Goal: Task Accomplishment & Management: Manage account settings

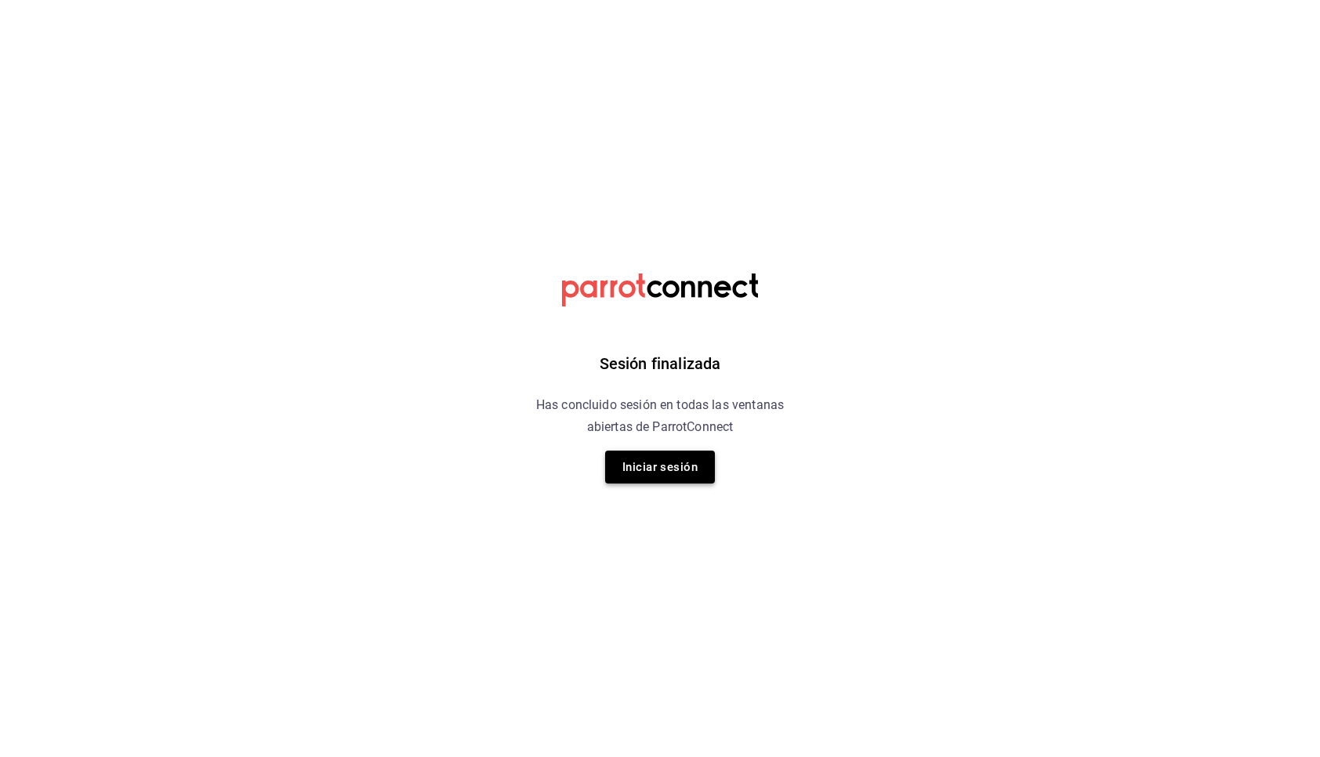
click at [666, 474] on button "Iniciar sesión" at bounding box center [660, 467] width 110 height 33
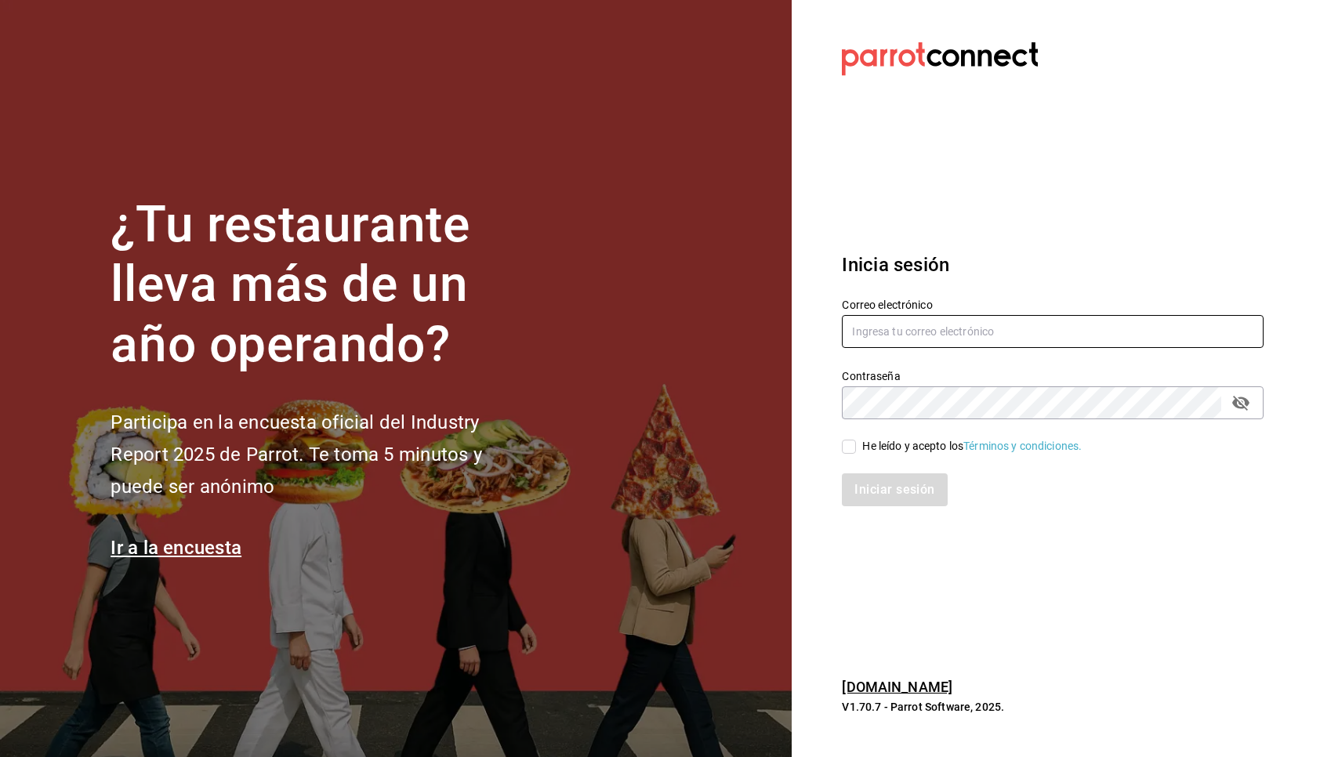
type input "multiuser@primerpiso.com"
click at [847, 445] on input "He leído y acepto los Términos y condiciones." at bounding box center [849, 447] width 14 height 14
checkbox input "true"
click at [895, 485] on button "Iniciar sesión" at bounding box center [895, 490] width 107 height 33
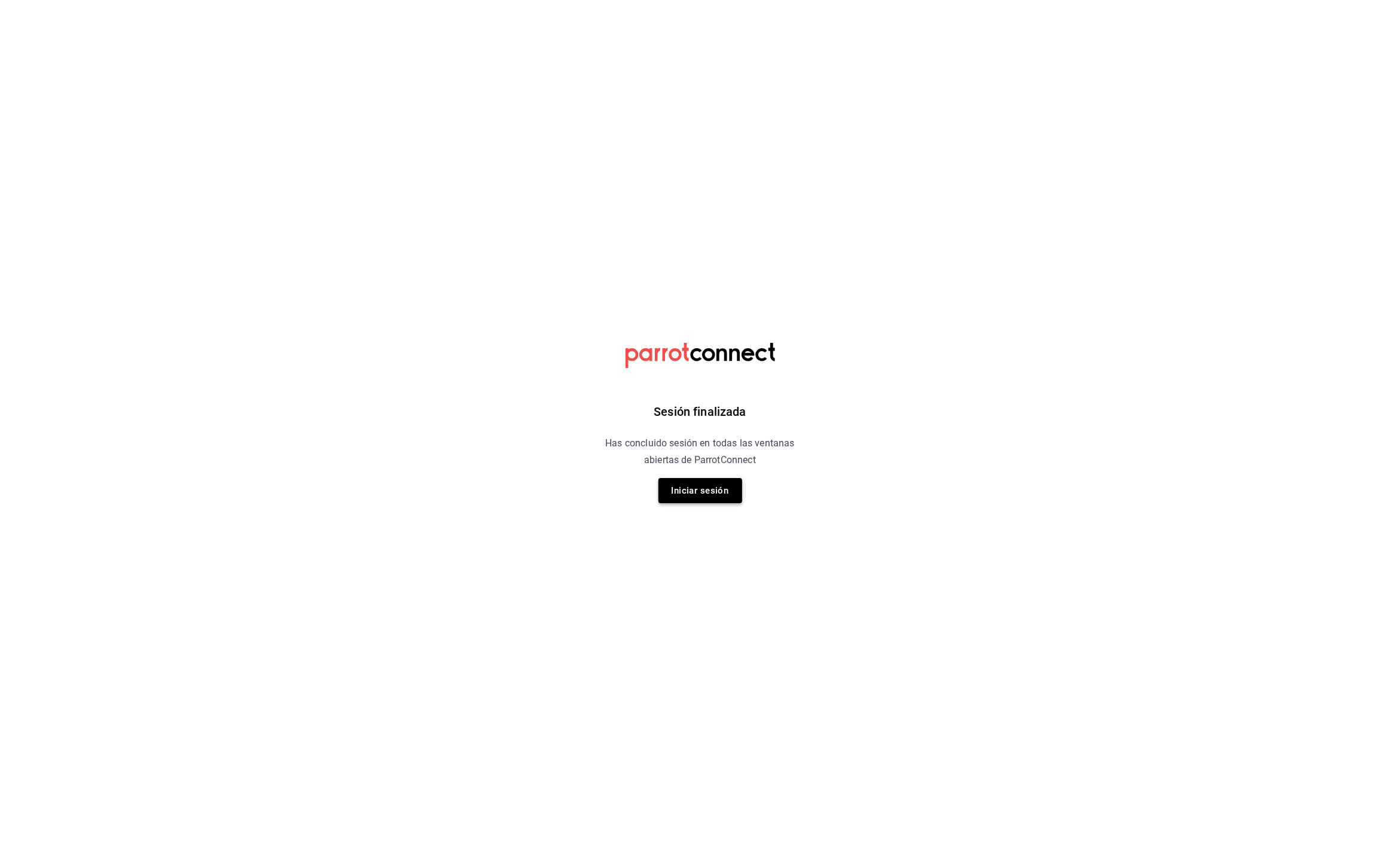
click at [710, 494] on button "Iniciar sesión" at bounding box center [700, 490] width 84 height 25
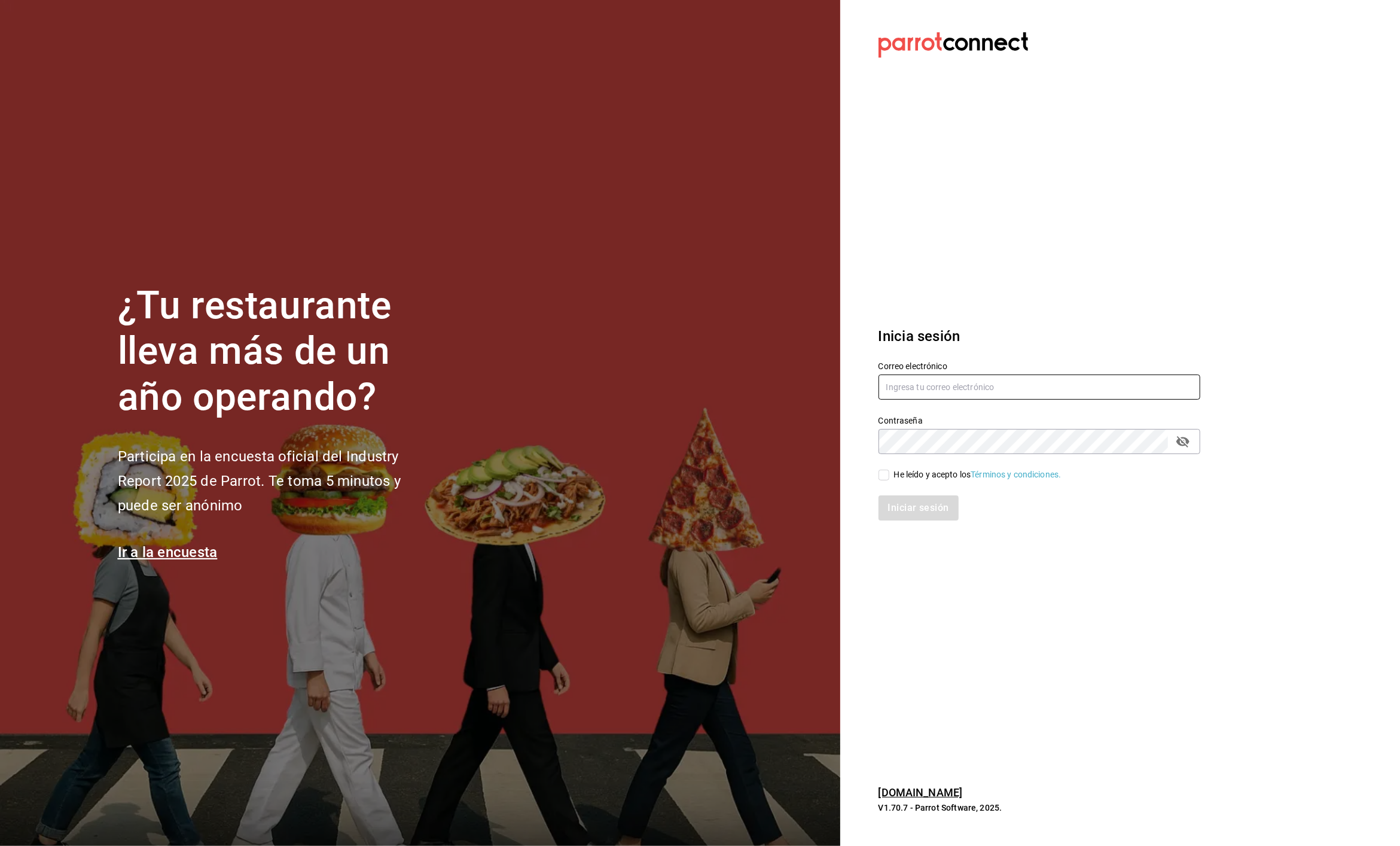
type input "multiuser@primerpiso.com"
click at [916, 472] on div "He leído y acepto los Términos y condiciones." at bounding box center [978, 474] width 168 height 12
click at [889, 472] on input "He leído y acepto los Términos y condiciones." at bounding box center [884, 474] width 11 height 11
checkbox input "true"
click at [920, 504] on button "Iniciar sesión" at bounding box center [919, 507] width 82 height 25
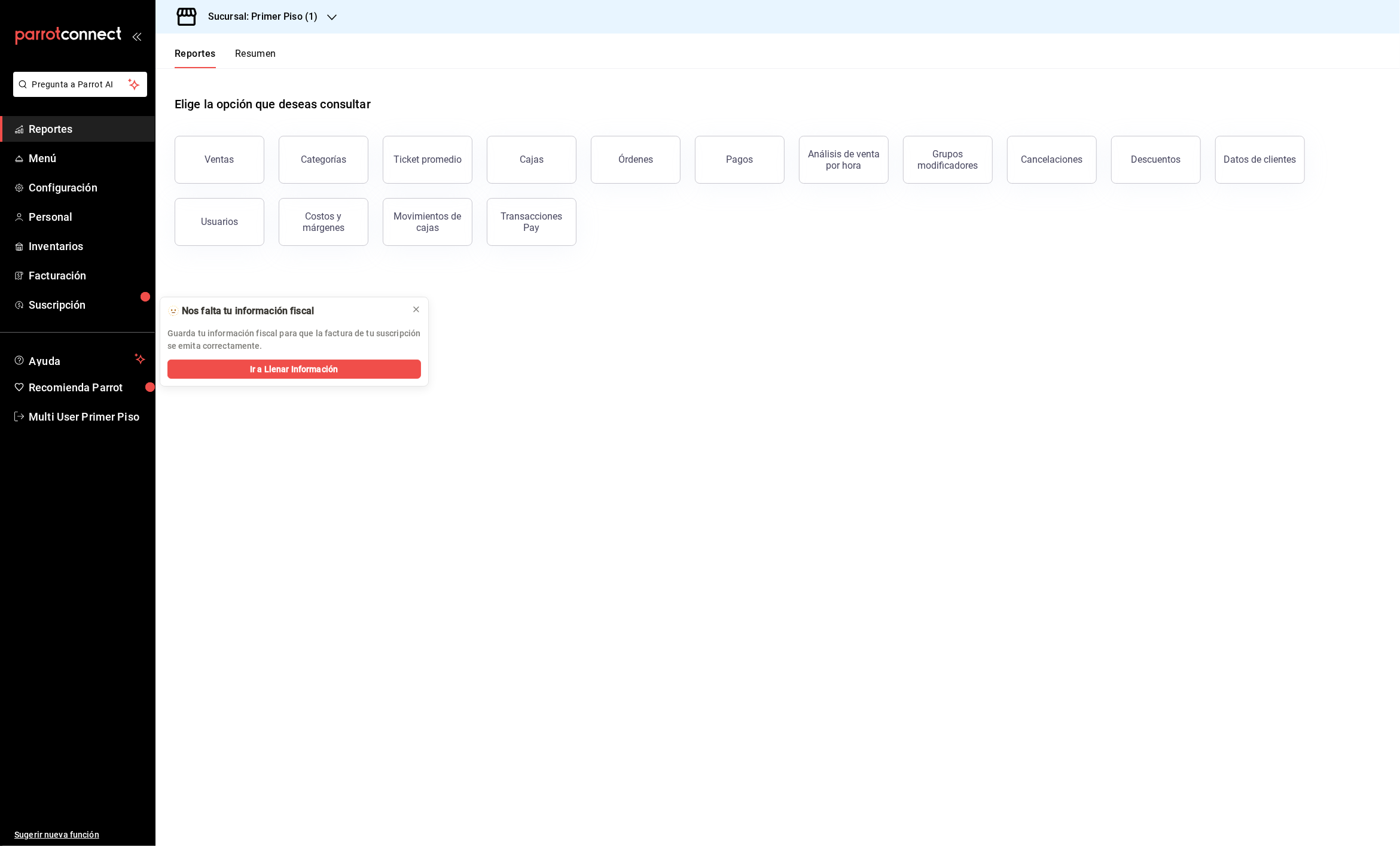
click at [316, 10] on h3 "Sucursal: Primer Piso (1)" at bounding box center [258, 17] width 119 height 14
click at [242, 159] on div "Primer Piso (6)" at bounding box center [245, 159] width 160 height 12
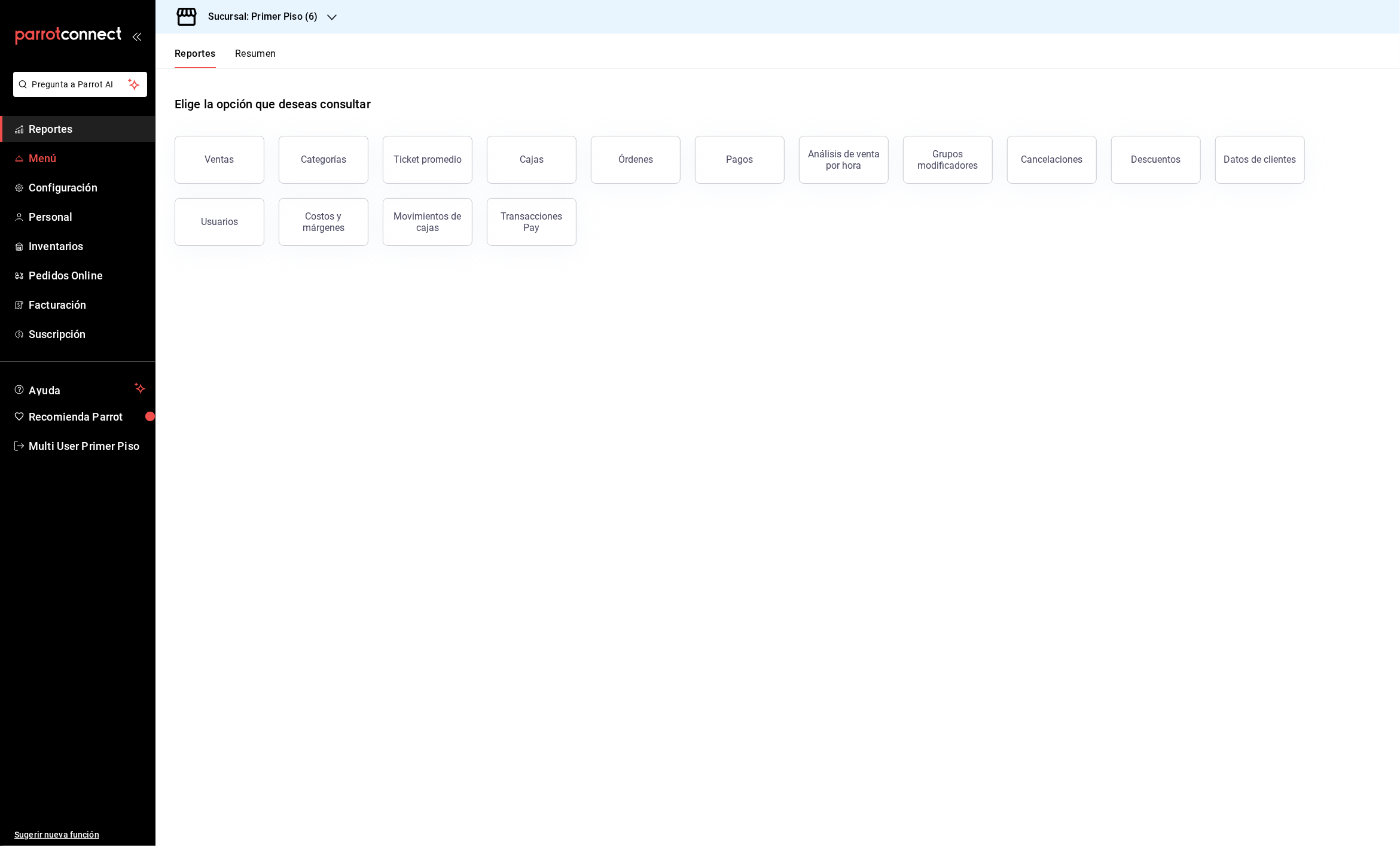
click at [75, 161] on span "Menú" at bounding box center [87, 158] width 117 height 16
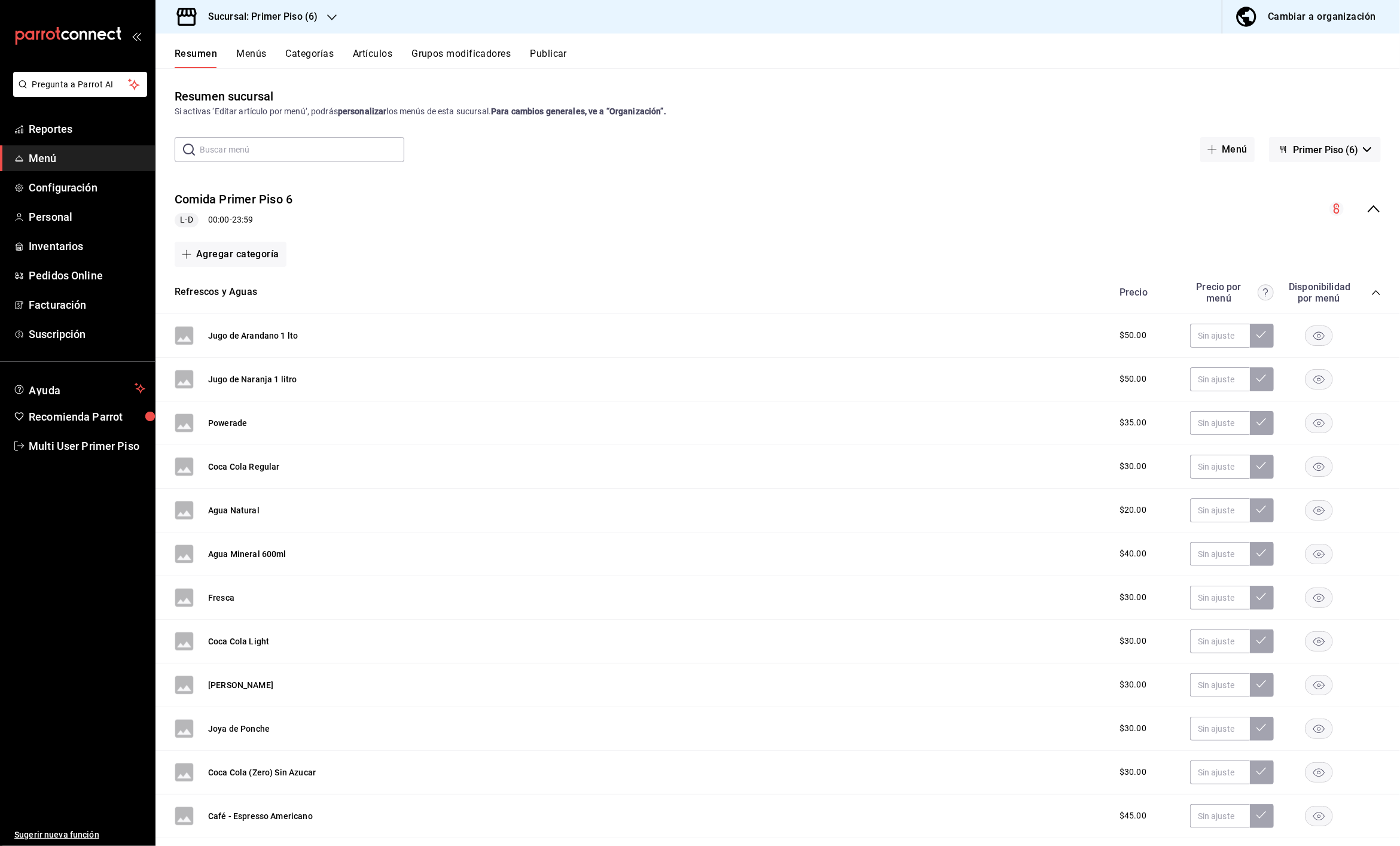
click at [314, 60] on button "Categorías" at bounding box center [310, 58] width 49 height 21
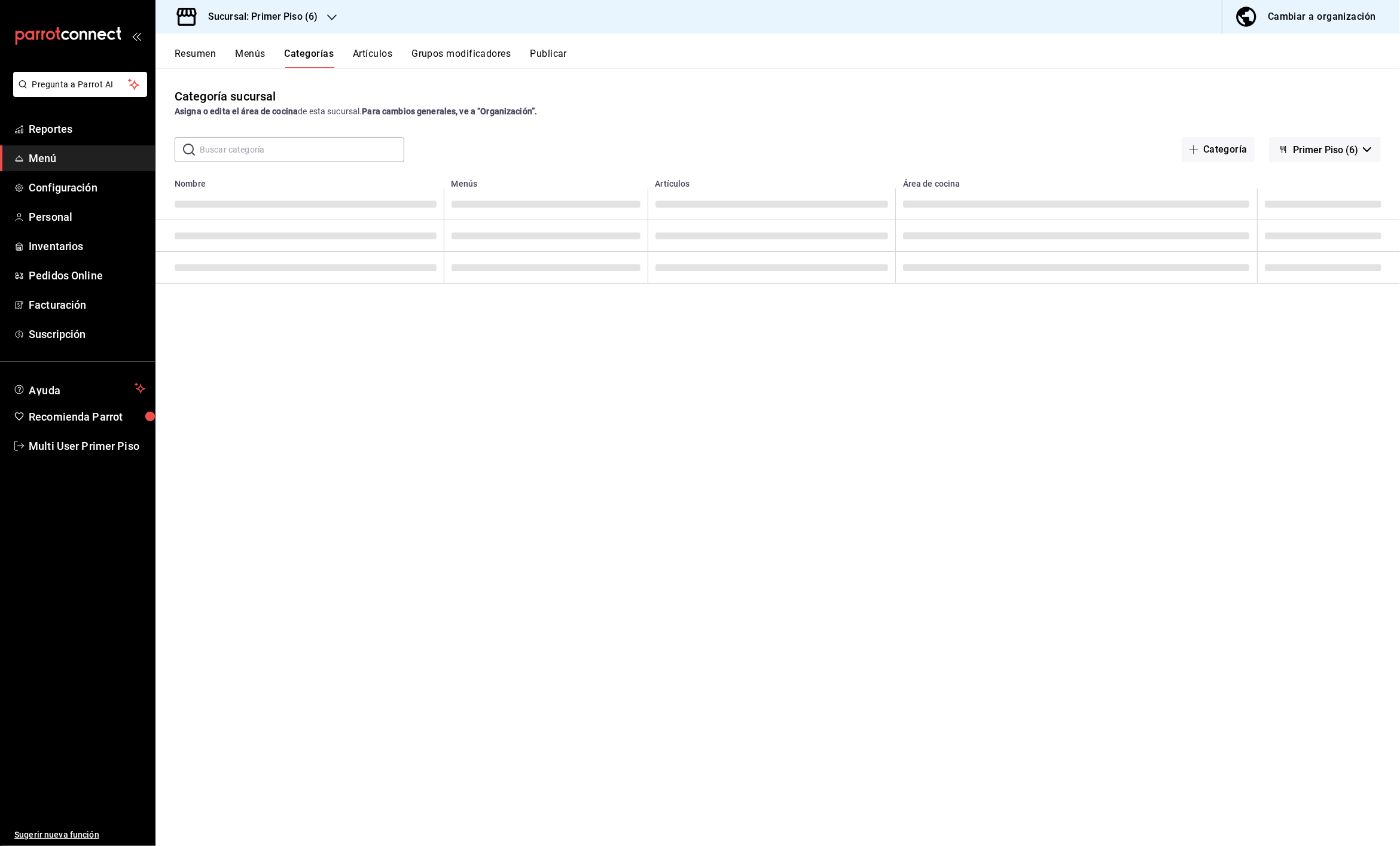
click at [249, 51] on button "Menús" at bounding box center [249, 58] width 30 height 21
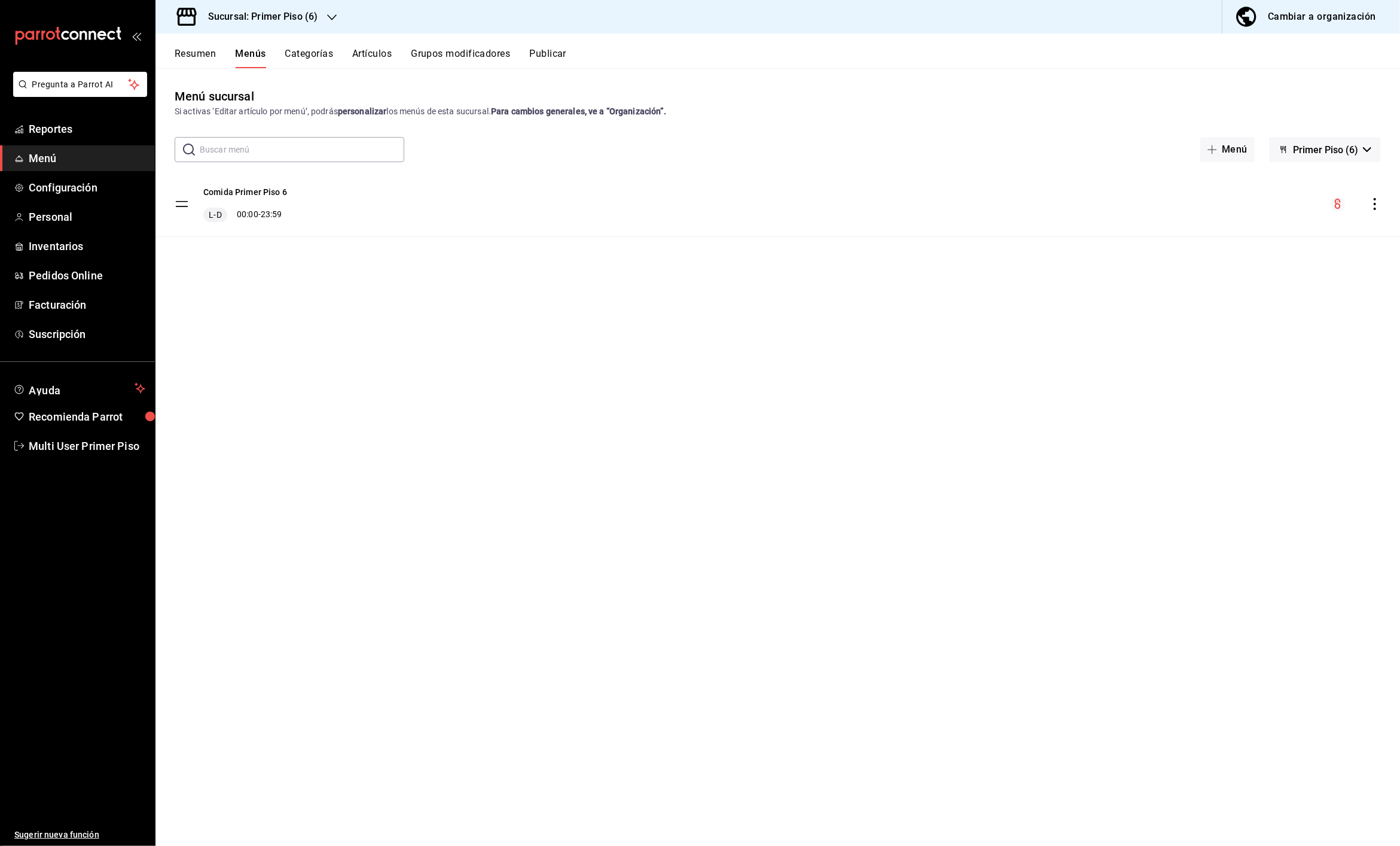
click at [188, 48] on button "Resumen" at bounding box center [195, 58] width 41 height 21
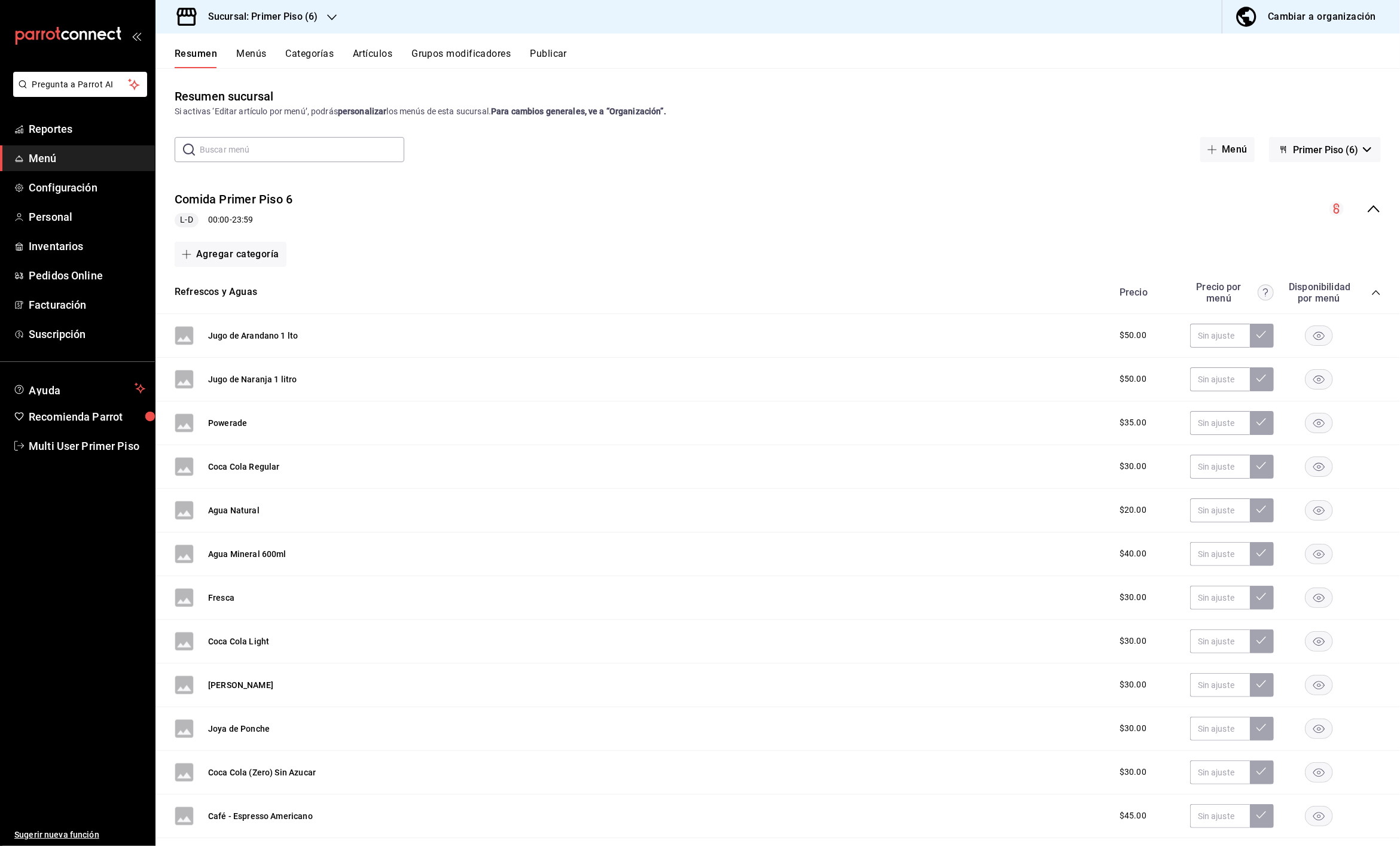
click at [1366, 209] on icon "collapse-menu-row" at bounding box center [1373, 208] width 14 height 14
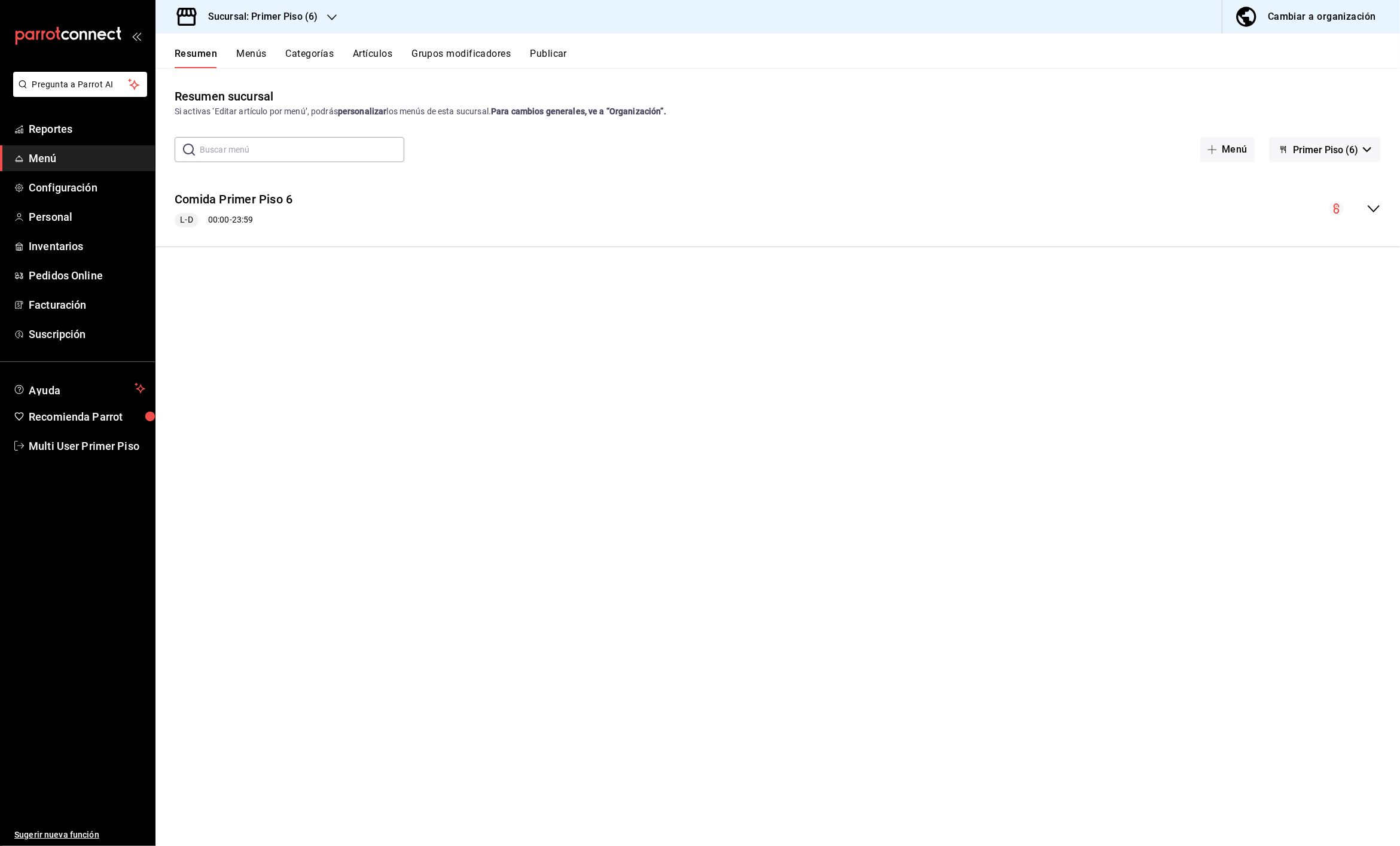
click at [1360, 209] on div "collapse-menu-row" at bounding box center [1354, 208] width 51 height 14
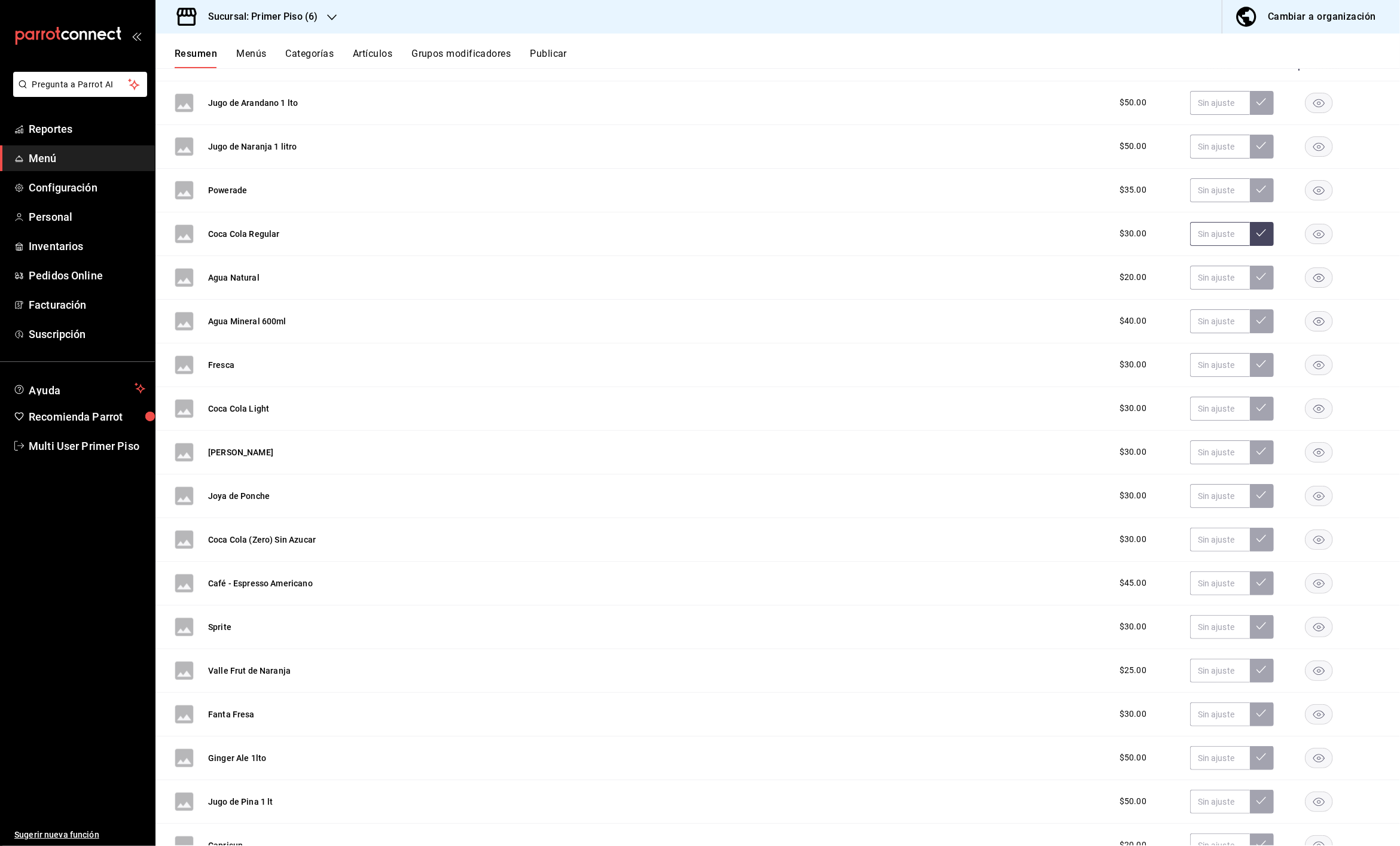
scroll to position [190, 0]
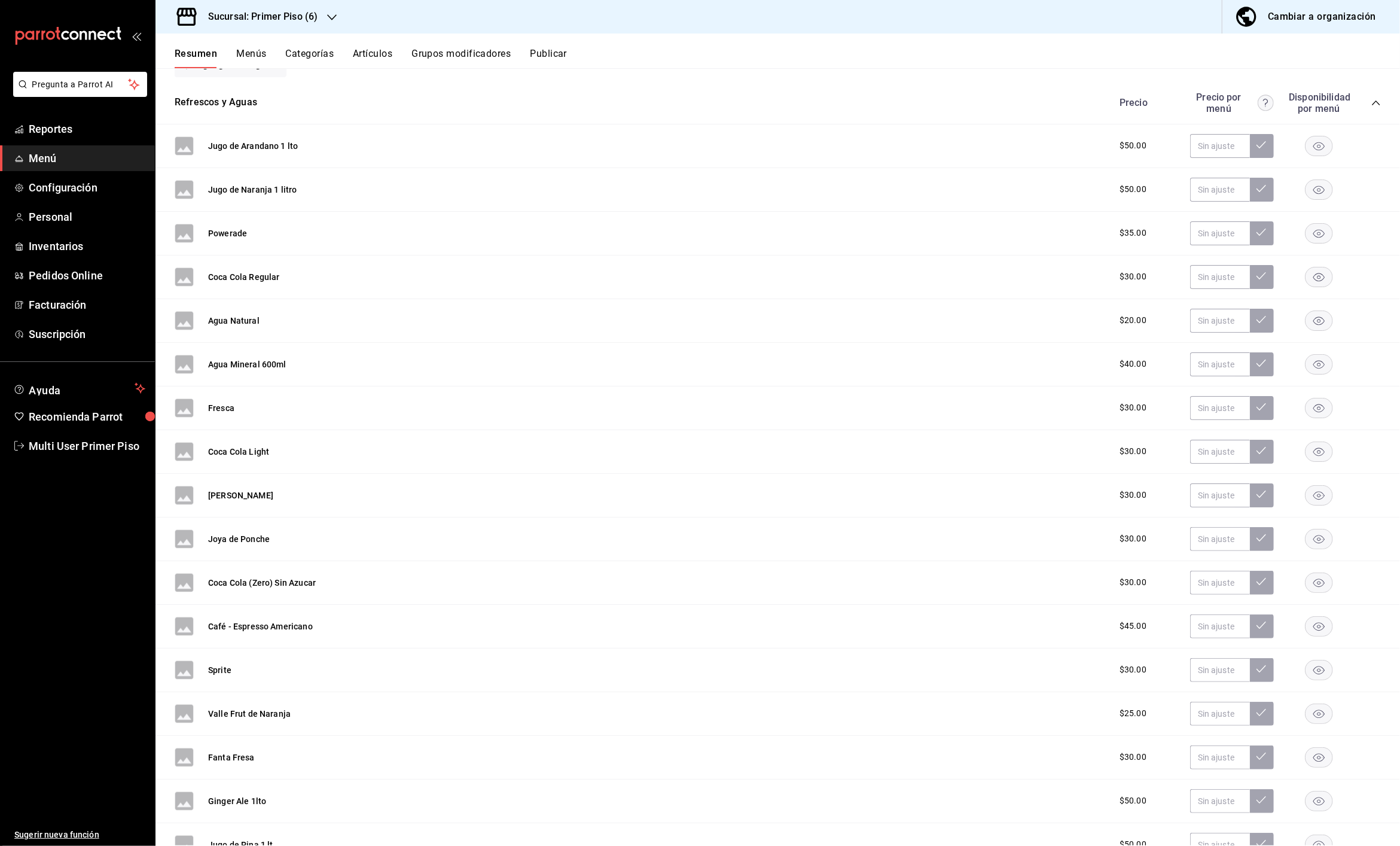
click at [1371, 103] on icon "collapse-category-row" at bounding box center [1376, 103] width 10 height 10
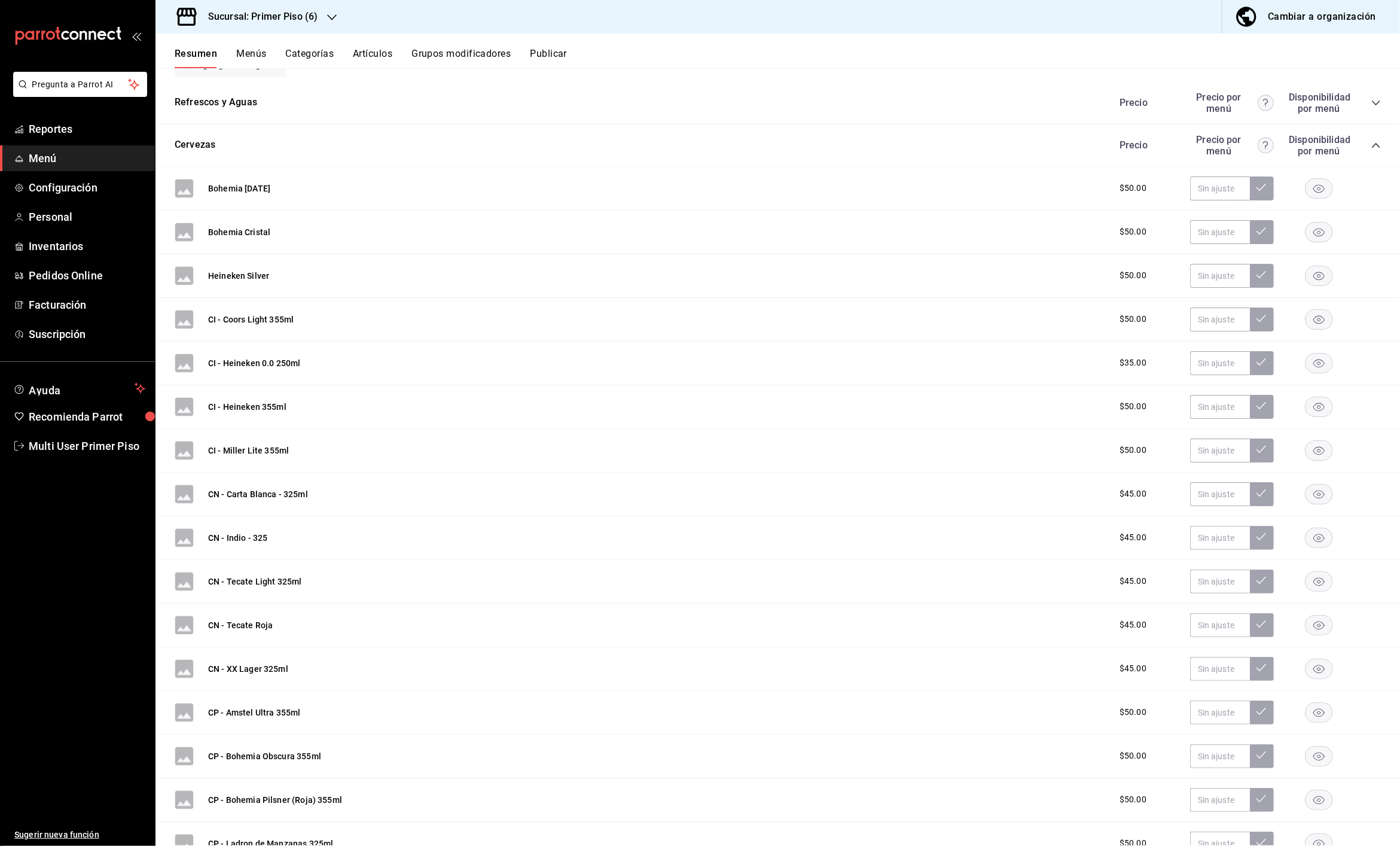
click at [1371, 147] on icon "collapse-category-row" at bounding box center [1376, 145] width 10 height 10
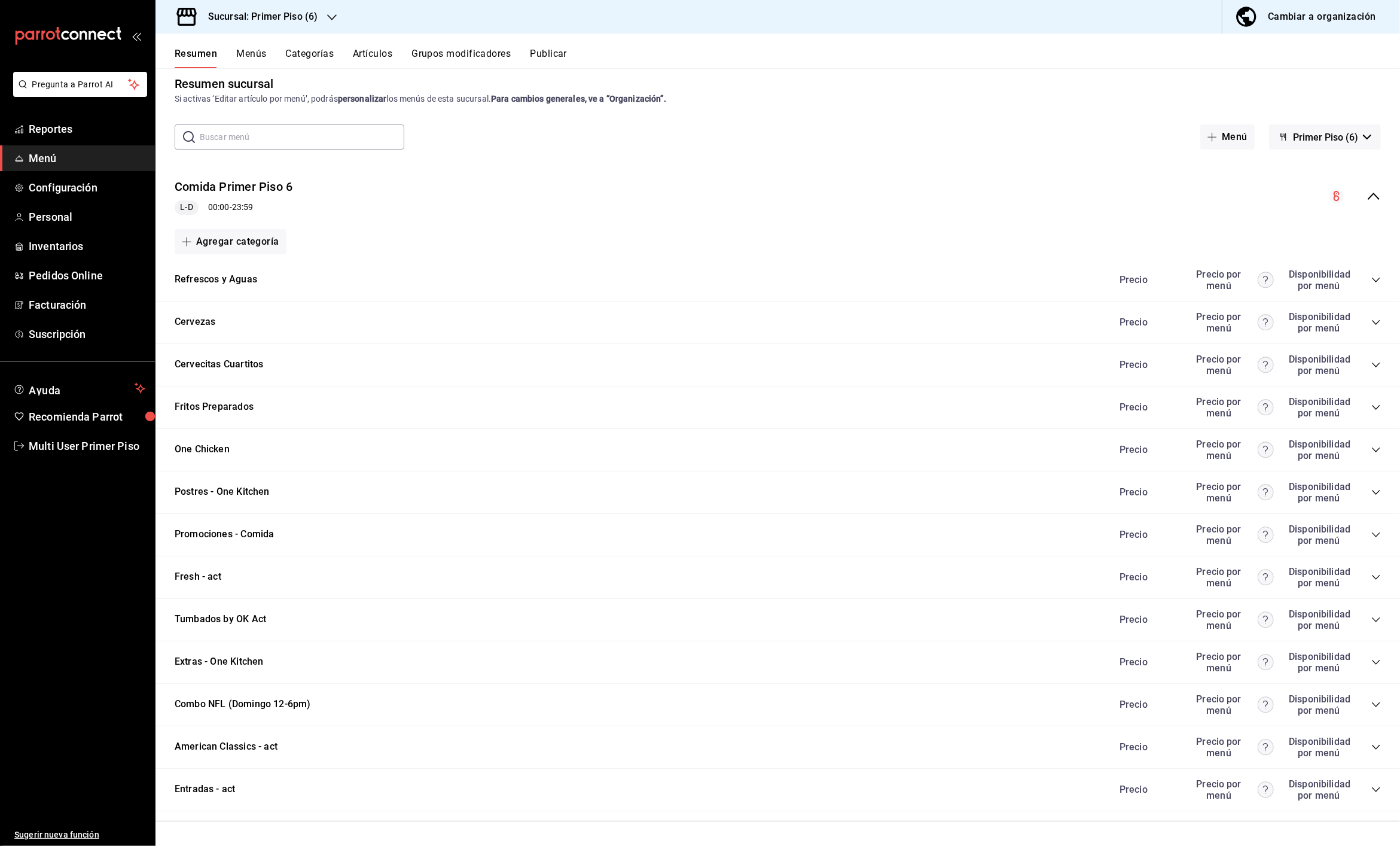
scroll to position [10, 0]
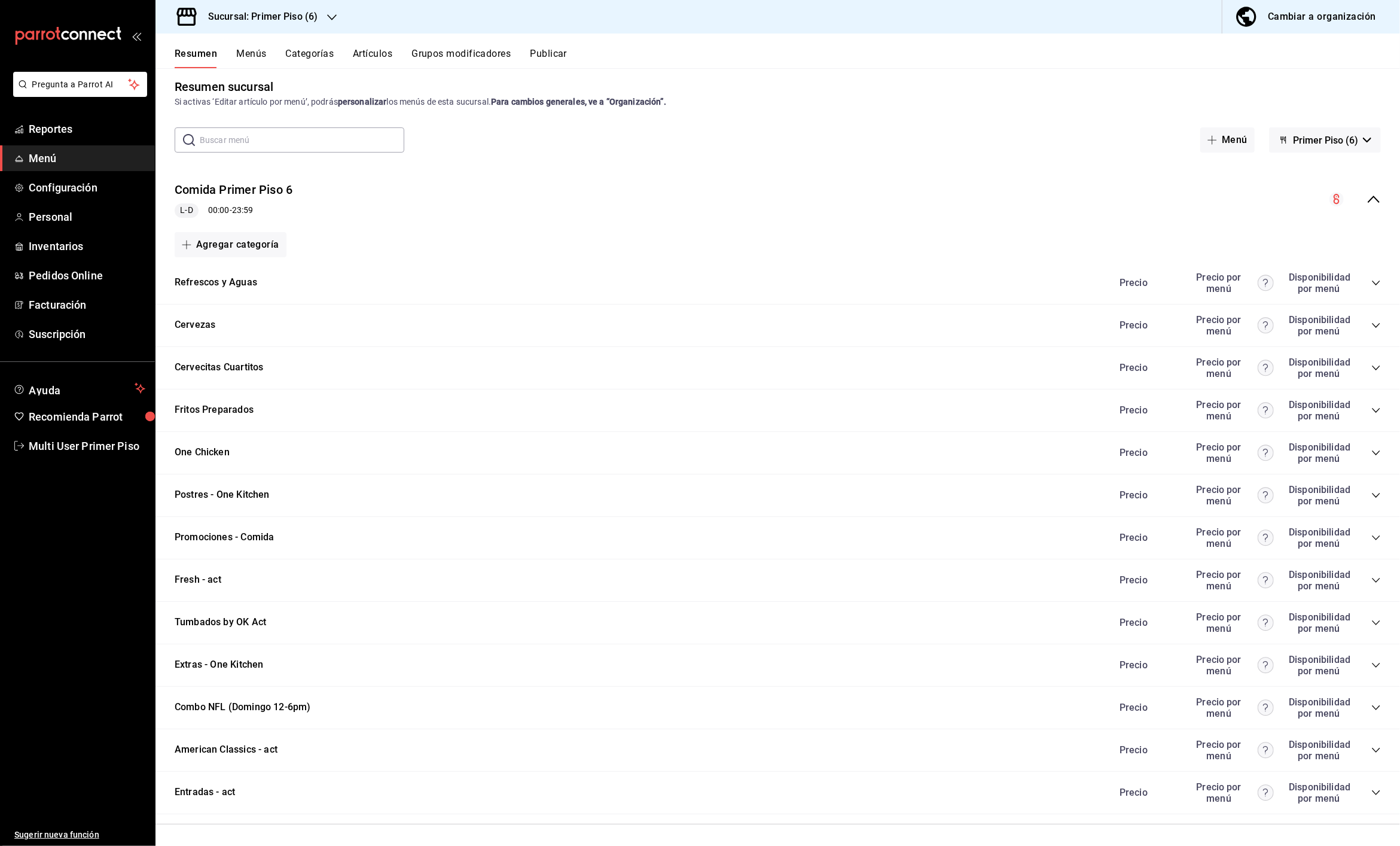
click at [1371, 449] on icon "collapse-category-row" at bounding box center [1376, 452] width 10 height 10
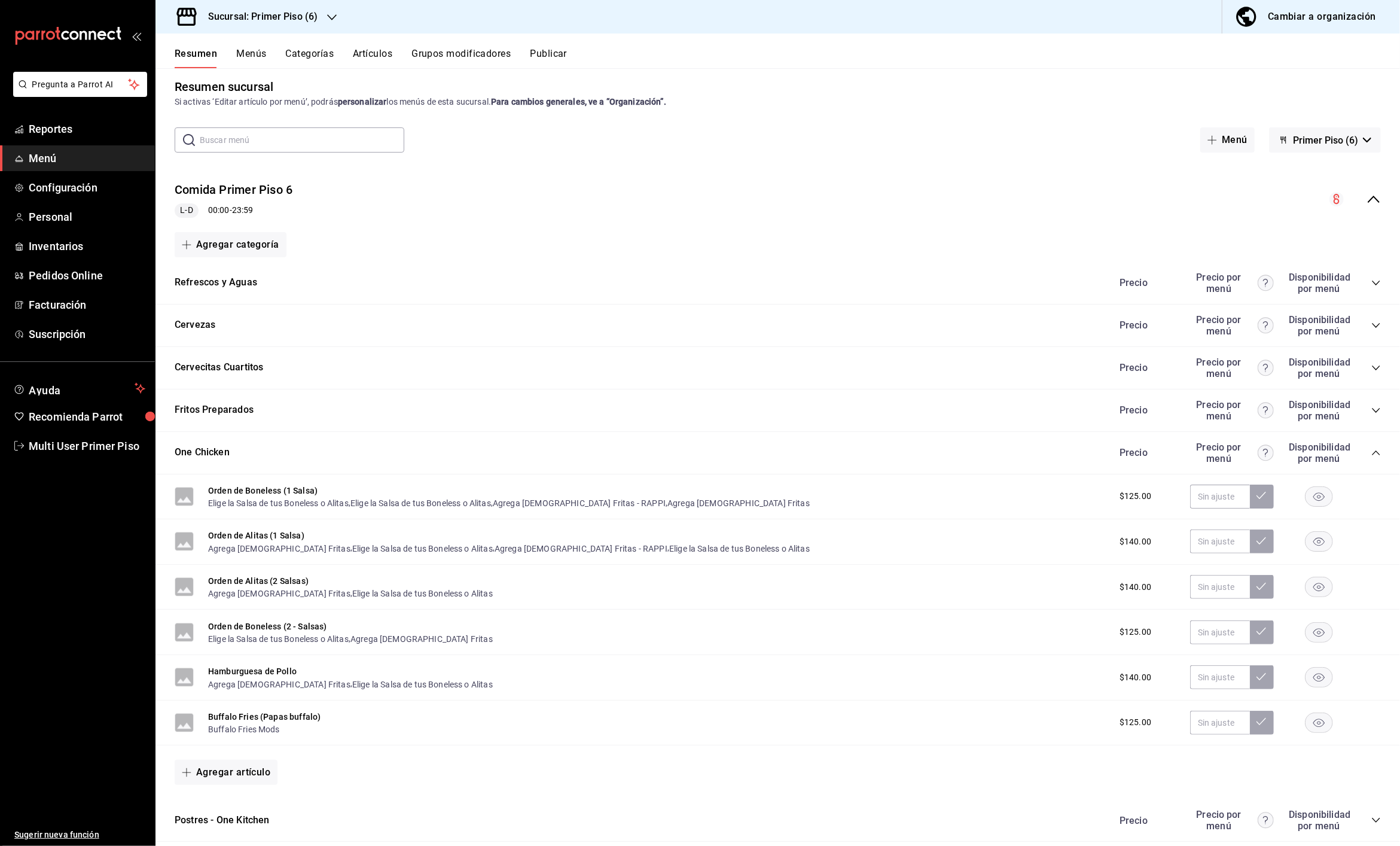
click at [1120, 497] on span "$125.00" at bounding box center [1135, 496] width 32 height 12
click at [1222, 499] on input "text" at bounding box center [1219, 496] width 59 height 24
click at [259, 489] on button "Orden de Boneless (1 Salsa)" at bounding box center [262, 491] width 109 height 12
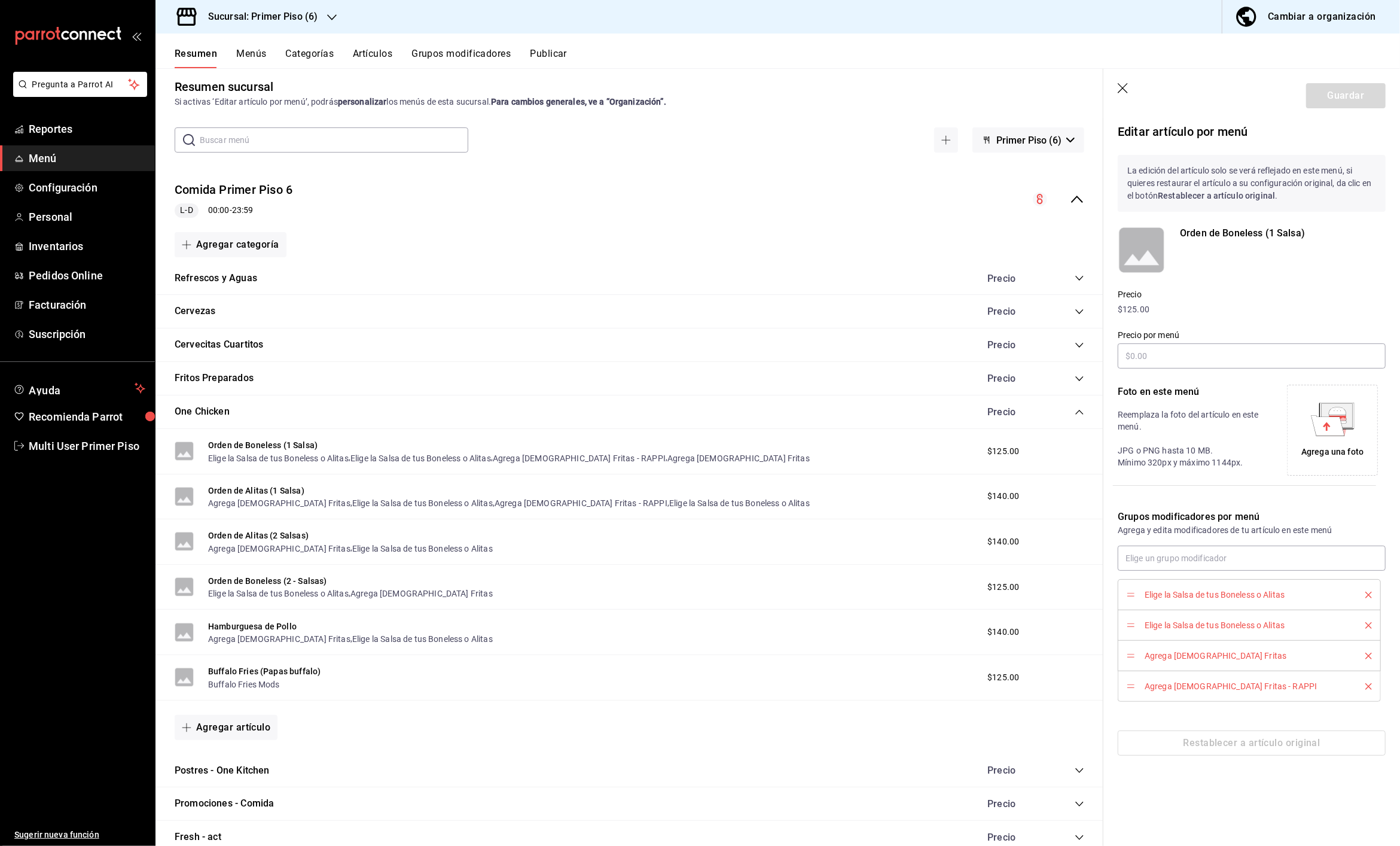
click at [1133, 307] on p "$125.00" at bounding box center [1251, 310] width 268 height 12
click at [1135, 304] on p "$125.00" at bounding box center [1251, 310] width 268 height 12
click at [1135, 356] on input "text" at bounding box center [1251, 355] width 268 height 25
click at [782, 384] on div "Fritos Preparados Precio" at bounding box center [629, 378] width 948 height 34
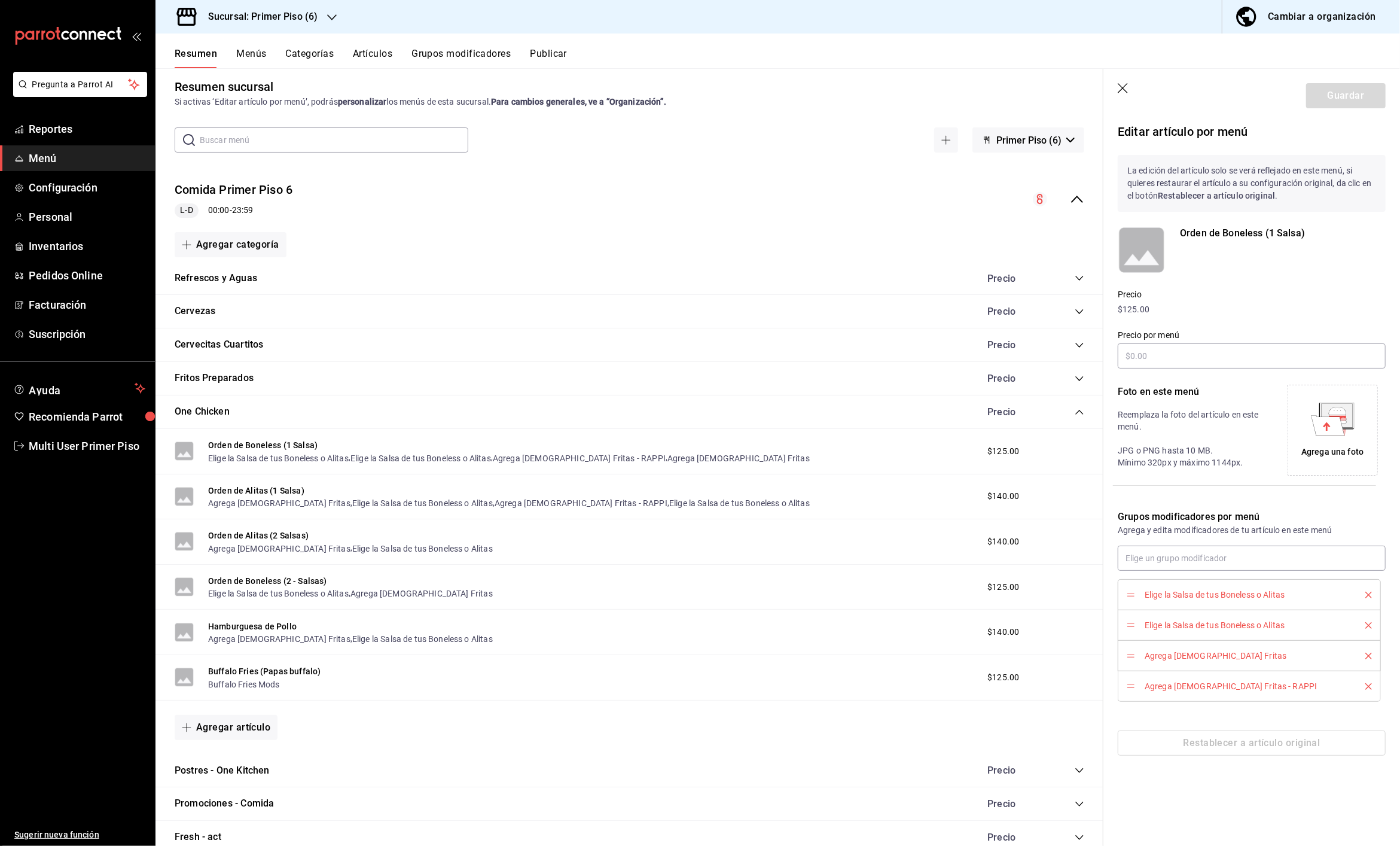
drag, startPoint x: 1124, startPoint y: 93, endPoint x: 339, endPoint y: 99, distance: 785.0
click at [1125, 93] on icon "button" at bounding box center [1123, 89] width 12 height 12
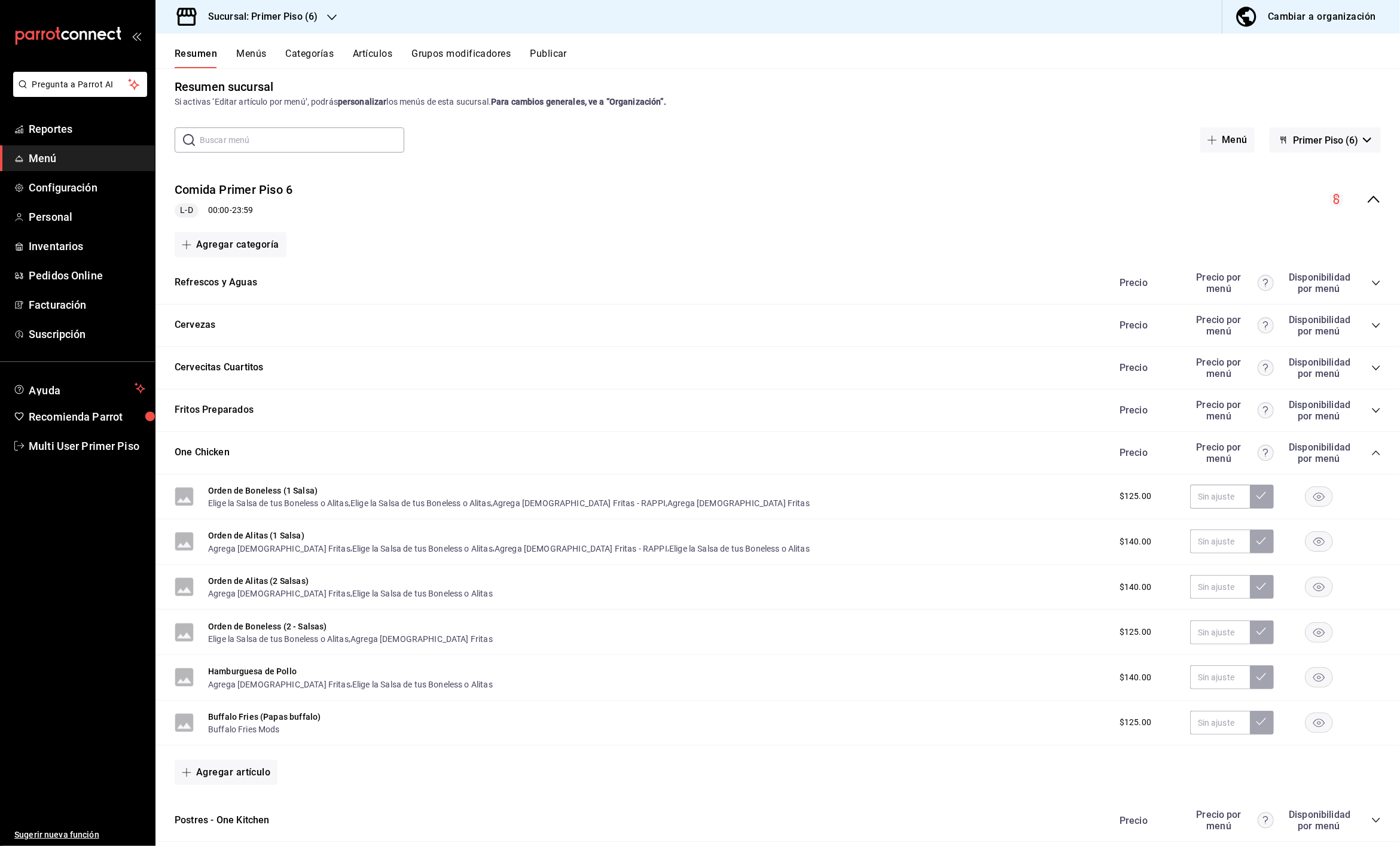
click at [323, 55] on button "Categorías" at bounding box center [310, 58] width 49 height 21
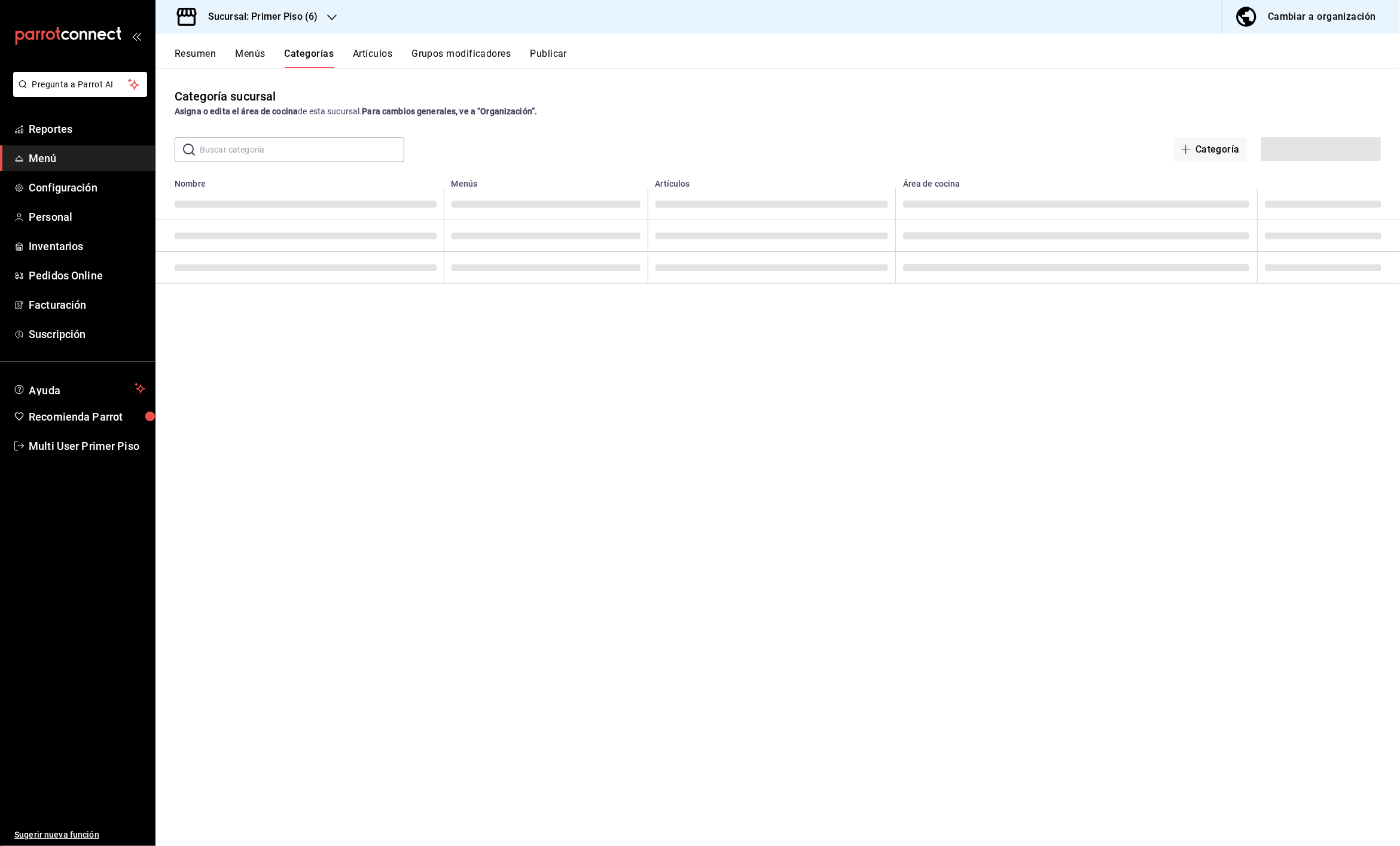
click at [370, 55] on button "Artículos" at bounding box center [373, 58] width 40 height 21
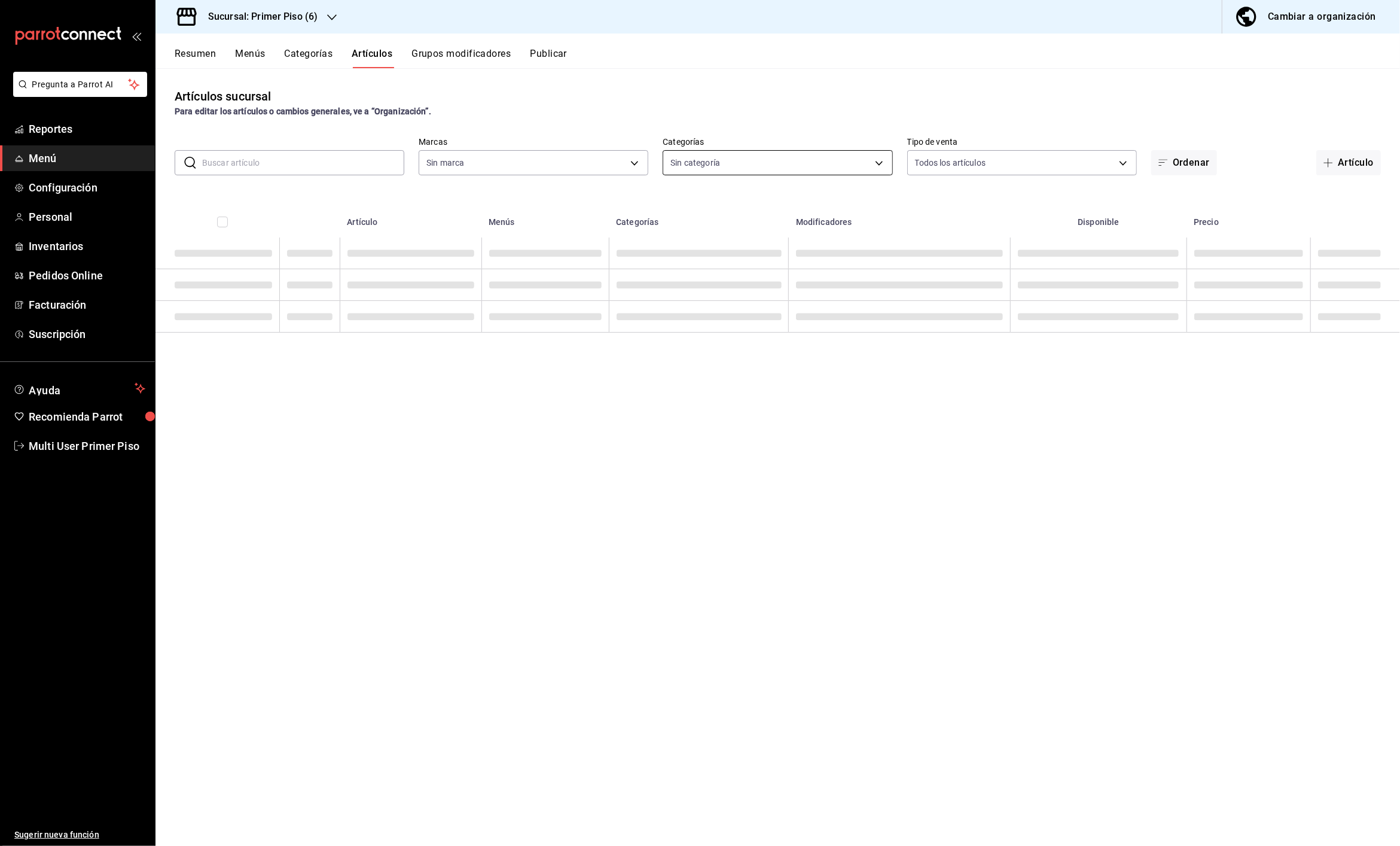
type input "8fba74f7-46c4-4af7-a261-82256b4b9e12"
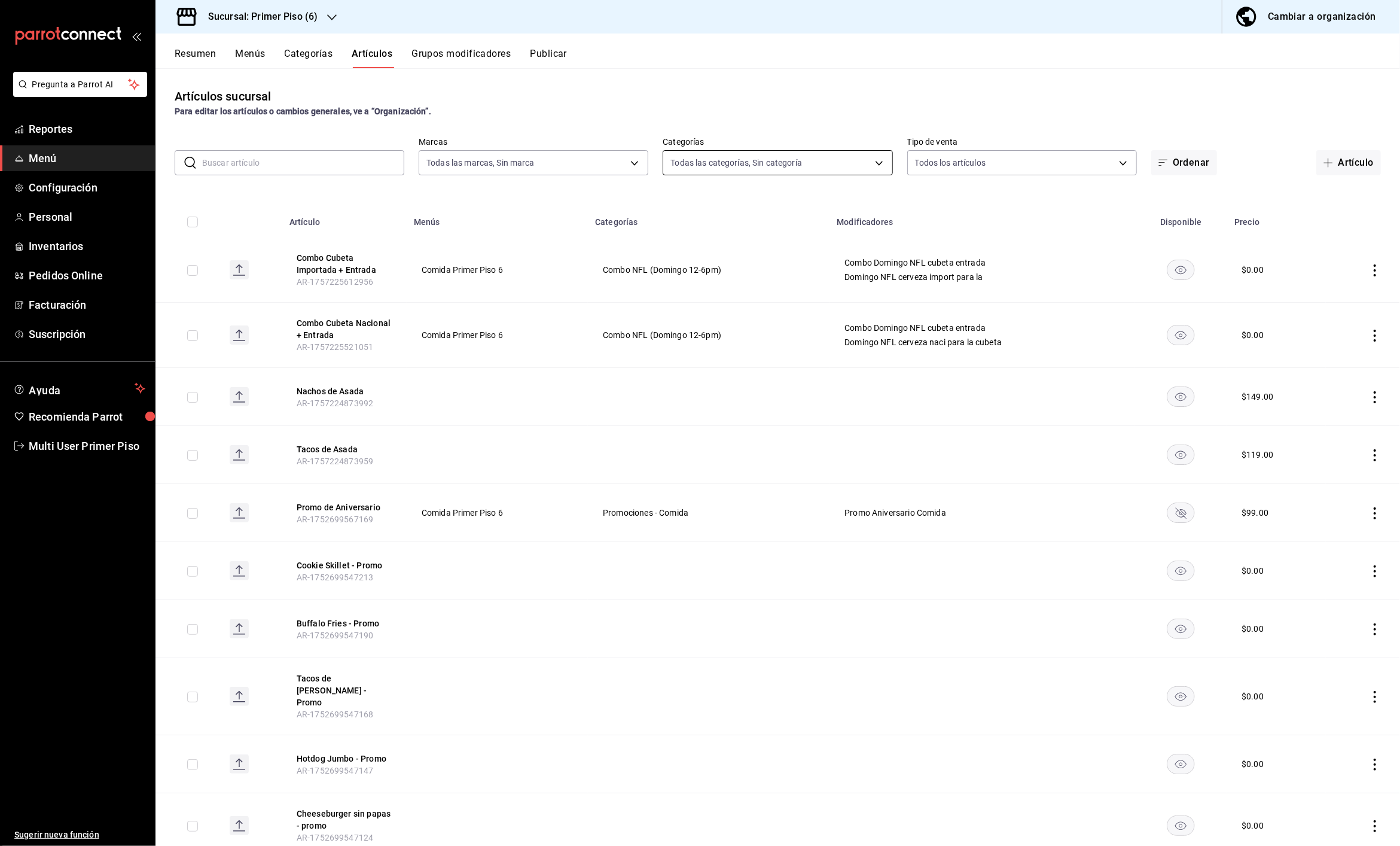
click at [783, 169] on body "Pregunta a Parrot AI Reportes Menú Configuración Personal Inventarios Pedidos O…" at bounding box center [700, 423] width 1400 height 846
type input "968d870a-9452-4171-804d-3729fe557b7f,78fd6551-7300-4bea-8a72-dc288e3779ba,bacf9…"
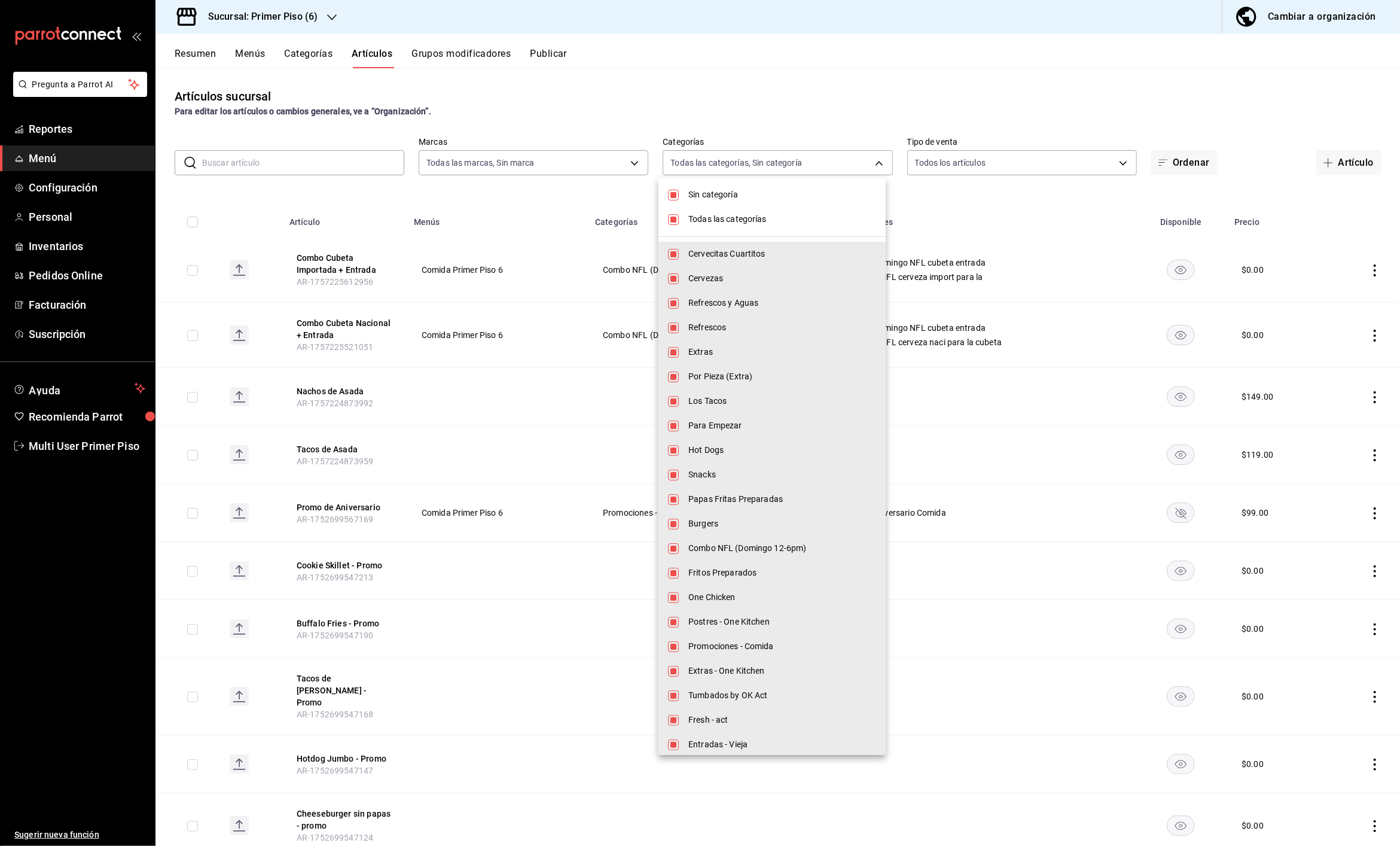
click at [743, 195] on span "Sin categoría" at bounding box center [782, 195] width 188 height 12
checkbox input "false"
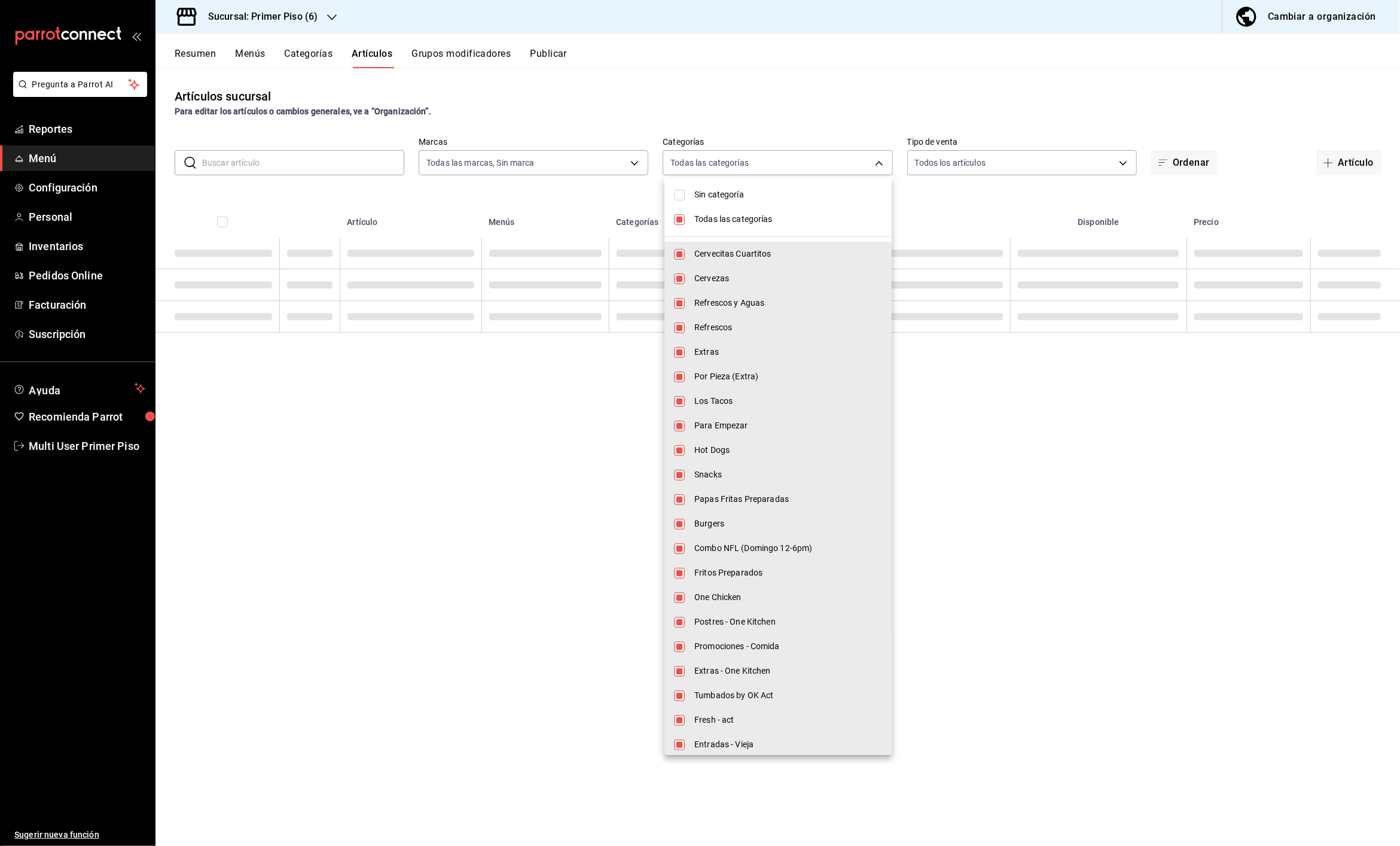
click at [741, 219] on span "Todas las categorías" at bounding box center [788, 219] width 188 height 12
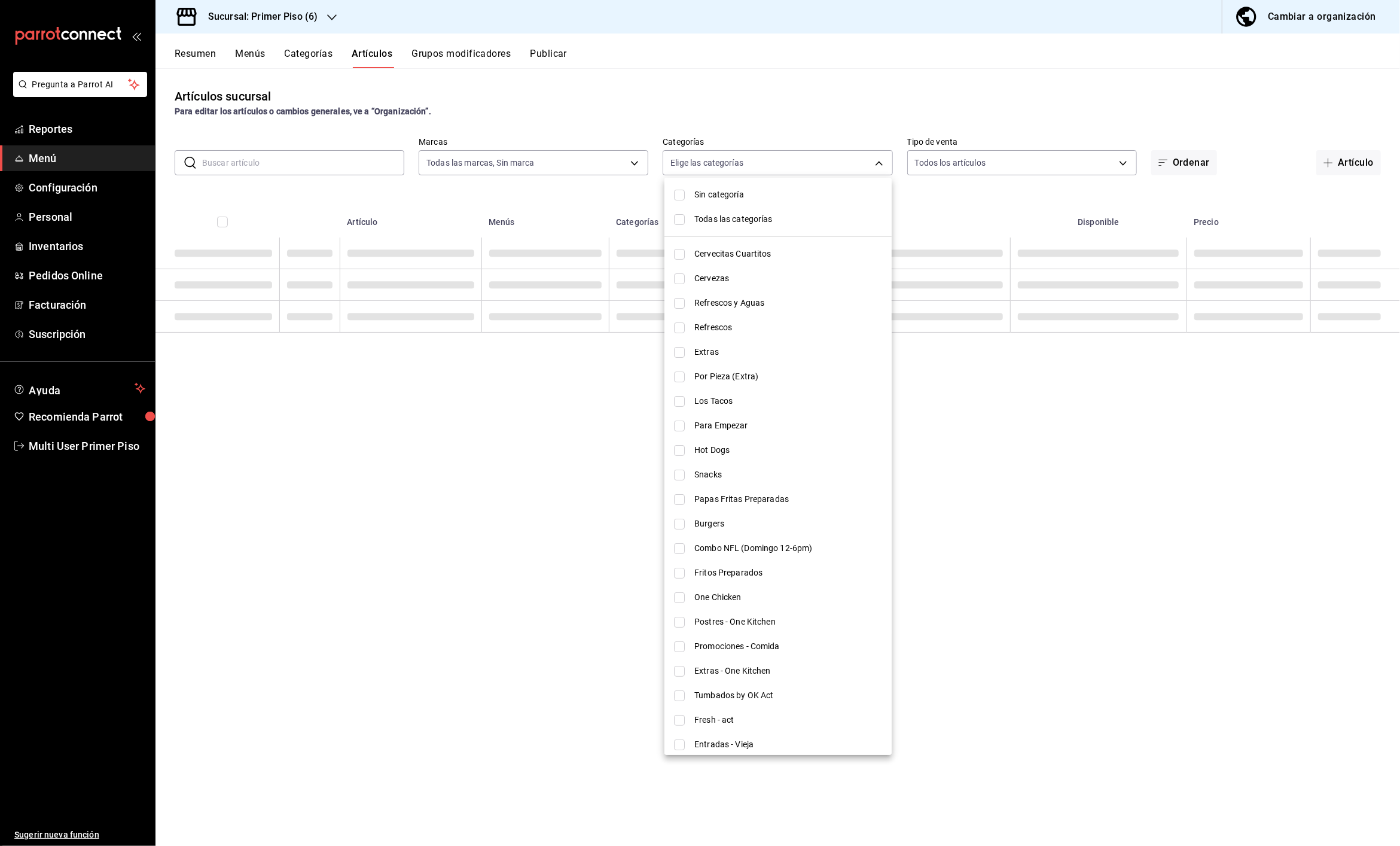
checkbox input "false"
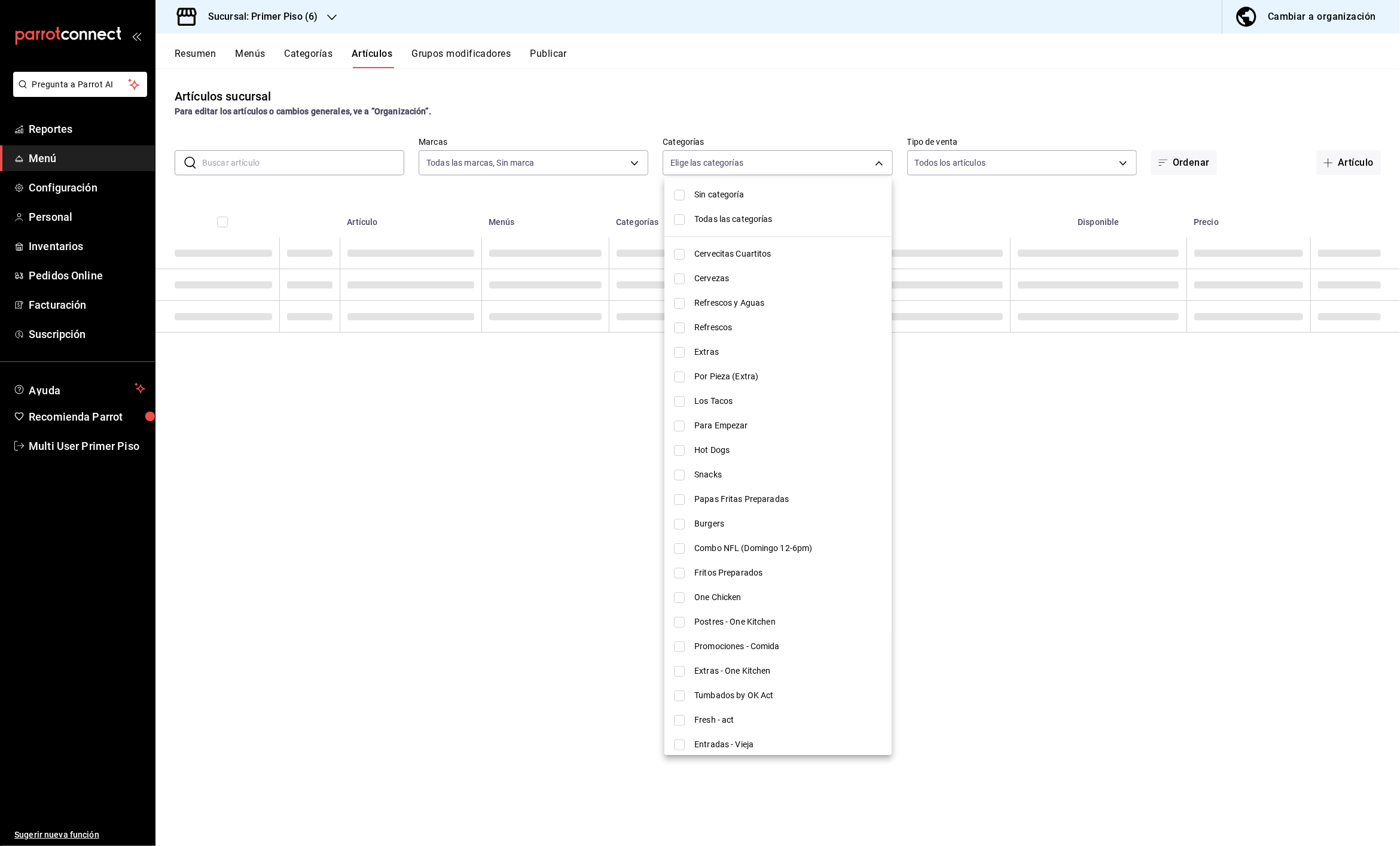
checkbox input "false"
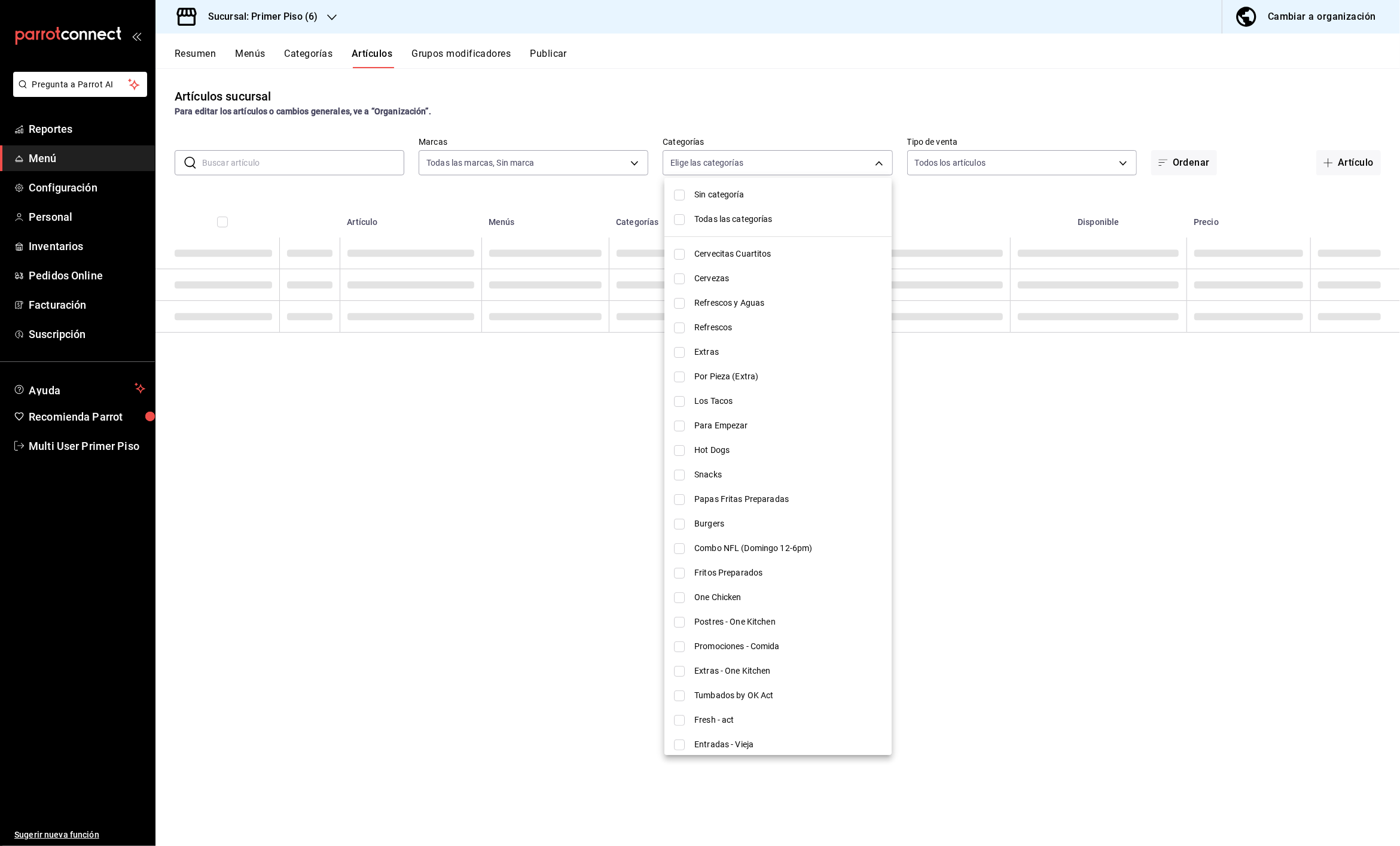
checkbox input "false"
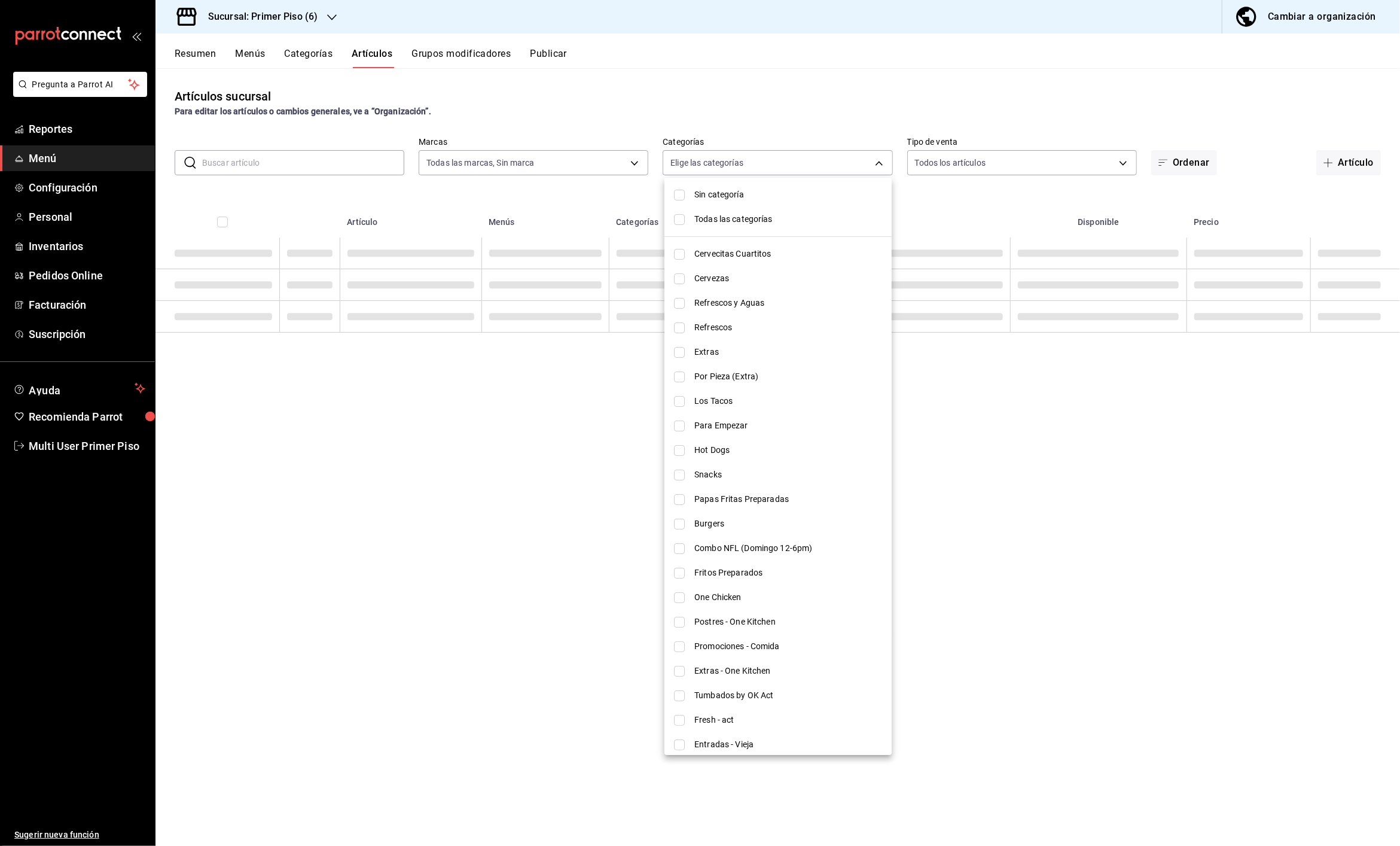
checkbox input "false"
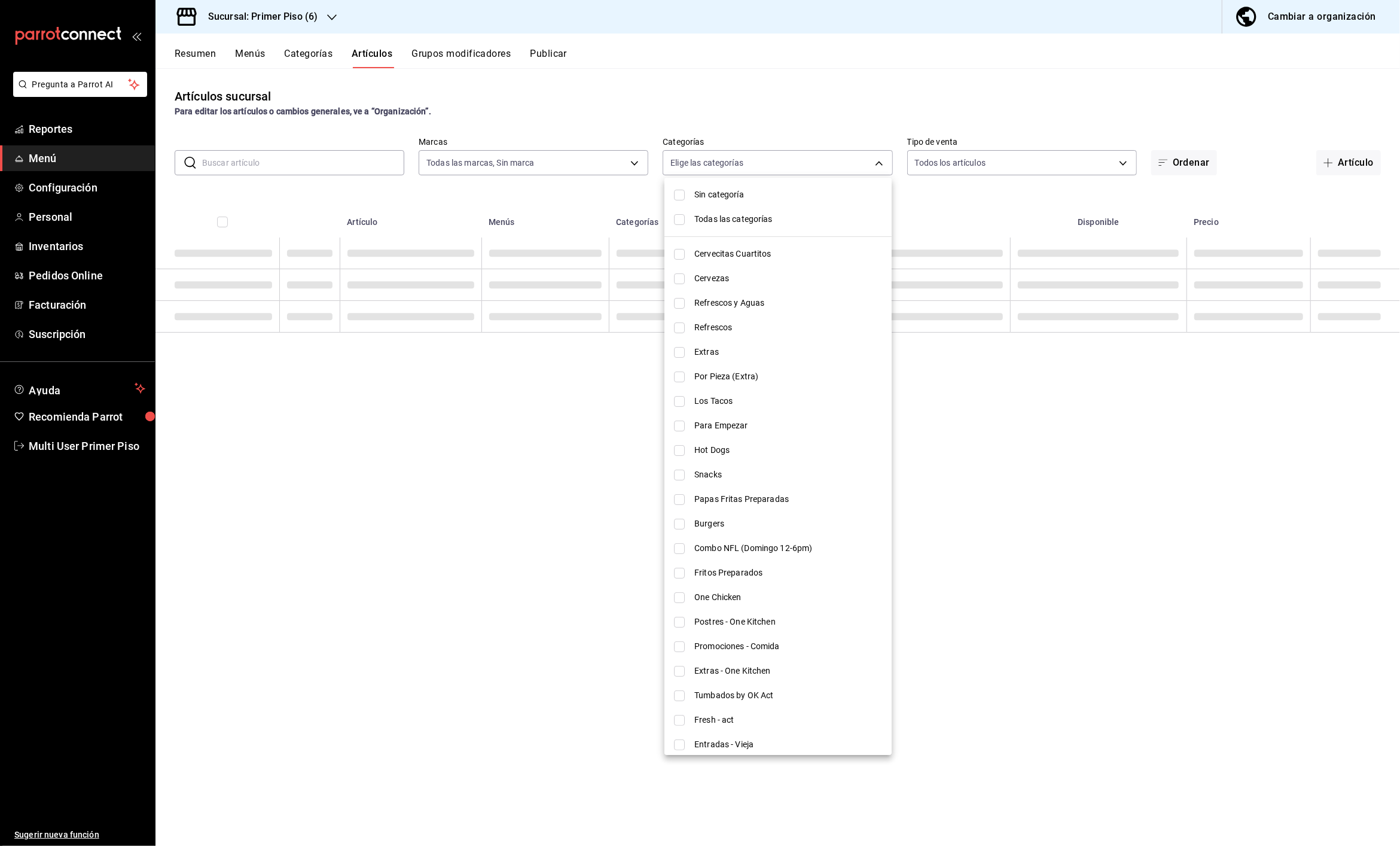
checkbox input "false"
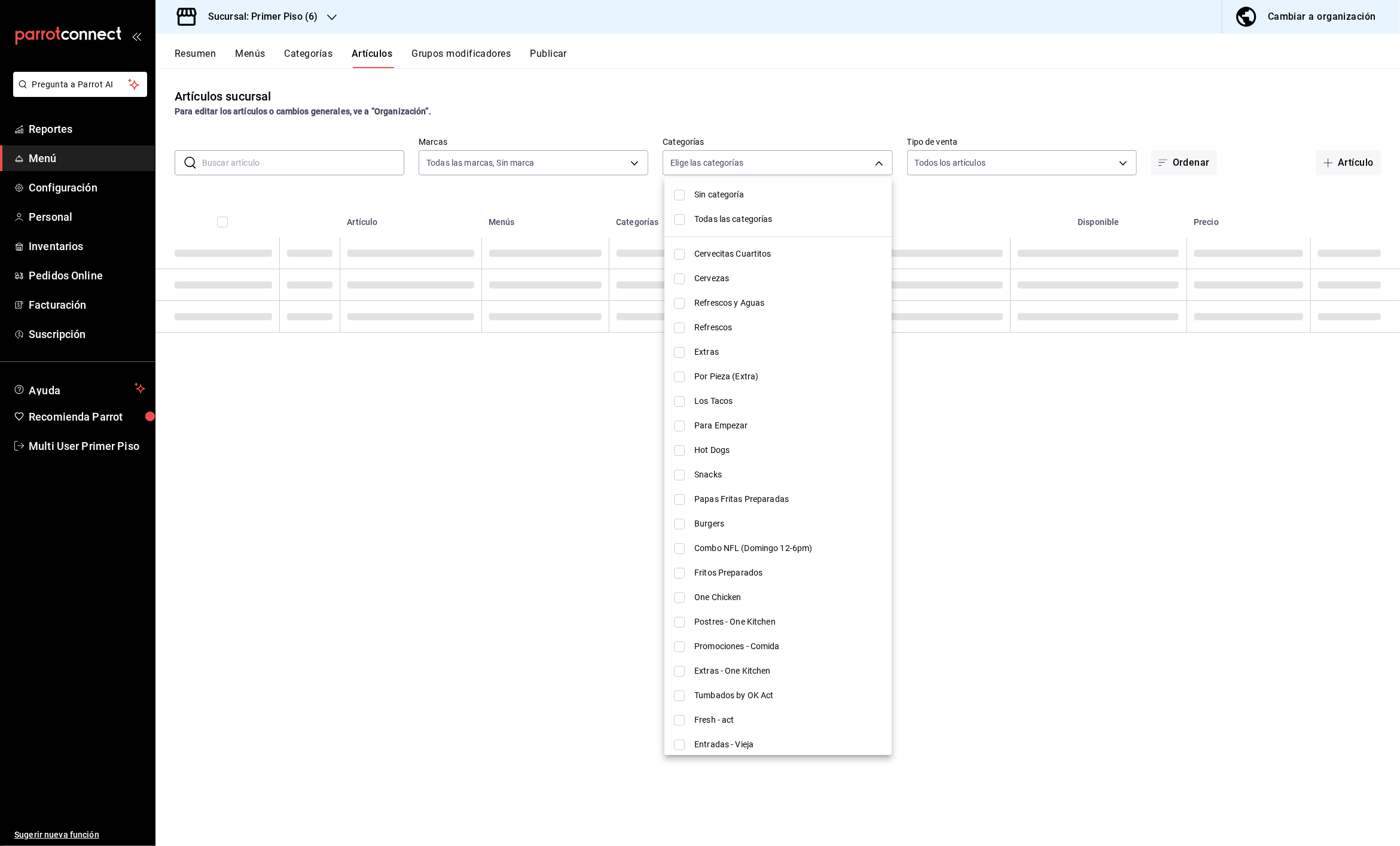
checkbox input "false"
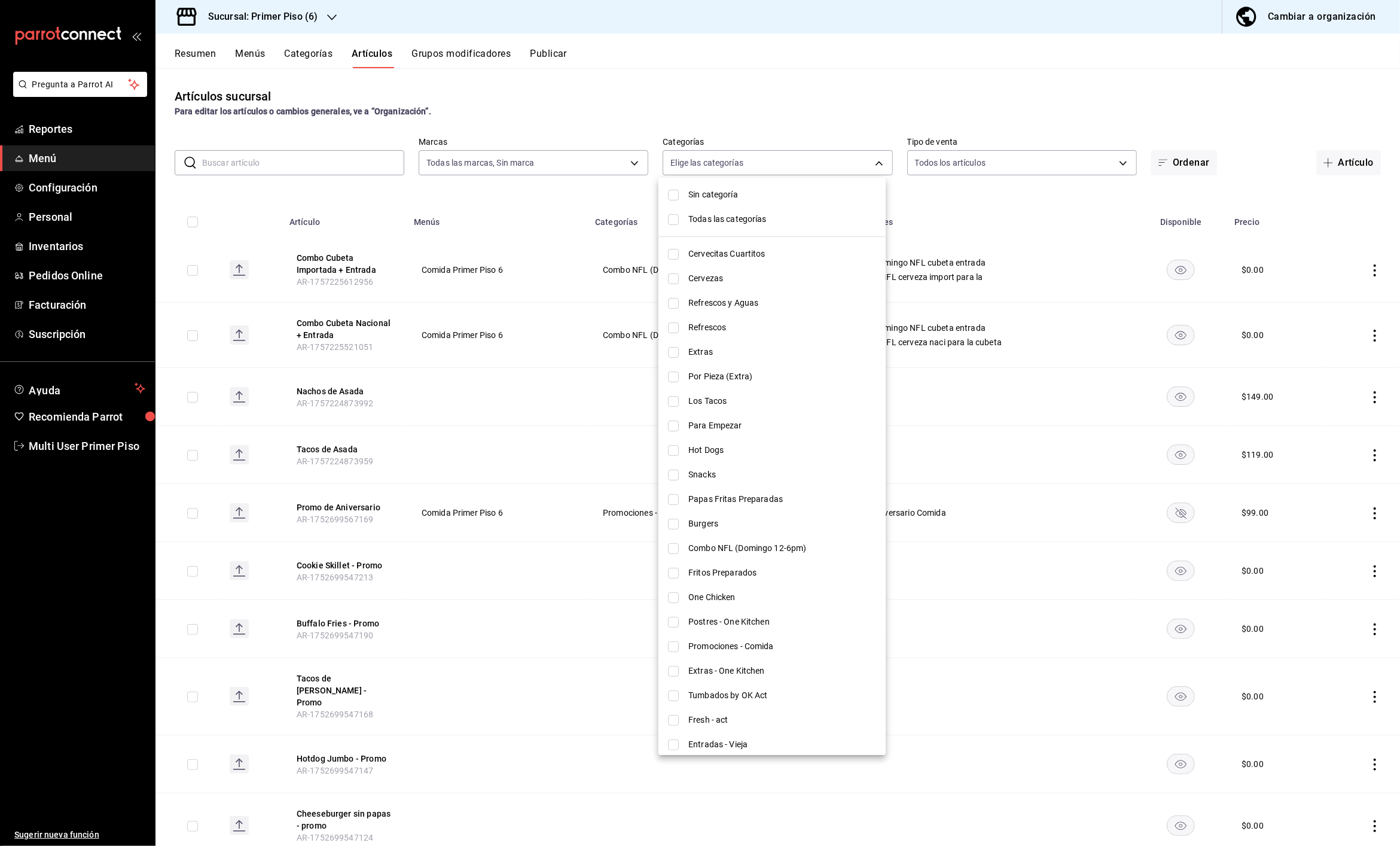
click at [703, 503] on span "Papas Fritas Preparadas" at bounding box center [782, 499] width 188 height 12
type input "10f35511-990d-41da-997d-65cc9c45b912"
checkbox input "true"
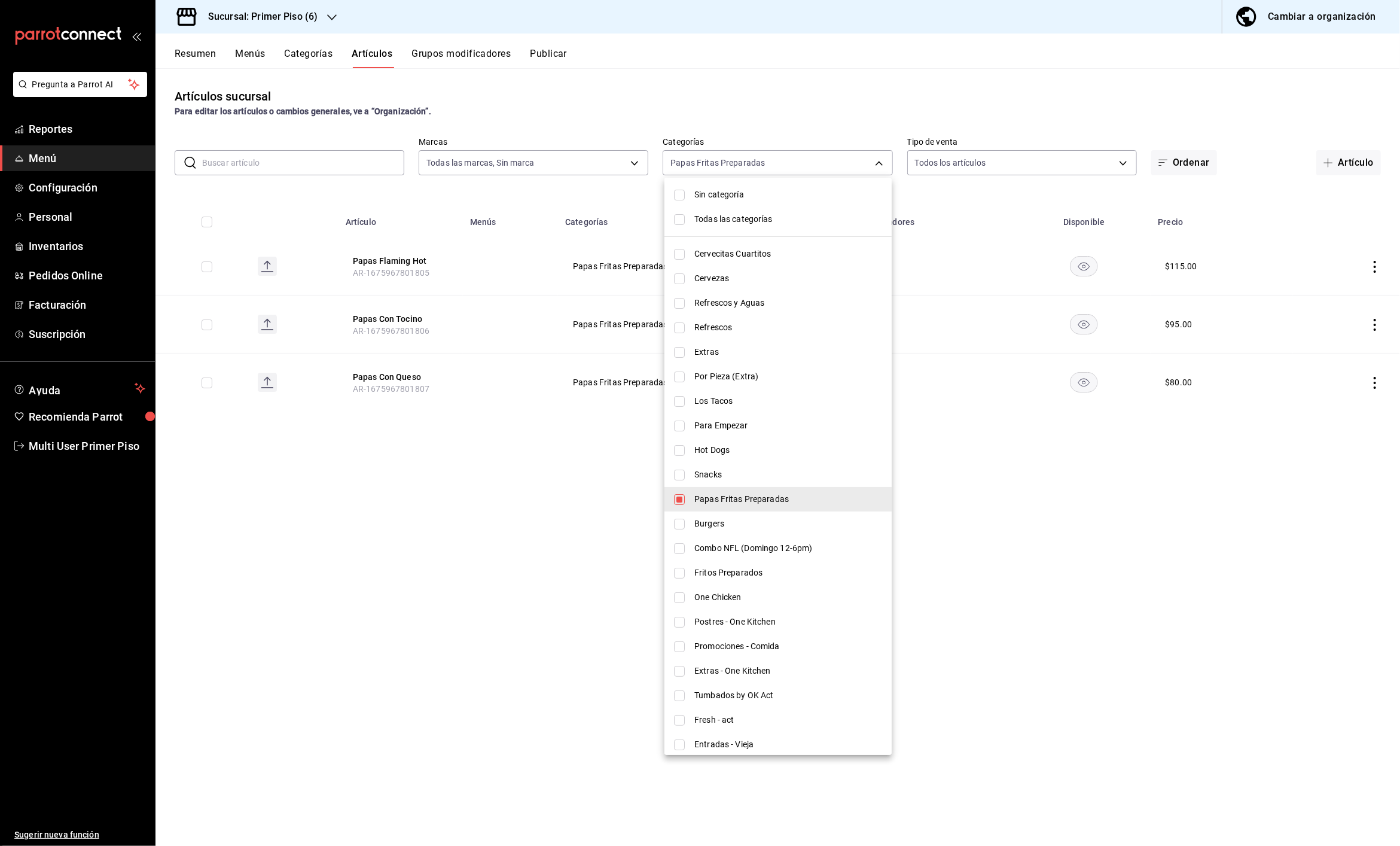
click at [703, 503] on span "Papas Fritas Preparadas" at bounding box center [788, 499] width 188 height 12
checkbox input "false"
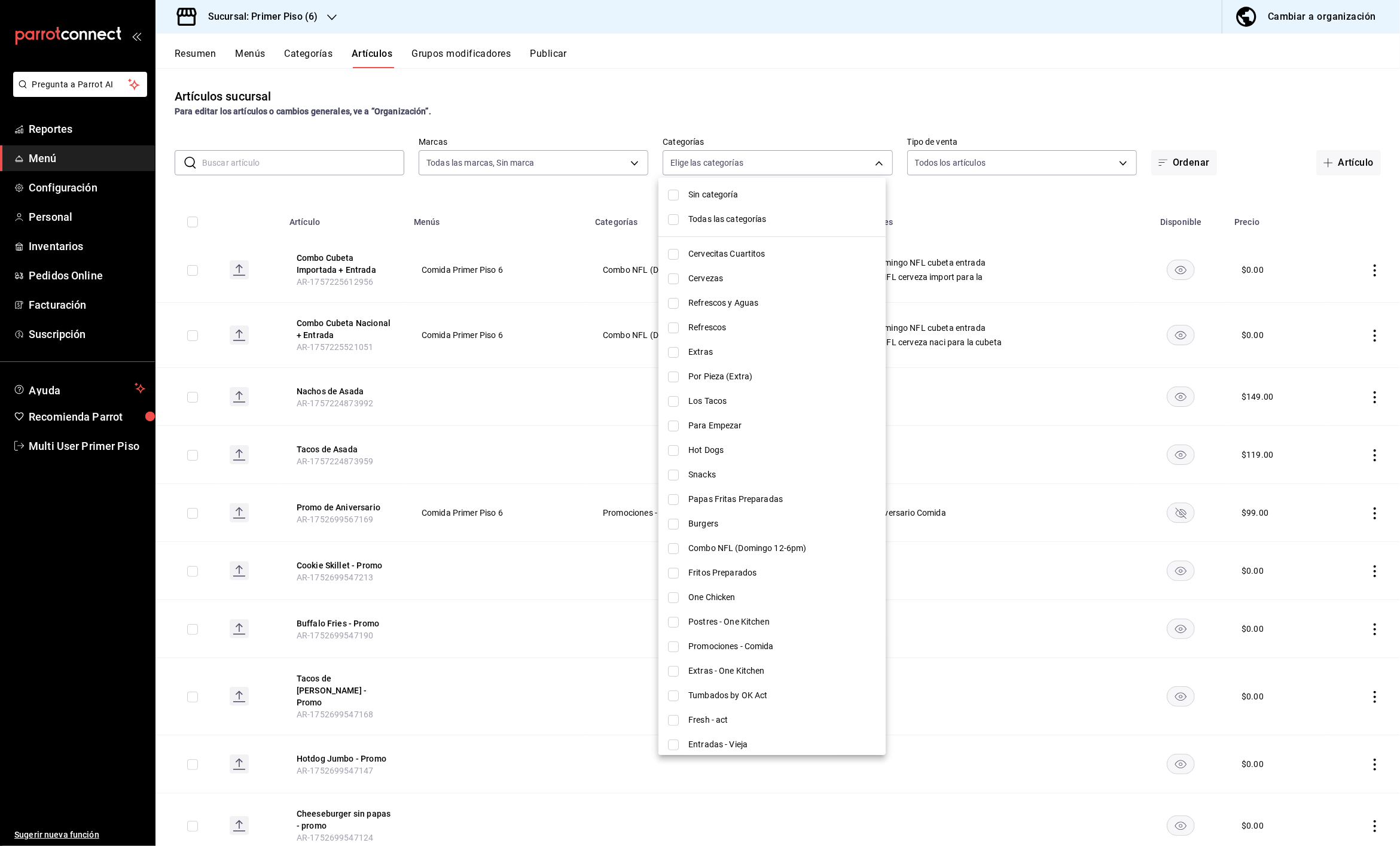
click at [718, 595] on span "One Chicken" at bounding box center [782, 597] width 188 height 12
type input "e2627a71-e2ba-4a22-a767-41b66408bf64"
checkbox input "true"
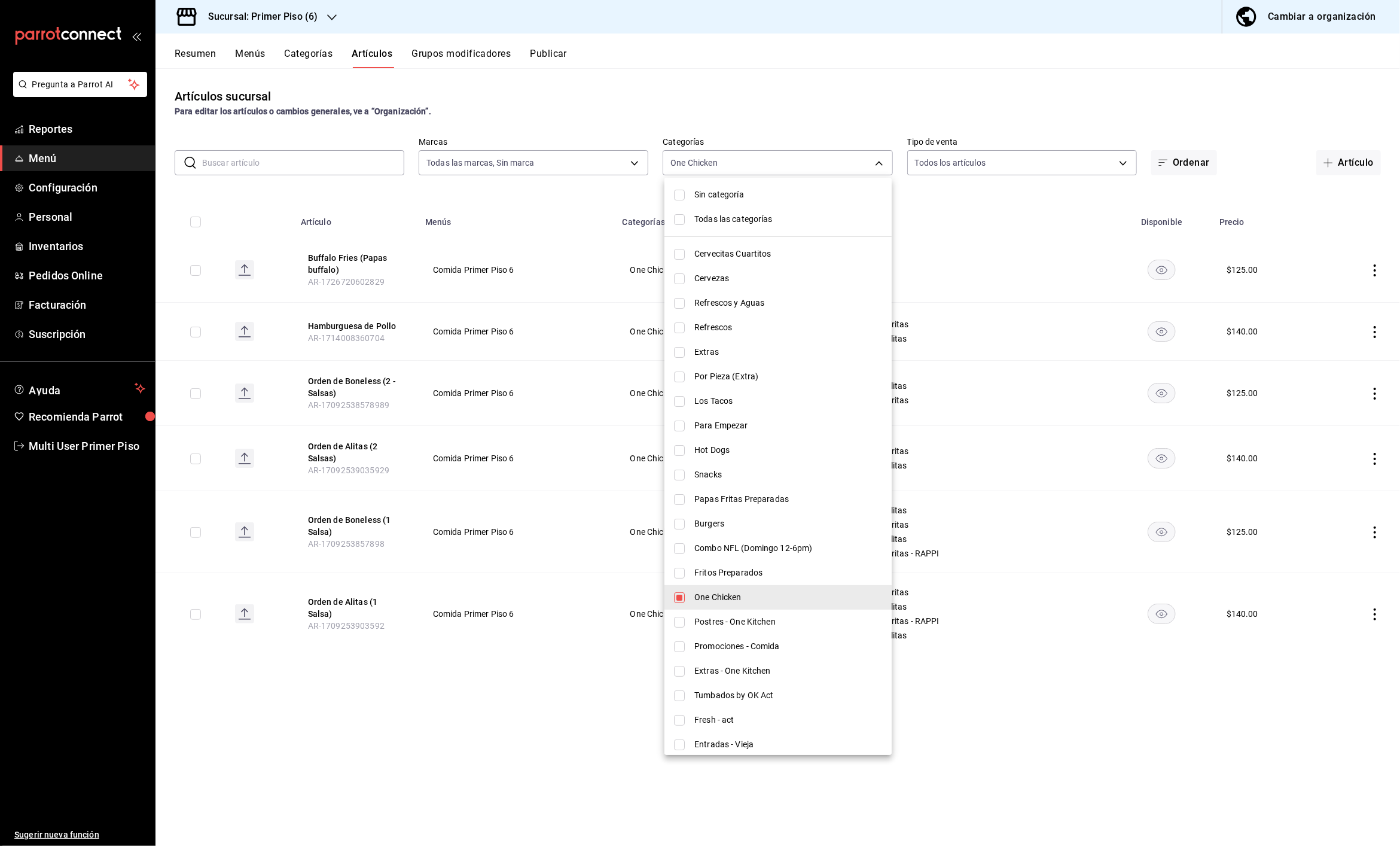
click at [572, 202] on div at bounding box center [700, 423] width 1400 height 846
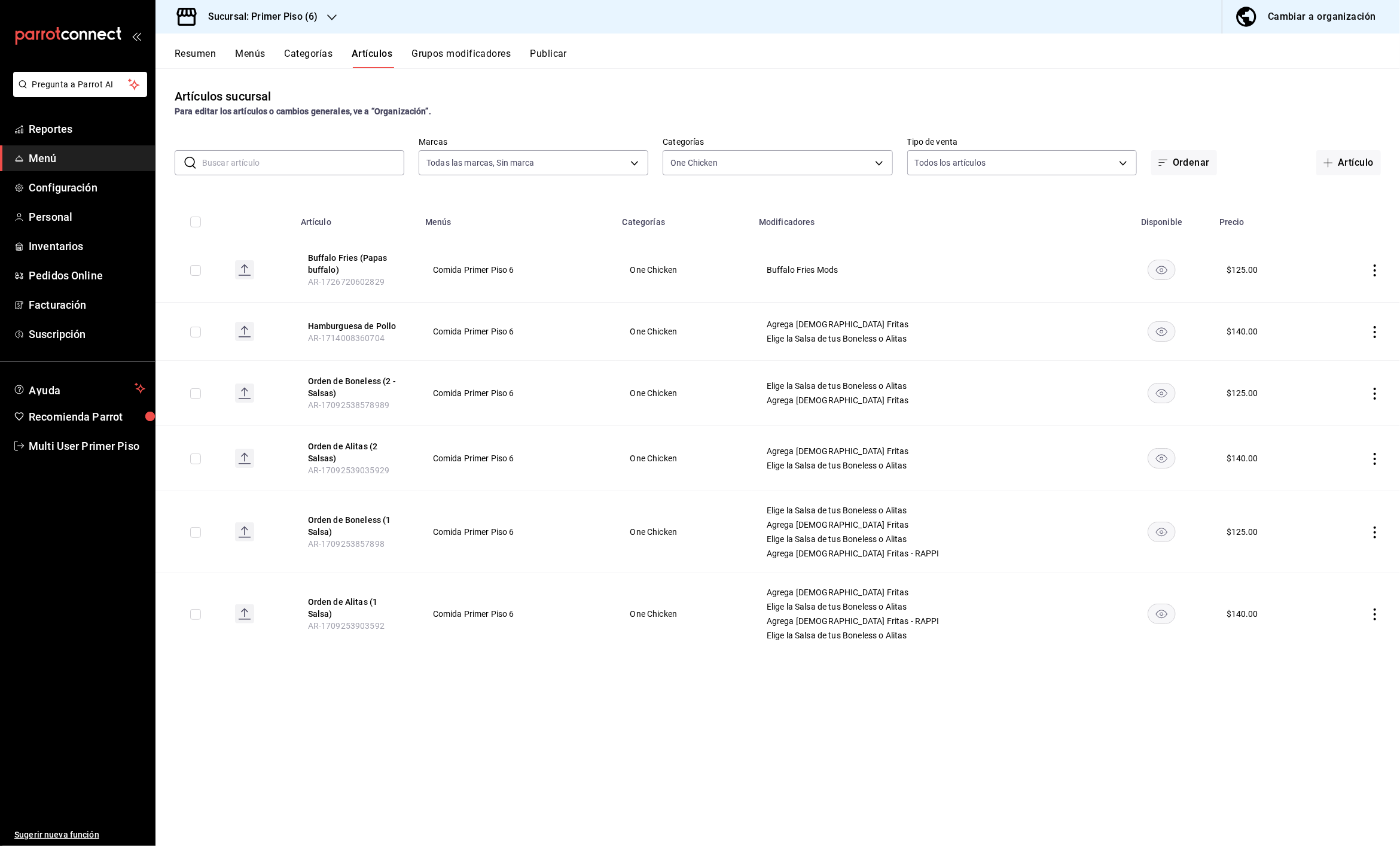
click at [1375, 269] on icon "actions" at bounding box center [1374, 271] width 2 height 12
click at [1342, 297] on span "Editar" at bounding box center [1338, 298] width 31 height 12
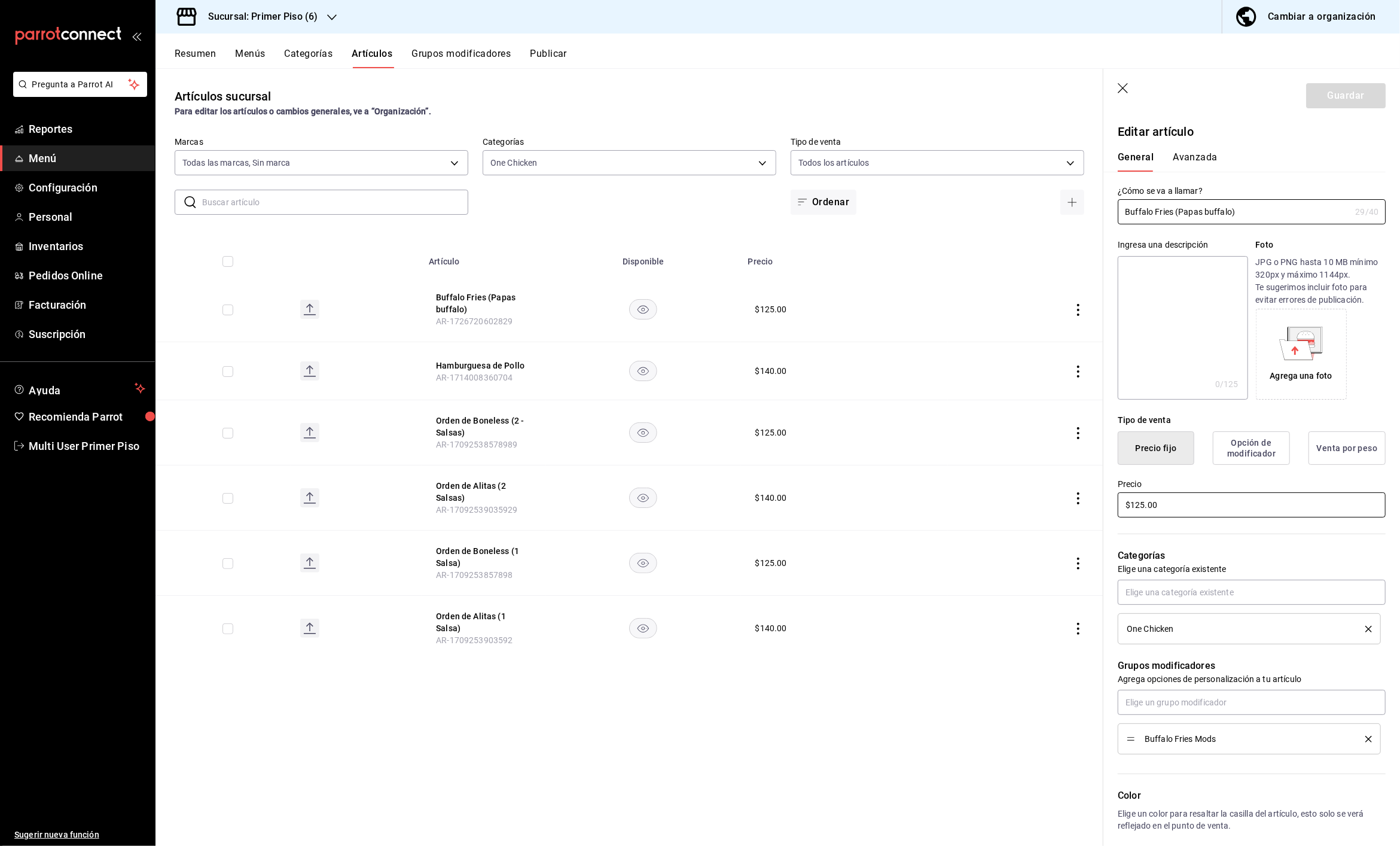
click at [1142, 506] on input "$125.00" at bounding box center [1251, 504] width 268 height 25
type input "$150.00"
click at [1325, 95] on button "Guardar" at bounding box center [1345, 95] width 79 height 25
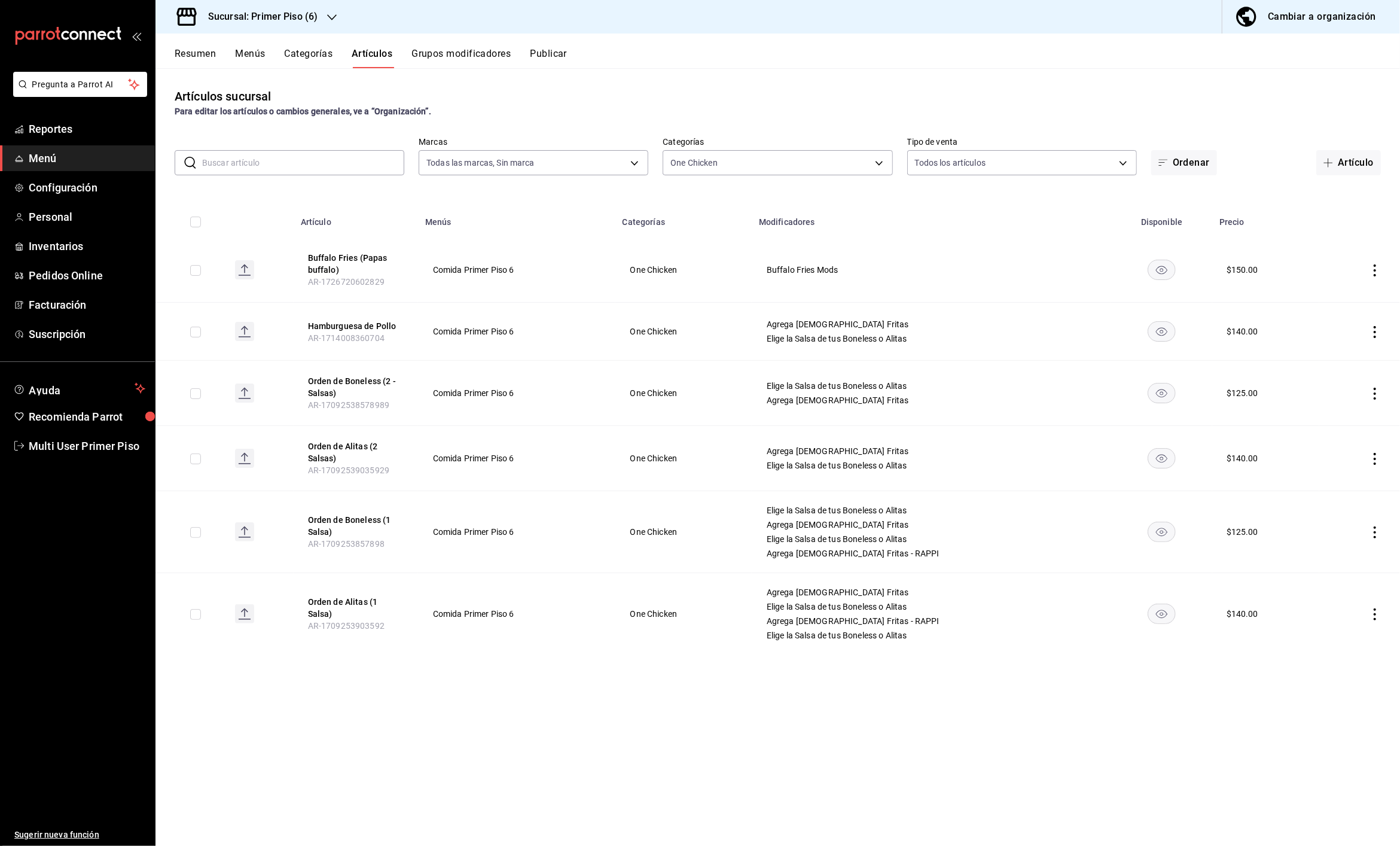
click at [1375, 394] on icon "actions" at bounding box center [1374, 394] width 2 height 12
click at [1342, 420] on span "Editar" at bounding box center [1338, 421] width 31 height 12
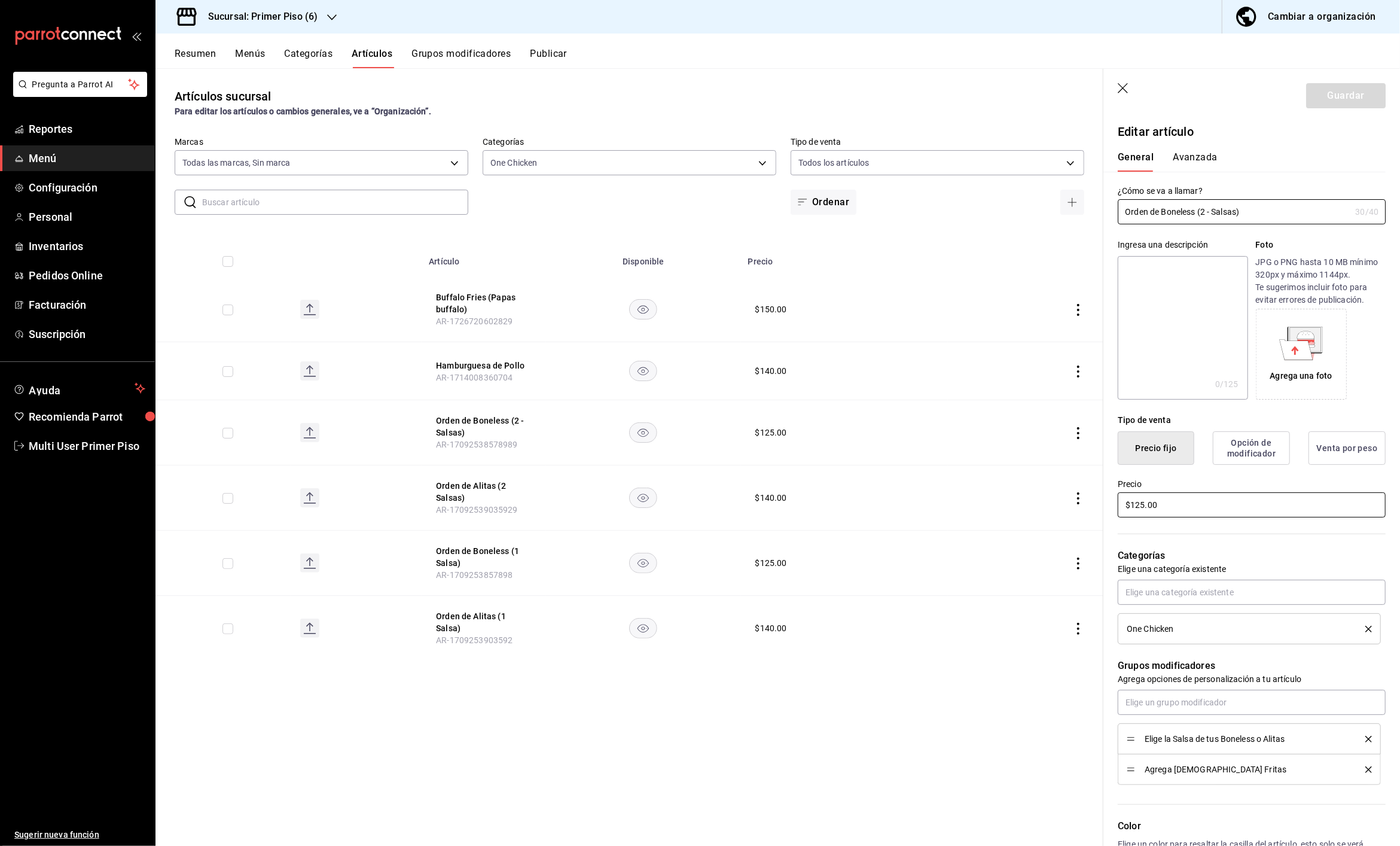
click at [1142, 507] on input "$125.00" at bounding box center [1251, 504] width 268 height 25
type input "$150.00"
click at [1336, 95] on button "Guardar" at bounding box center [1345, 95] width 79 height 25
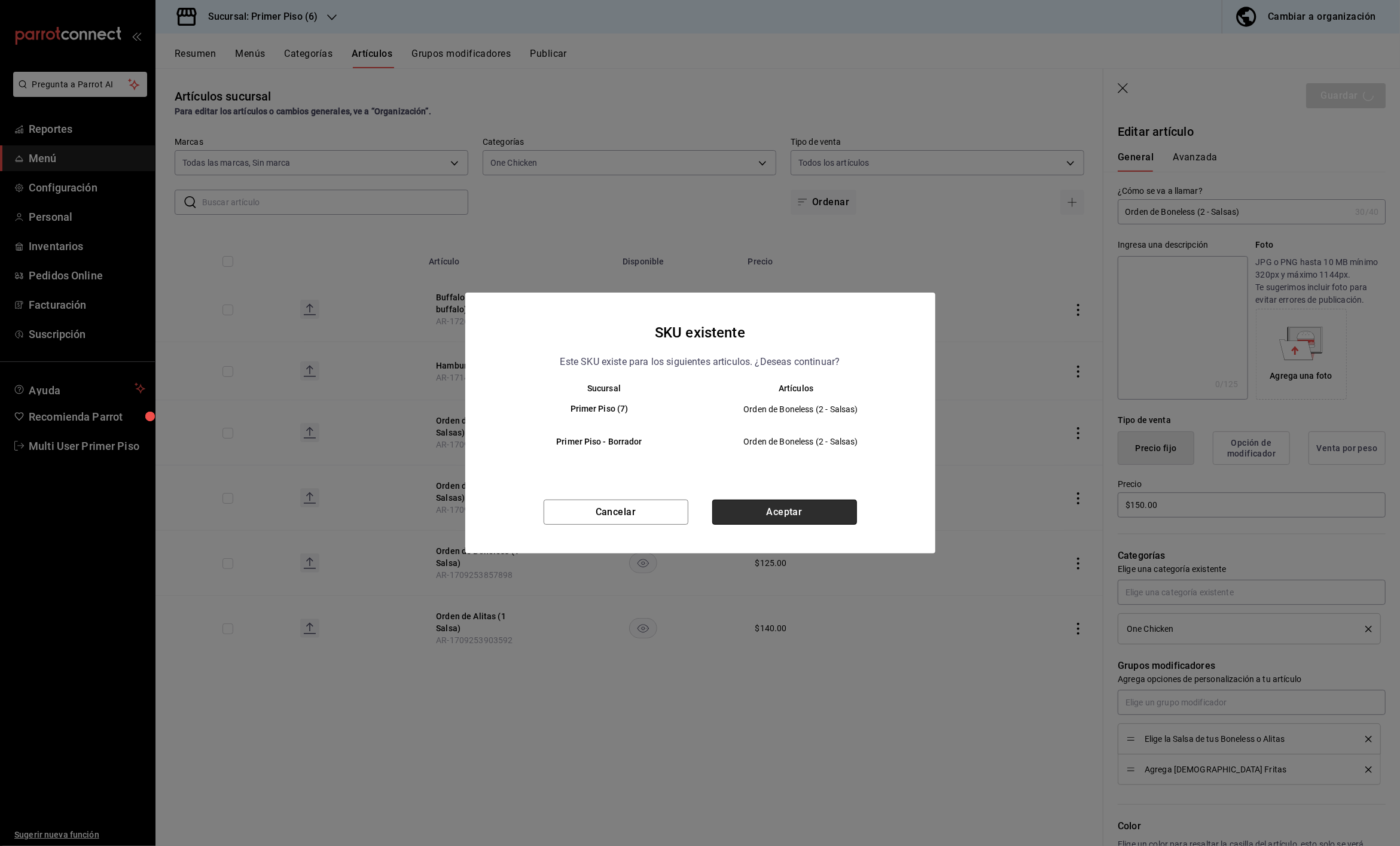
click at [825, 516] on button "Aceptar" at bounding box center [785, 512] width 145 height 25
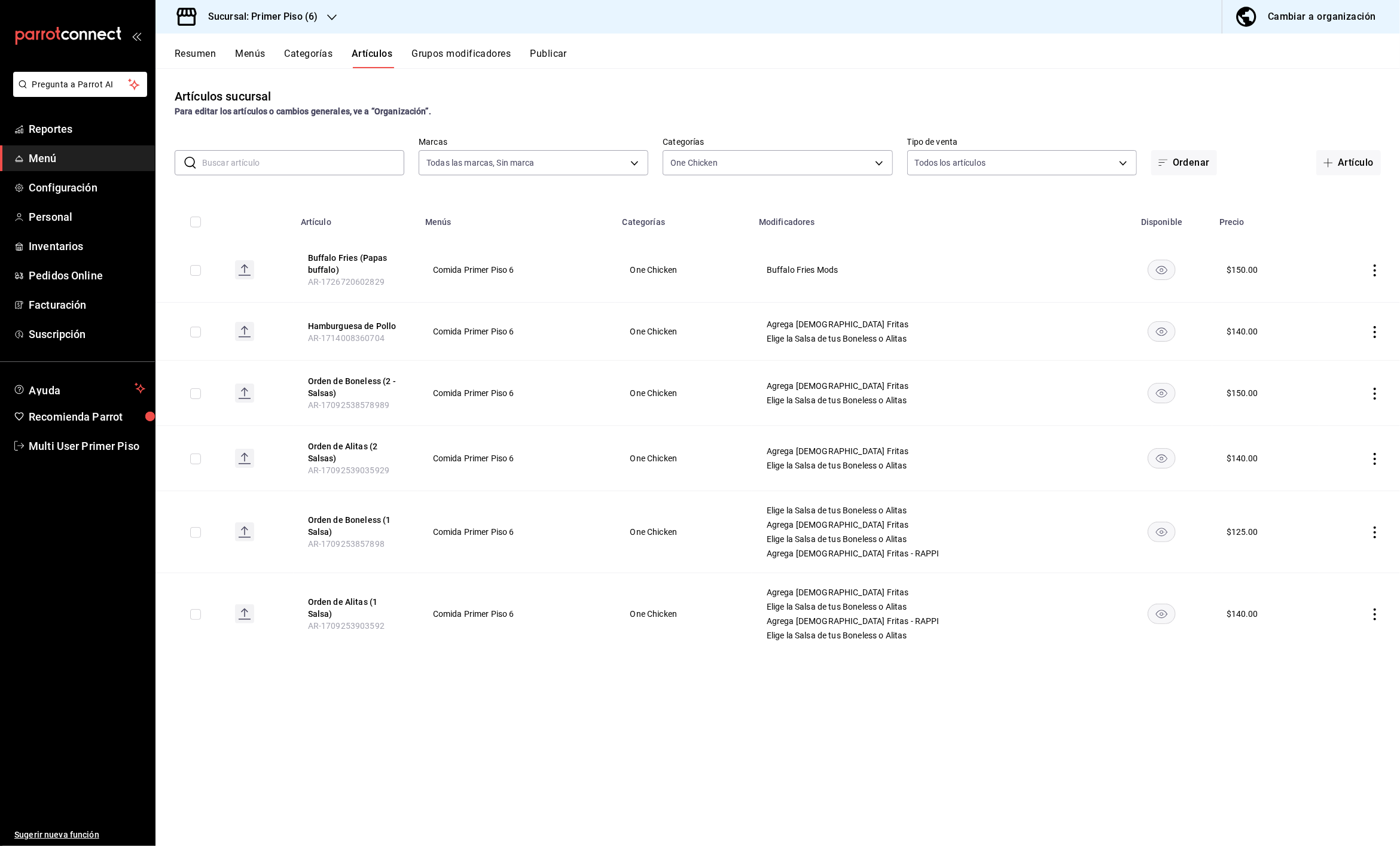
click at [1373, 528] on icon "actions" at bounding box center [1375, 532] width 12 height 12
click at [1334, 563] on span "Editar" at bounding box center [1338, 561] width 31 height 12
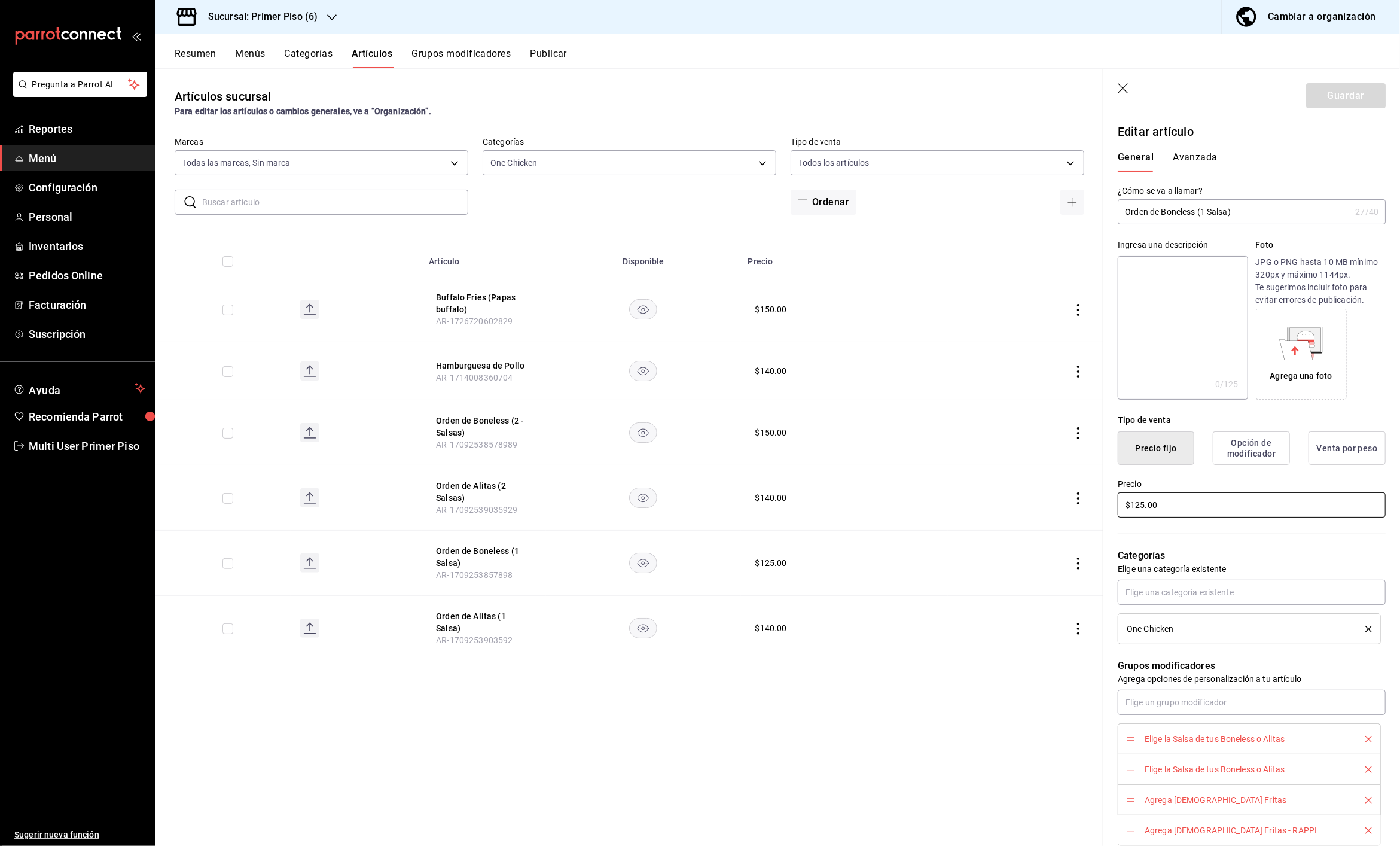
click at [1145, 506] on input "$125.00" at bounding box center [1251, 504] width 268 height 25
type input "$150.00"
click at [1241, 528] on div "Categorías Elige una categoría existente One Chicken" at bounding box center [1244, 582] width 282 height 125
click at [1353, 80] on header "Guardar" at bounding box center [1251, 93] width 297 height 49
click at [1125, 93] on icon "button" at bounding box center [1123, 89] width 12 height 12
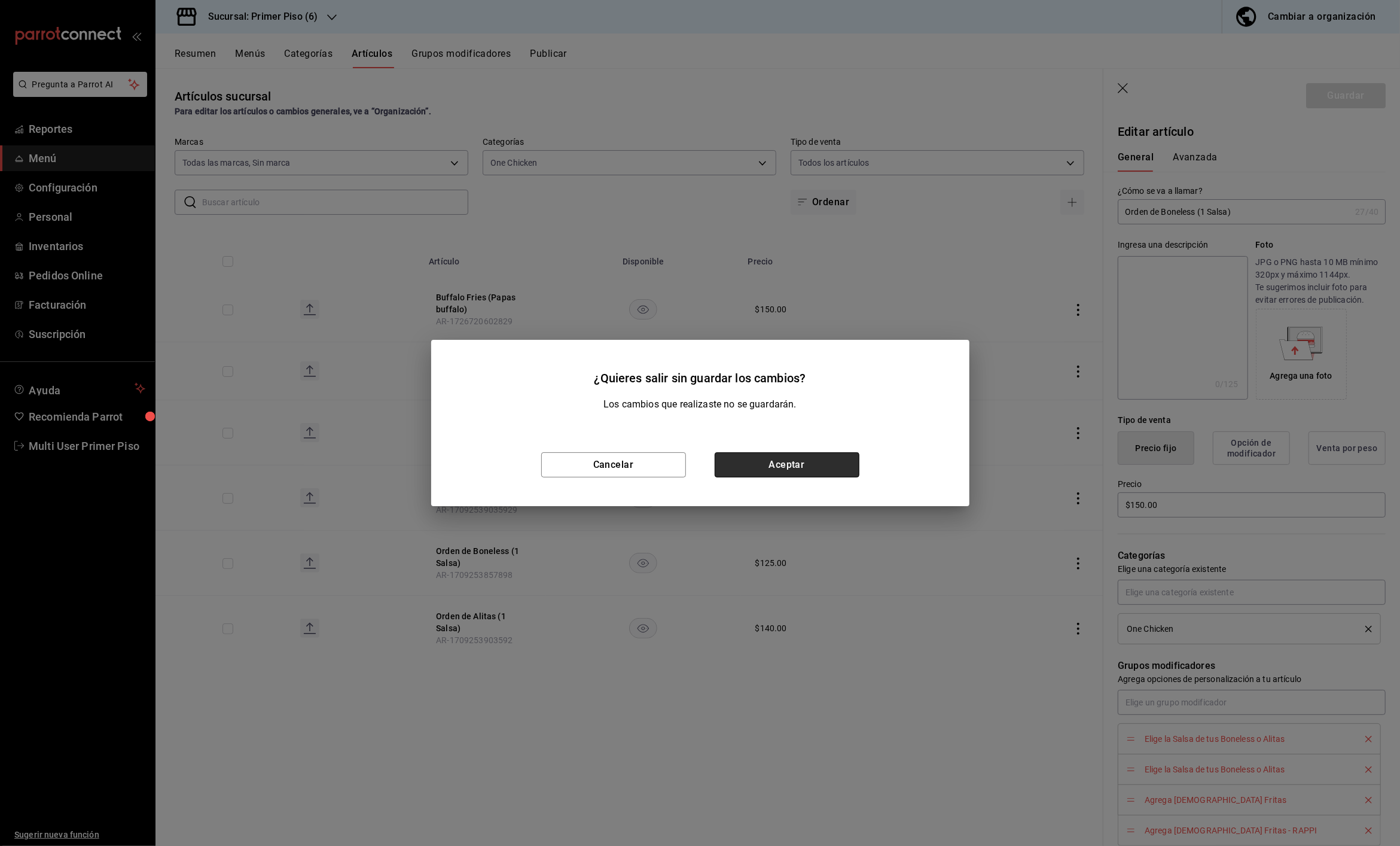
click at [763, 464] on button "Aceptar" at bounding box center [787, 465] width 145 height 25
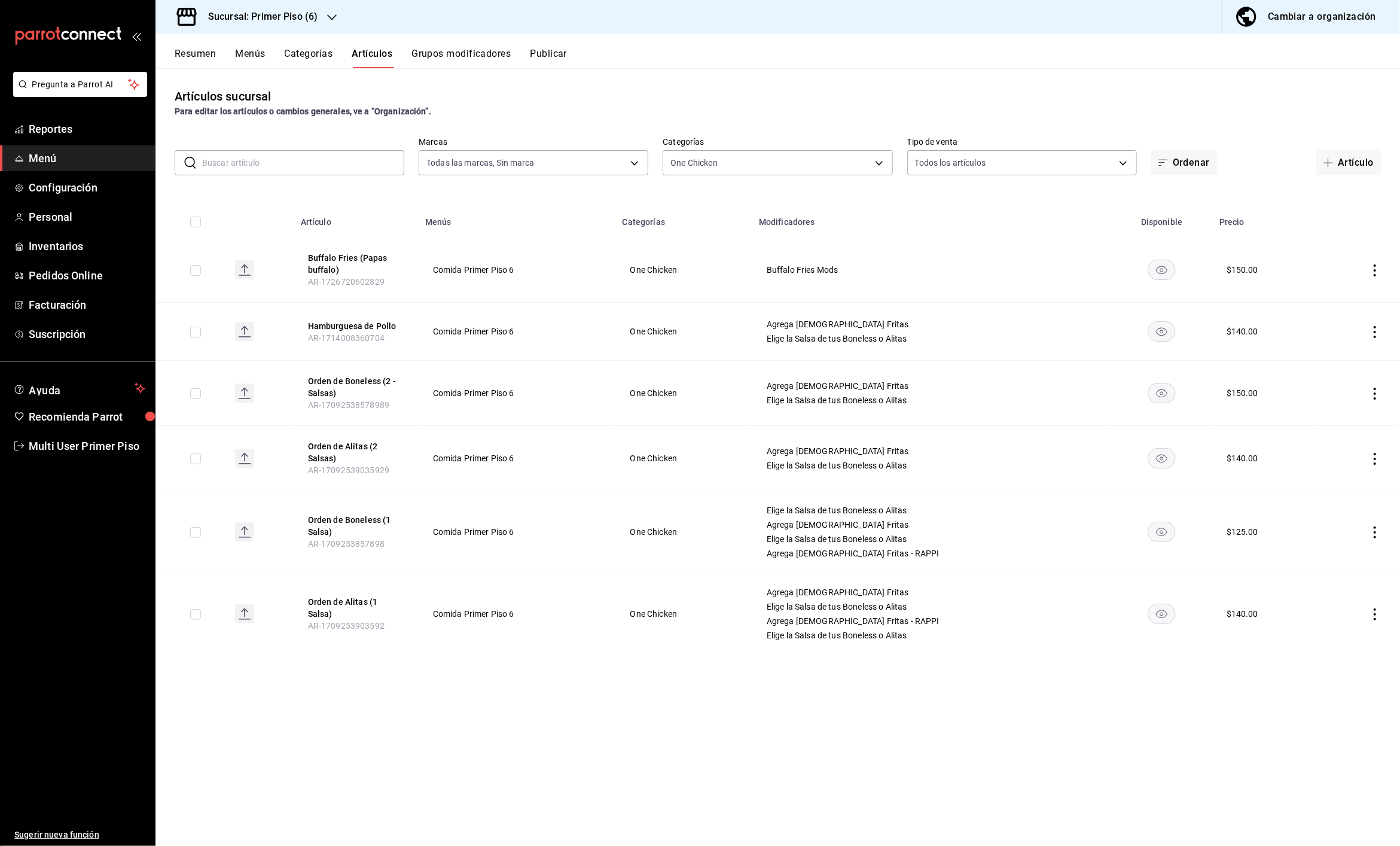
click at [1376, 532] on icon "actions" at bounding box center [1375, 532] width 12 height 12
click at [1336, 561] on span "Editar" at bounding box center [1338, 561] width 31 height 12
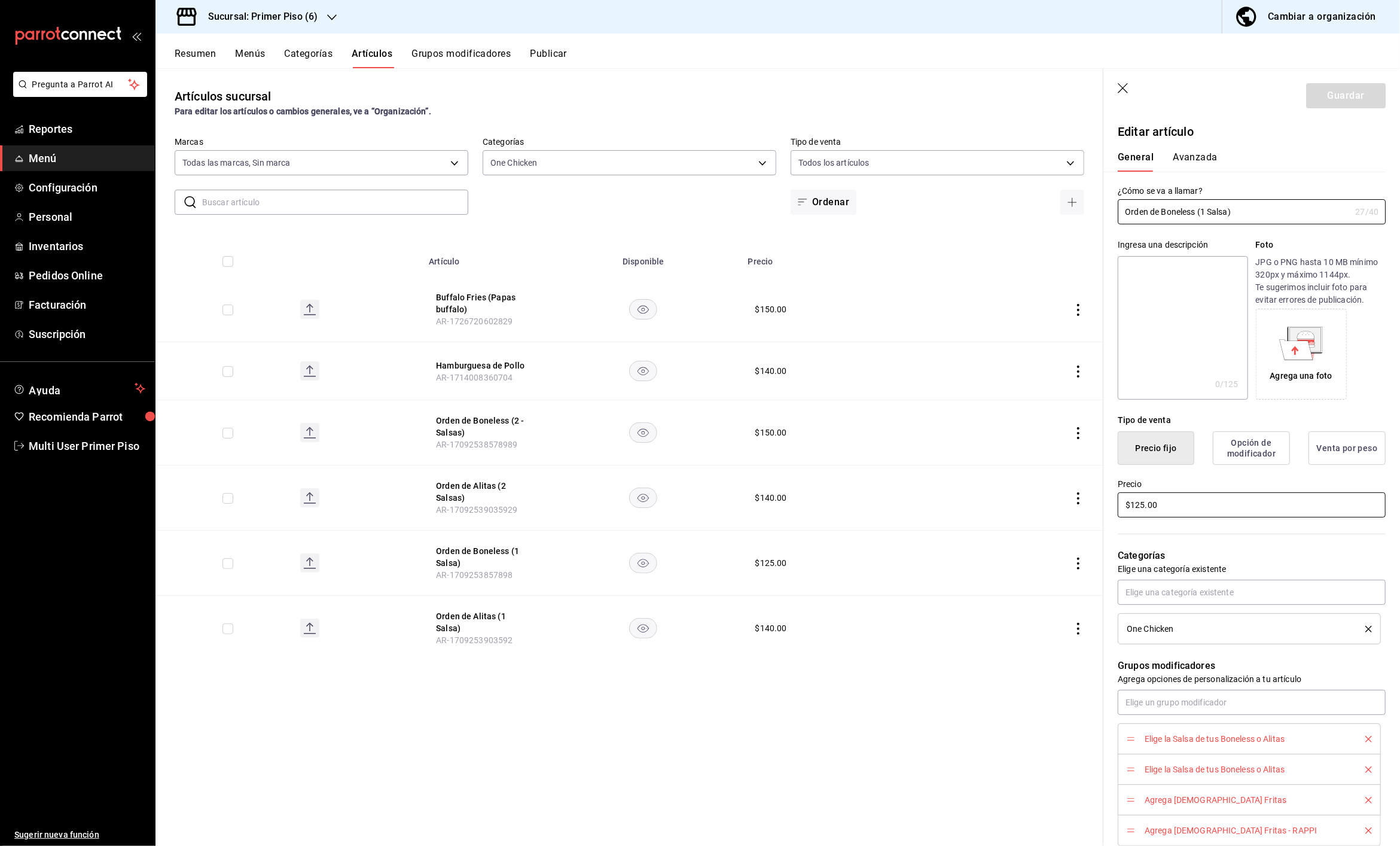
click at [1184, 506] on input "$125.00" at bounding box center [1251, 504] width 268 height 25
type input "$150.00"
click at [1209, 590] on input "text" at bounding box center [1251, 592] width 268 height 25
click at [1079, 584] on td at bounding box center [1026, 562] width 156 height 65
click at [1273, 212] on input "Orden de Boneless (1 Salsa)" at bounding box center [1233, 211] width 233 height 24
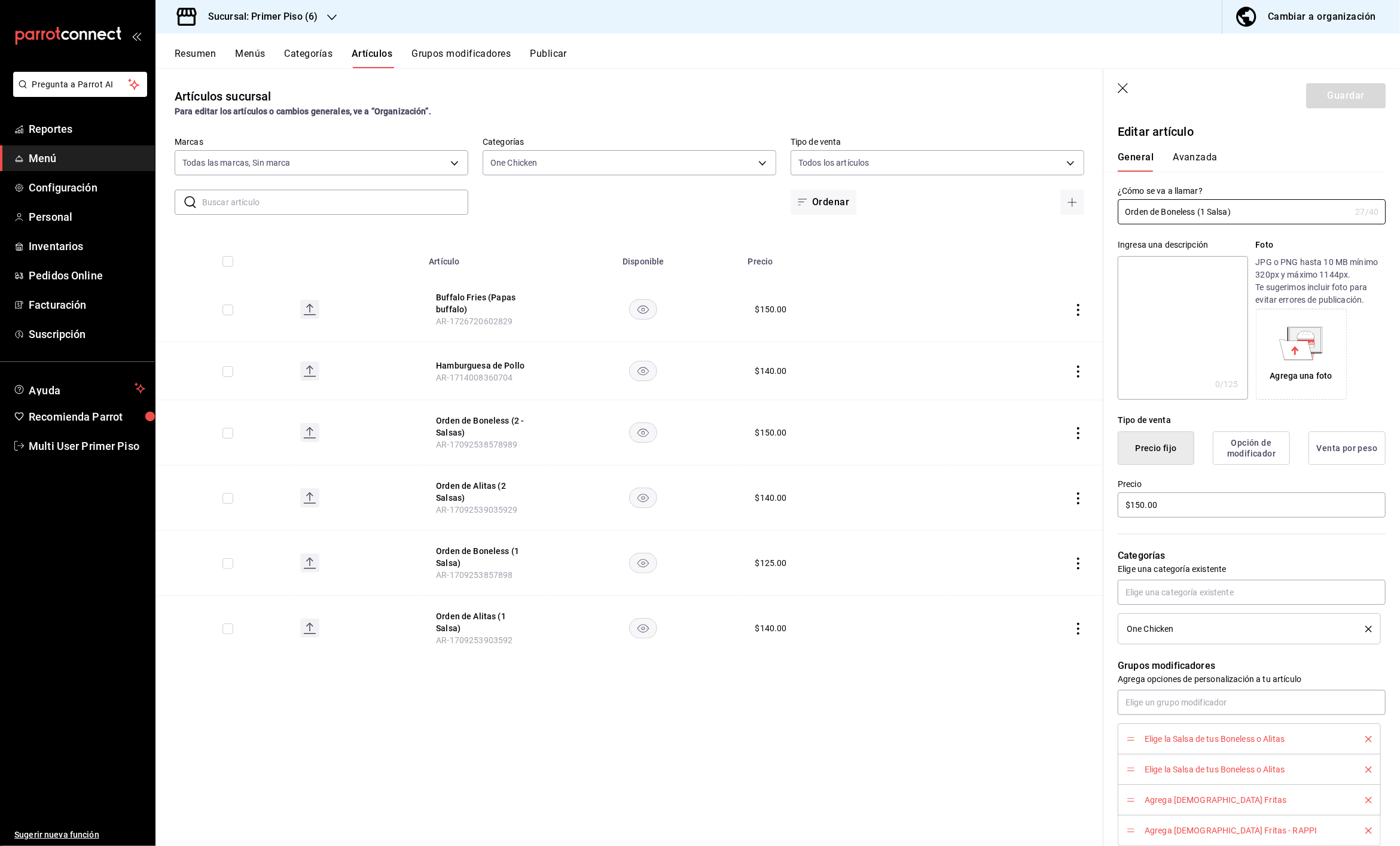
click at [1341, 107] on div "Guardar" at bounding box center [1345, 95] width 79 height 25
click at [1344, 92] on div "Guardar" at bounding box center [1345, 95] width 79 height 25
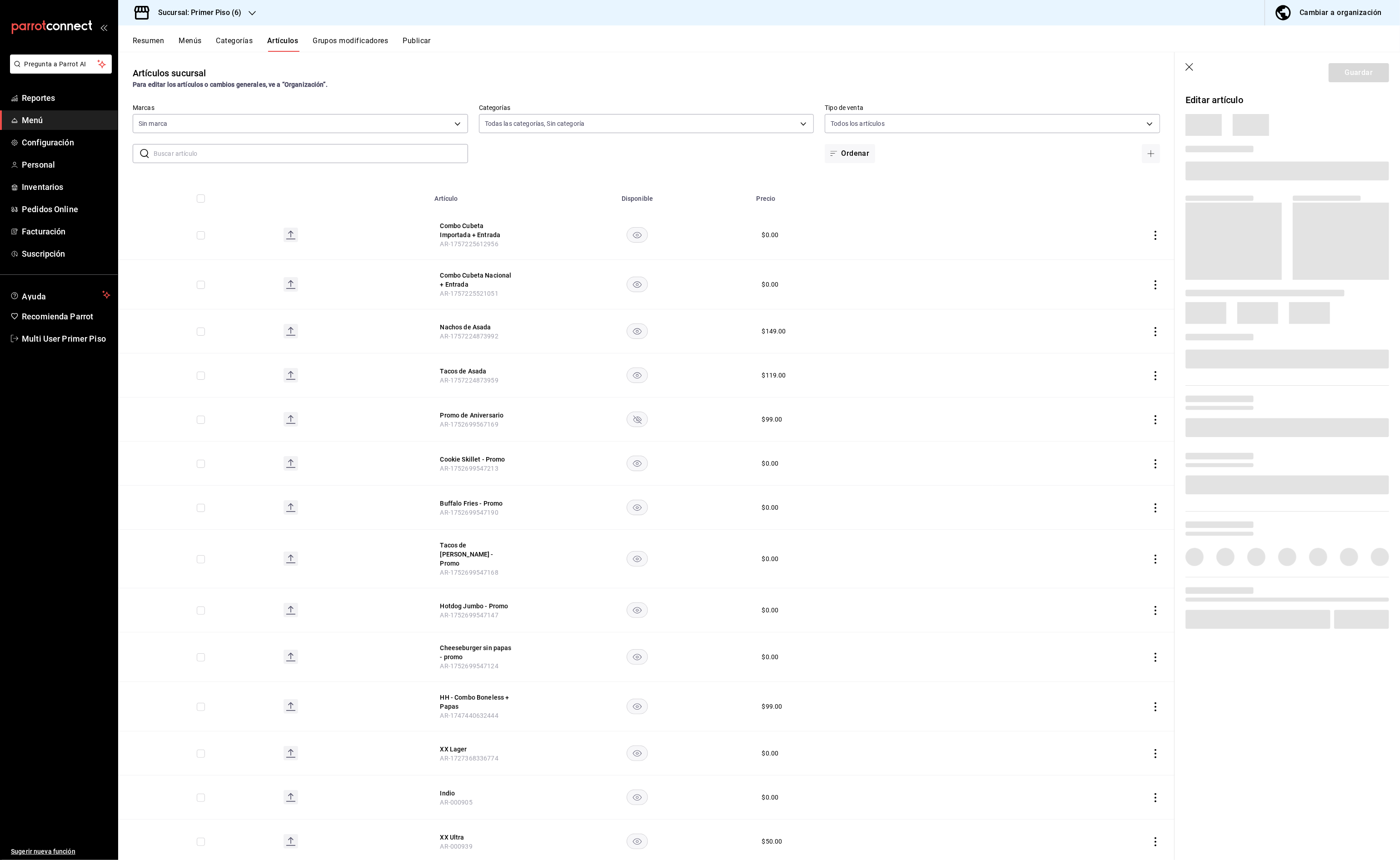
type input "968d870a-9452-4171-804d-3729fe557b7f,78fd6551-7300-4bea-8a72-dc288e3779ba,bacf9…"
type input "8fba74f7-46c4-4af7-a261-82256b4b9e12"
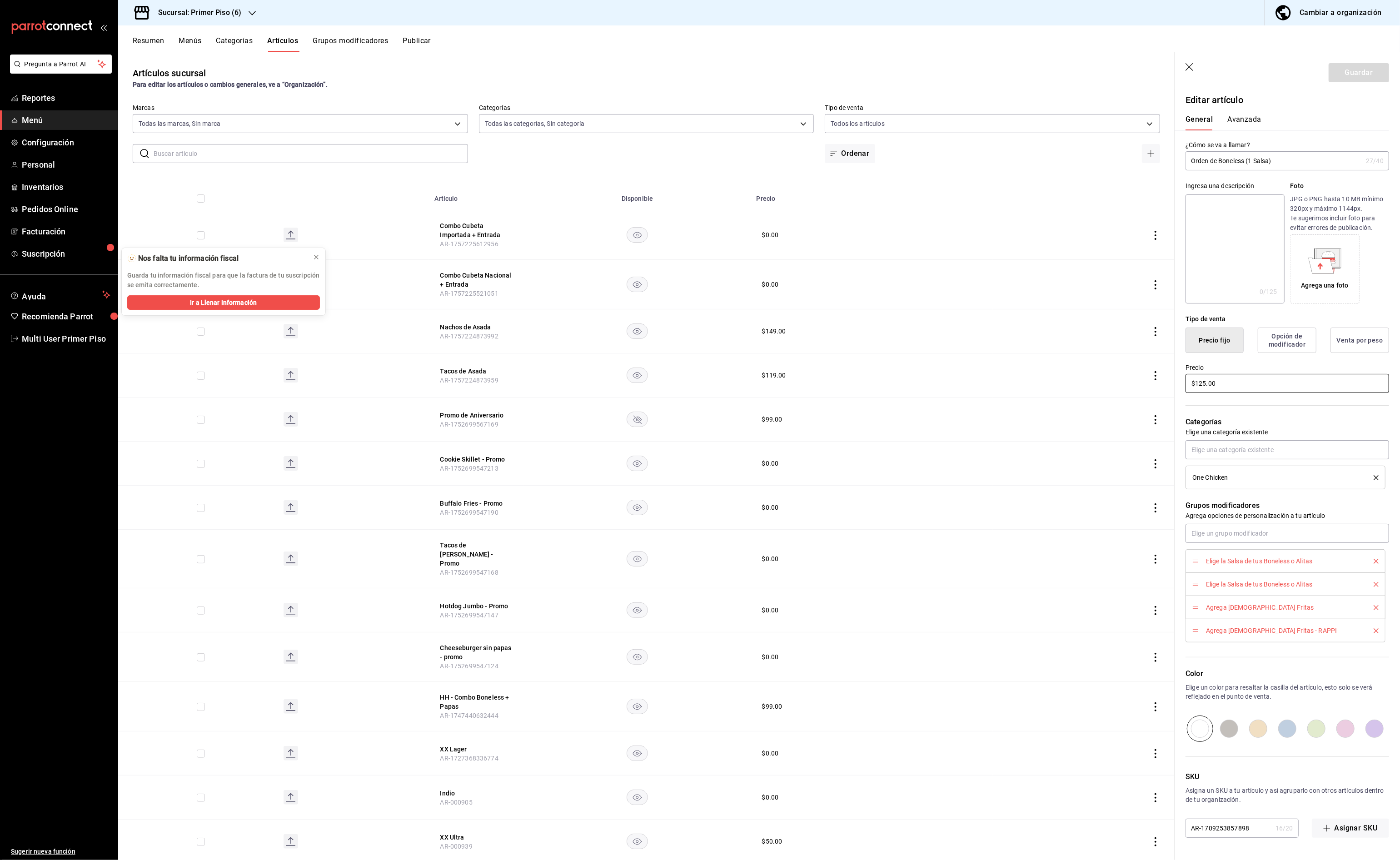
click at [1266, 386] on input "$125.00" at bounding box center [1287, 383] width 203 height 19
type input "$12.00"
click at [315, 255] on icon at bounding box center [316, 257] width 8 height 8
click at [1196, 64] on header "Guardar" at bounding box center [1287, 71] width 225 height 37
click at [1192, 67] on icon "button" at bounding box center [1190, 68] width 9 height 9
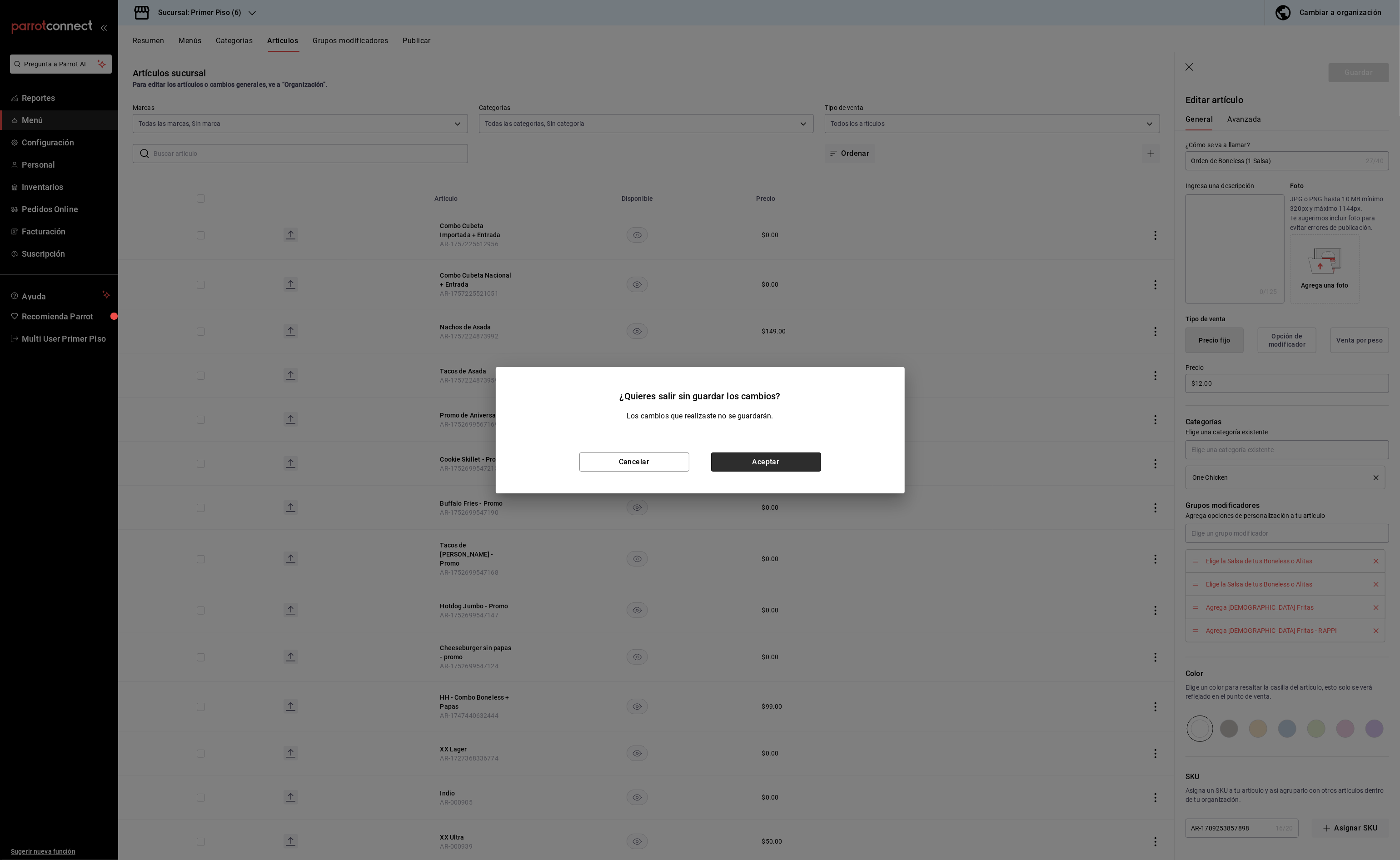
click at [777, 470] on button "Aceptar" at bounding box center [766, 462] width 110 height 19
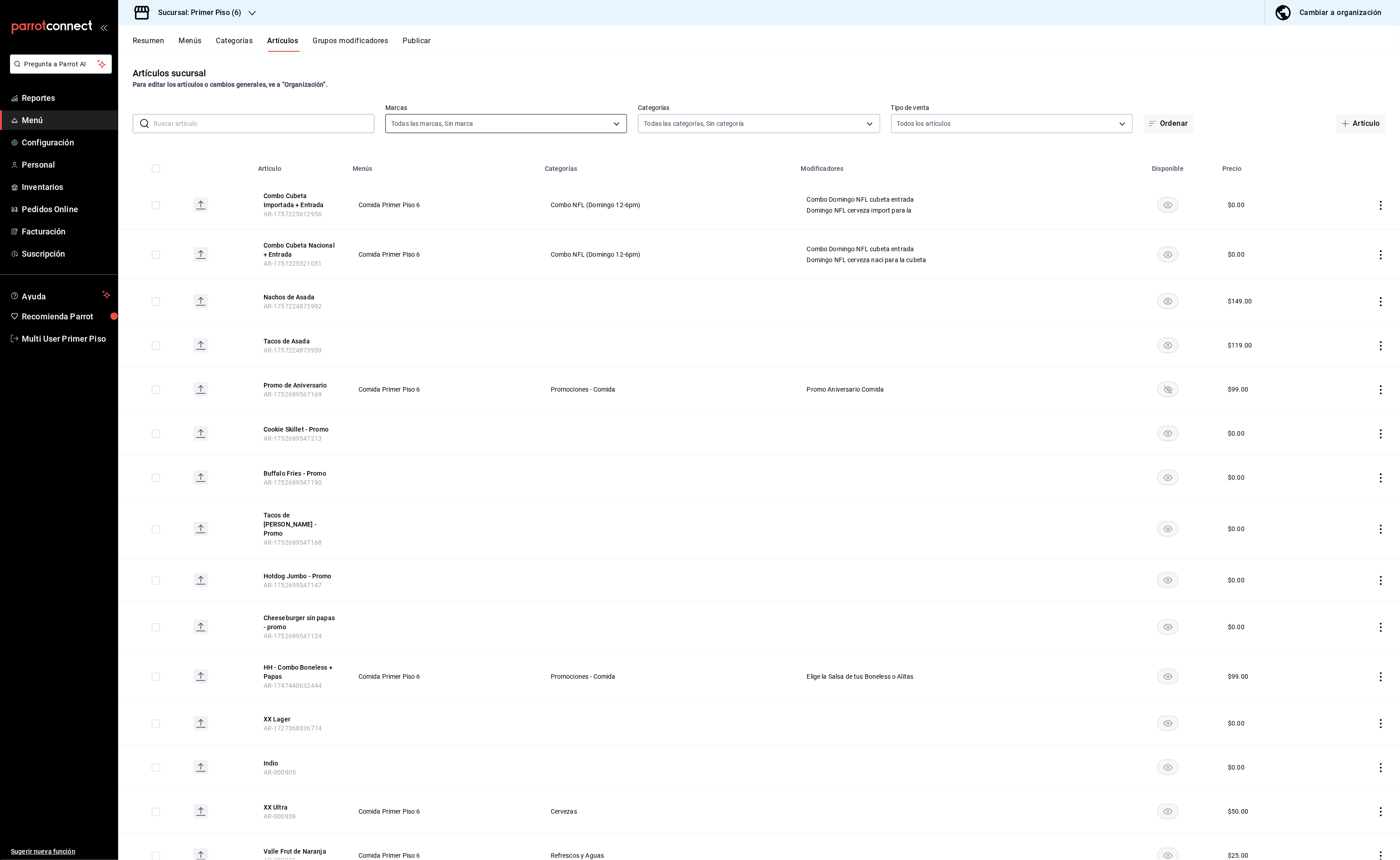
click at [610, 120] on body "Pregunta a Parrot AI Reportes Menú Configuración Personal Inventarios Pedidos O…" at bounding box center [700, 430] width 1400 height 860
click at [664, 123] on div at bounding box center [700, 430] width 1400 height 860
click at [664, 123] on body "Pregunta a Parrot AI Reportes Menú Configuración Personal Inventarios Pedidos O…" at bounding box center [700, 430] width 1400 height 860
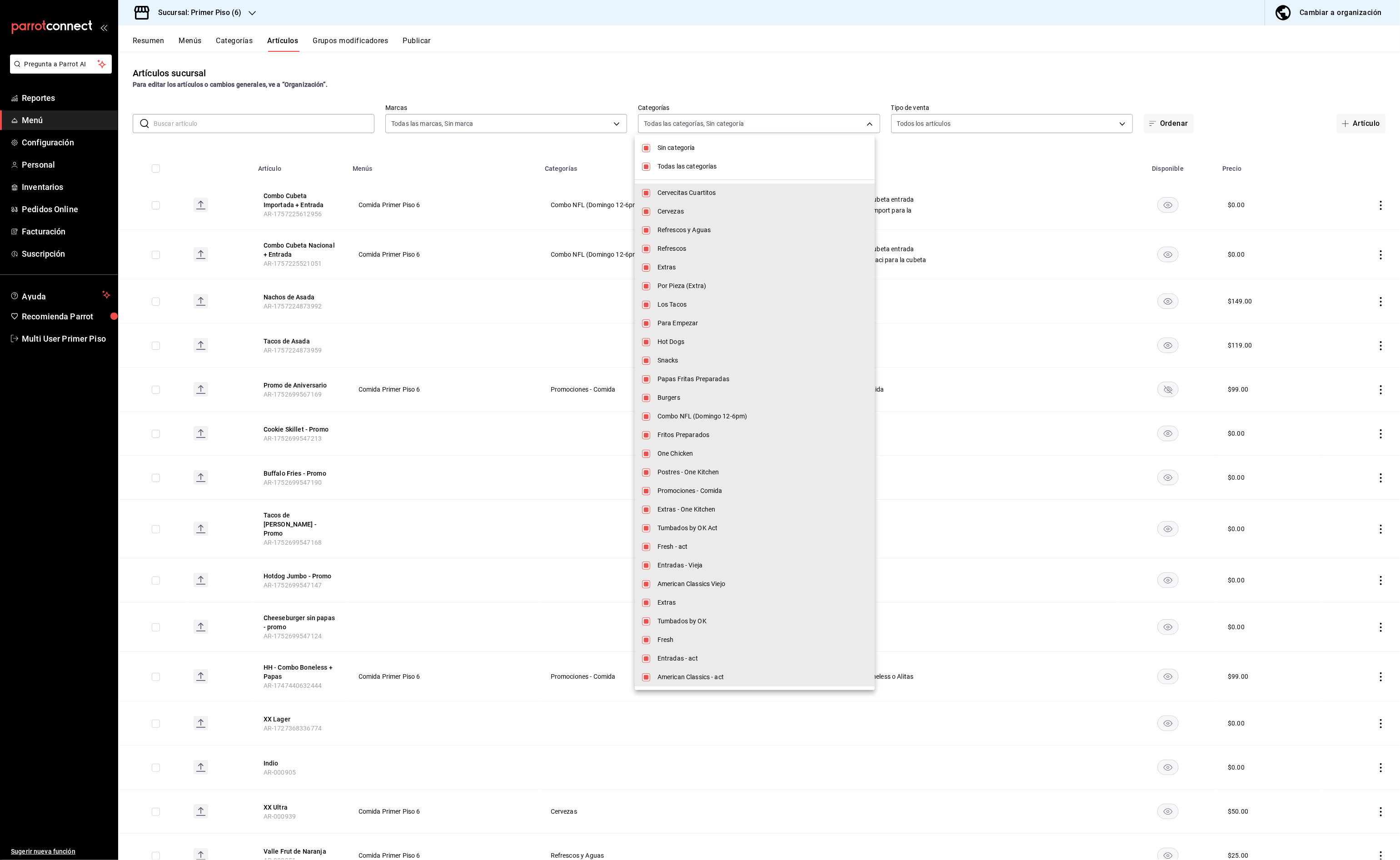
click at [674, 143] on span "Sin categoría" at bounding box center [763, 148] width 210 height 9
checkbox input "false"
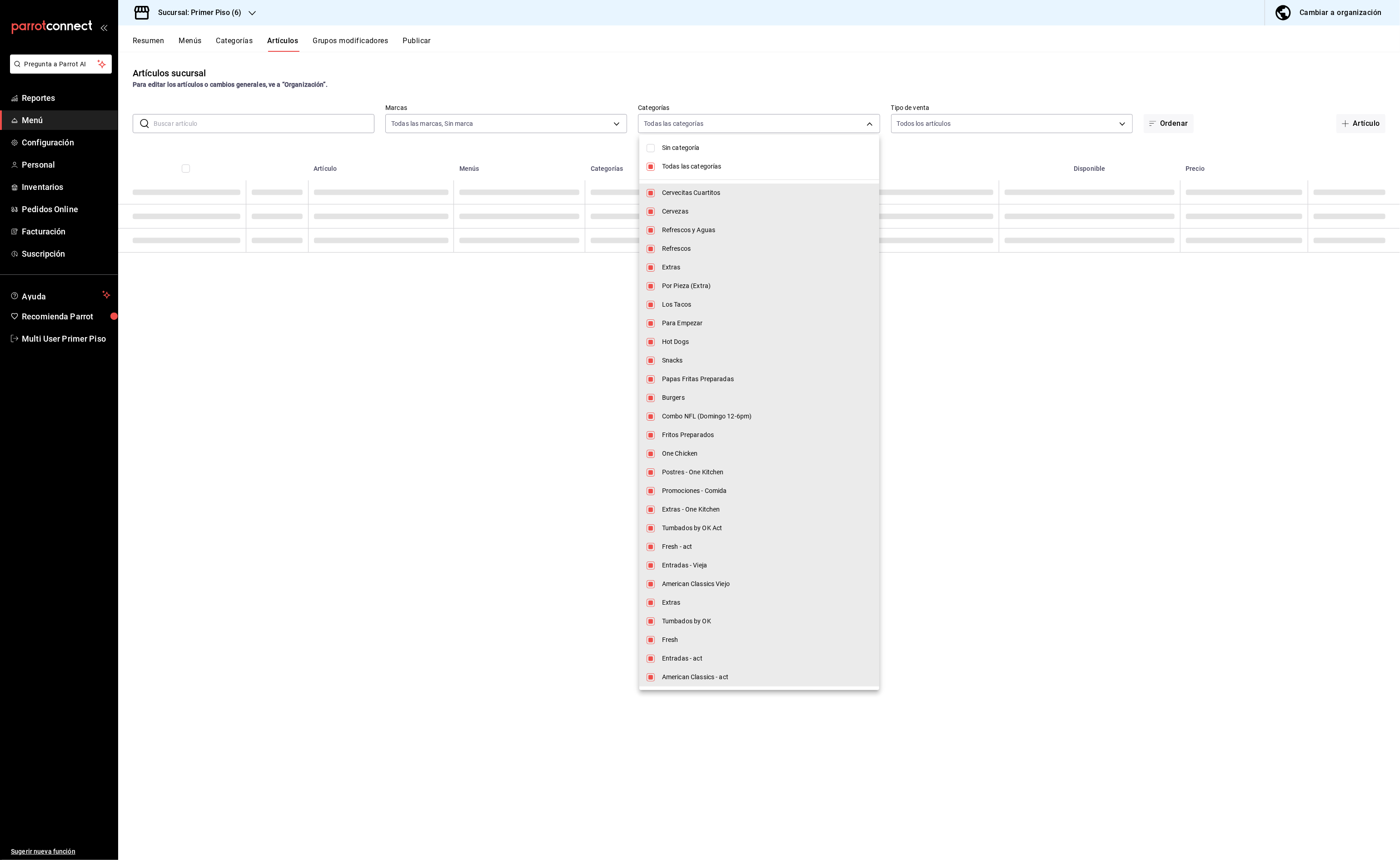
click at [676, 162] on span "Todas las categorías" at bounding box center [767, 166] width 210 height 9
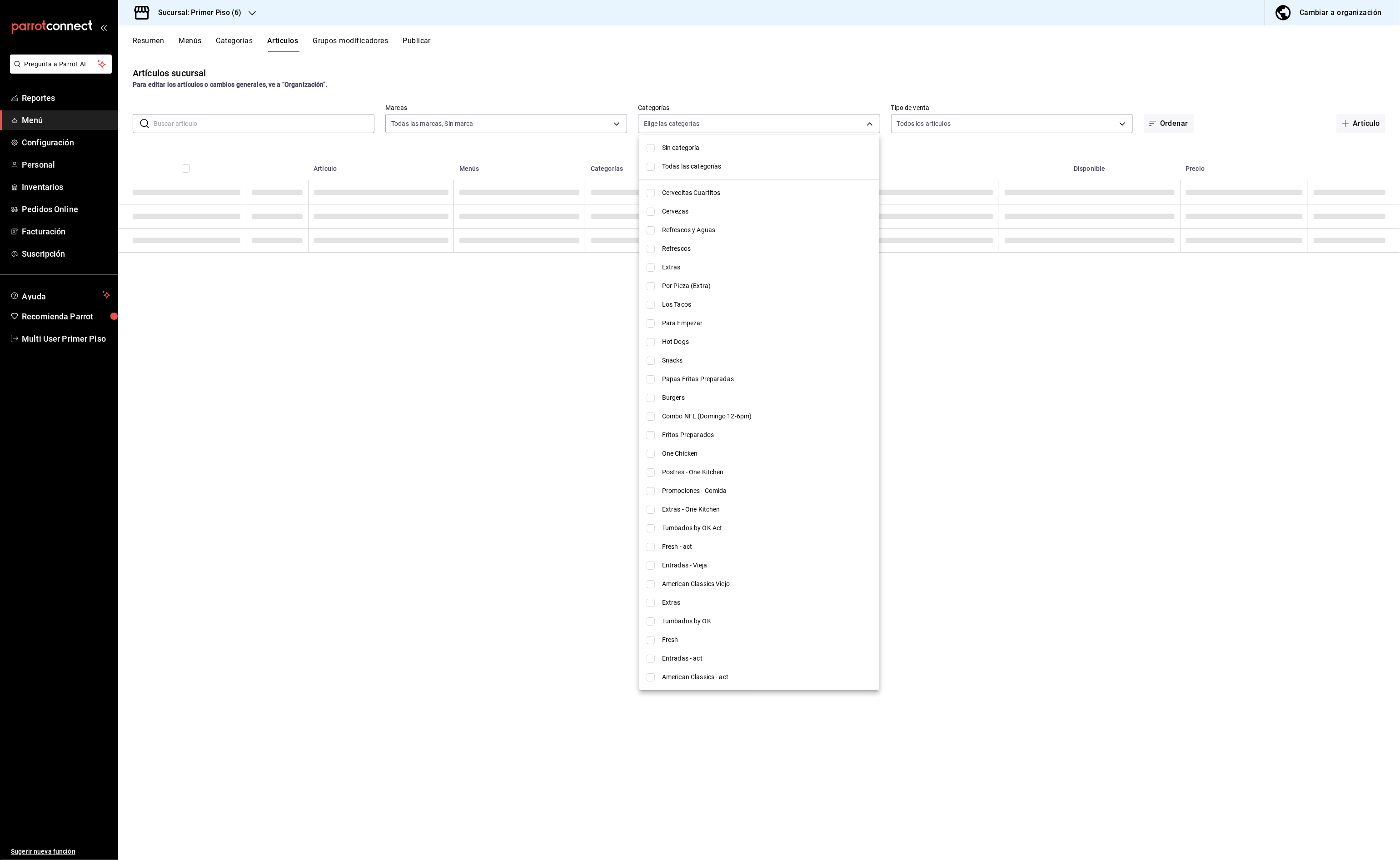
checkbox input "false"
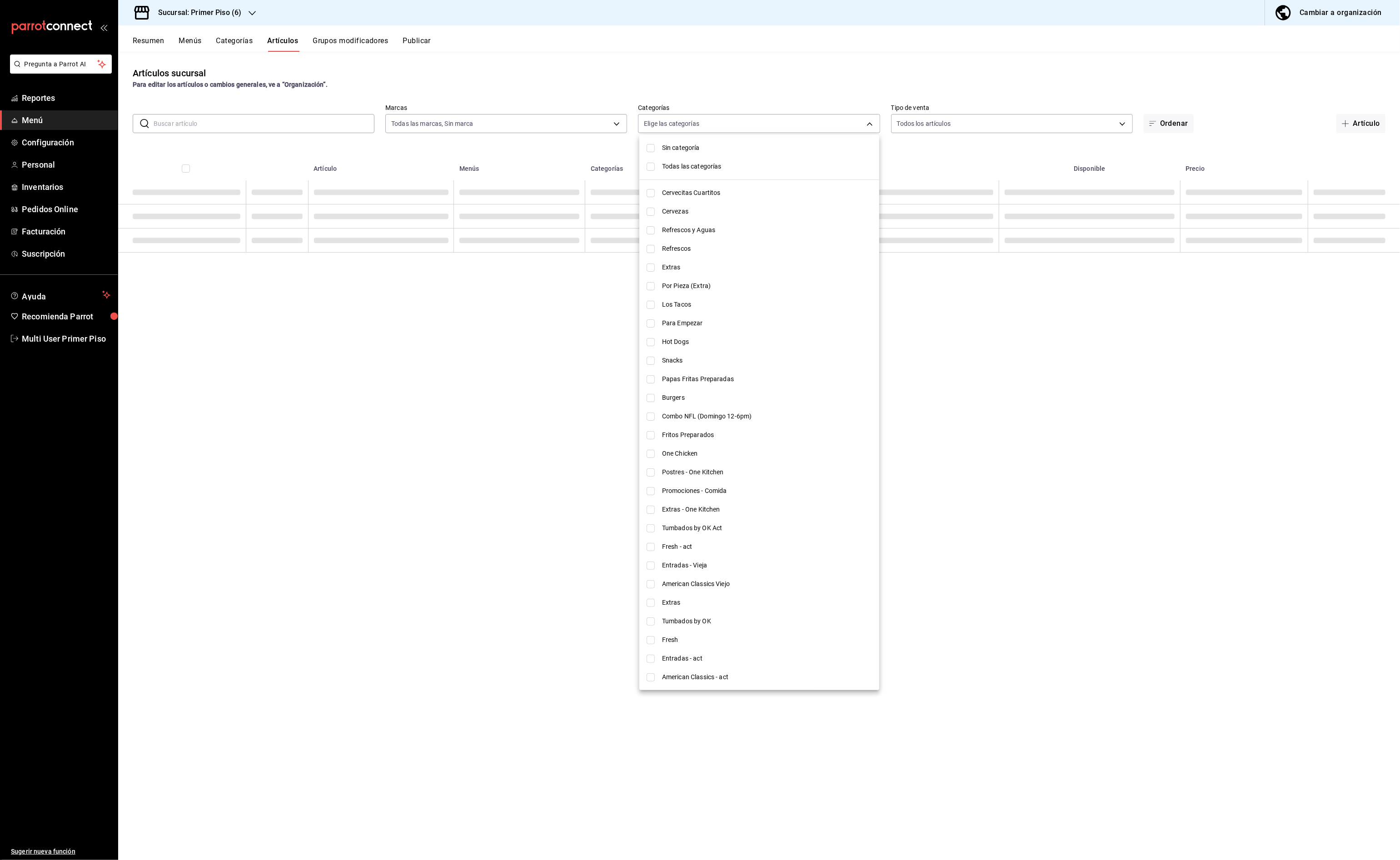
checkbox input "false"
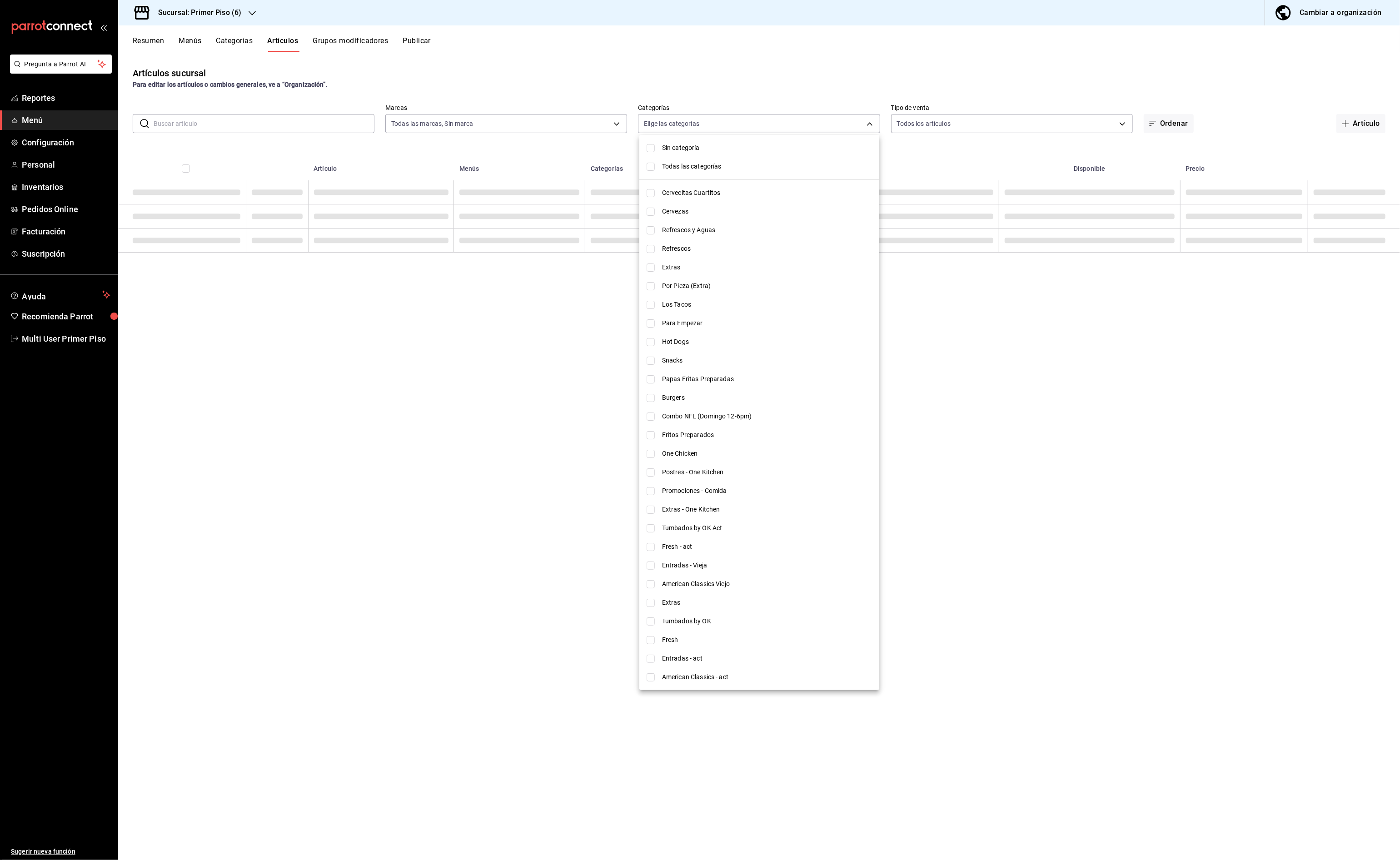
checkbox input "false"
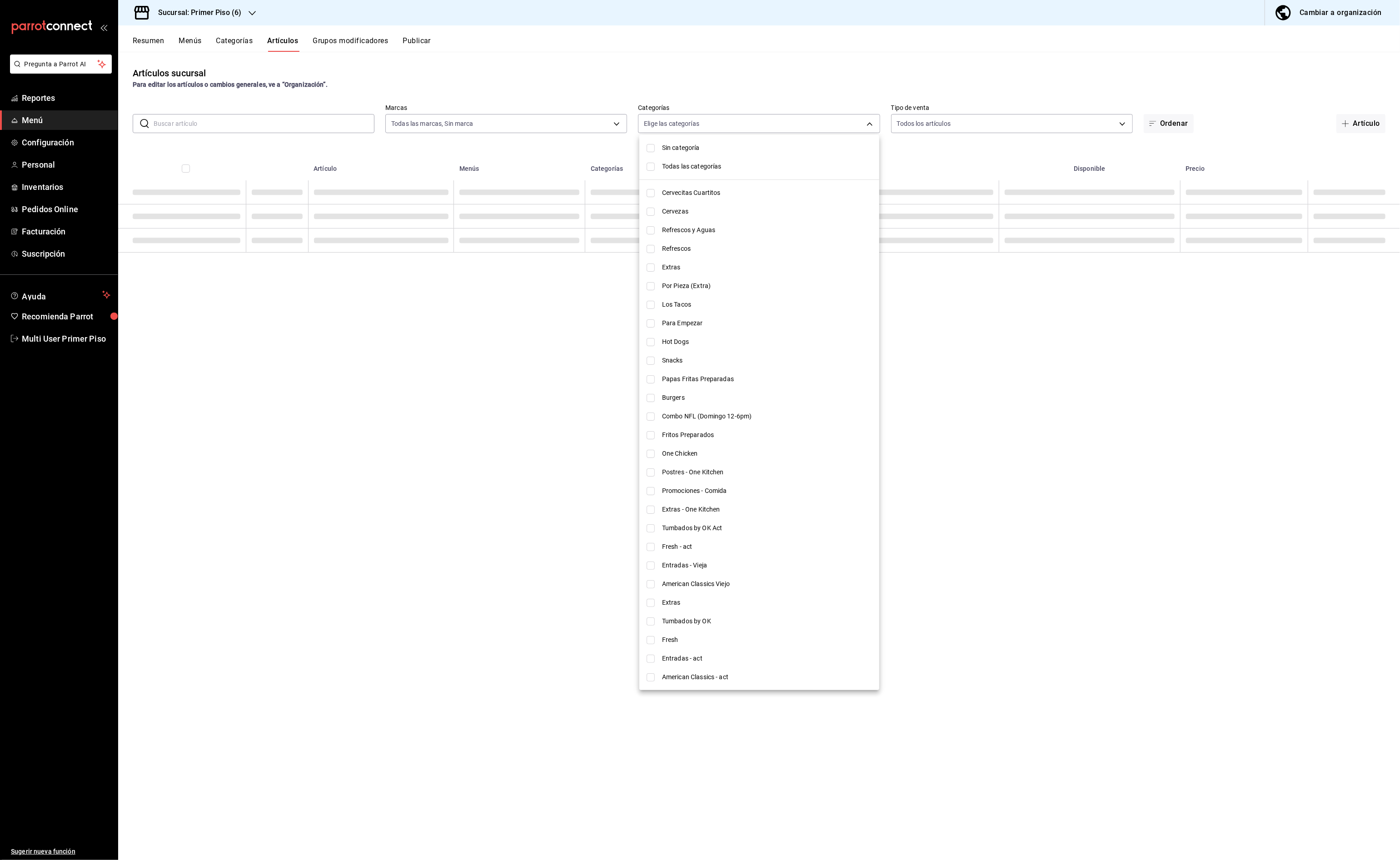
checkbox input "false"
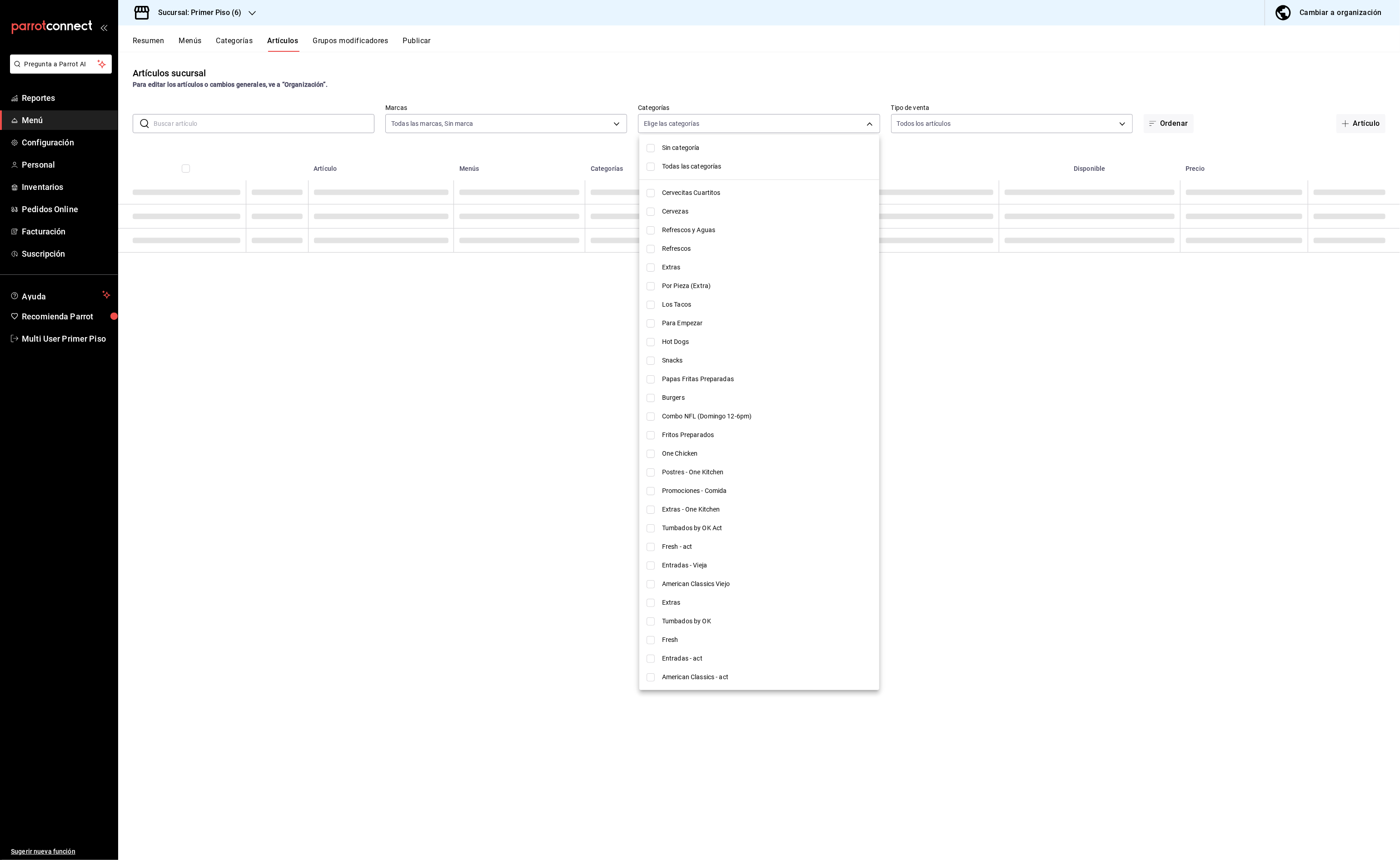
checkbox input "false"
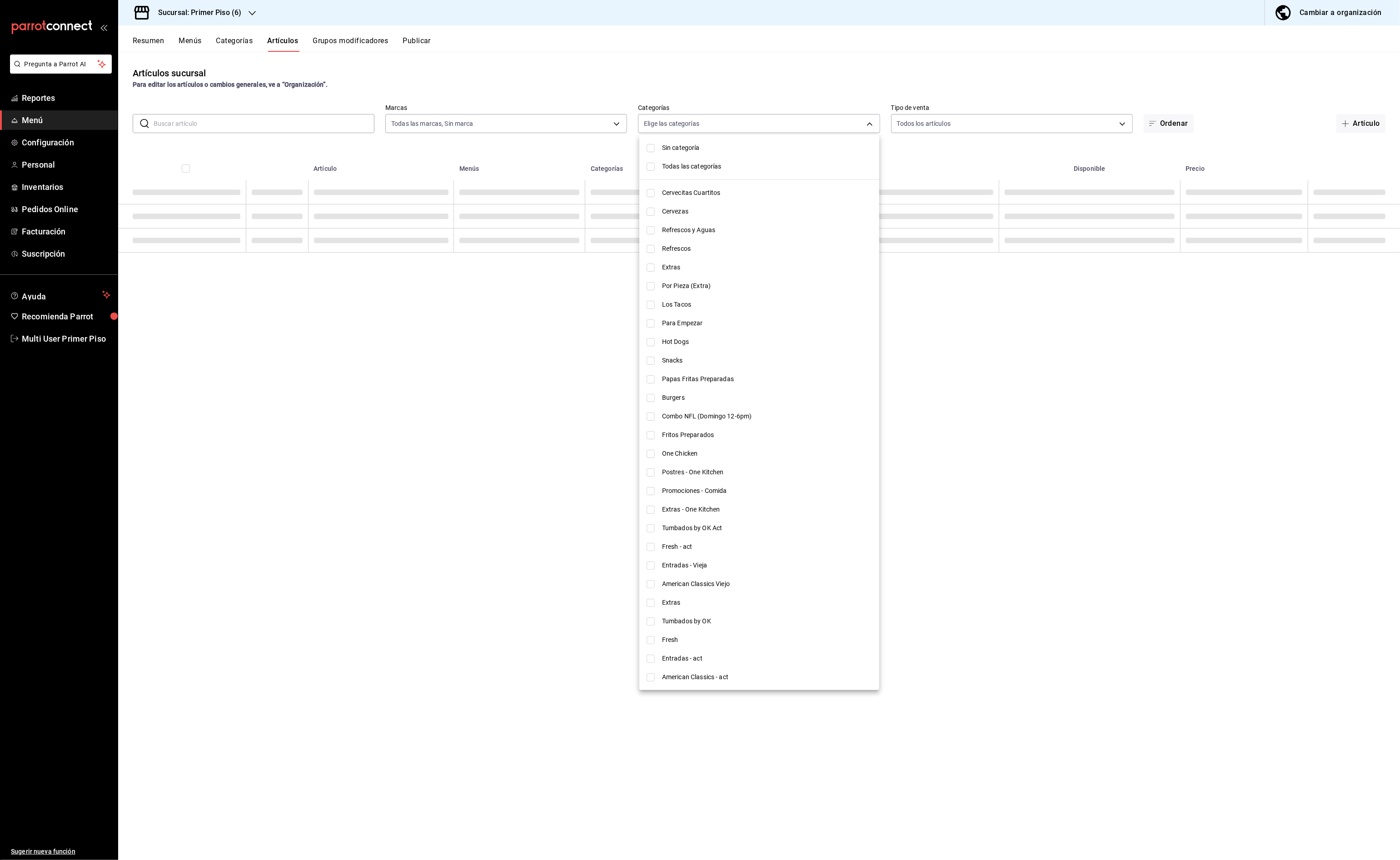
checkbox input "false"
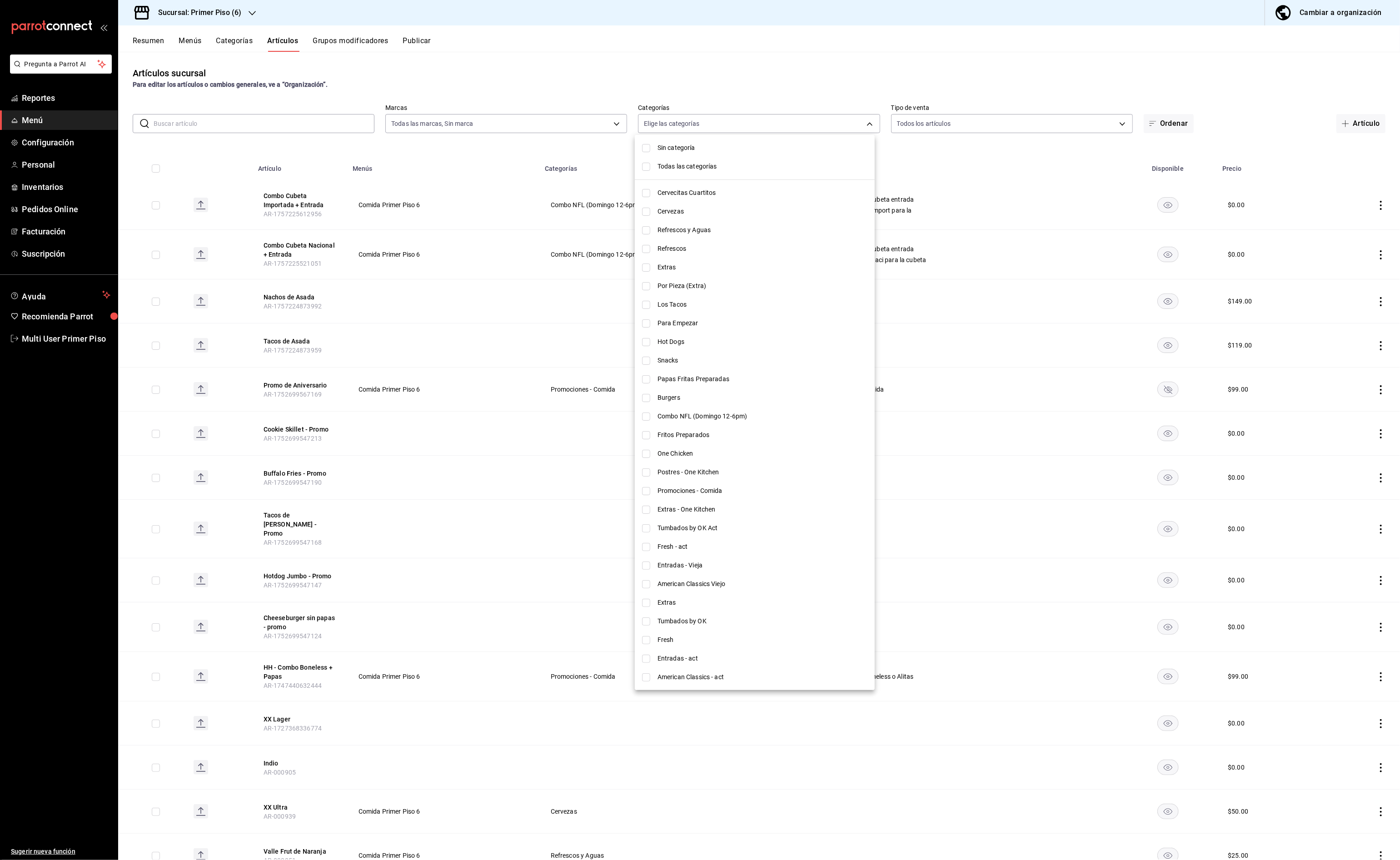
click at [683, 453] on span "One Chicken" at bounding box center [763, 454] width 210 height 9
type input "e2627a71-e2ba-4a22-a767-41b66408bf64"
checkbox input "true"
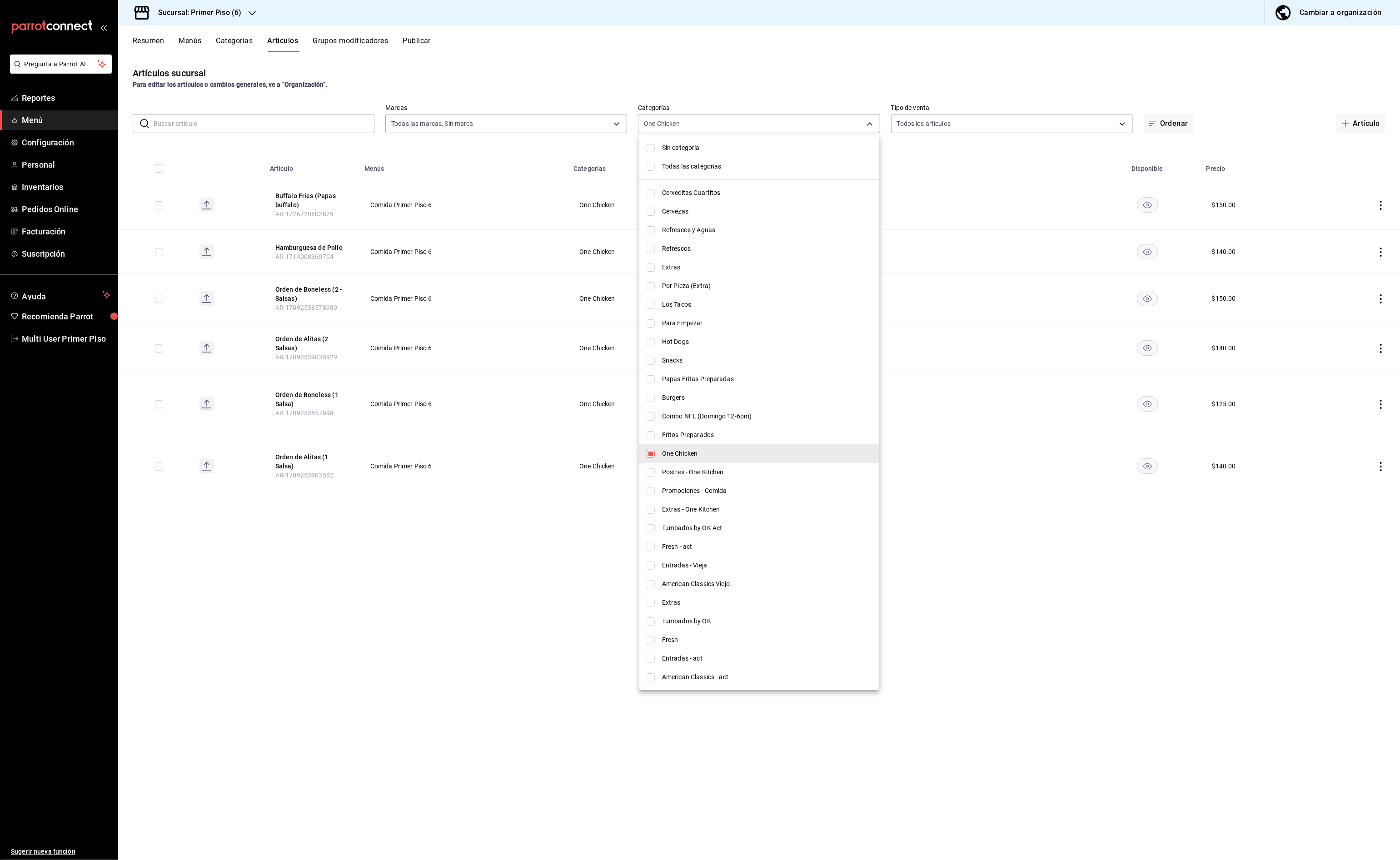
click at [450, 584] on div at bounding box center [700, 430] width 1400 height 860
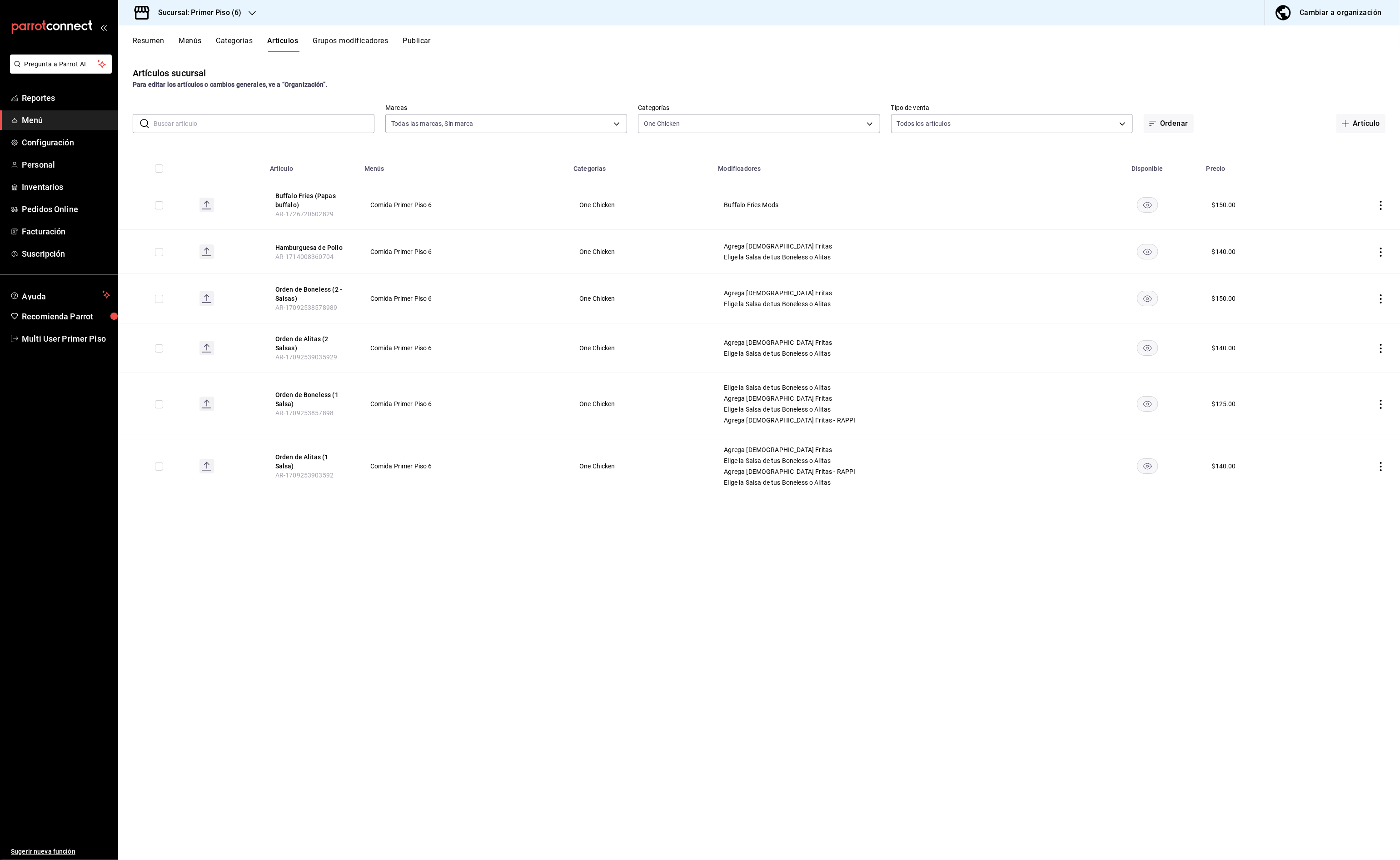
click at [1380, 406] on icon "actions" at bounding box center [1381, 405] width 9 height 9
click at [1357, 426] on span "Editar" at bounding box center [1353, 426] width 24 height 9
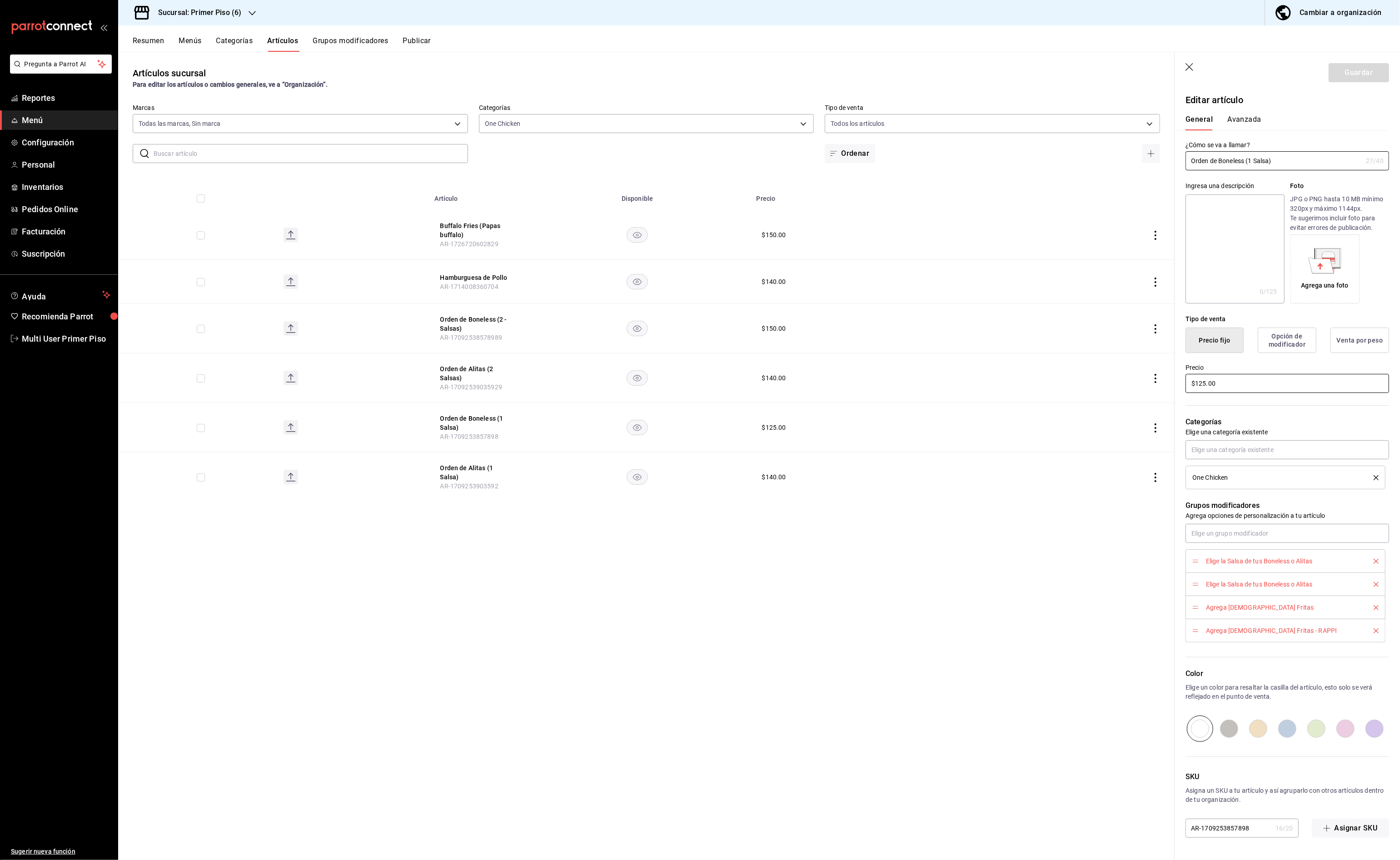
drag, startPoint x: 1206, startPoint y: 381, endPoint x: 1211, endPoint y: 388, distance: 8.6
click at [1206, 382] on input "$125.00" at bounding box center [1287, 383] width 203 height 19
type input "$150.00"
click at [1291, 156] on input "Orden de Boneless (1 Salsa)" at bounding box center [1274, 161] width 177 height 18
click at [1290, 163] on input "Orden de Boneless (1 Salsa)" at bounding box center [1274, 161] width 177 height 18
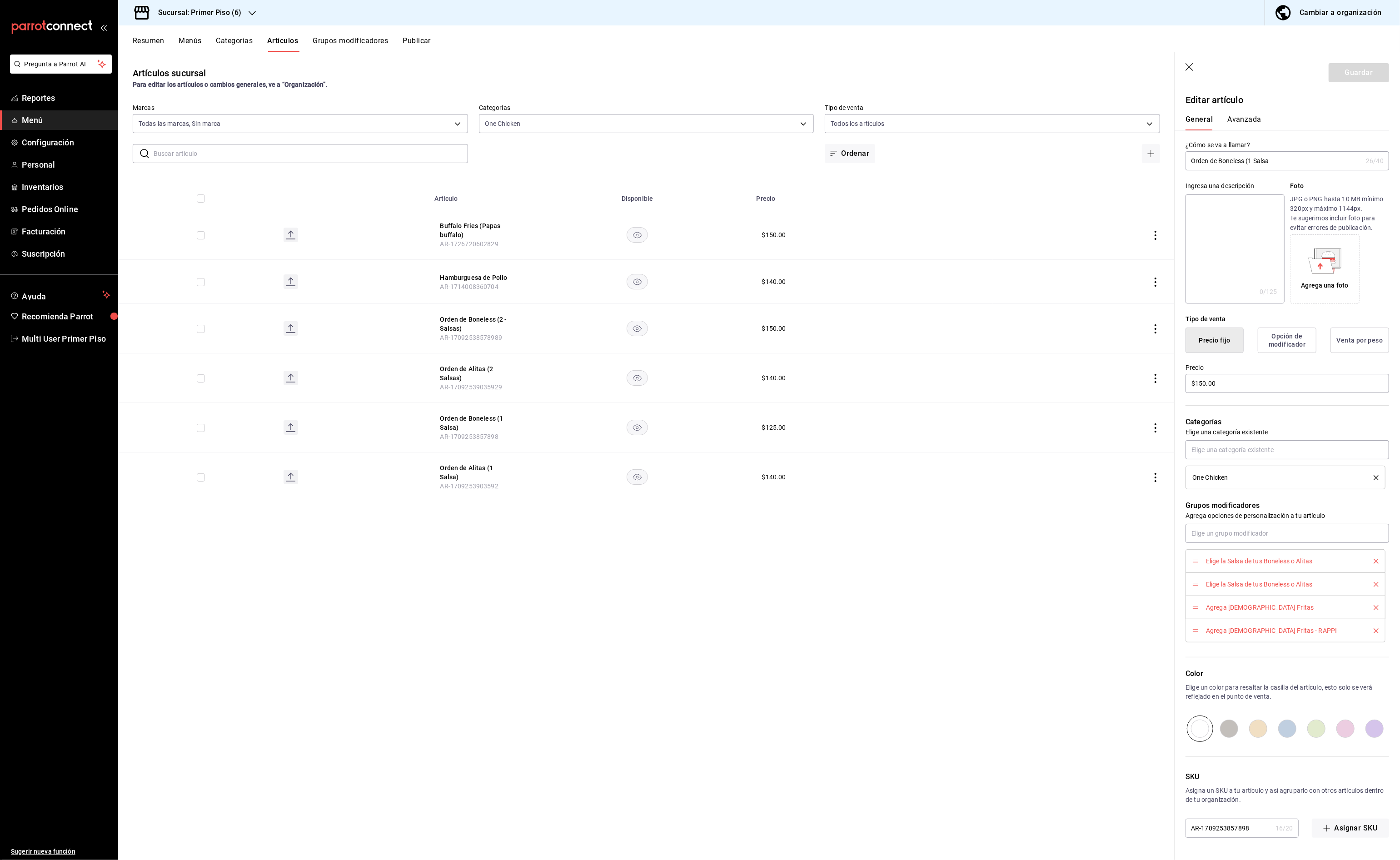
click at [1251, 160] on input "Orden de Boneless (1 Salsa" at bounding box center [1274, 161] width 177 height 18
type input "Orden de Boneless 1 Salsa"
click at [1193, 67] on icon "button" at bounding box center [1190, 68] width 9 height 9
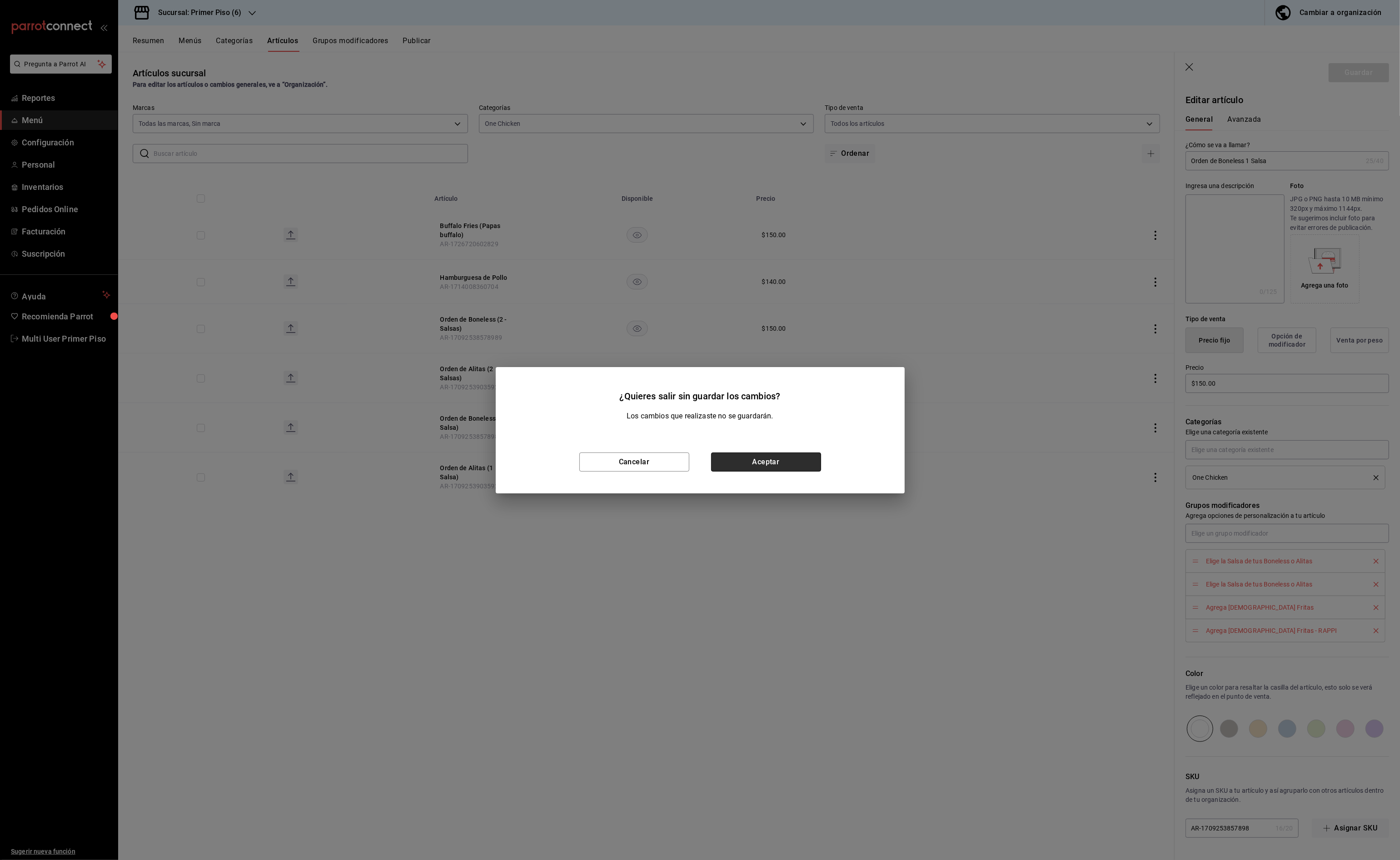
click at [735, 460] on button "Aceptar" at bounding box center [766, 462] width 110 height 19
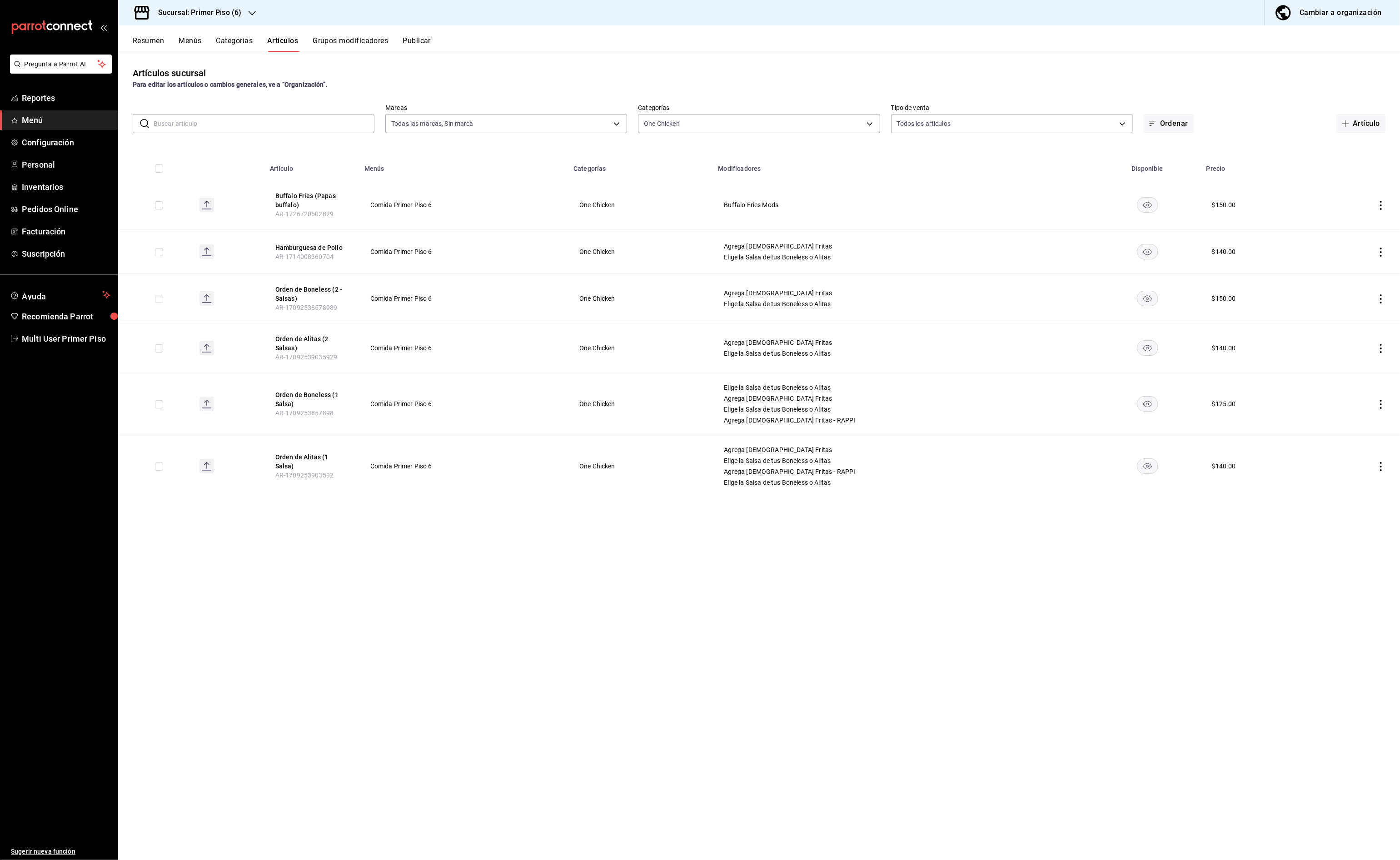
click at [1377, 207] on icon "actions" at bounding box center [1381, 206] width 9 height 9
click at [1338, 225] on div at bounding box center [1333, 226] width 16 height 11
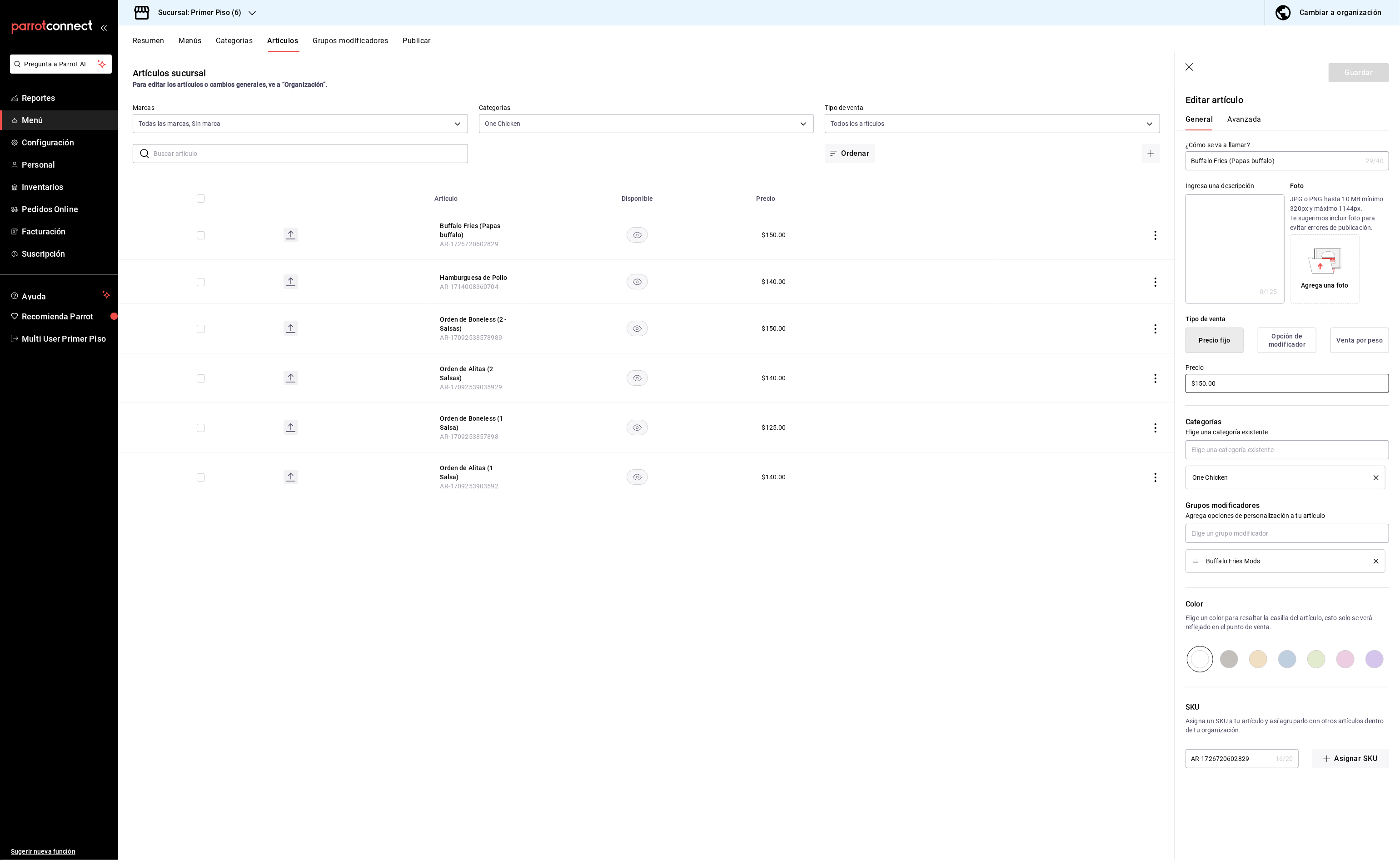
click at [1245, 382] on input "$150.00" at bounding box center [1287, 383] width 203 height 19
type input "$150.01"
click at [1190, 68] on icon "button" at bounding box center [1190, 68] width 9 height 9
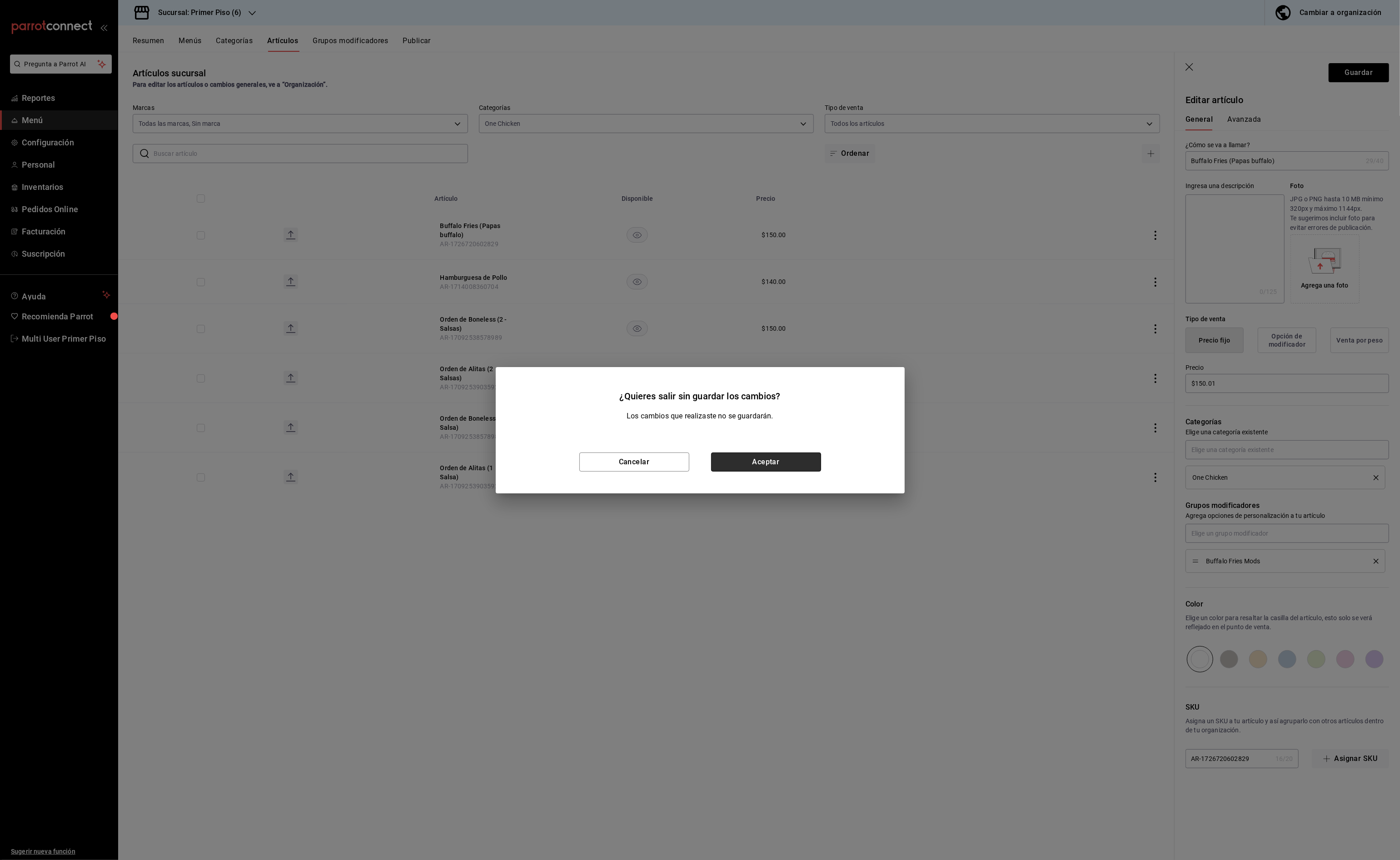
click at [792, 464] on button "Aceptar" at bounding box center [766, 462] width 110 height 19
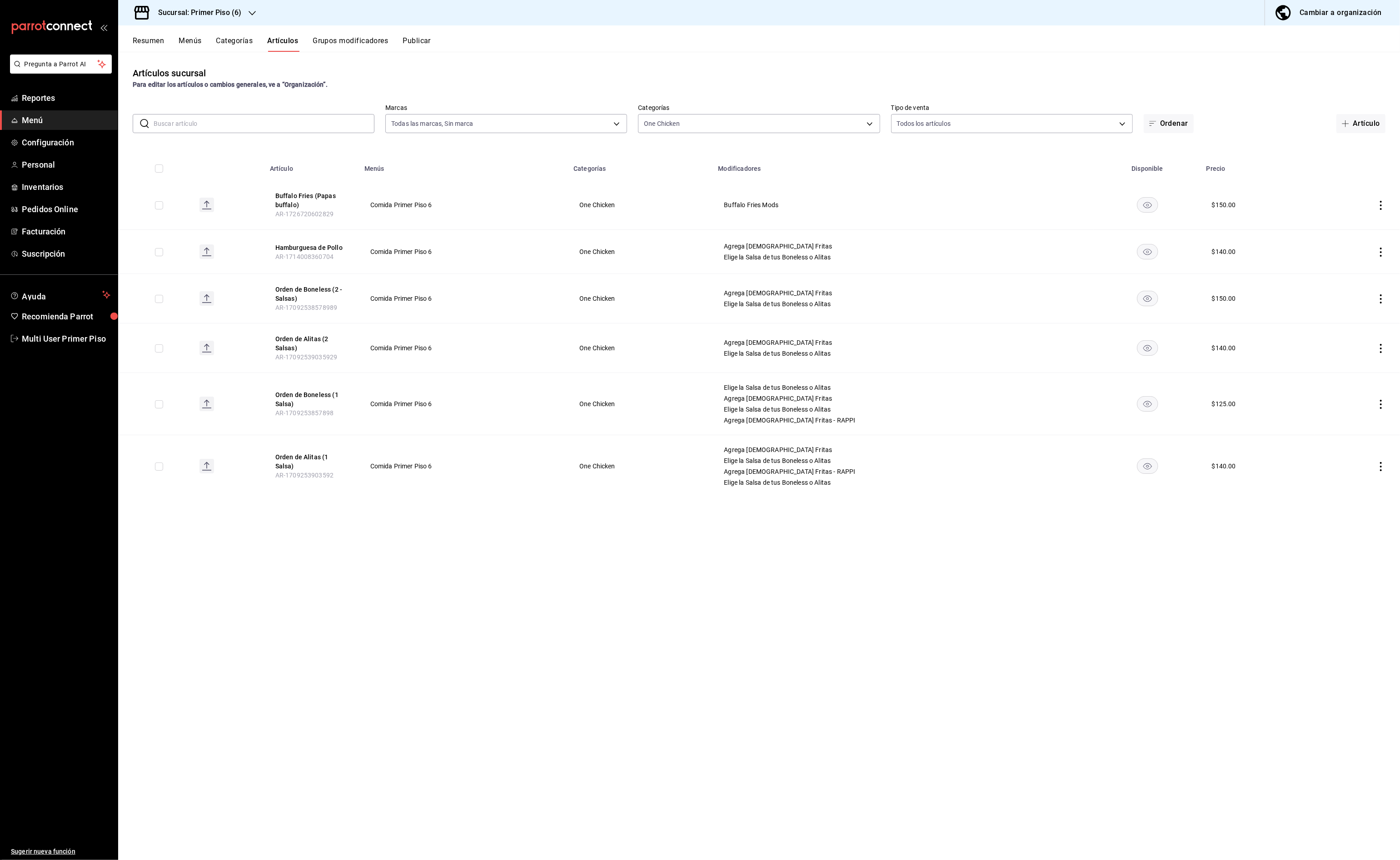
click at [1380, 405] on icon "actions" at bounding box center [1381, 405] width 9 height 9
click at [1344, 424] on span "Editar" at bounding box center [1353, 426] width 24 height 9
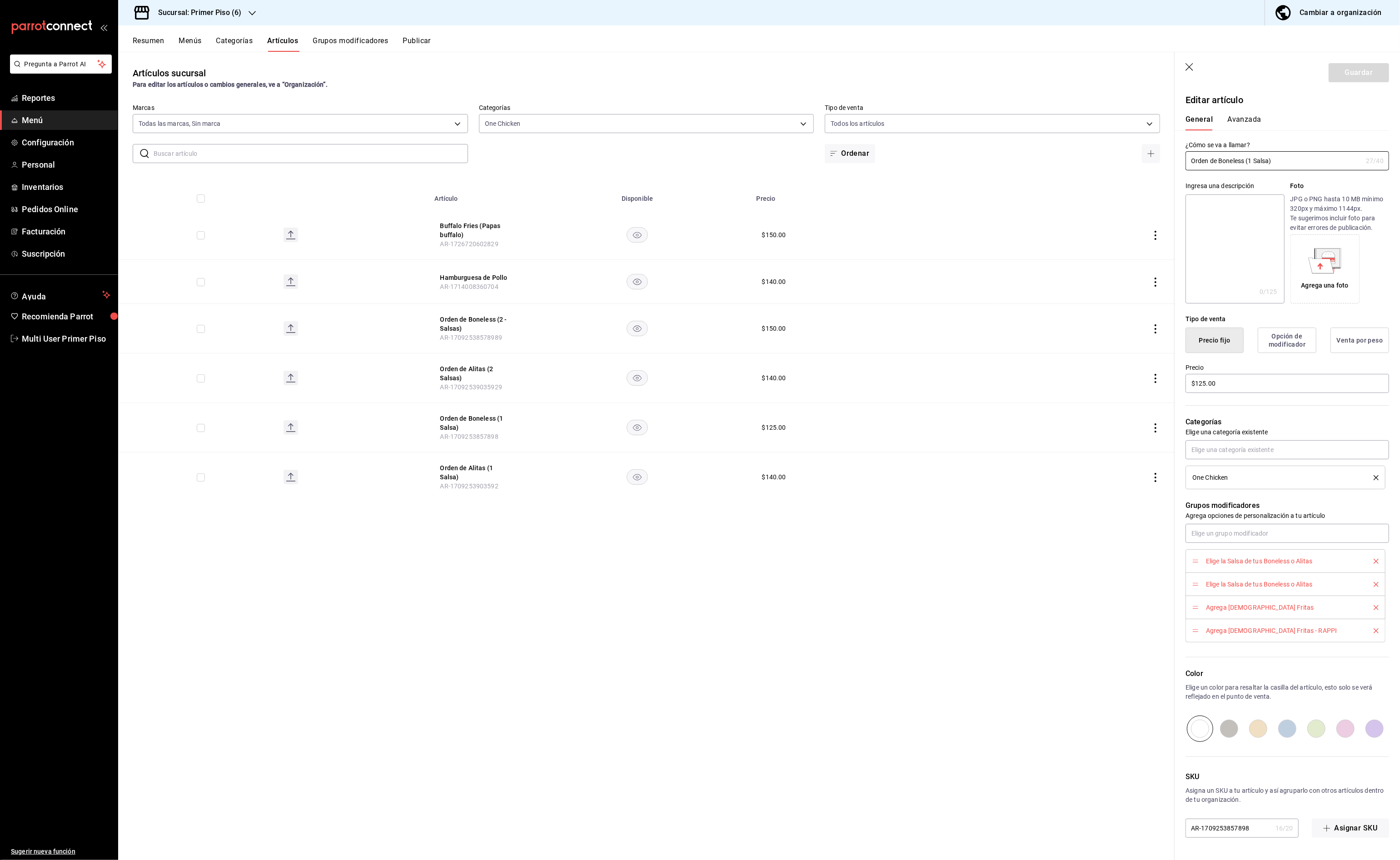
click at [1377, 632] on icon "delete" at bounding box center [1376, 631] width 5 height 5
click at [1206, 381] on input "$125.00" at bounding box center [1287, 383] width 203 height 19
type input "$150.00"
click at [1372, 560] on button "delete" at bounding box center [1373, 561] width 12 height 5
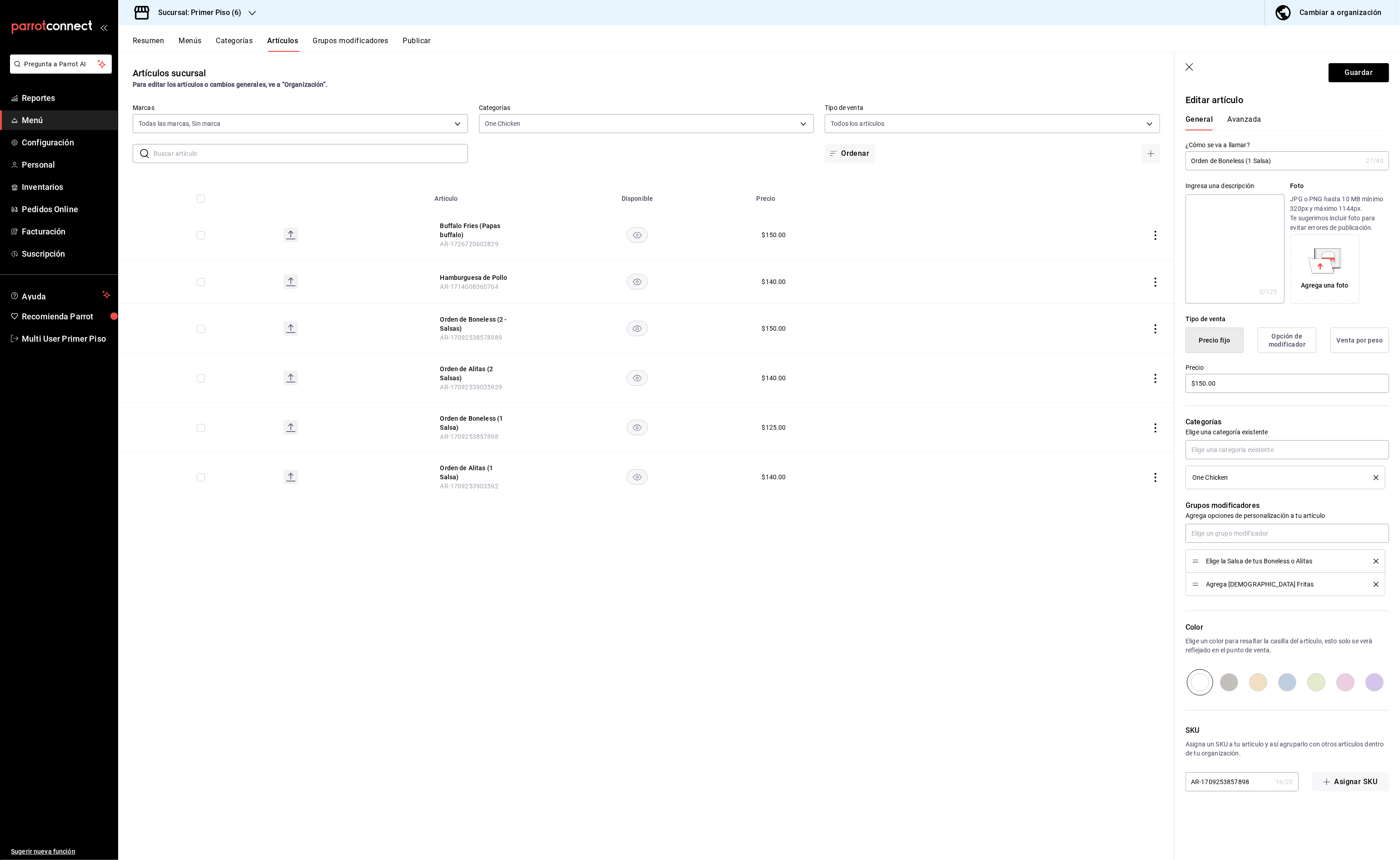
click at [1375, 562] on icon "delete" at bounding box center [1376, 561] width 5 height 5
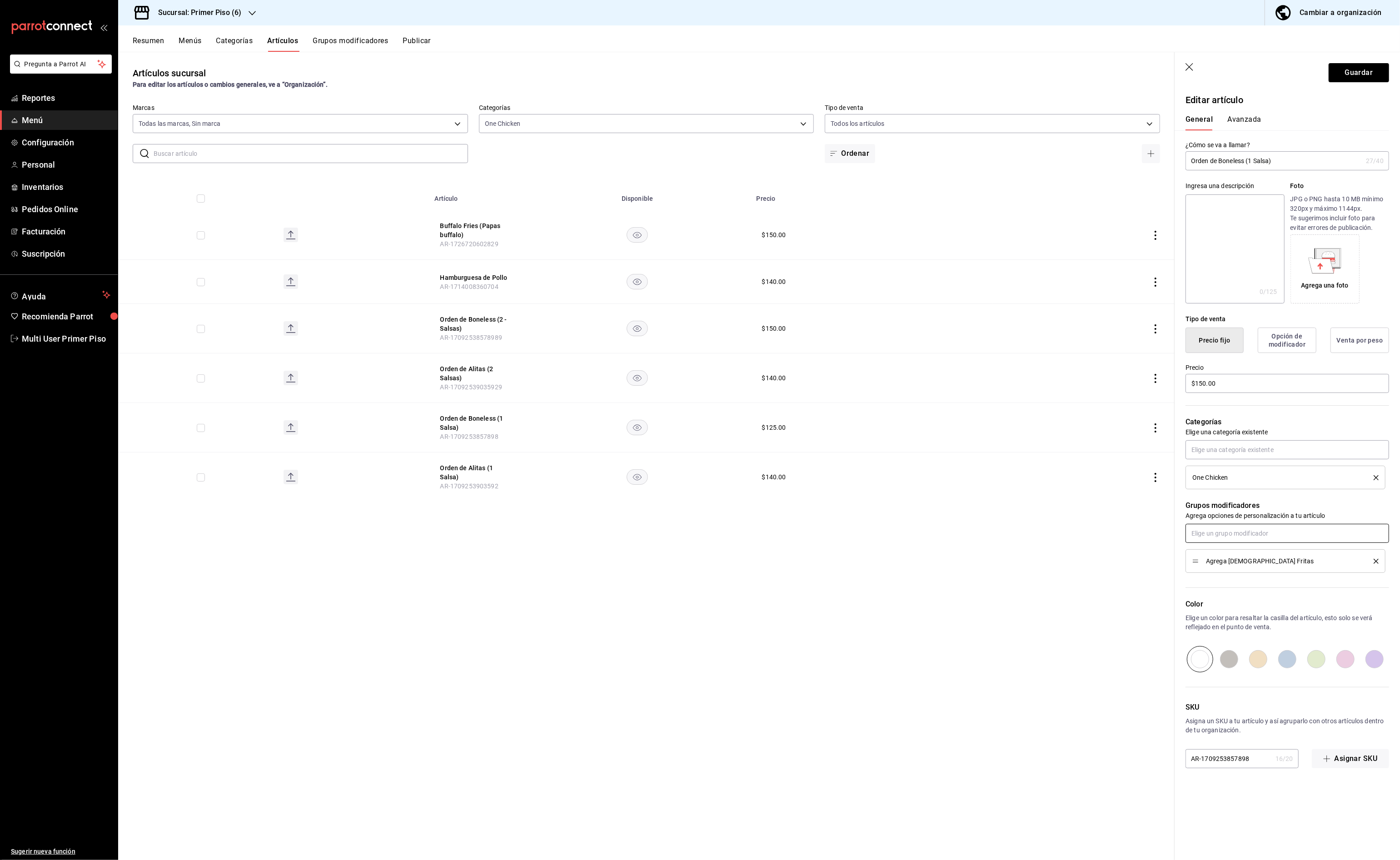
click at [1333, 531] on input "text" at bounding box center [1287, 533] width 203 height 19
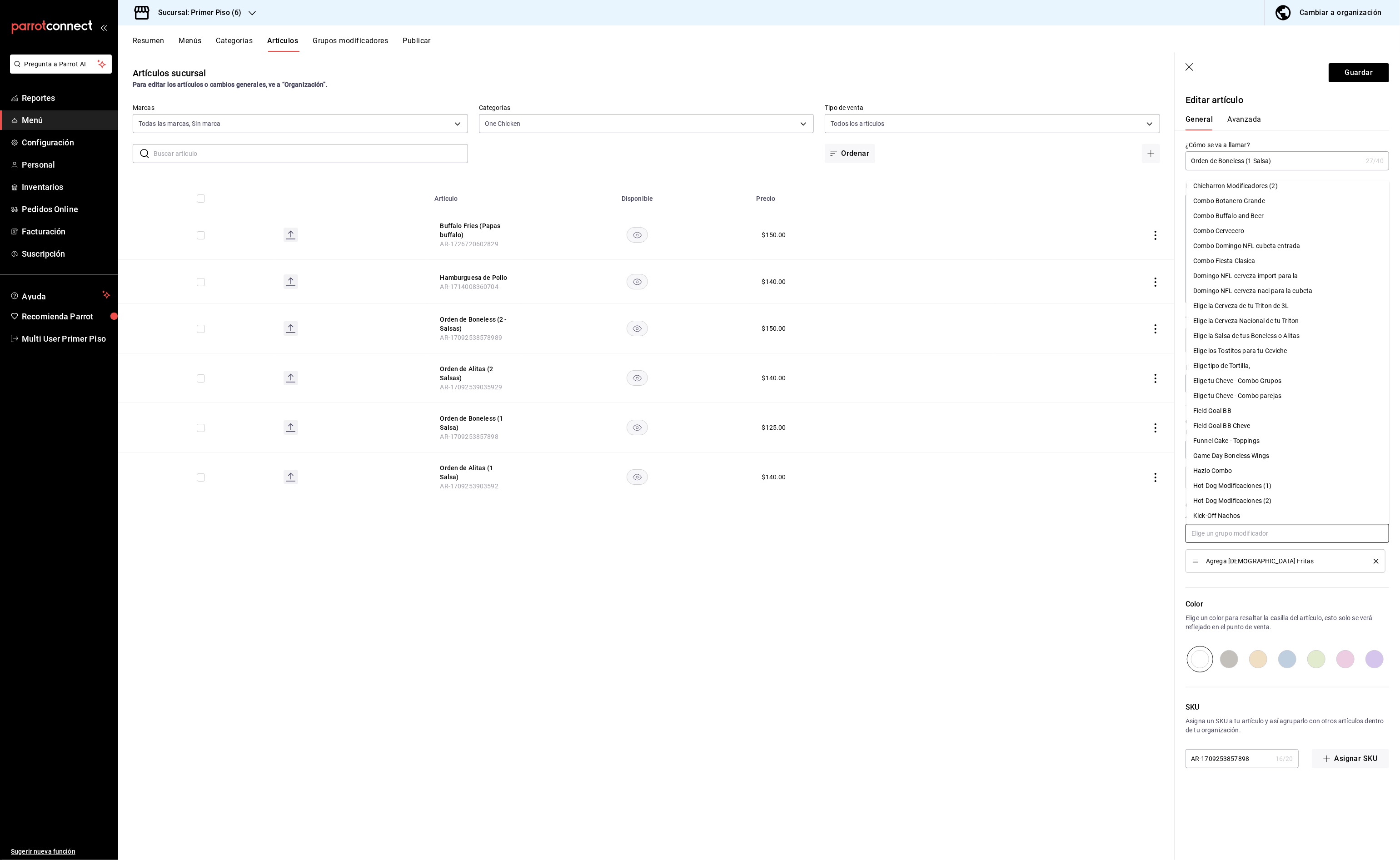
scroll to position [134, 0]
click at [1288, 299] on div "Elige la Salsa de tus Boneless o Alitas" at bounding box center [1246, 298] width 106 height 9
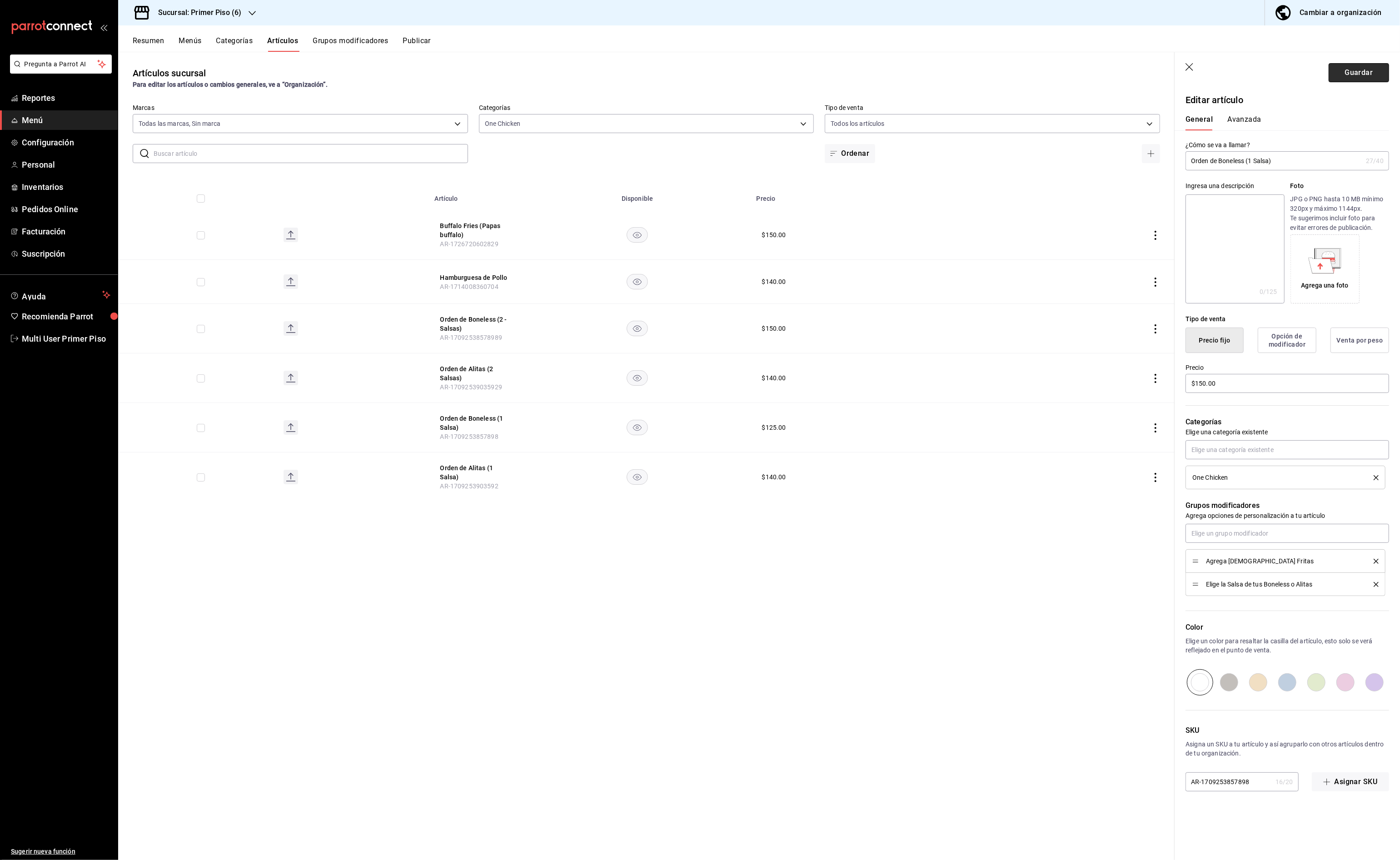
click at [1366, 75] on button "Guardar" at bounding box center [1359, 72] width 60 height 19
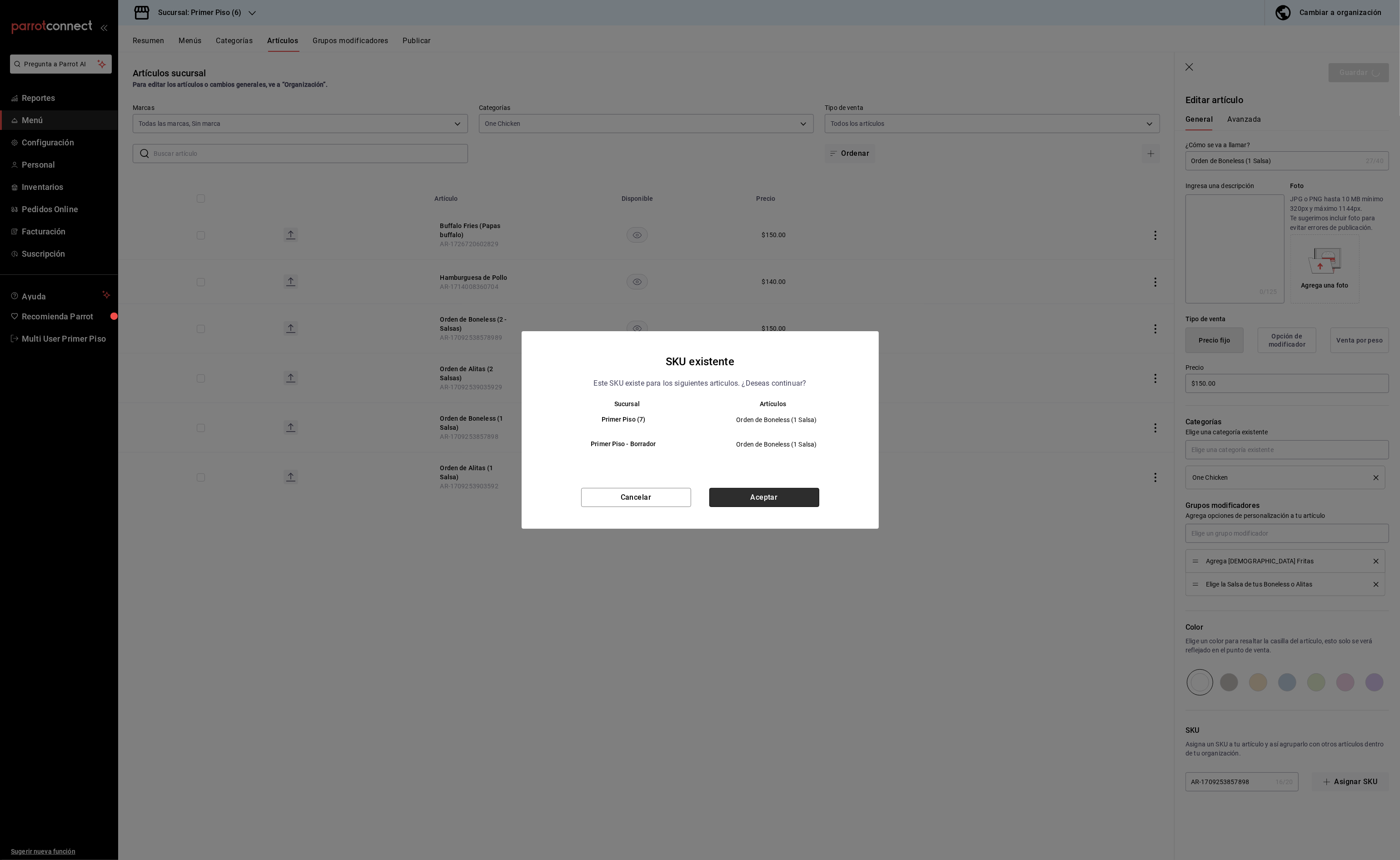
click at [801, 500] on button "Aceptar" at bounding box center [764, 497] width 110 height 19
click at [790, 500] on button "Aceptar" at bounding box center [764, 497] width 110 height 19
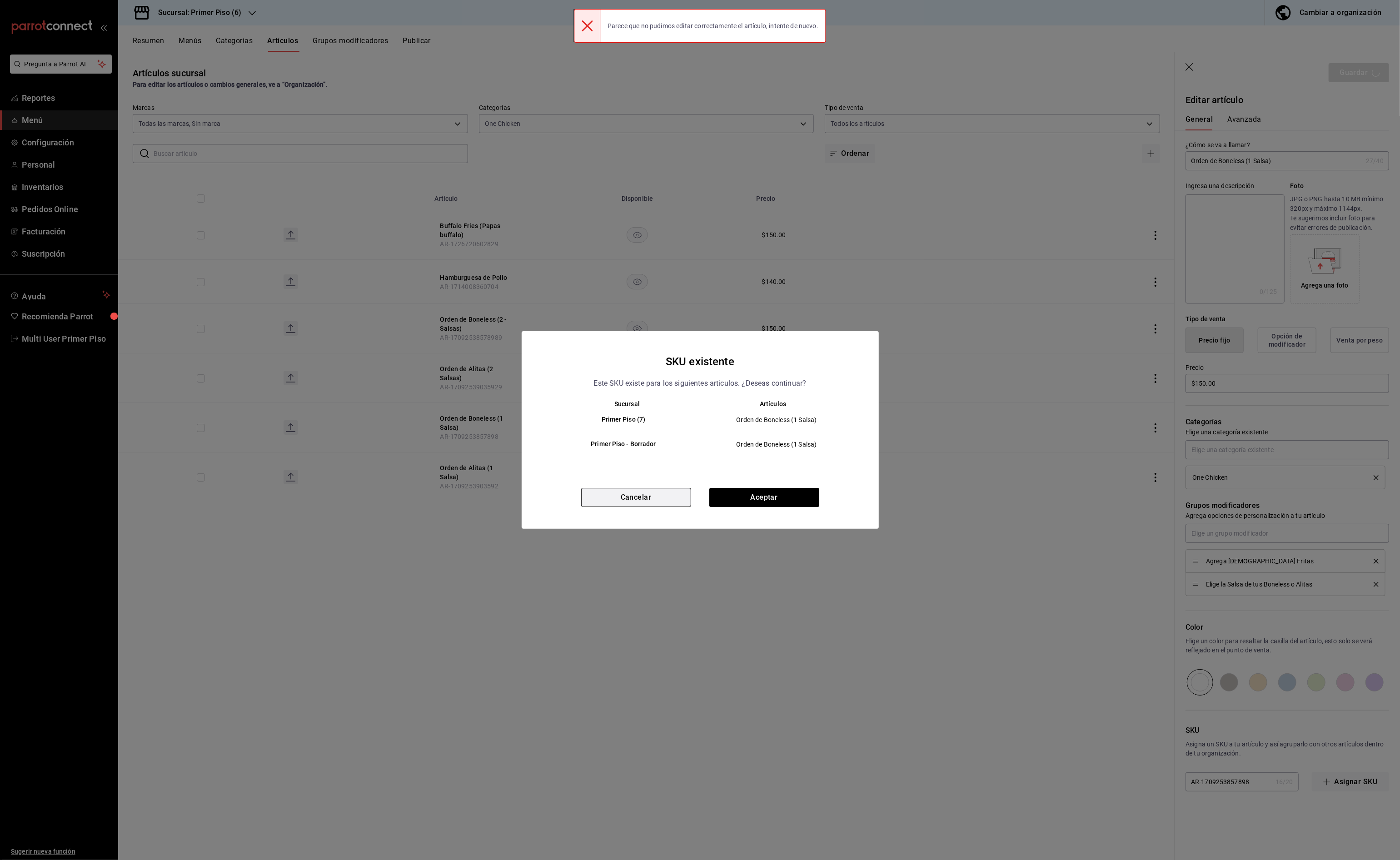
click at [678, 497] on button "Cancelar" at bounding box center [636, 497] width 110 height 19
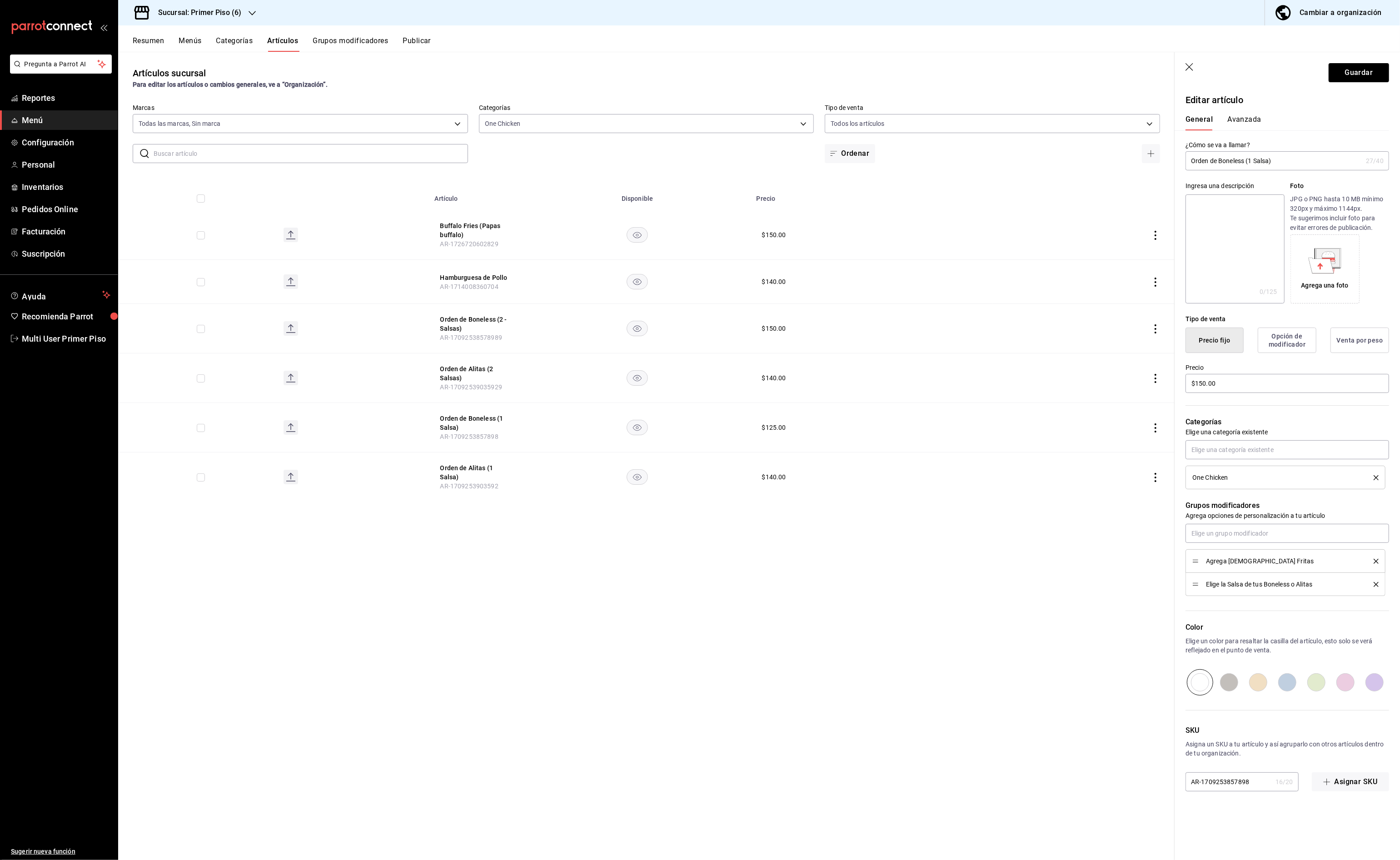
click at [1247, 784] on input "AR-1709253857898" at bounding box center [1228, 782] width 86 height 18
click at [1360, 76] on button "Guardar" at bounding box center [1359, 72] width 60 height 19
click at [1254, 786] on input "AR-17092538578981" at bounding box center [1228, 782] width 86 height 18
type input "AR-1709253857898"
click at [1324, 189] on p "Foto" at bounding box center [1340, 186] width 99 height 9
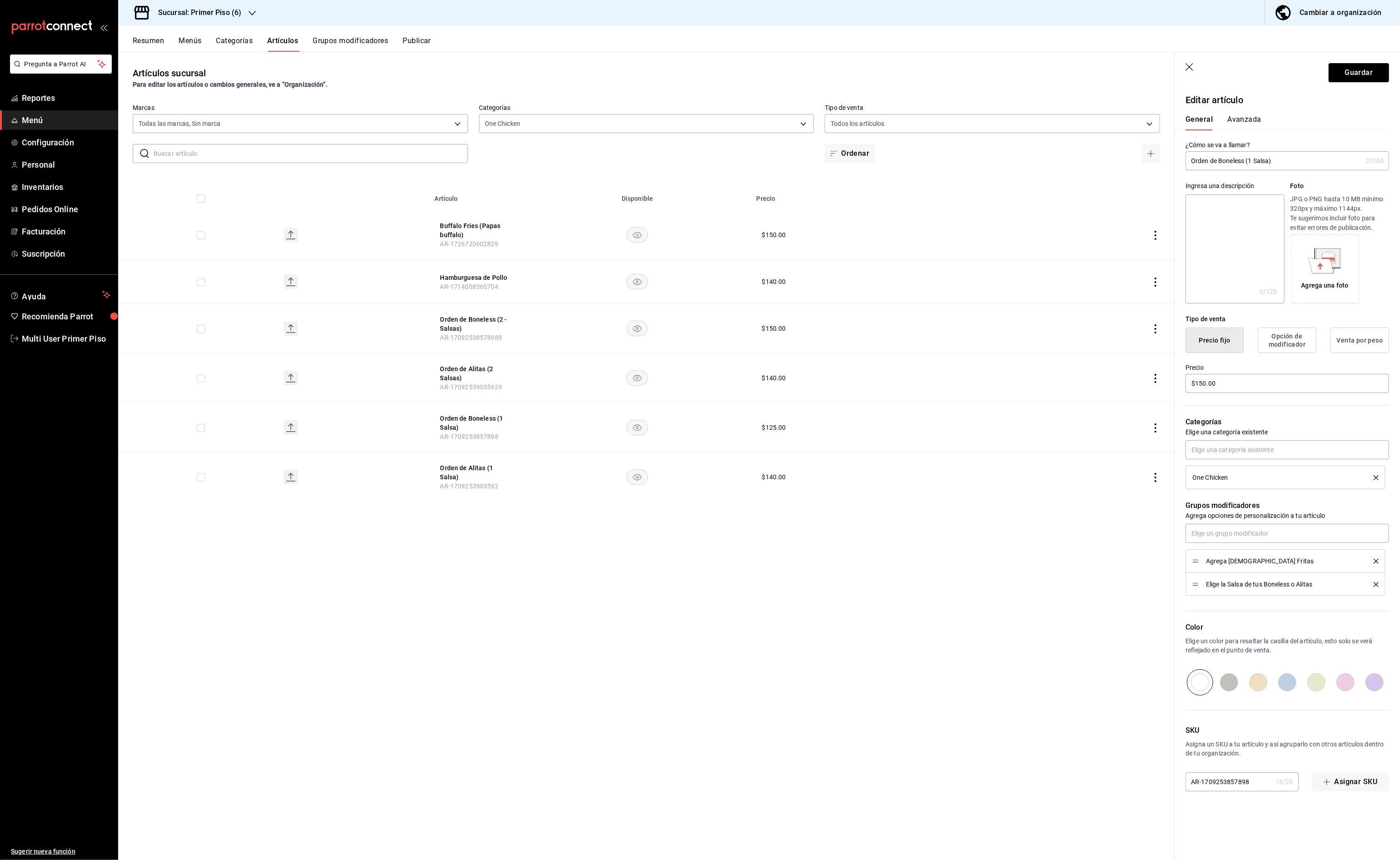
click at [1376, 586] on icon "delete" at bounding box center [1376, 584] width 5 height 5
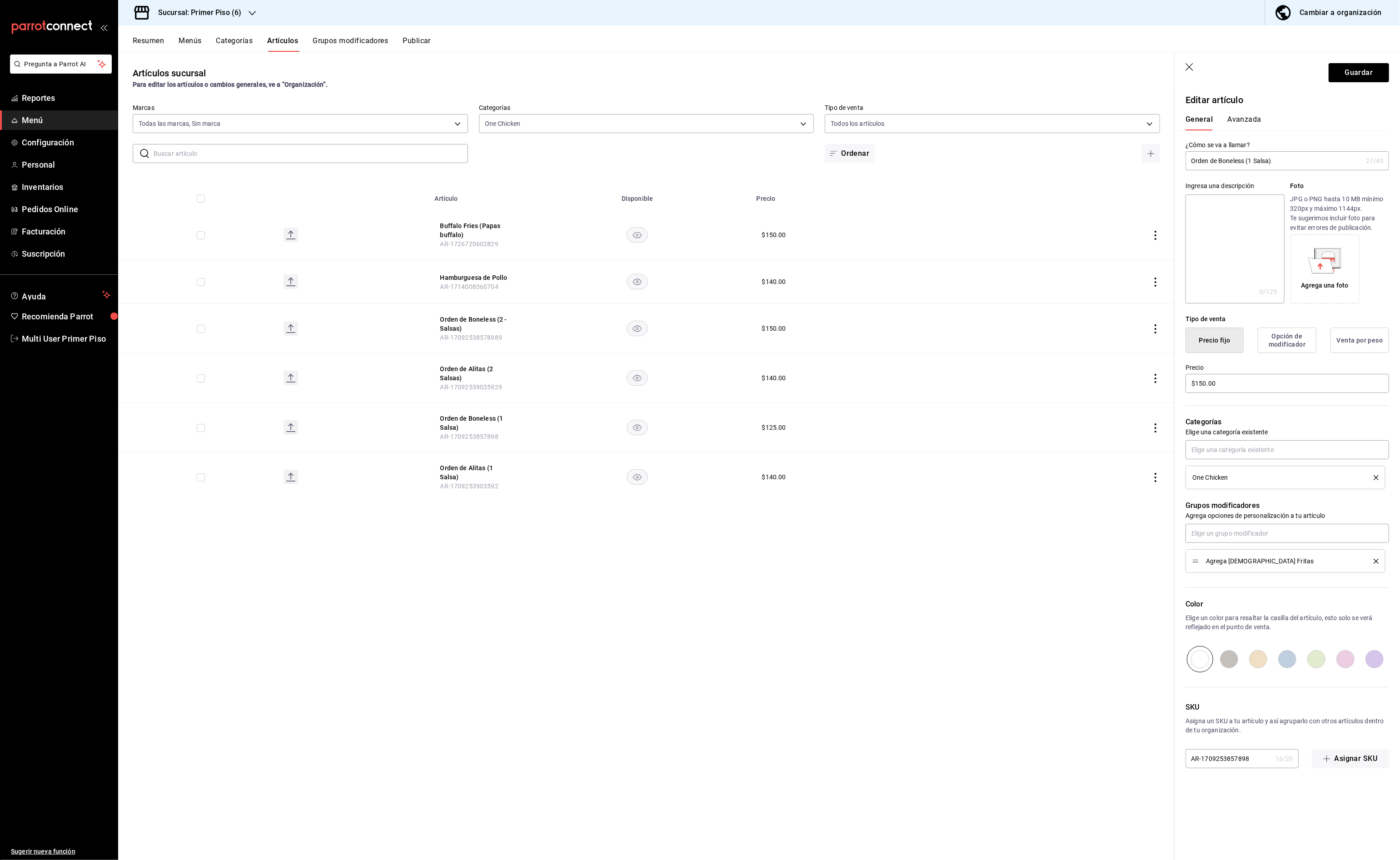
click at [1379, 562] on li "Agrega [DEMOGRAPHIC_DATA] Fritas" at bounding box center [1285, 561] width 200 height 24
click at [1374, 562] on icon "delete" at bounding box center [1376, 561] width 5 height 5
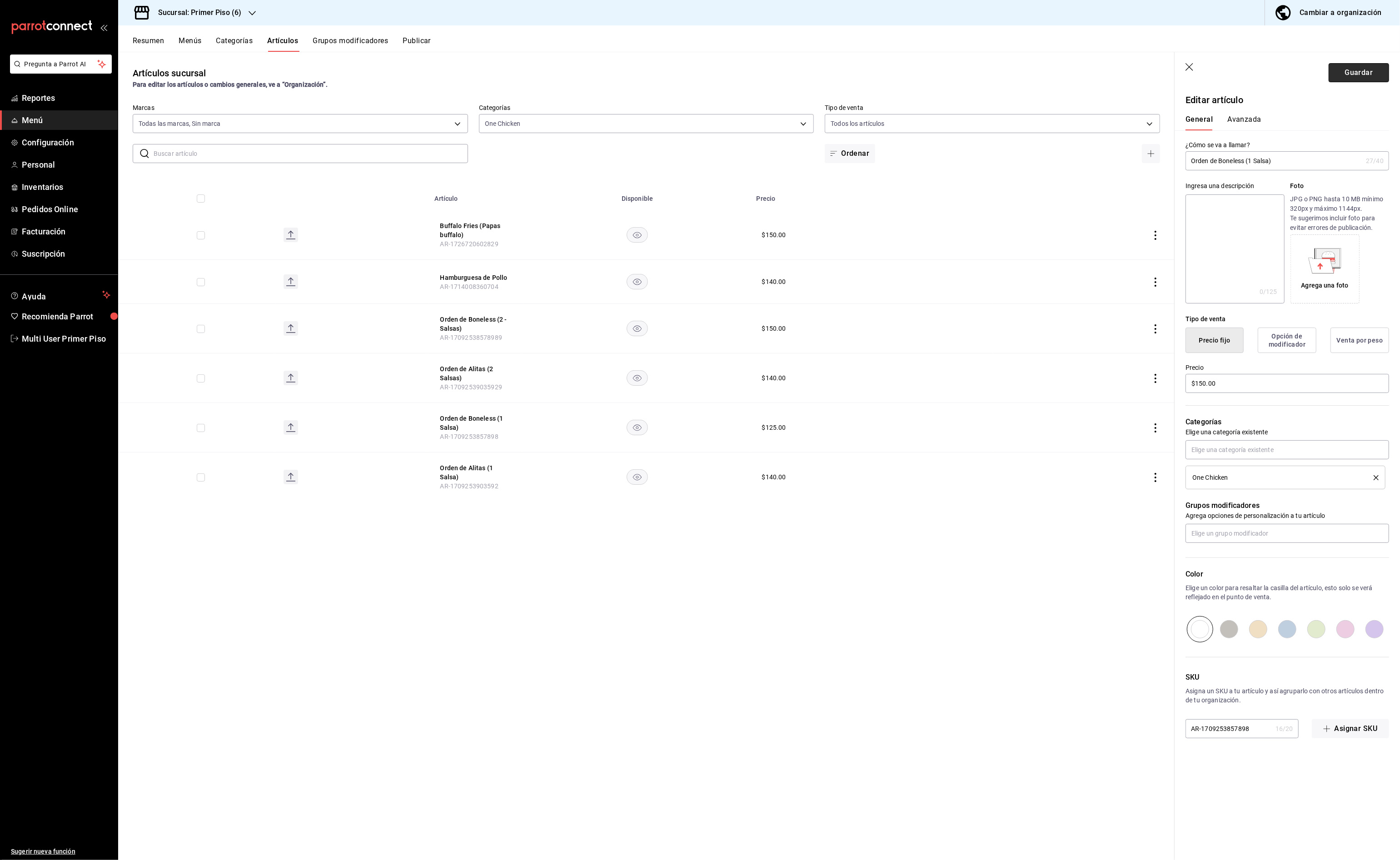
click at [1355, 79] on button "Guardar" at bounding box center [1359, 72] width 60 height 19
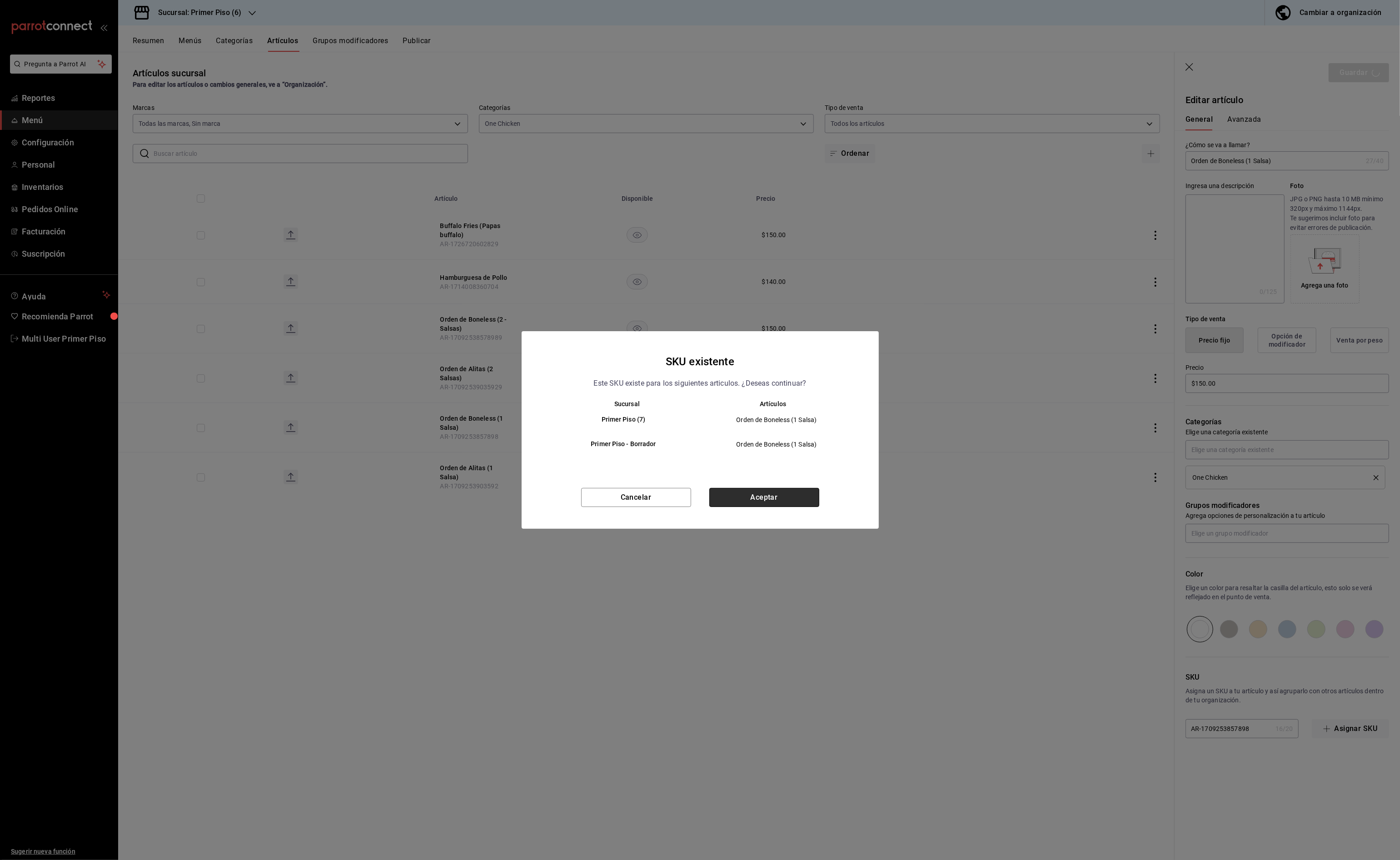
click at [786, 504] on button "Aceptar" at bounding box center [764, 497] width 110 height 19
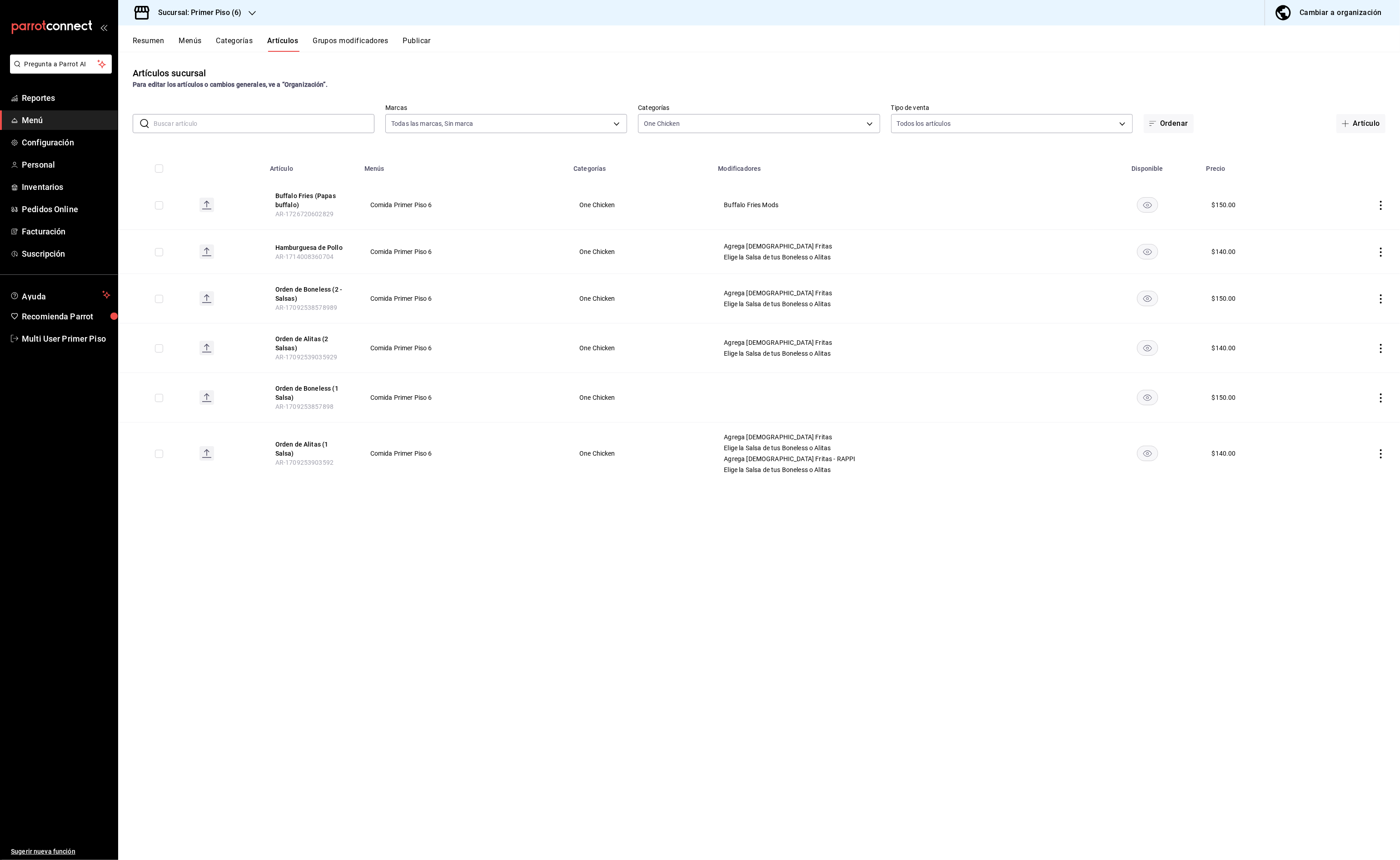
click at [1381, 398] on icon "actions" at bounding box center [1380, 398] width 2 height 9
click at [1352, 423] on span "Editar" at bounding box center [1353, 420] width 24 height 9
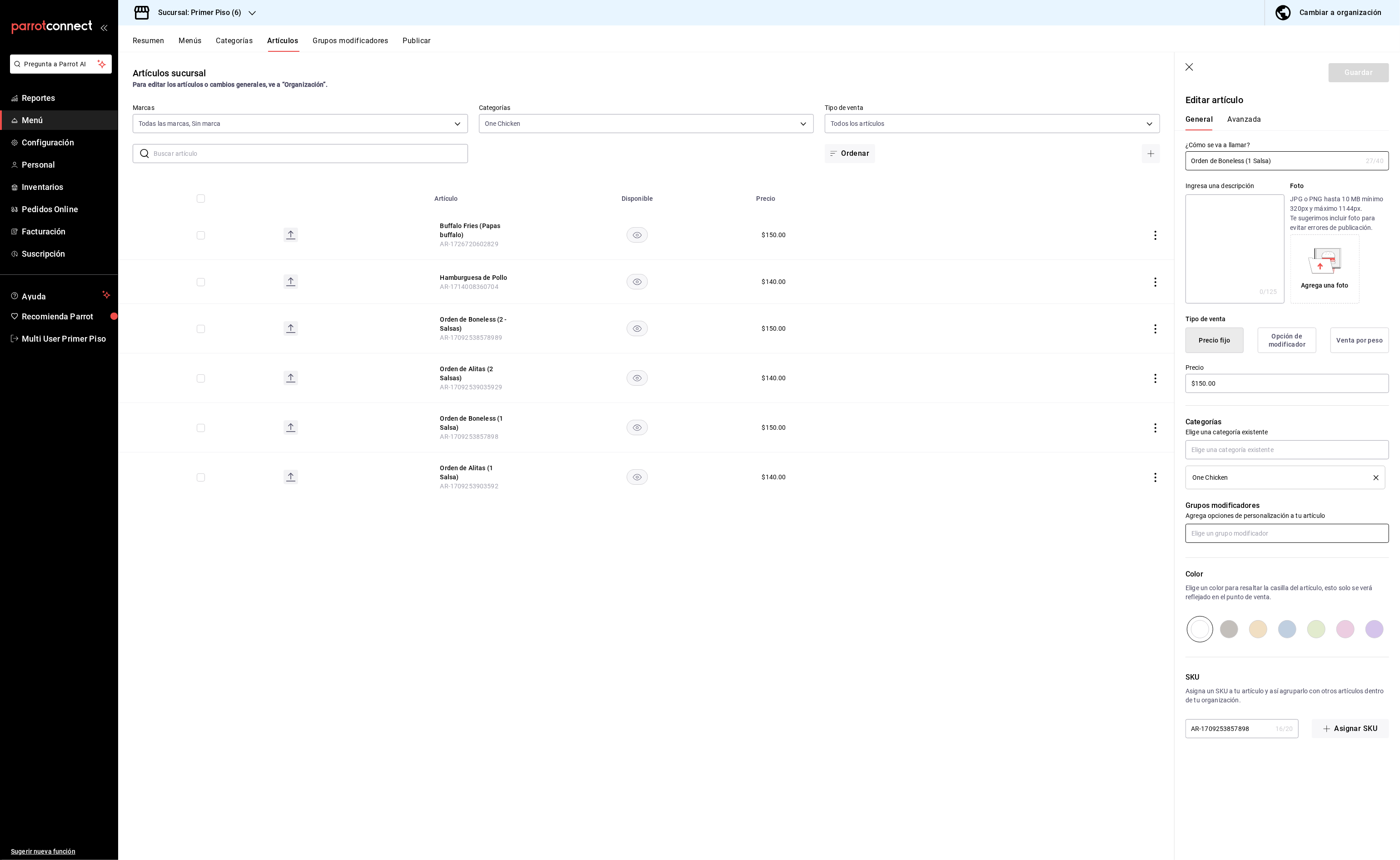
click at [1278, 539] on input "text" at bounding box center [1287, 533] width 203 height 19
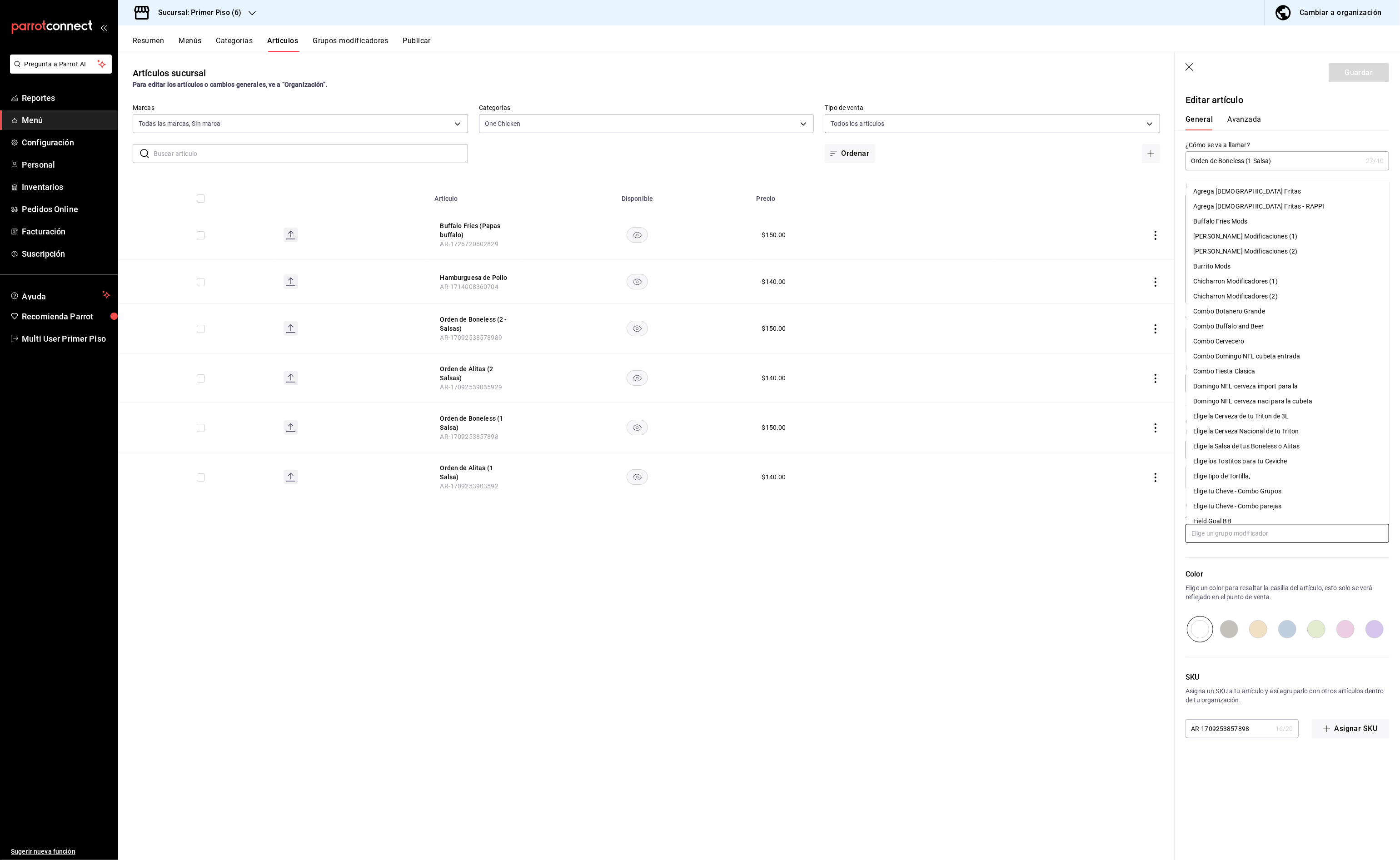
click at [1271, 192] on li "Agrega [DEMOGRAPHIC_DATA] Fritas" at bounding box center [1288, 192] width 203 height 15
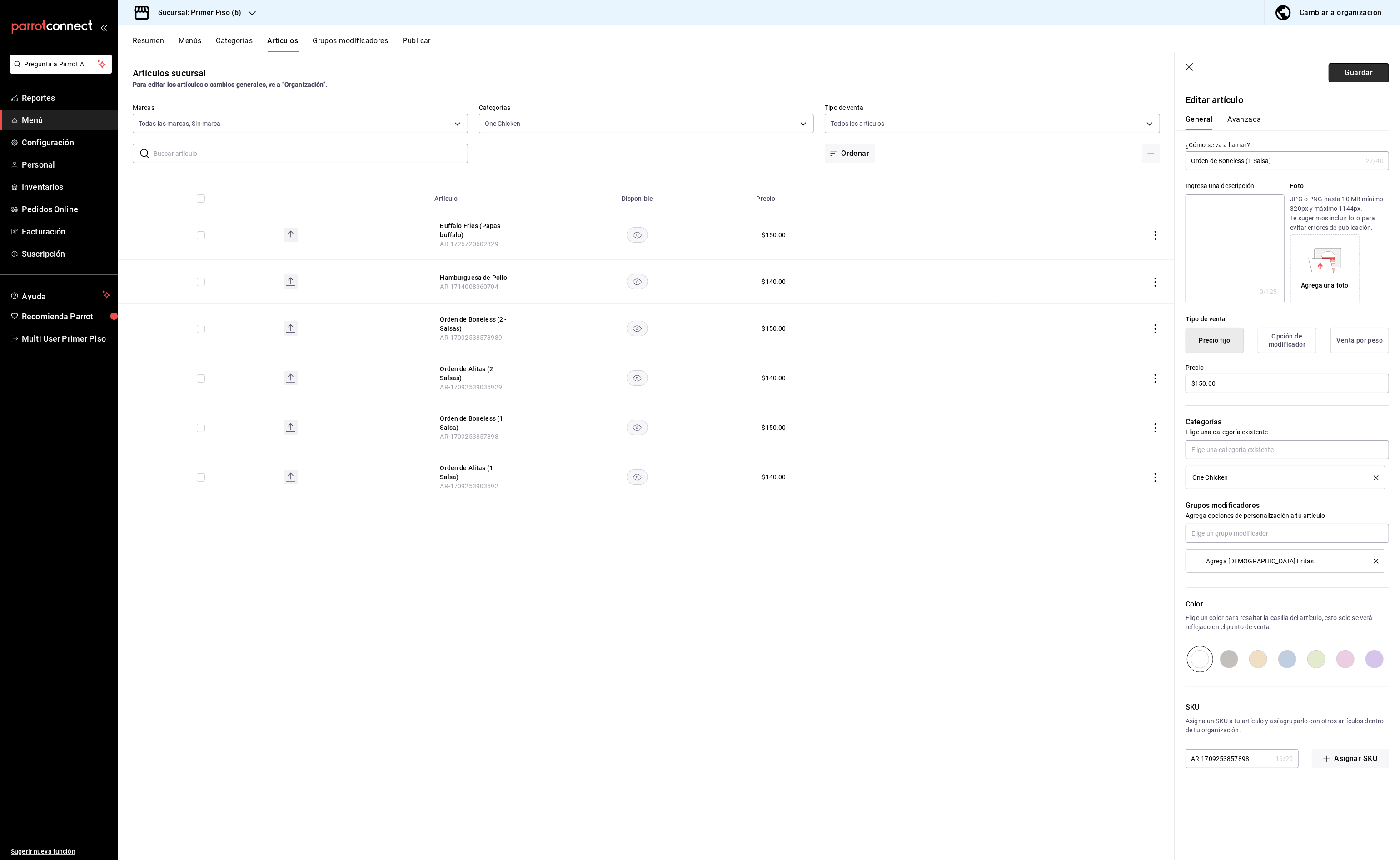
click at [1346, 76] on button "Guardar" at bounding box center [1359, 72] width 60 height 19
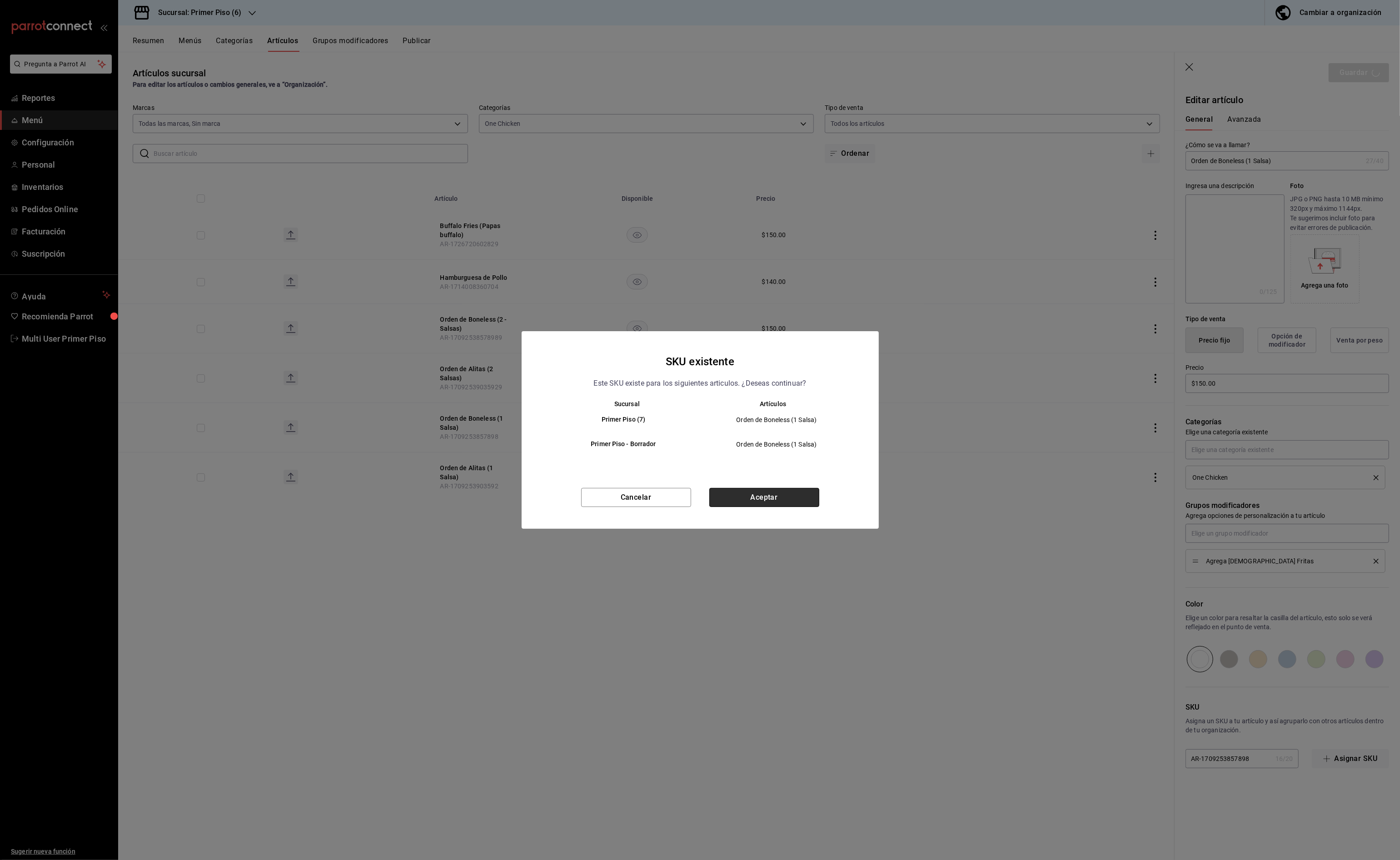
click at [793, 498] on button "Aceptar" at bounding box center [764, 497] width 110 height 19
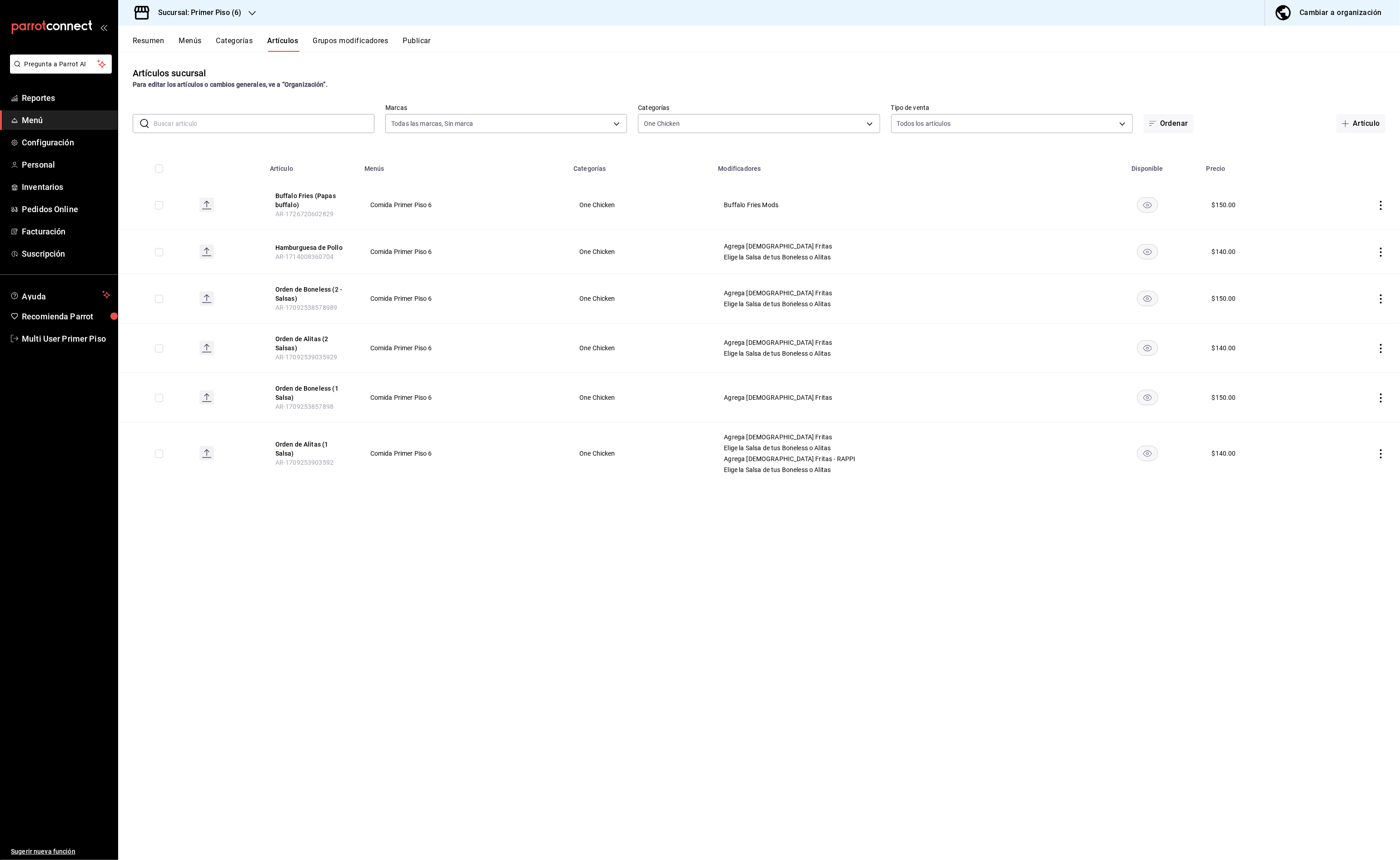
click at [1379, 399] on icon "actions" at bounding box center [1381, 398] width 9 height 9
click at [1351, 418] on span "Editar" at bounding box center [1353, 420] width 24 height 9
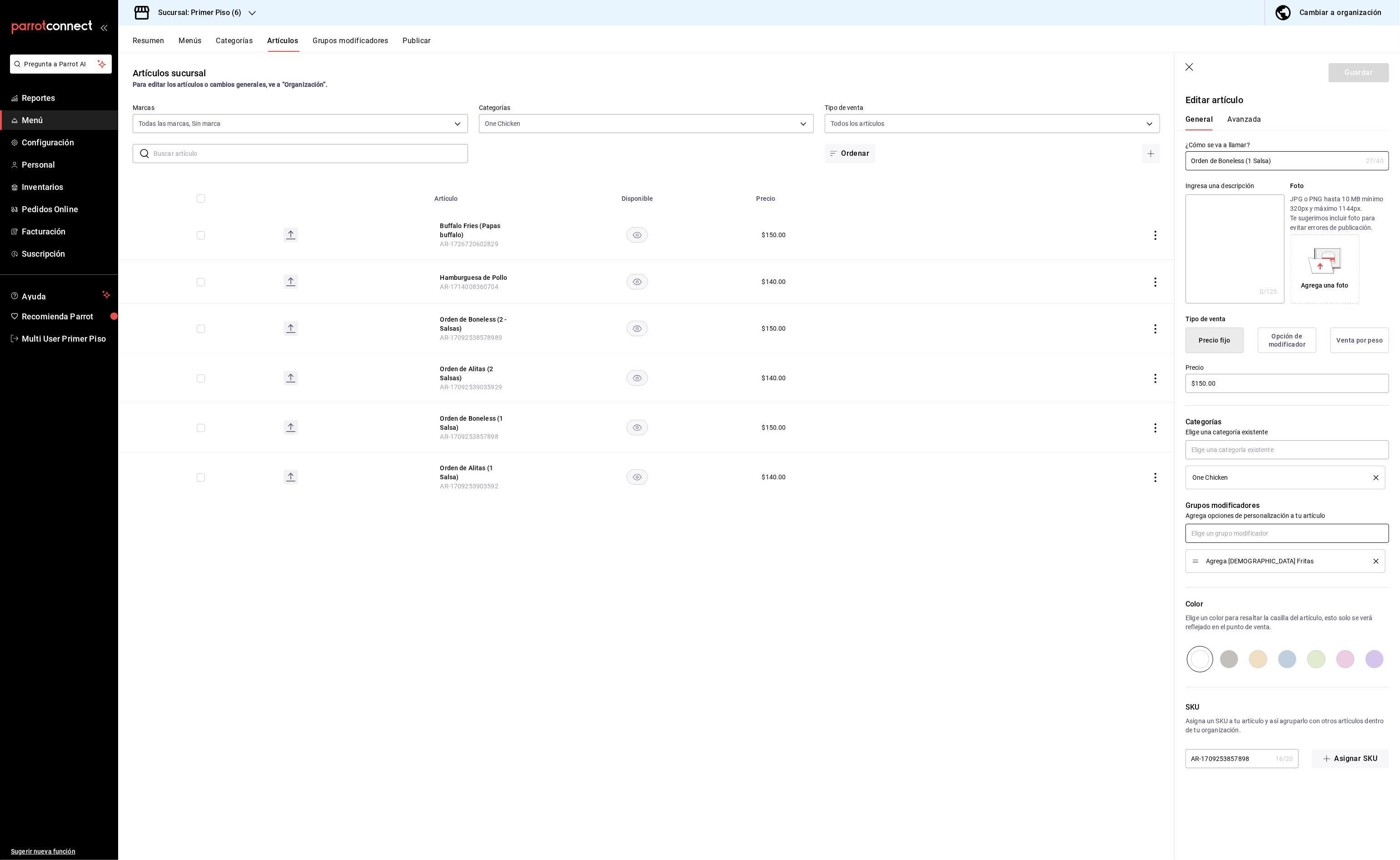
click at [1269, 534] on input "text" at bounding box center [1287, 533] width 203 height 19
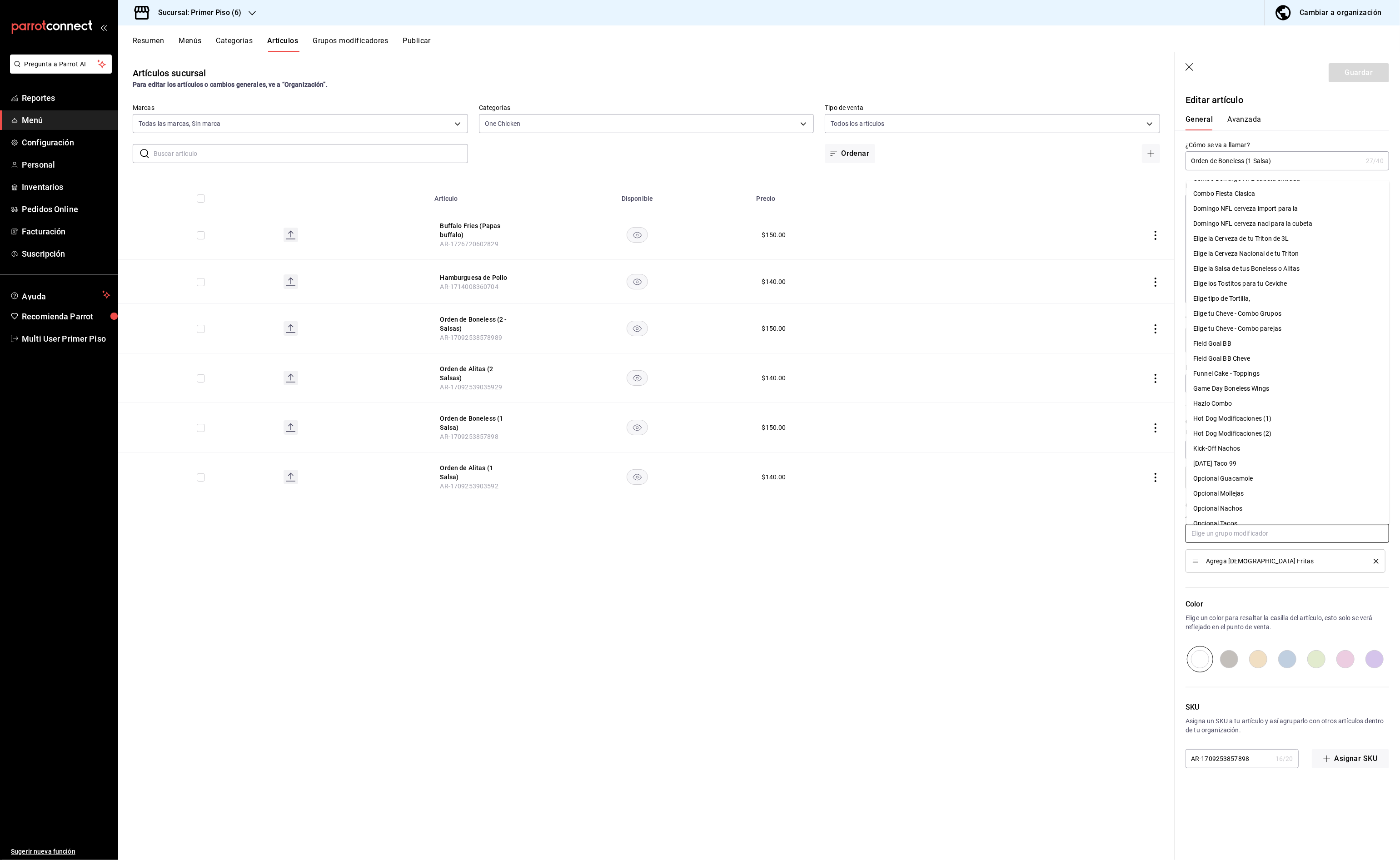
scroll to position [153, 0]
click at [1270, 279] on div "Elige la Salsa de tus Boneless o Alitas" at bounding box center [1246, 278] width 106 height 9
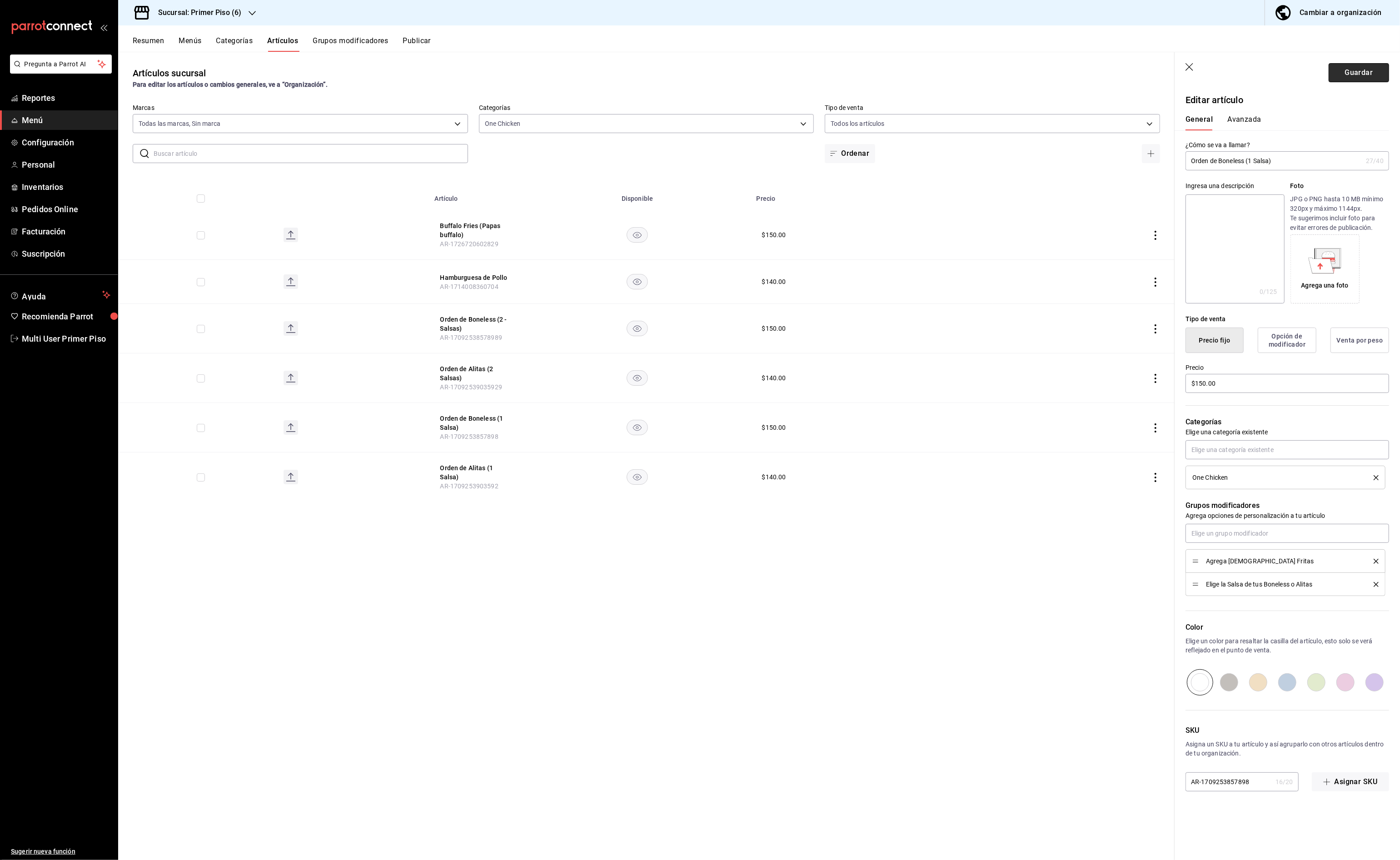
click at [1365, 72] on button "Guardar" at bounding box center [1359, 72] width 60 height 19
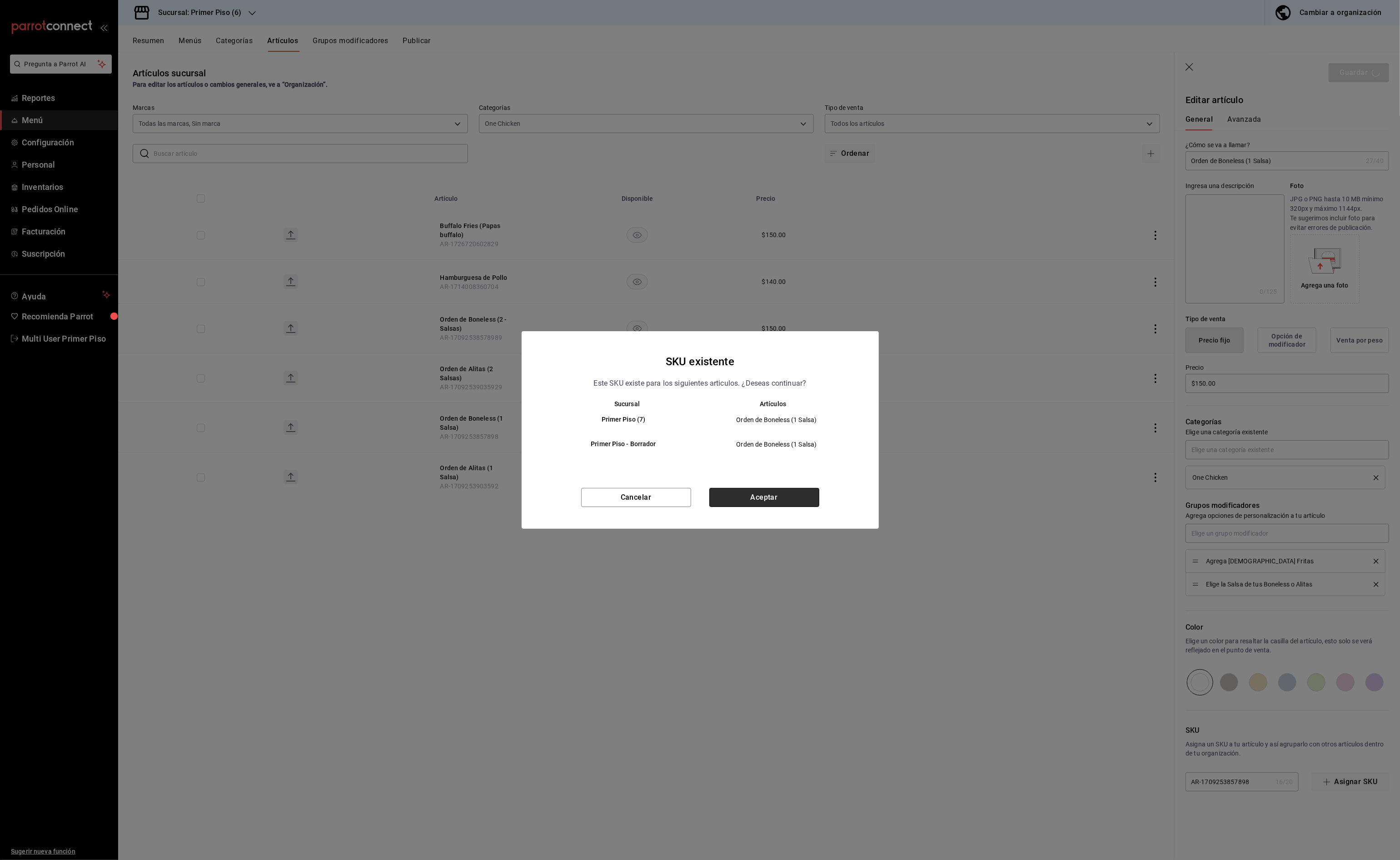
click at [786, 500] on button "Aceptar" at bounding box center [764, 497] width 110 height 19
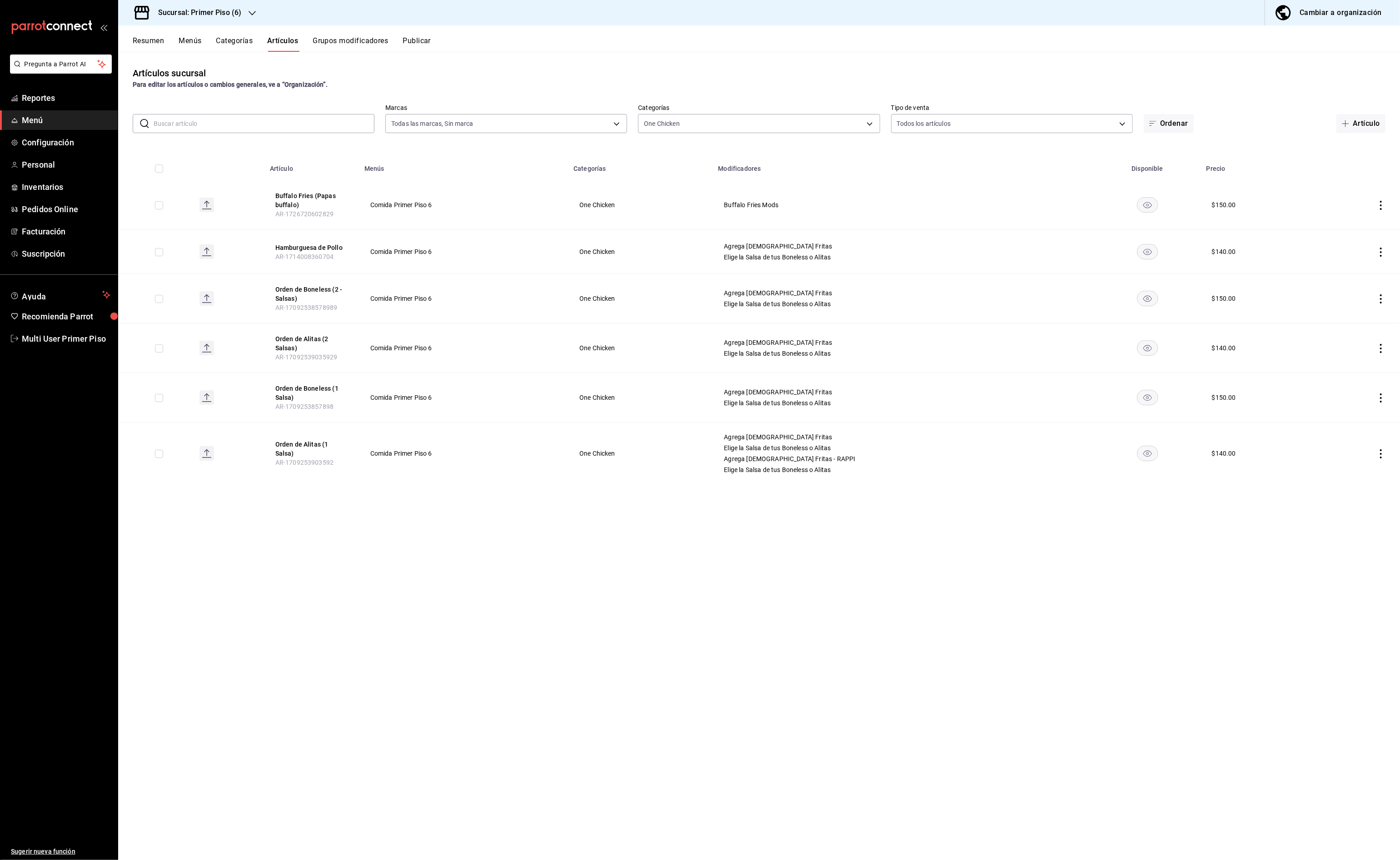
click at [411, 43] on button "Publicar" at bounding box center [417, 44] width 28 height 16
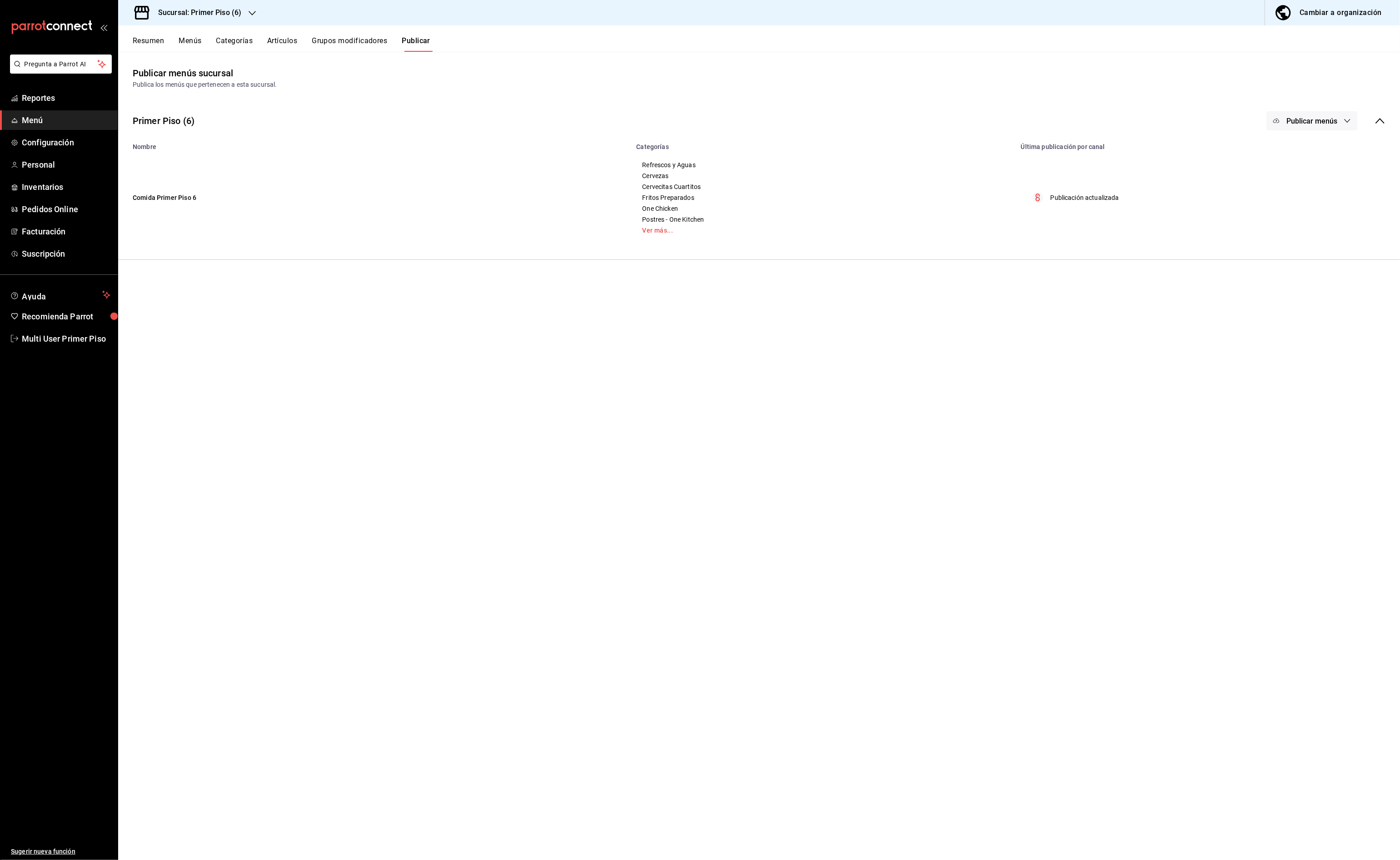
click at [1343, 121] on icon "button" at bounding box center [1347, 121] width 8 height 8
click at [1312, 149] on span "Punto de venta" at bounding box center [1325, 151] width 43 height 9
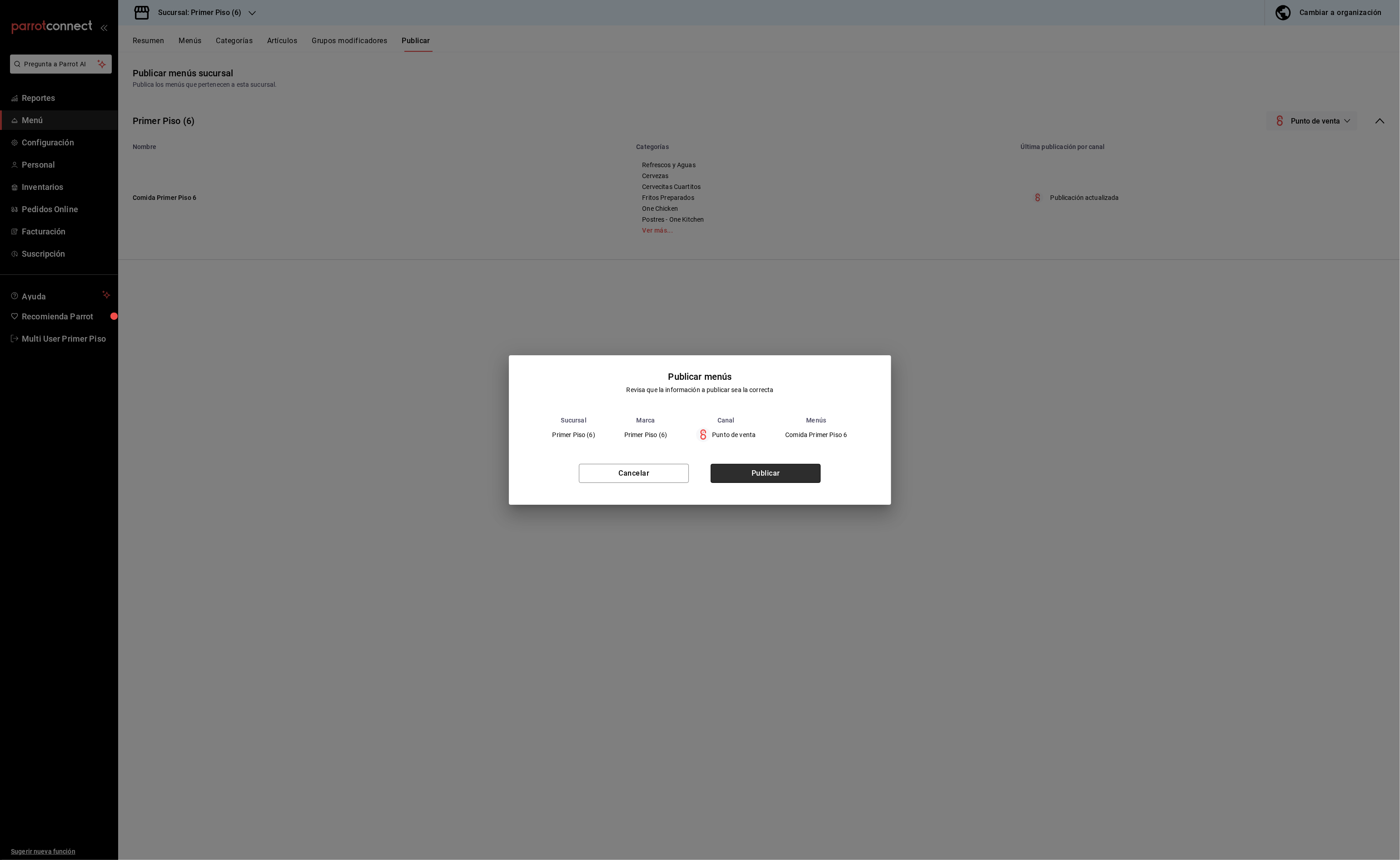
click at [761, 475] on button "Publicar" at bounding box center [765, 473] width 110 height 19
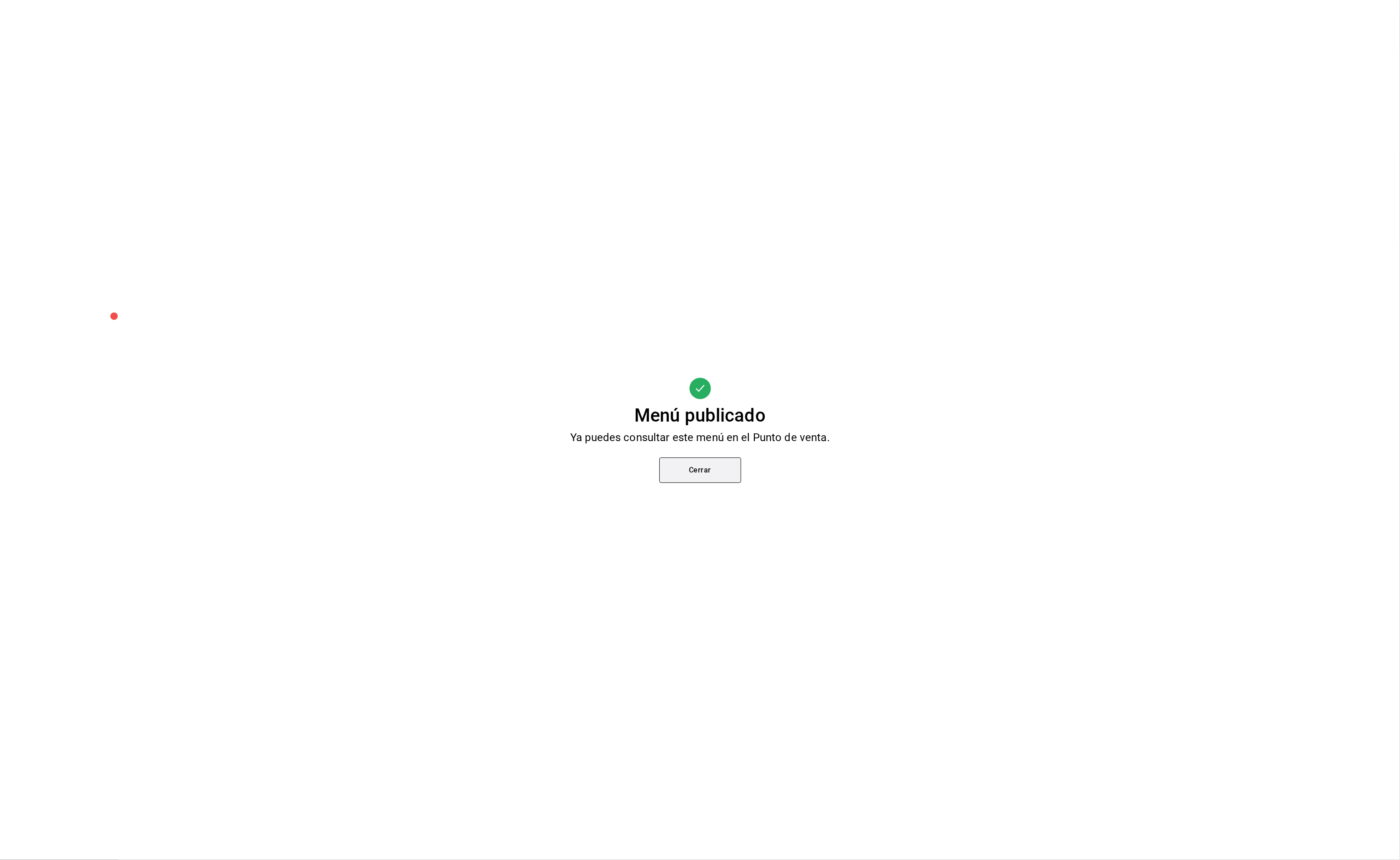
click at [714, 465] on button "Cerrar" at bounding box center [700, 471] width 82 height 25
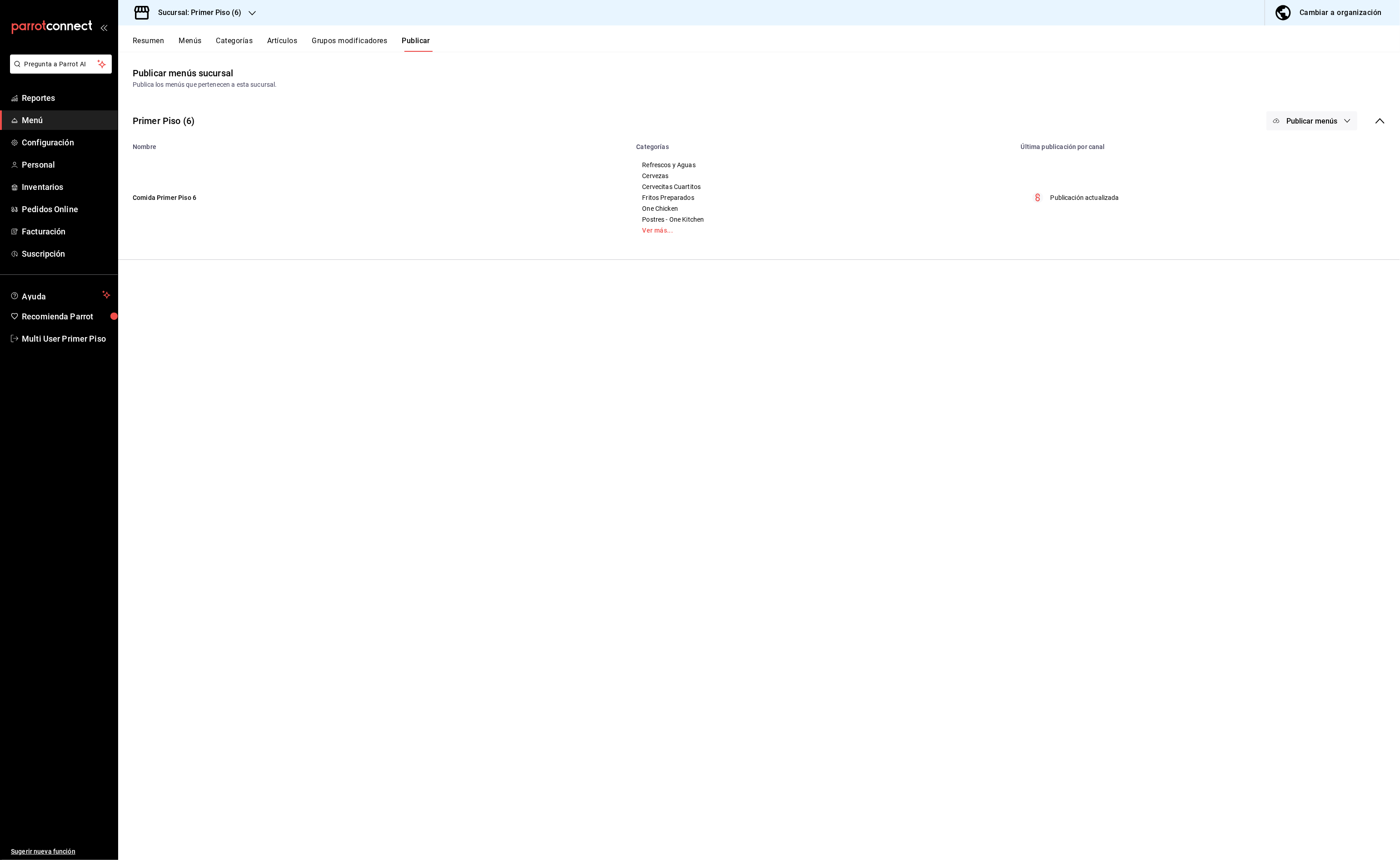
click at [272, 43] on button "Artículos" at bounding box center [282, 44] width 30 height 16
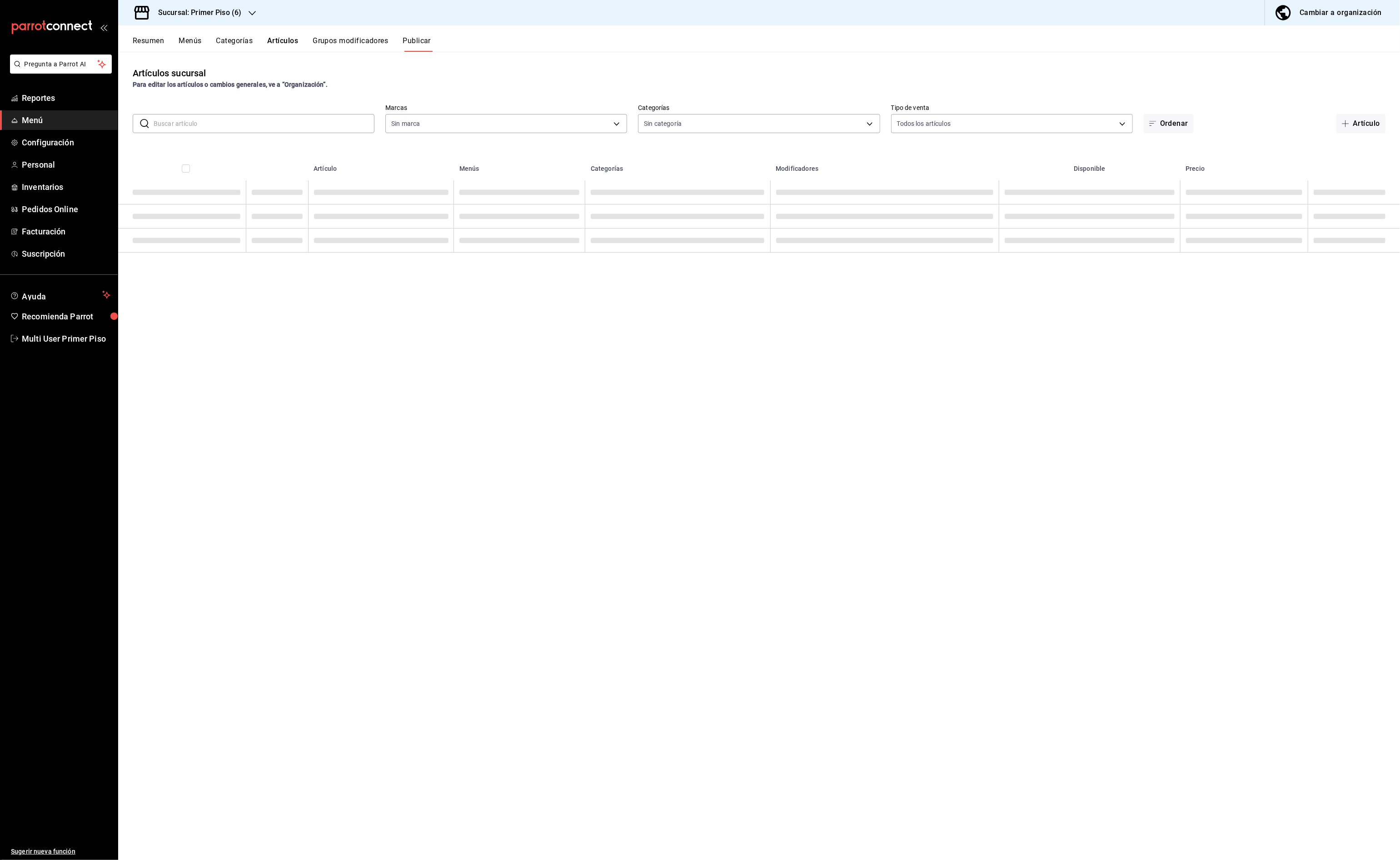
type input "8fba74f7-46c4-4af7-a261-82256b4b9e12"
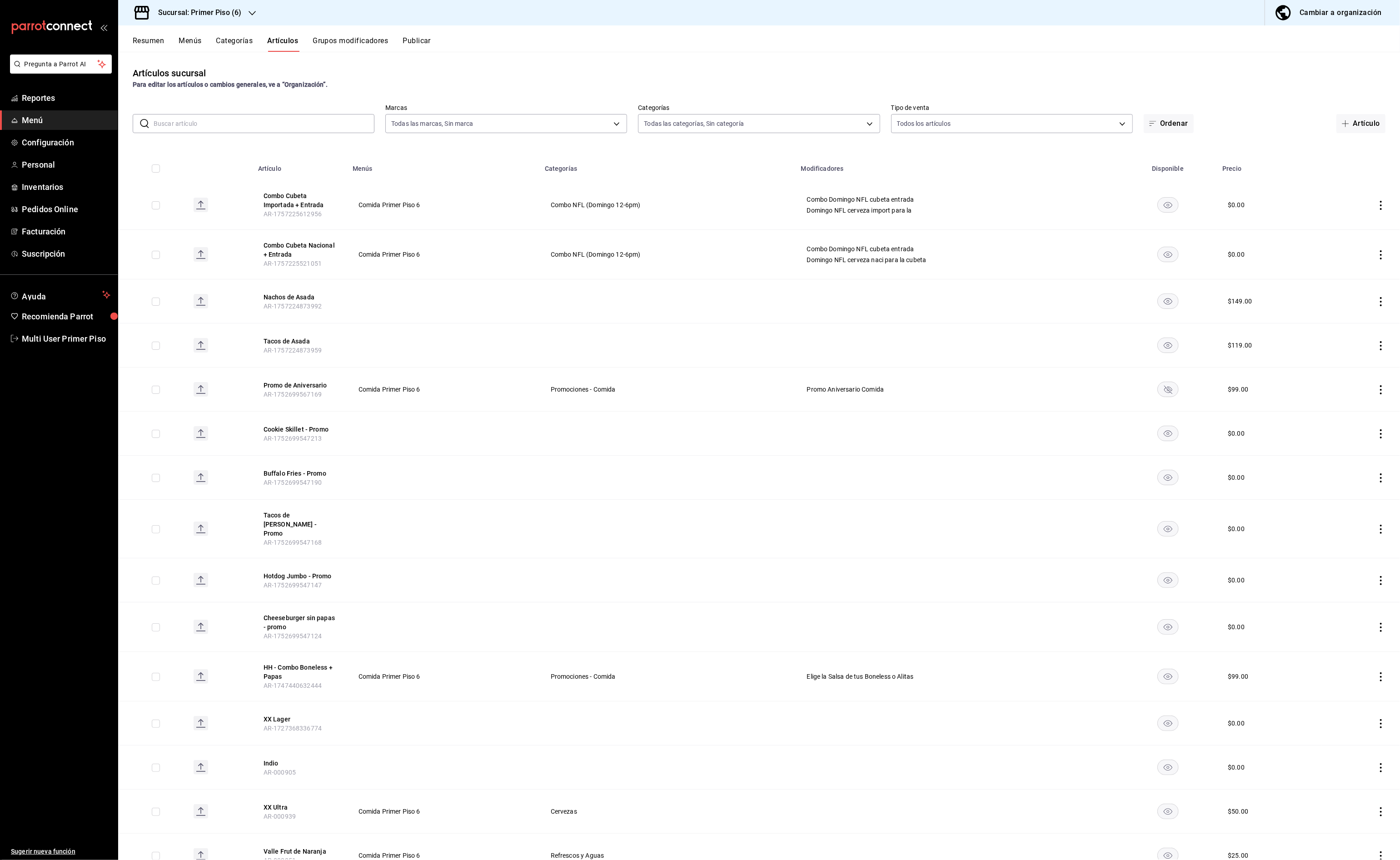
type input "968d870a-9452-4171-804d-3729fe557b7f,78fd6551-7300-4bea-8a72-dc288e3779ba,bacf9…"
click at [360, 42] on button "Grupos modificadores" at bounding box center [350, 44] width 75 height 16
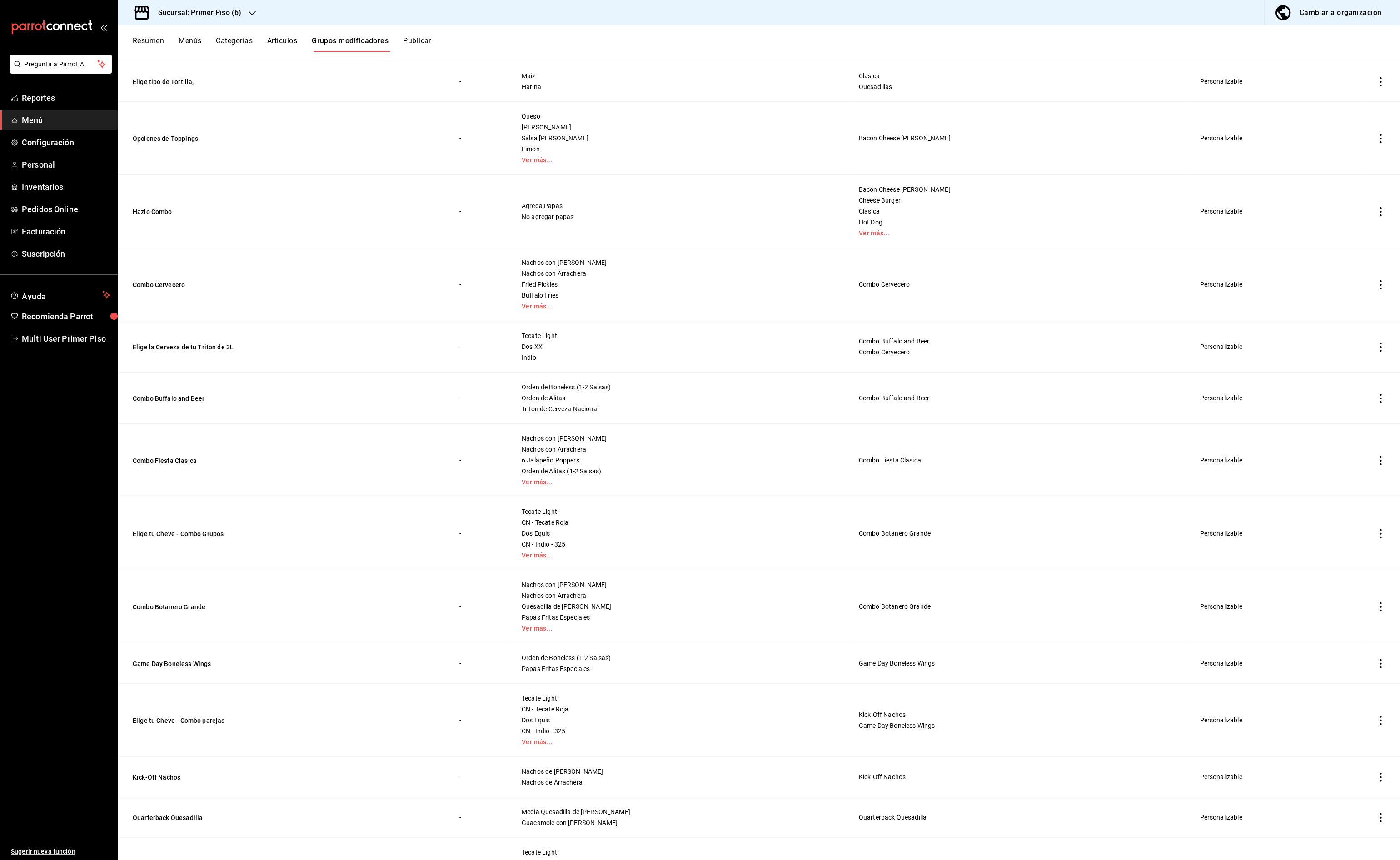
scroll to position [602, 0]
click at [183, 142] on button "Opciones de Toppings" at bounding box center [187, 138] width 109 height 9
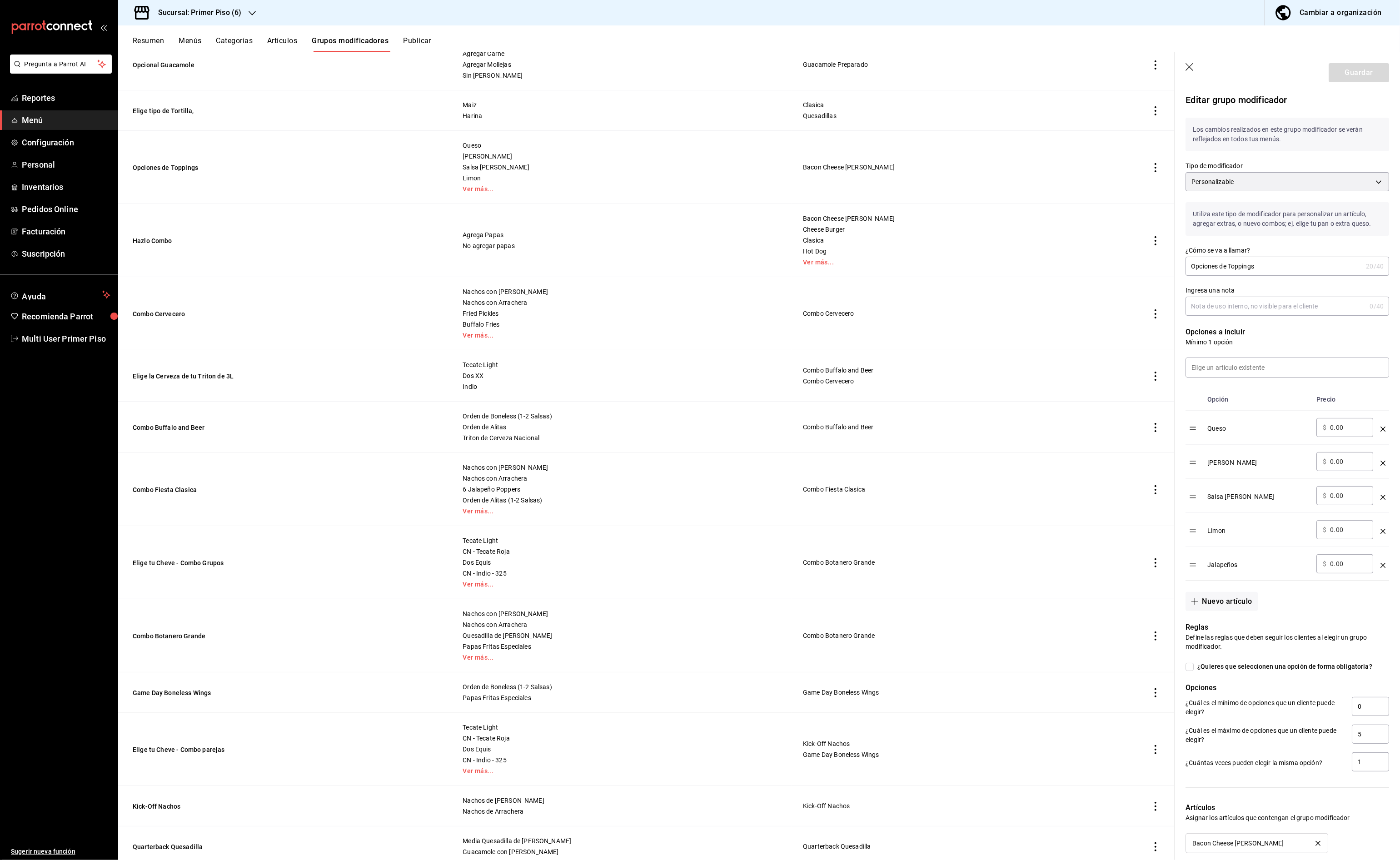
click at [1329, 427] on div "​ $ 0.00 ​" at bounding box center [1344, 427] width 57 height 19
click at [1328, 428] on div "​ $ 0.00 ​" at bounding box center [1344, 427] width 57 height 19
click at [1333, 428] on input "0.00" at bounding box center [1348, 428] width 37 height 9
type input "20.00"
click at [1346, 71] on button "Guardar" at bounding box center [1359, 72] width 60 height 19
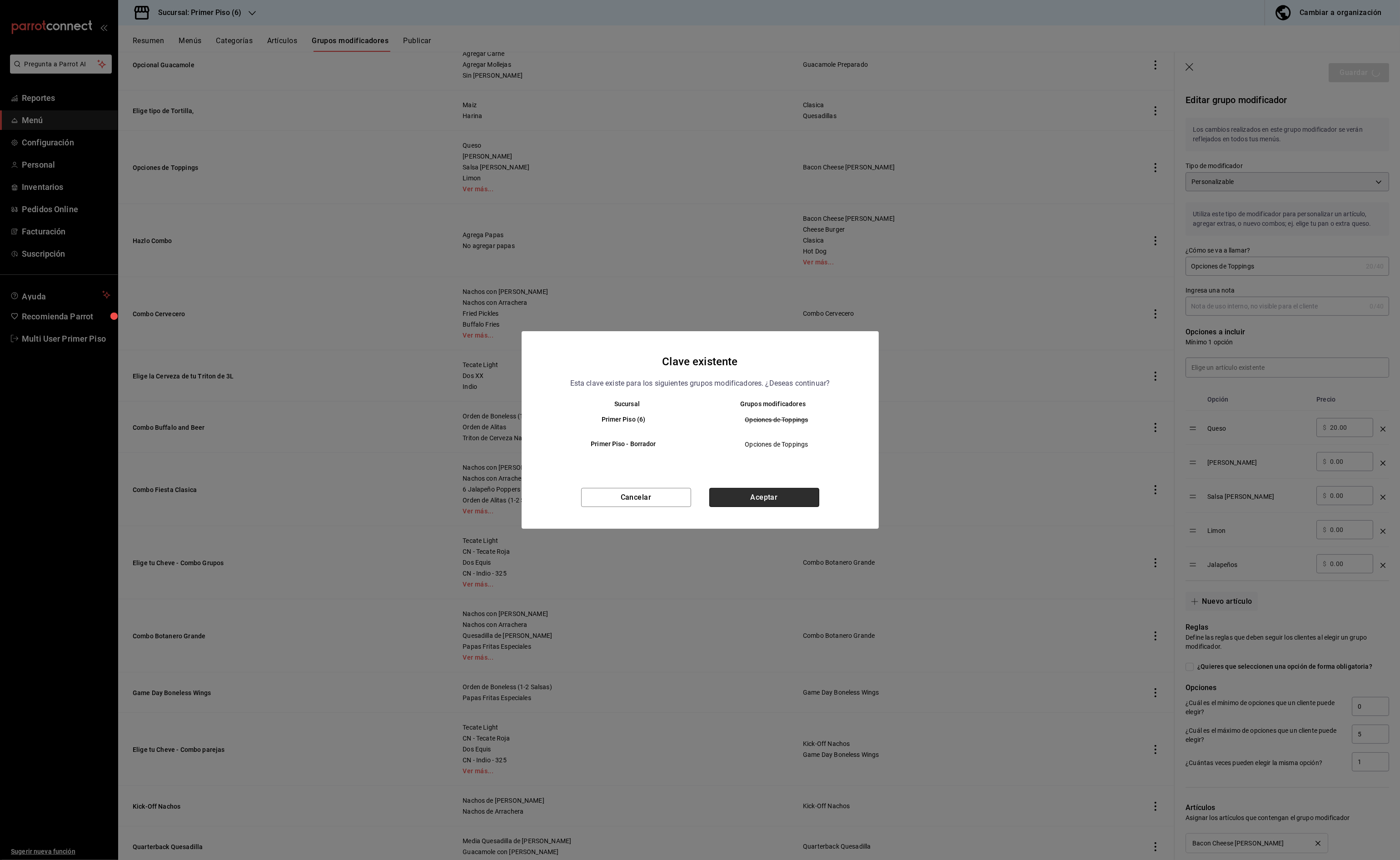
click at [779, 504] on button "Aceptar" at bounding box center [764, 497] width 110 height 19
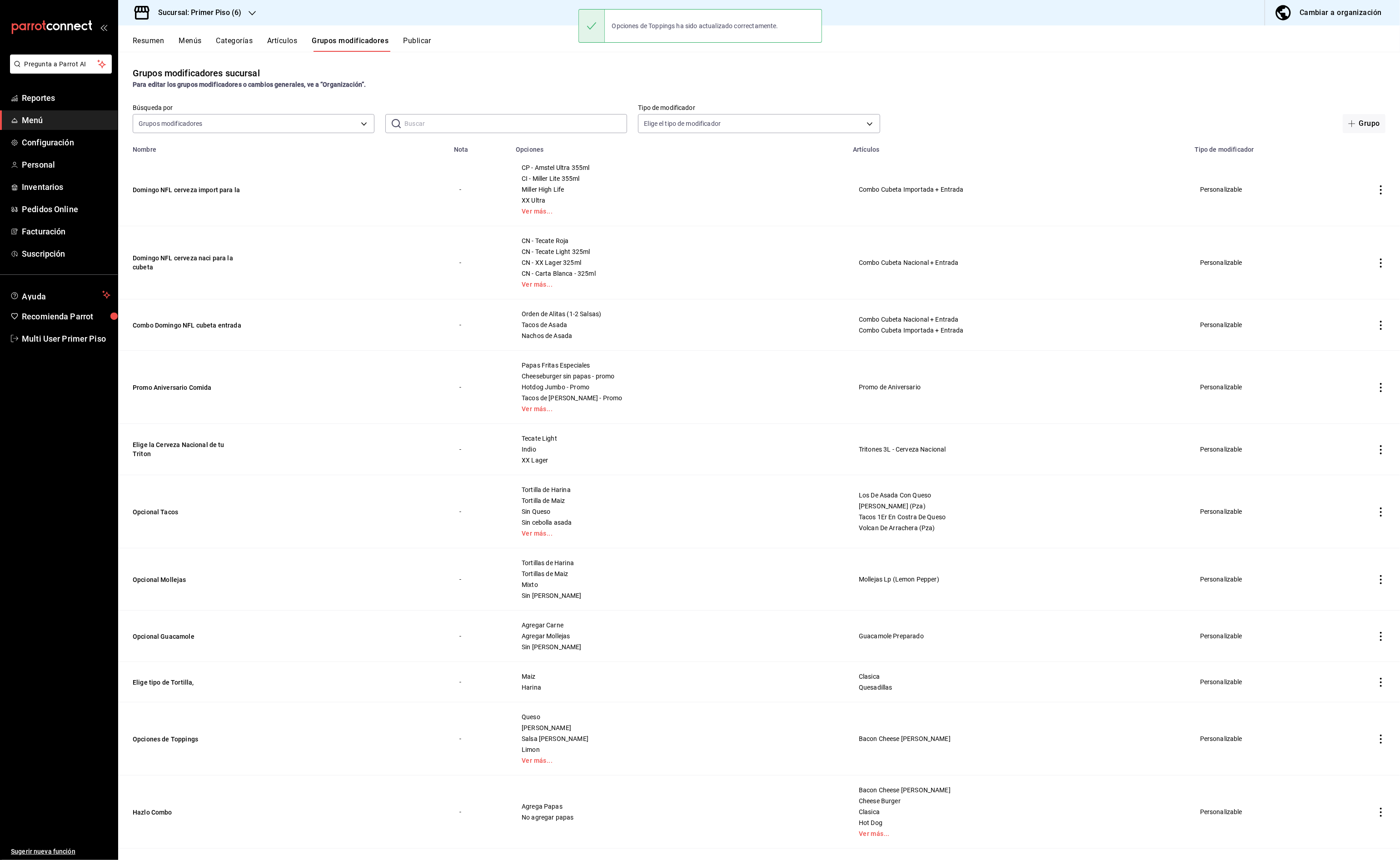
click at [422, 40] on button "Publicar" at bounding box center [417, 44] width 28 height 16
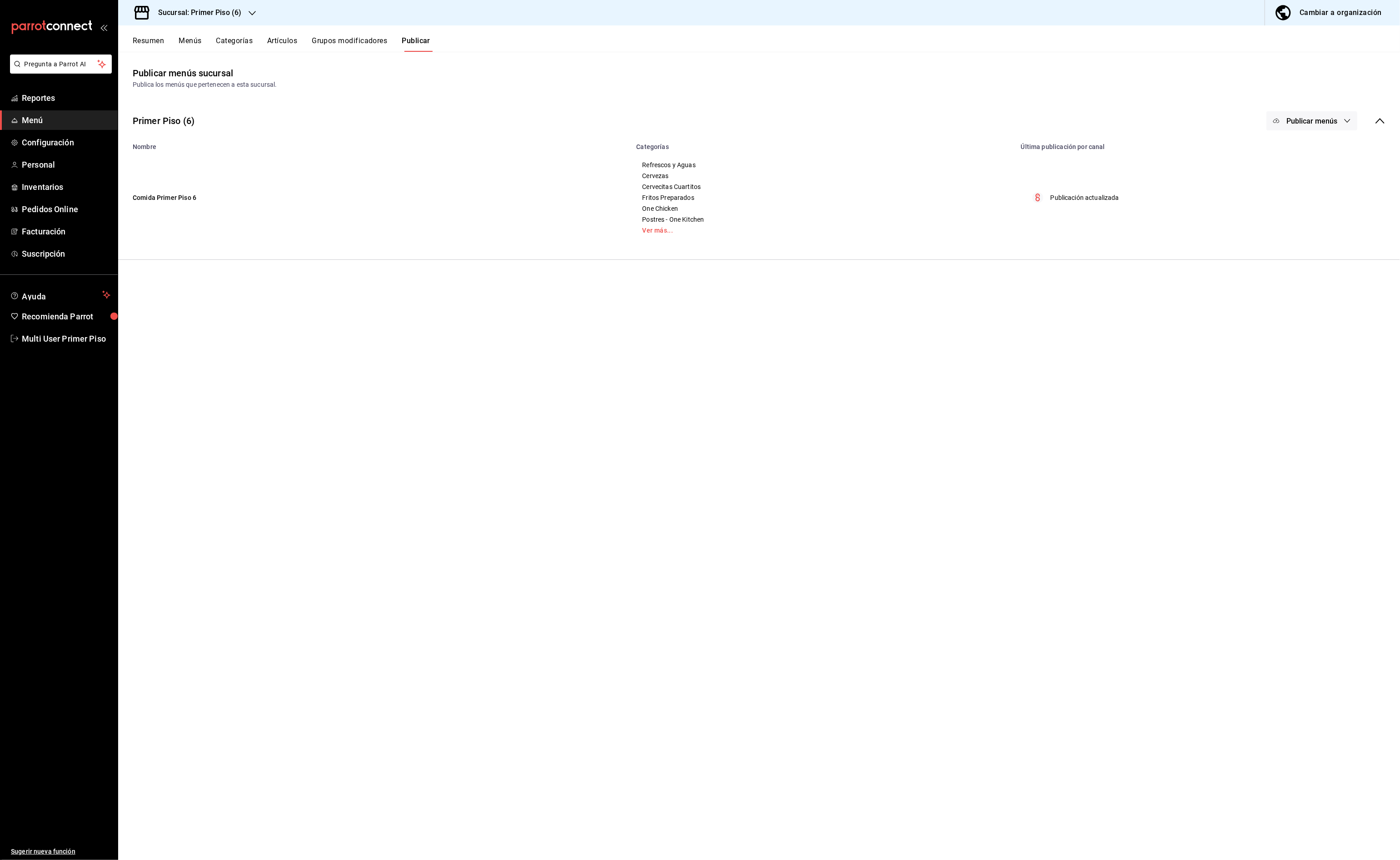
click at [1341, 121] on button "Publicar menús" at bounding box center [1311, 121] width 91 height 19
click at [1306, 143] on li "Punto de venta" at bounding box center [1312, 151] width 83 height 25
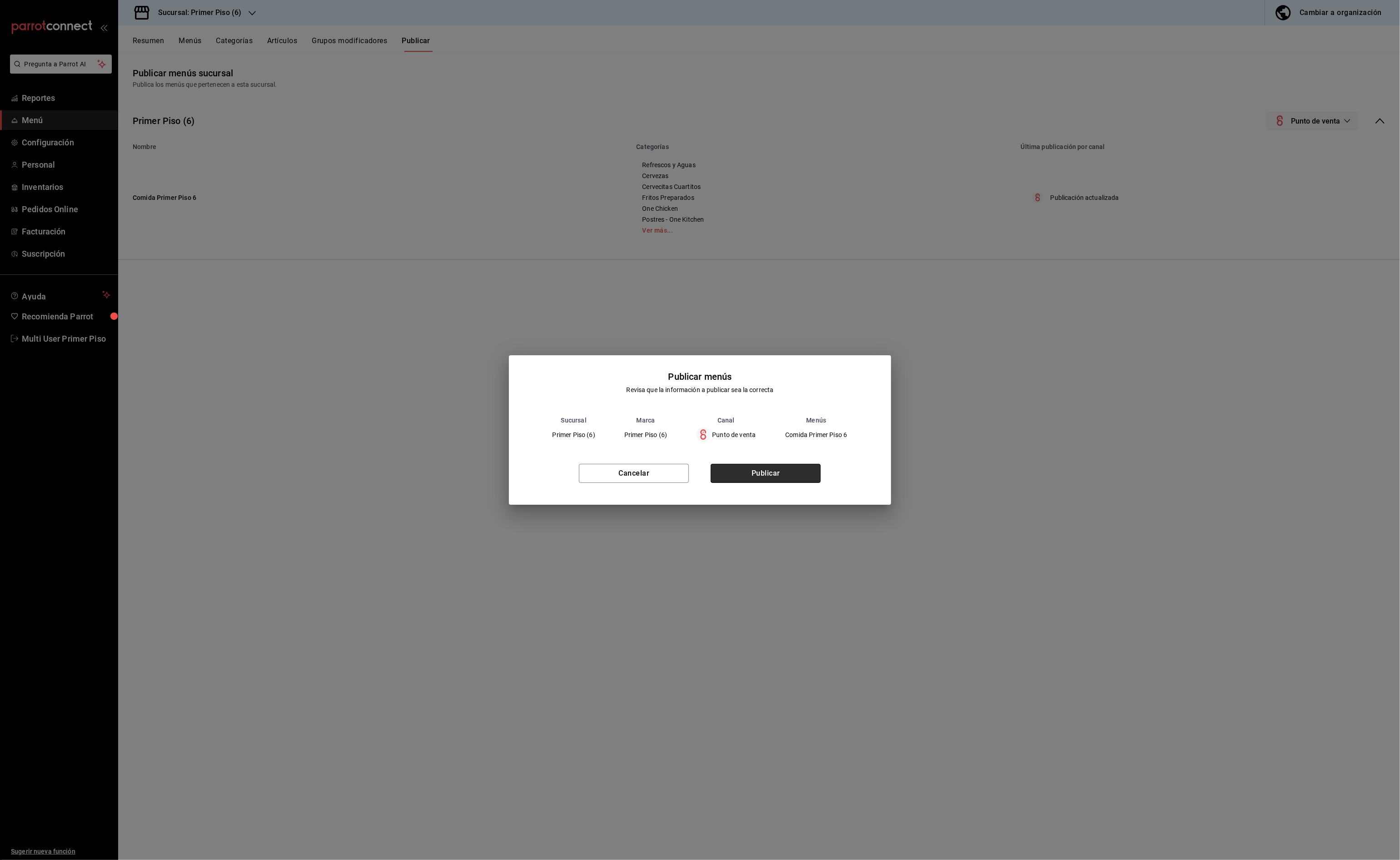
click at [752, 475] on button "Publicar" at bounding box center [765, 473] width 110 height 19
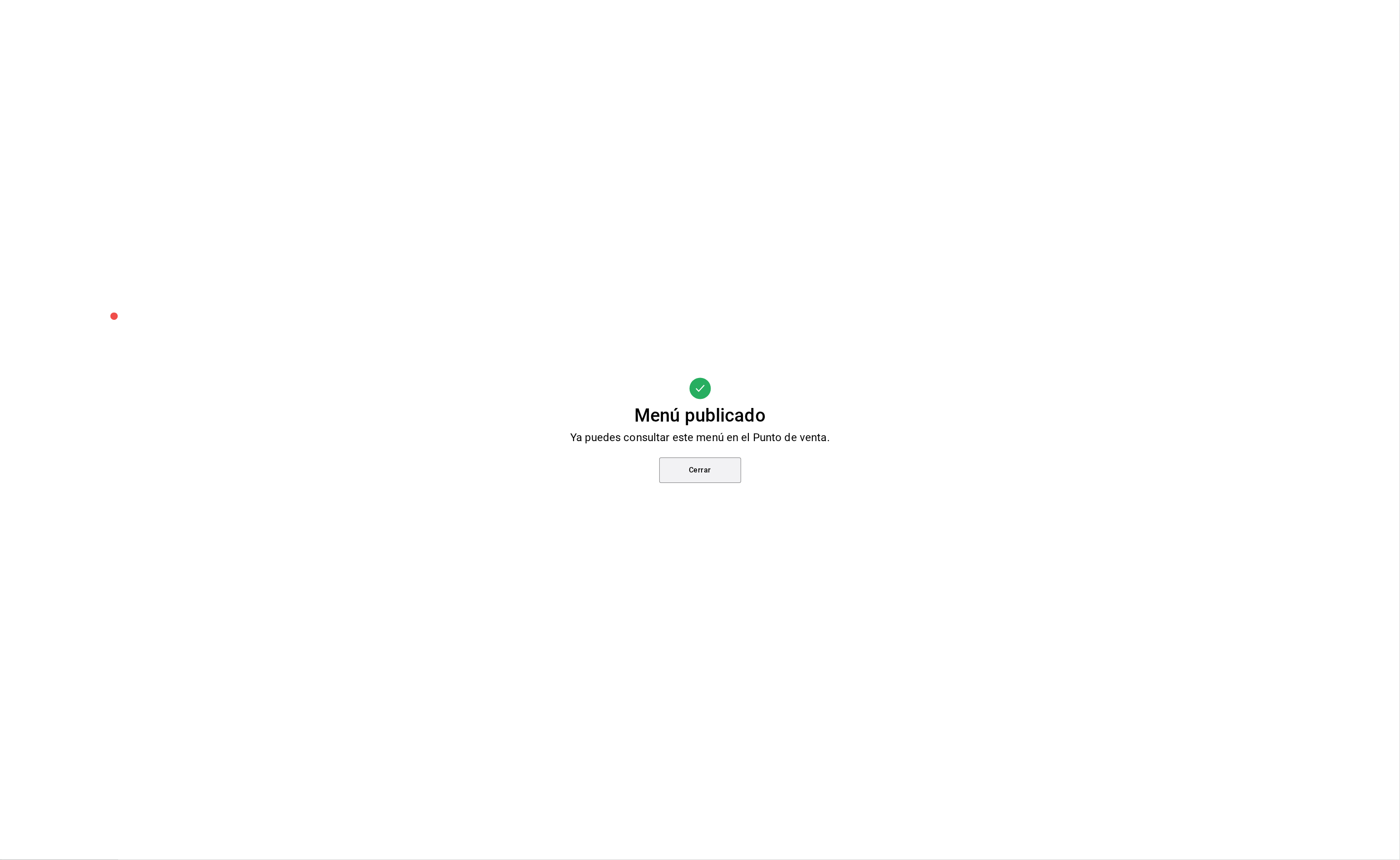
drag, startPoint x: 713, startPoint y: 475, endPoint x: 723, endPoint y: 479, distance: 10.8
click at [713, 475] on button "Cerrar" at bounding box center [700, 471] width 82 height 25
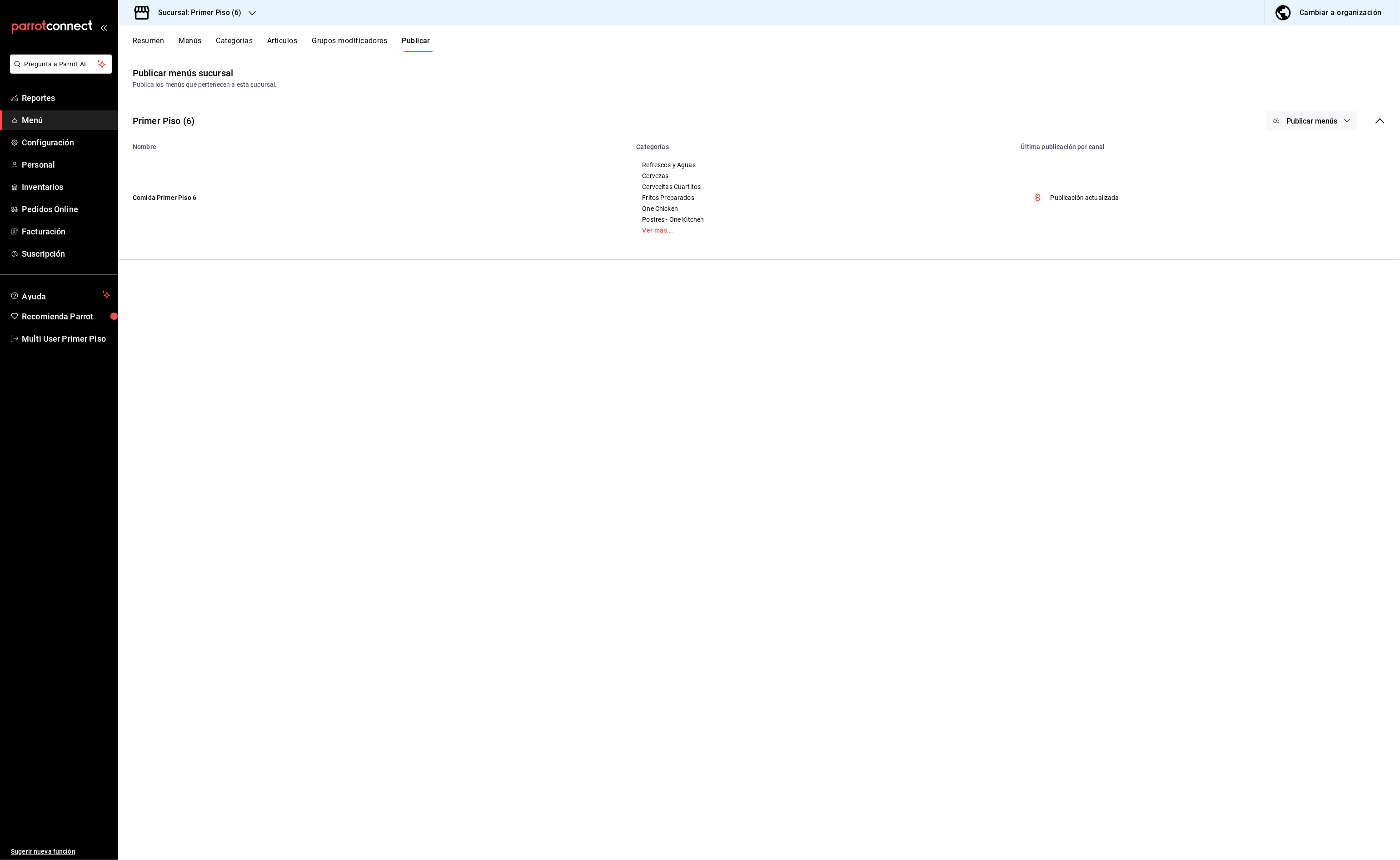
click at [244, 43] on button "Categorías" at bounding box center [235, 44] width 37 height 16
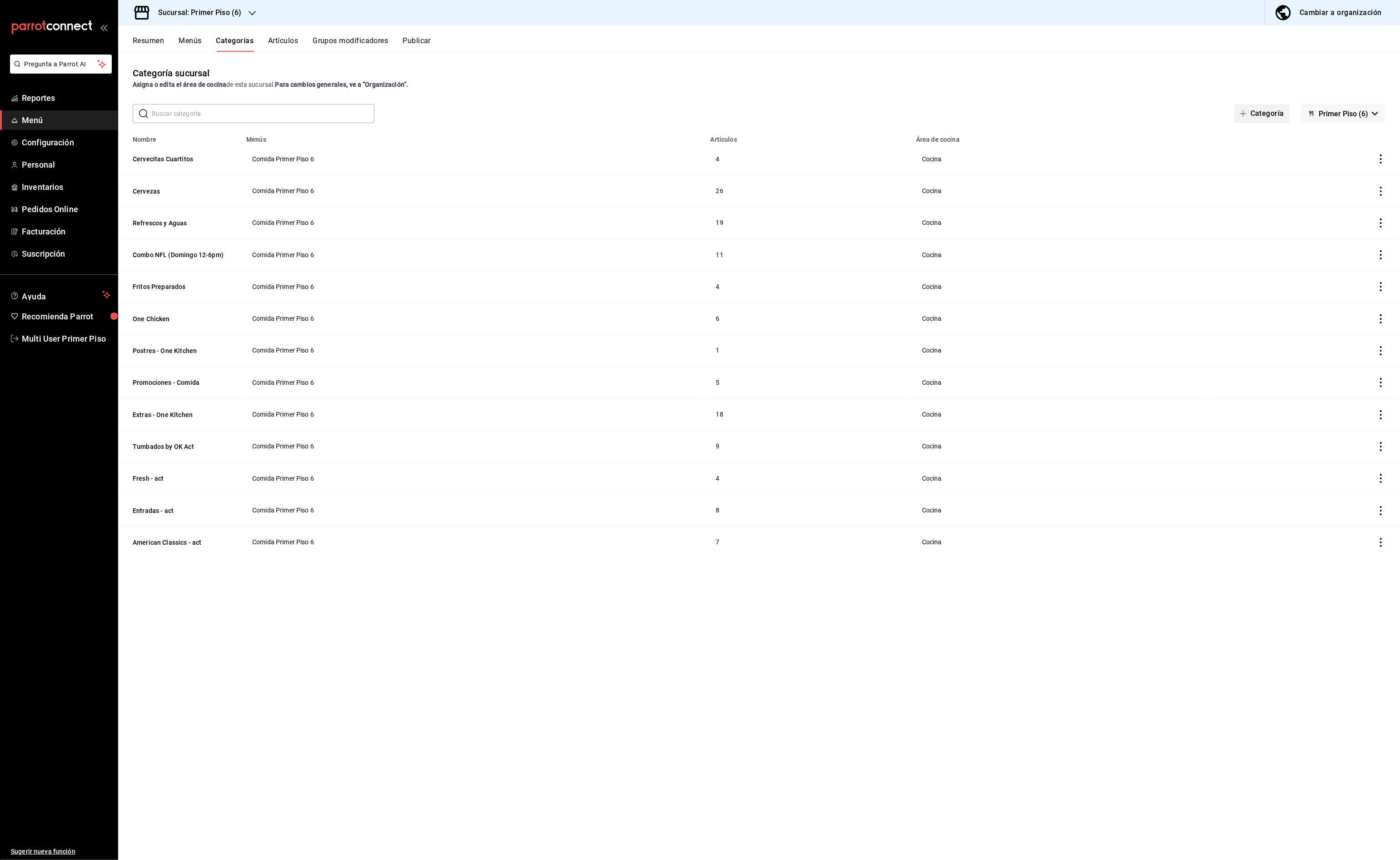
click at [1255, 118] on button "Categoría" at bounding box center [1262, 114] width 56 height 19
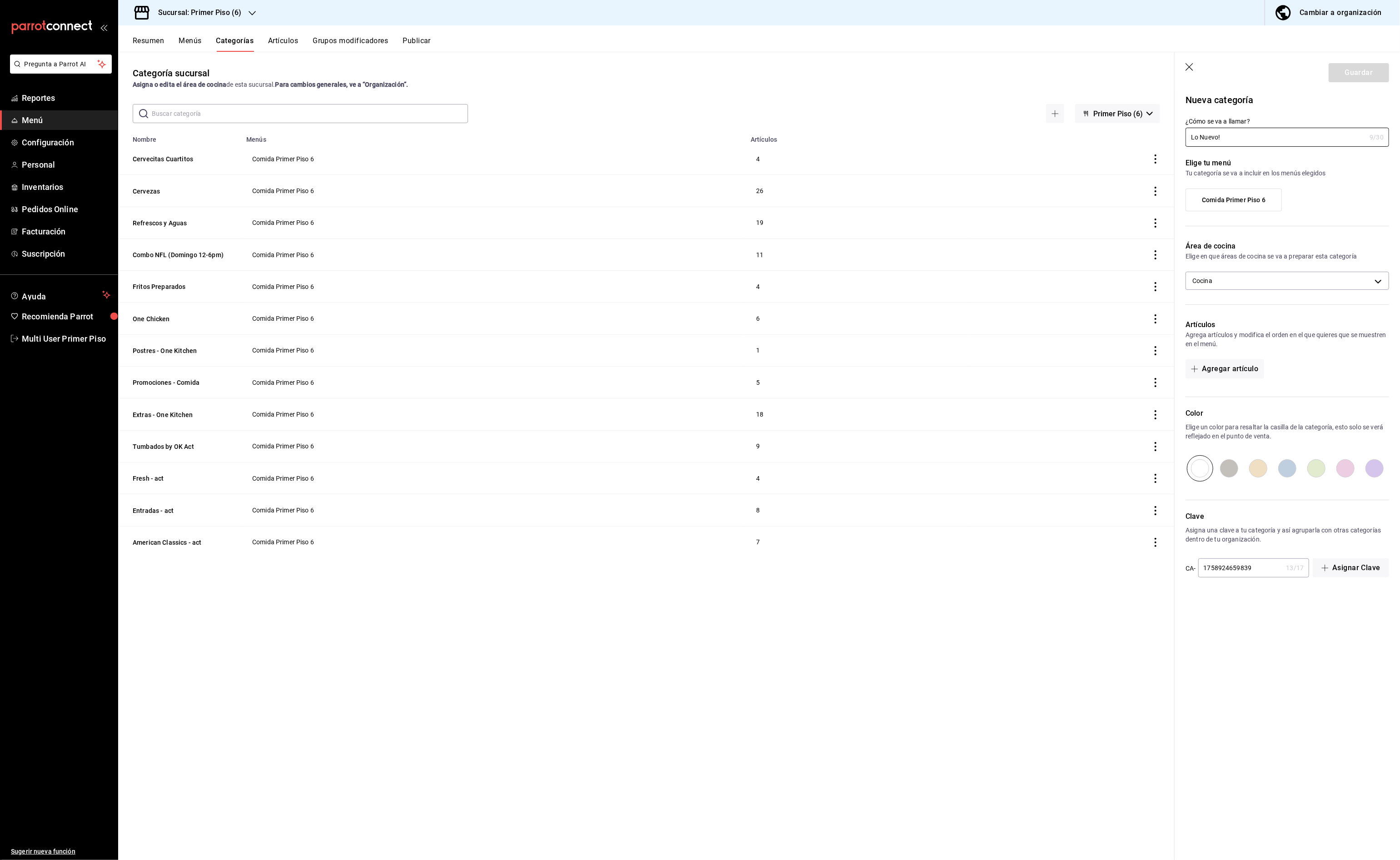
type input "Lo Nuevo!"
click at [1233, 202] on span "Comida Primer Piso 6" at bounding box center [1234, 200] width 64 height 8
click at [0, 0] on input "Comida Primer Piso 6" at bounding box center [0, 0] width 0 height 0
click at [1241, 142] on input "Lo Nuevo!" at bounding box center [1275, 137] width 180 height 18
click at [1354, 74] on button "Guardar" at bounding box center [1359, 72] width 60 height 19
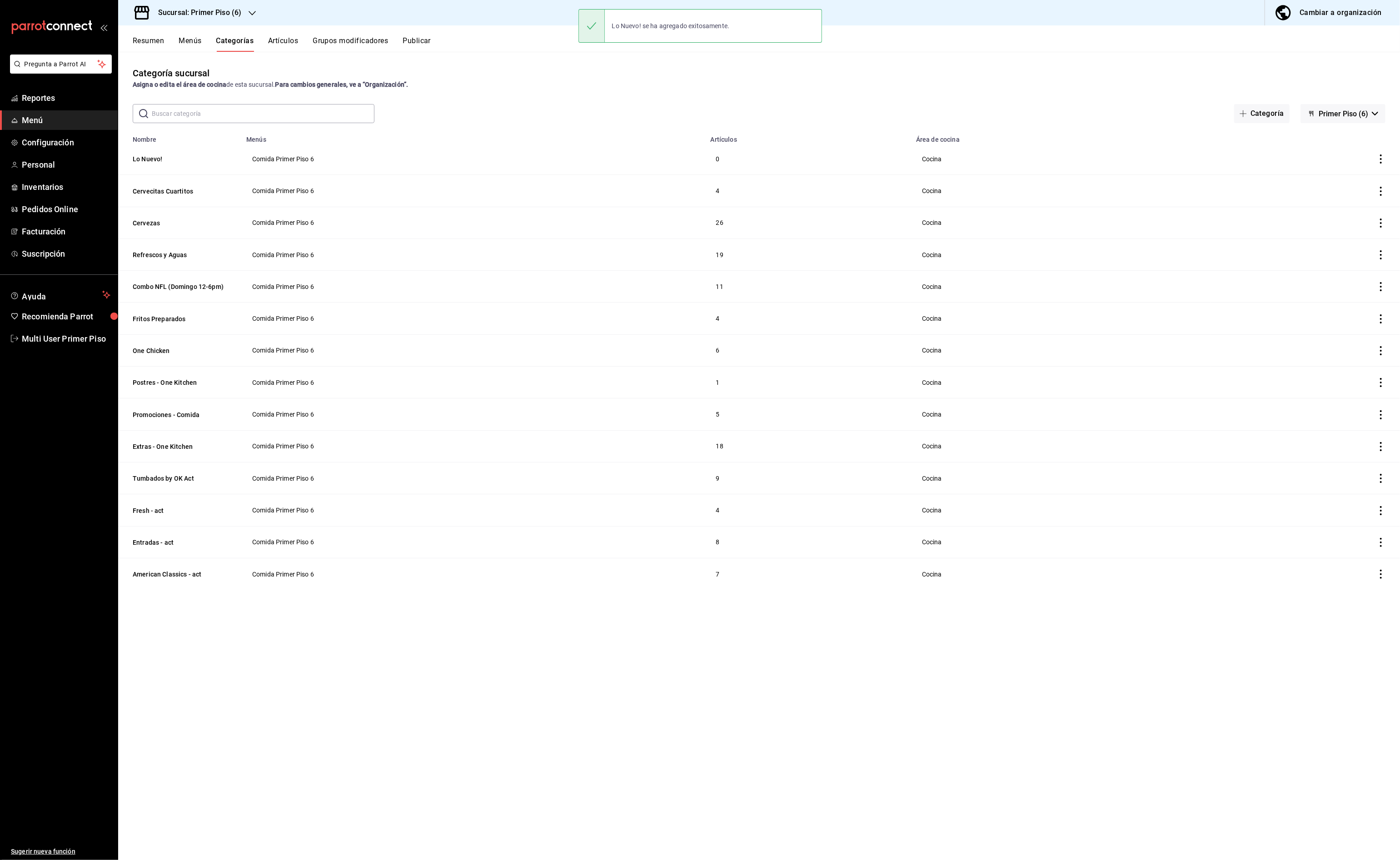
click at [288, 41] on button "Artículos" at bounding box center [283, 44] width 30 height 16
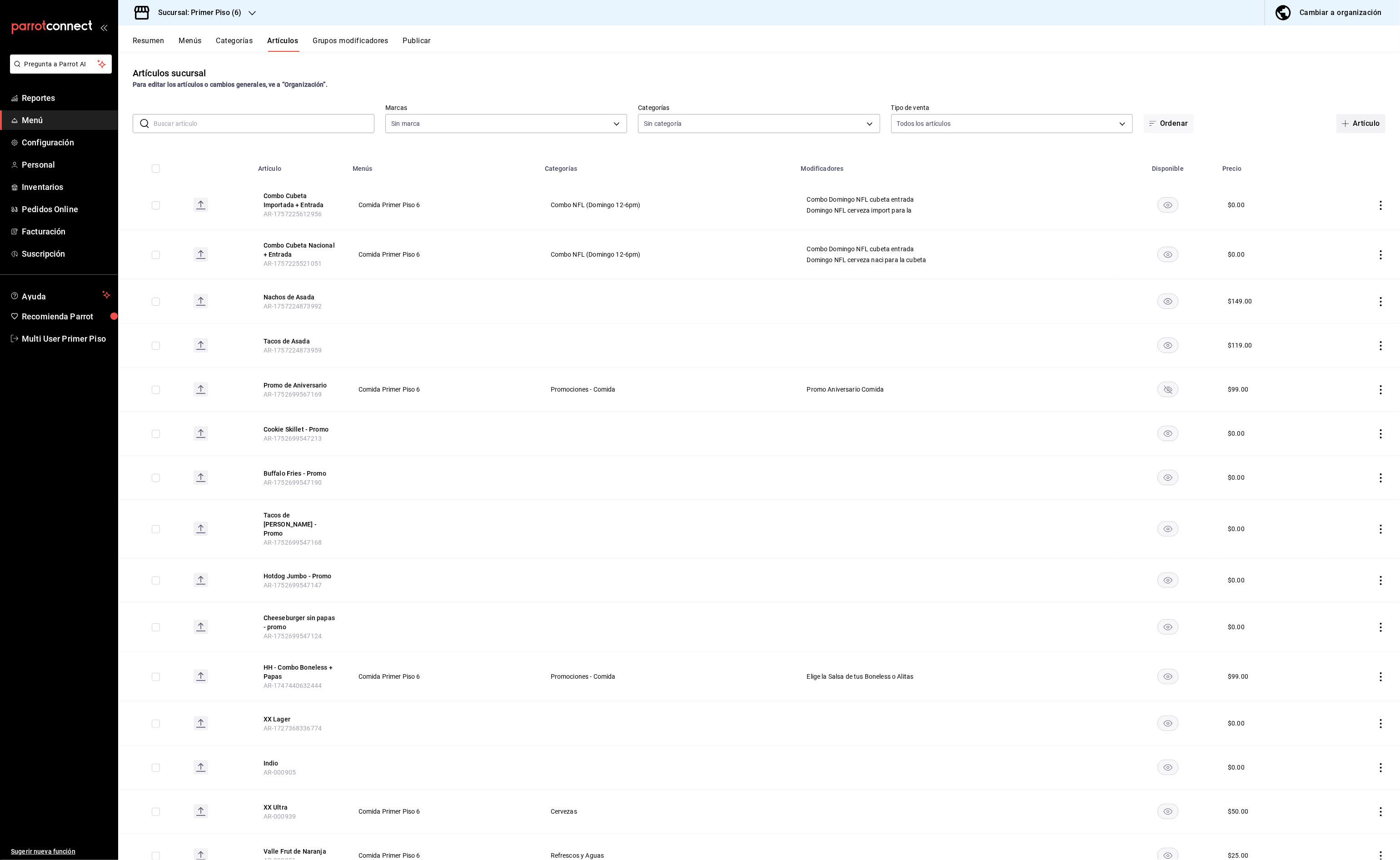
type input "8fba74f7-46c4-4af7-a261-82256b4b9e12"
type input "a468ddc6-4e24-4b36-9fcb-5f21da18f988,968d870a-9452-4171-804d-3729fe557b7f,78fd6…"
click at [1361, 123] on button "Artículo" at bounding box center [1361, 123] width 49 height 19
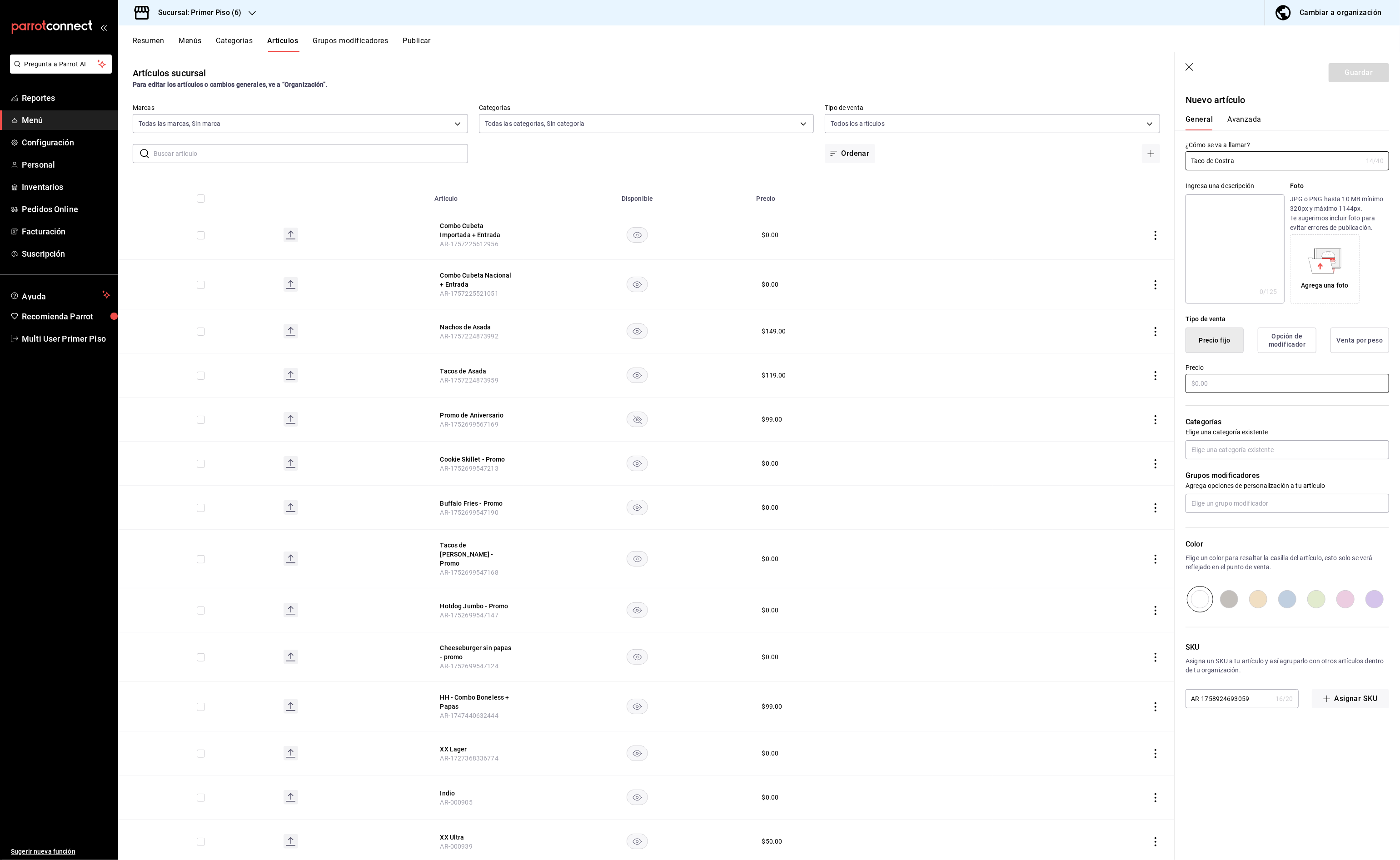
type input "Taco de Costra"
click at [1241, 384] on input "text" at bounding box center [1287, 383] width 203 height 19
click at [1246, 447] on input "text" at bounding box center [1287, 450] width 203 height 19
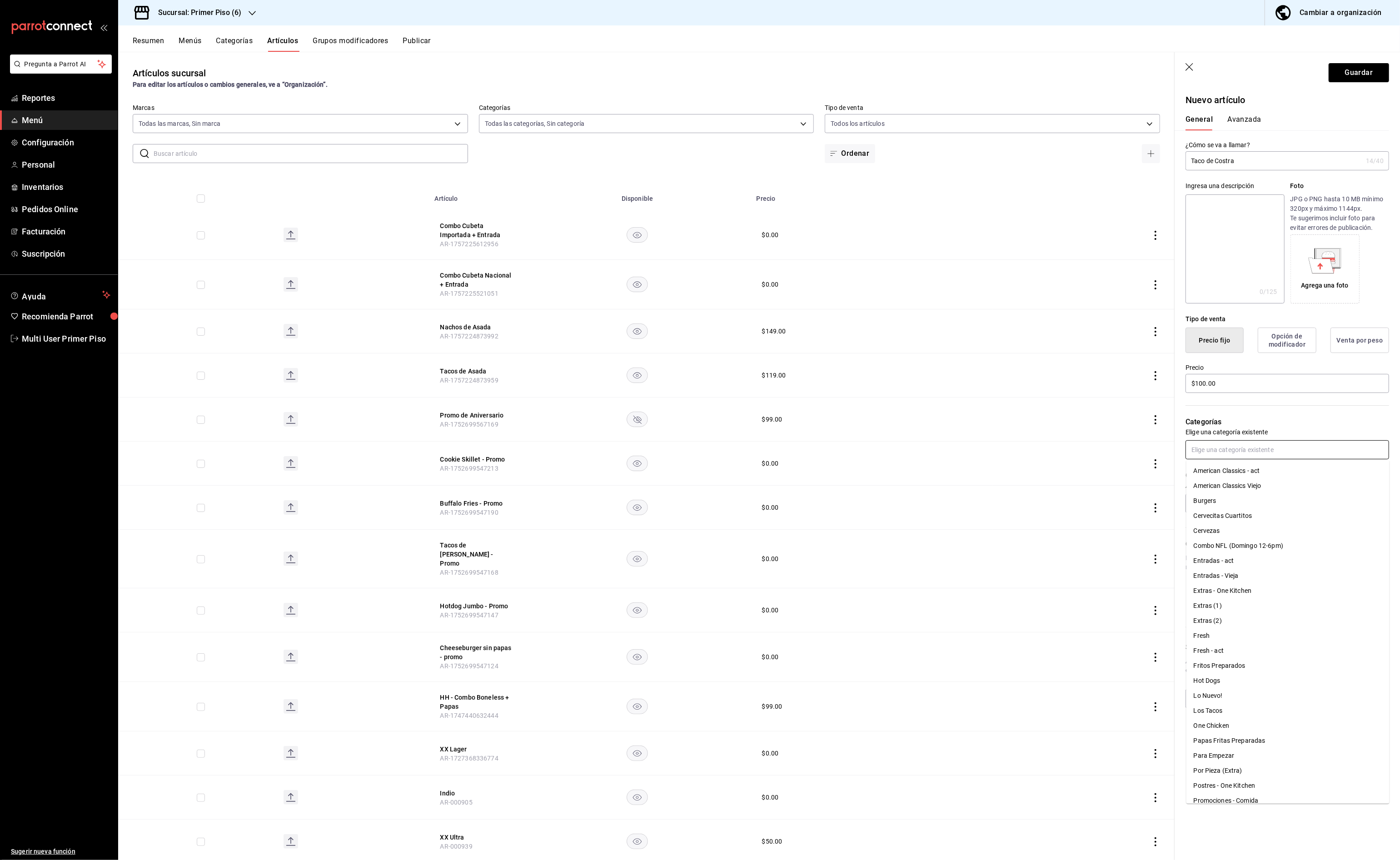
click at [1246, 693] on li "Lo Nuevo!" at bounding box center [1288, 696] width 203 height 15
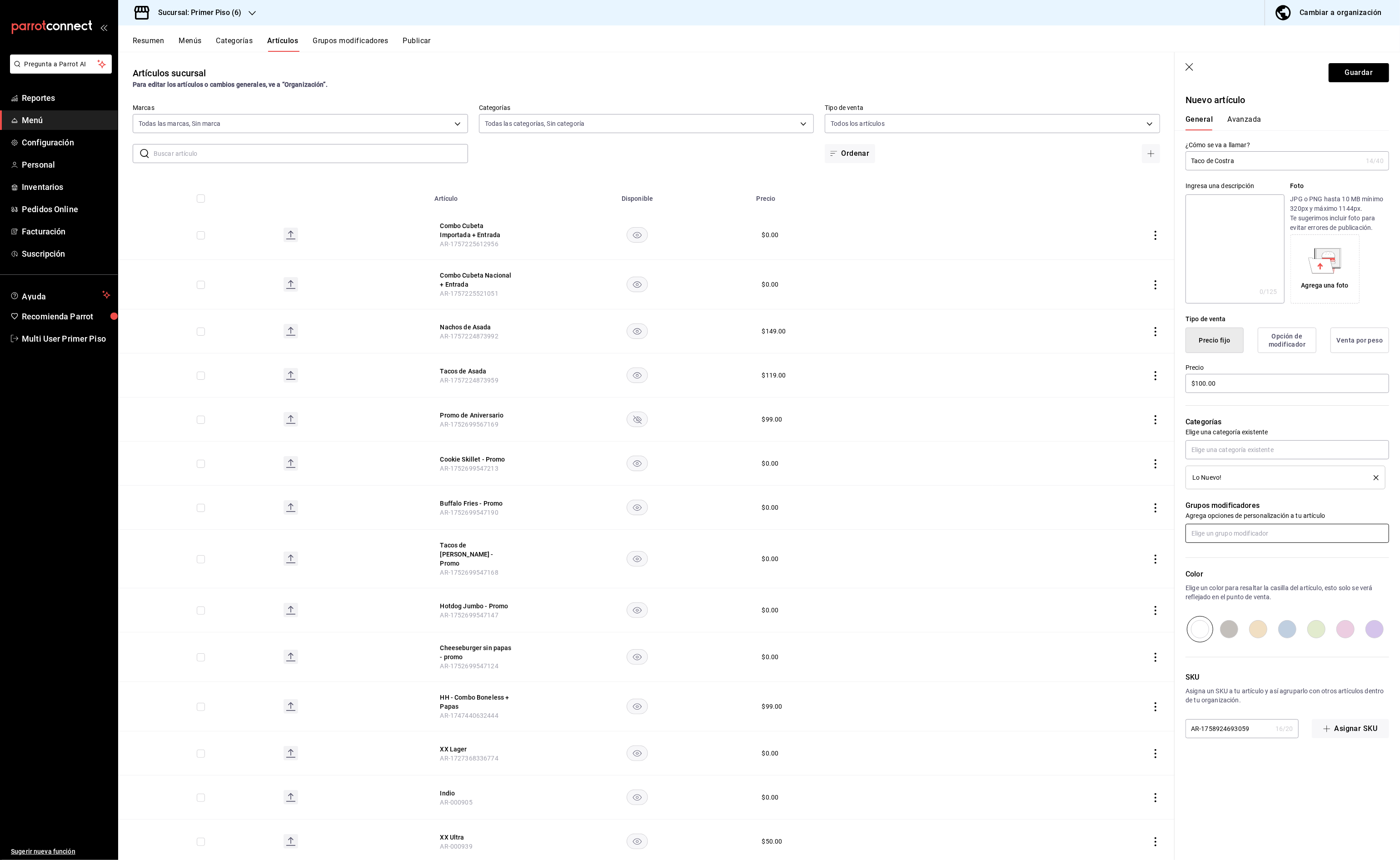
click at [1268, 536] on input "text" at bounding box center [1287, 533] width 203 height 19
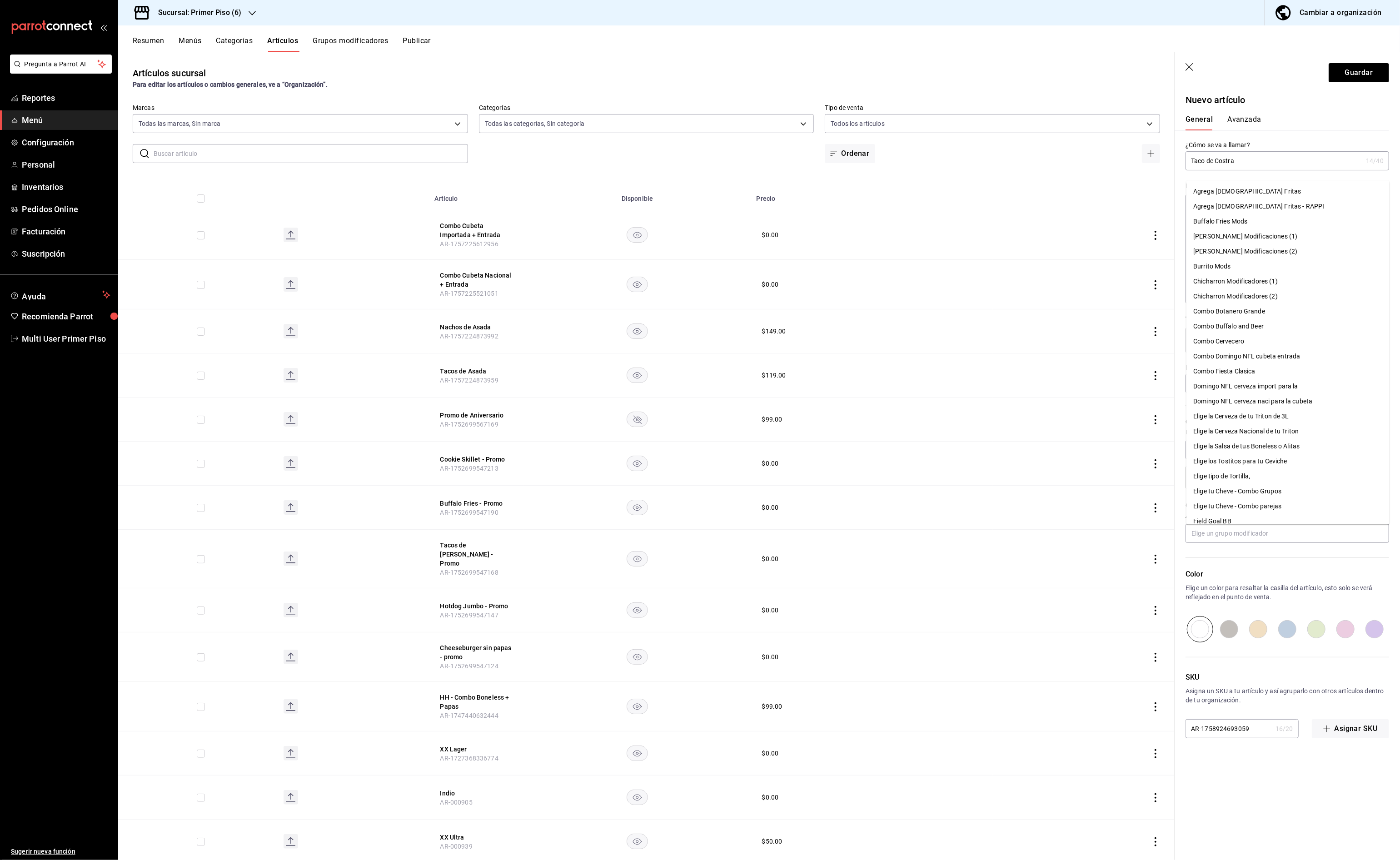
click at [1268, 559] on div "Color Elige un color para resaltar la casilla del artículo, esto solo se verá r…" at bounding box center [1282, 593] width 214 height 100
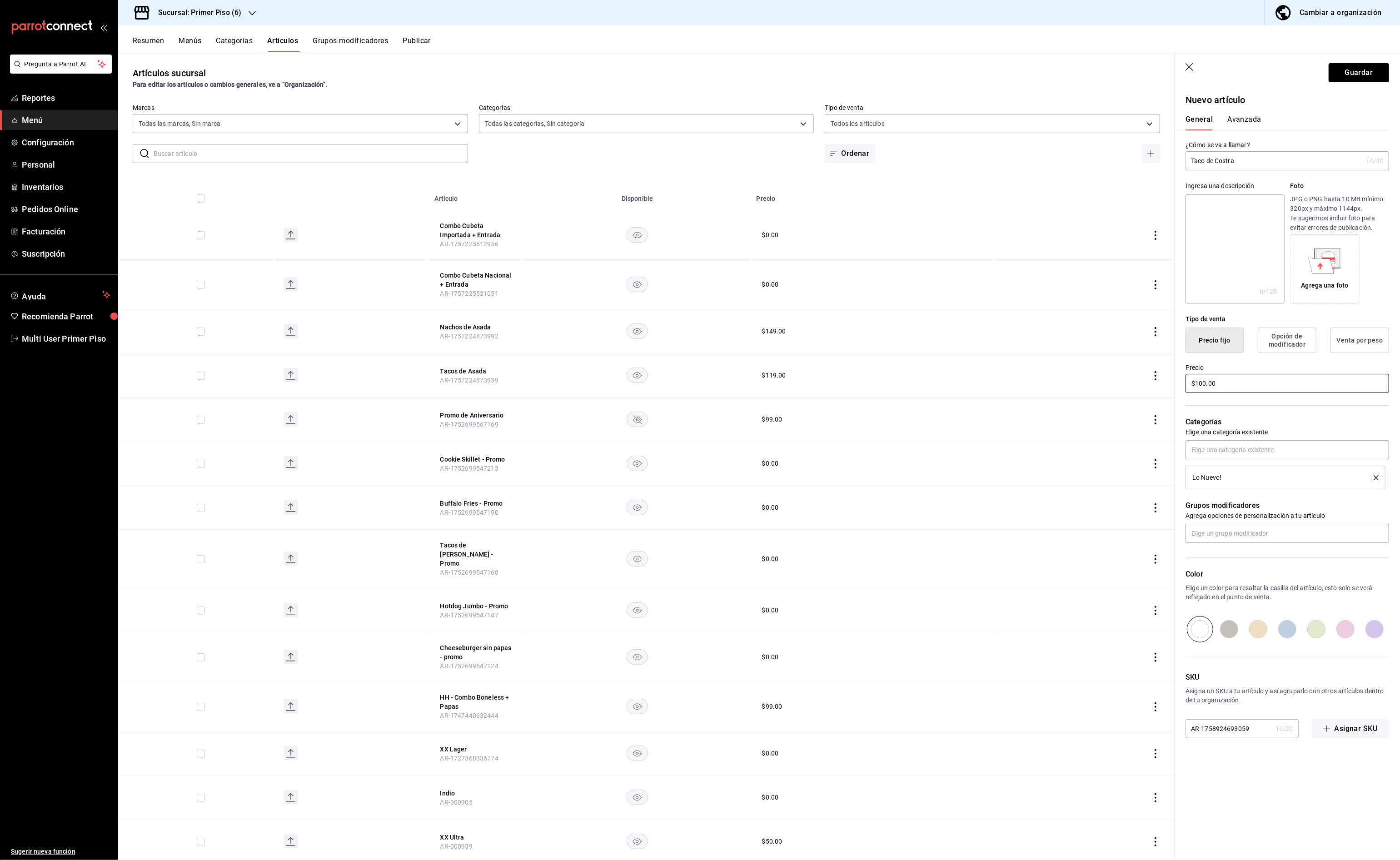
click at [1202, 385] on input "$100.00" at bounding box center [1287, 383] width 203 height 19
type input "$110.00"
click at [1358, 75] on button "Guardar" at bounding box center [1359, 72] width 60 height 19
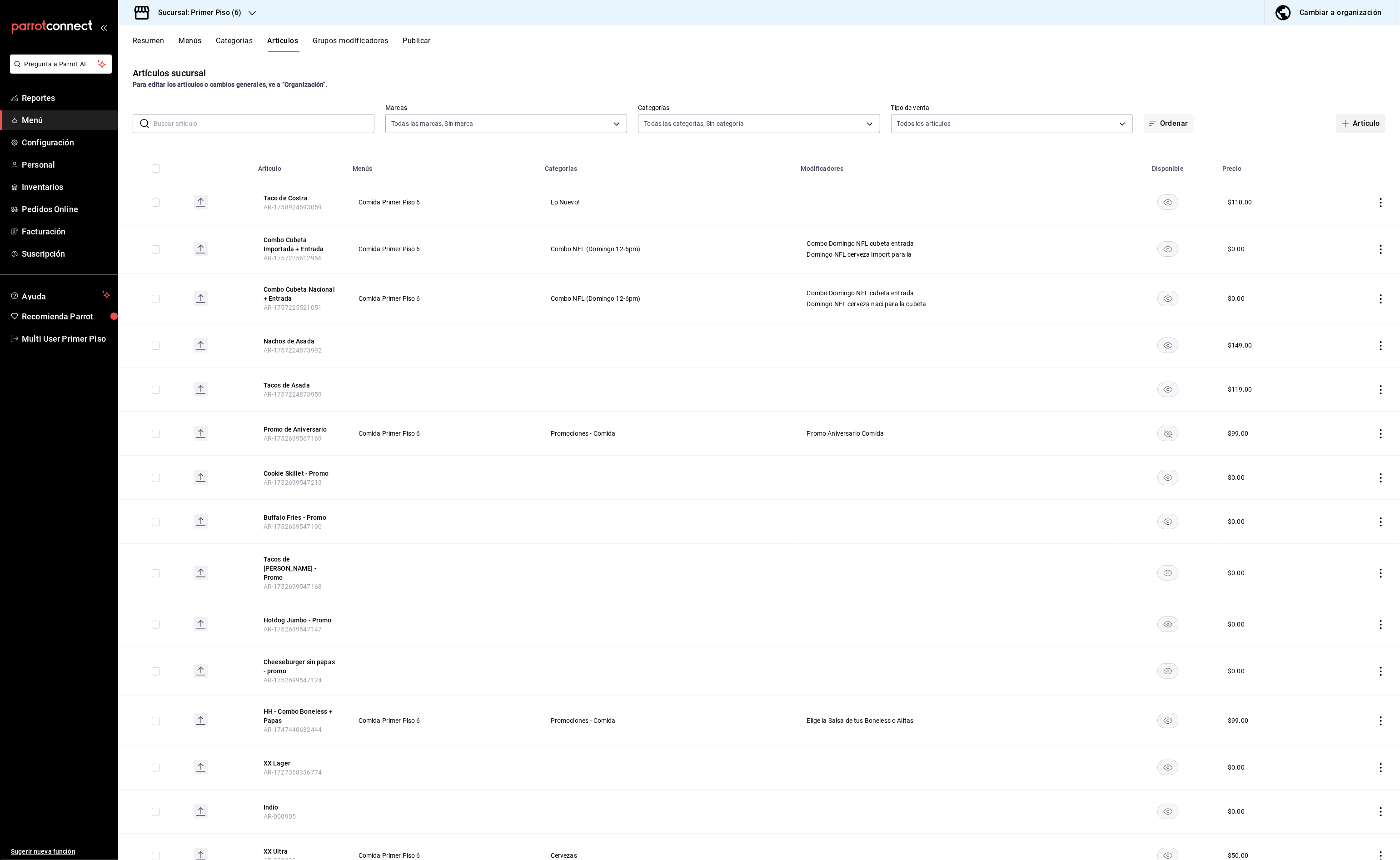
click at [1350, 125] on button "Artículo" at bounding box center [1361, 123] width 49 height 19
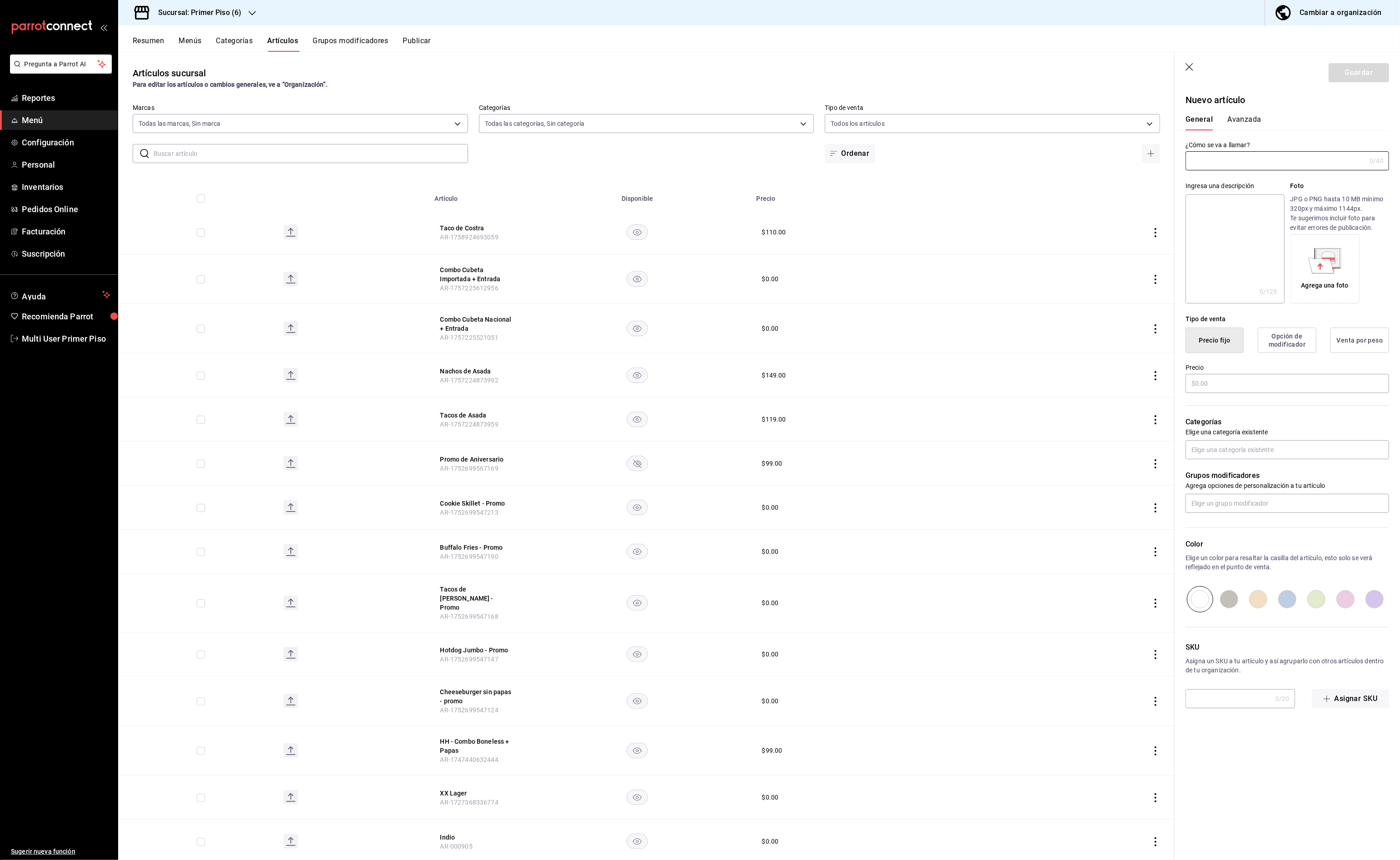
type input "AR-1758924782564"
type input "Gobernador [PERSON_NAME]"
click at [1204, 384] on input "text" at bounding box center [1287, 383] width 203 height 19
type input "$100.00"
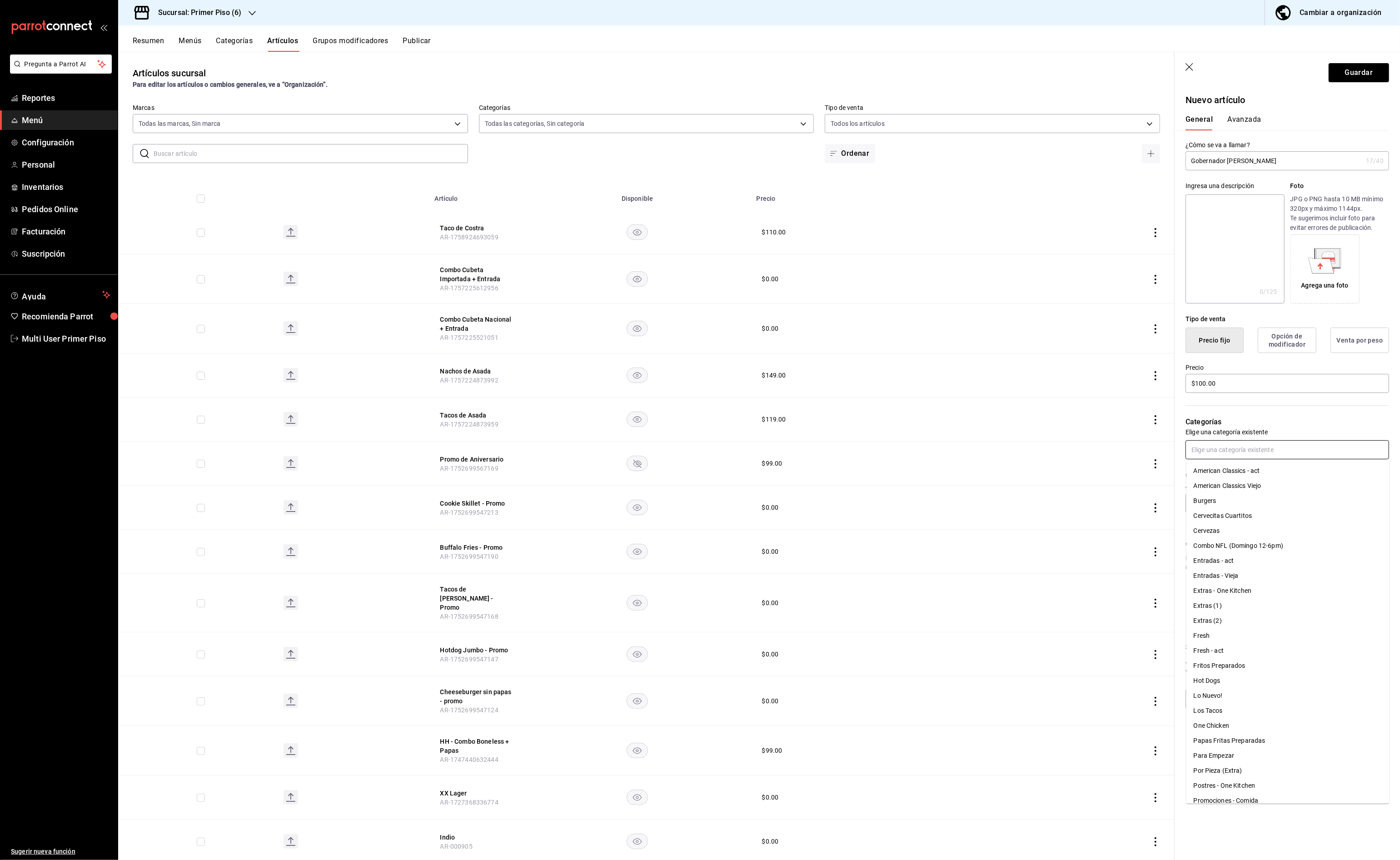
click at [1209, 450] on input "text" at bounding box center [1287, 450] width 203 height 19
click at [1230, 698] on li "Lo Nuevo!" at bounding box center [1288, 696] width 203 height 15
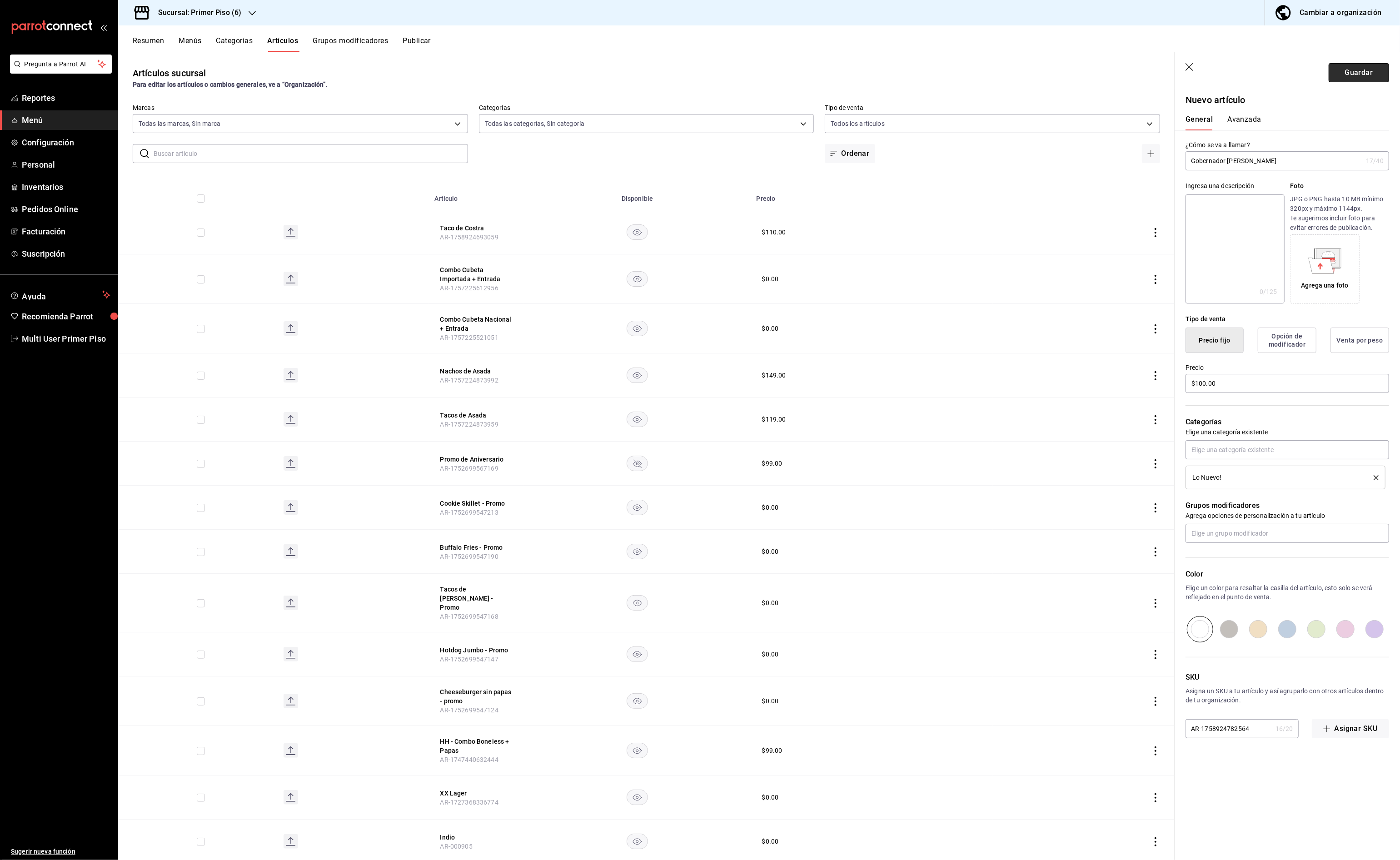
click at [1355, 75] on button "Guardar" at bounding box center [1359, 72] width 60 height 19
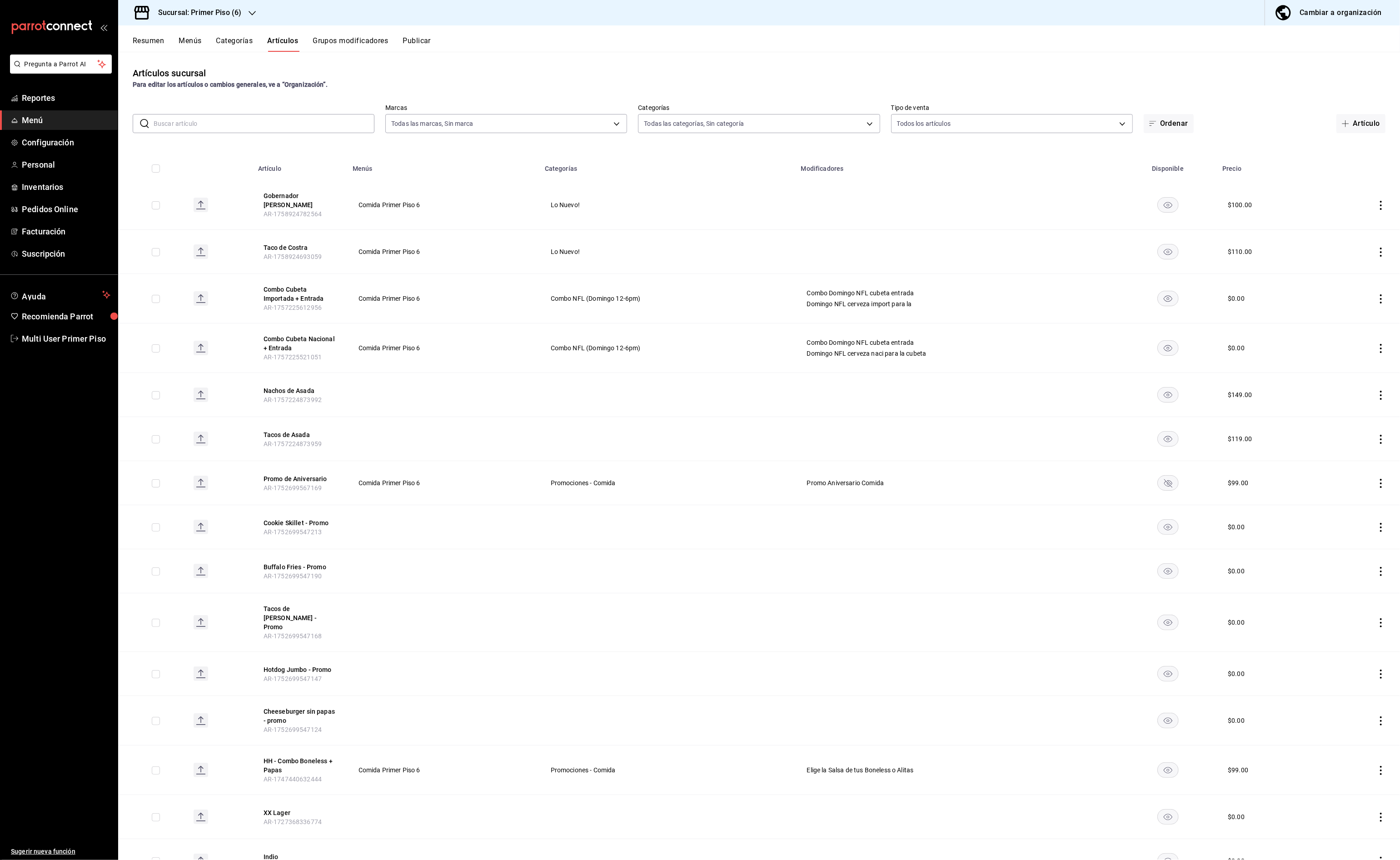
click at [1355, 122] on button "Artículo" at bounding box center [1361, 123] width 49 height 19
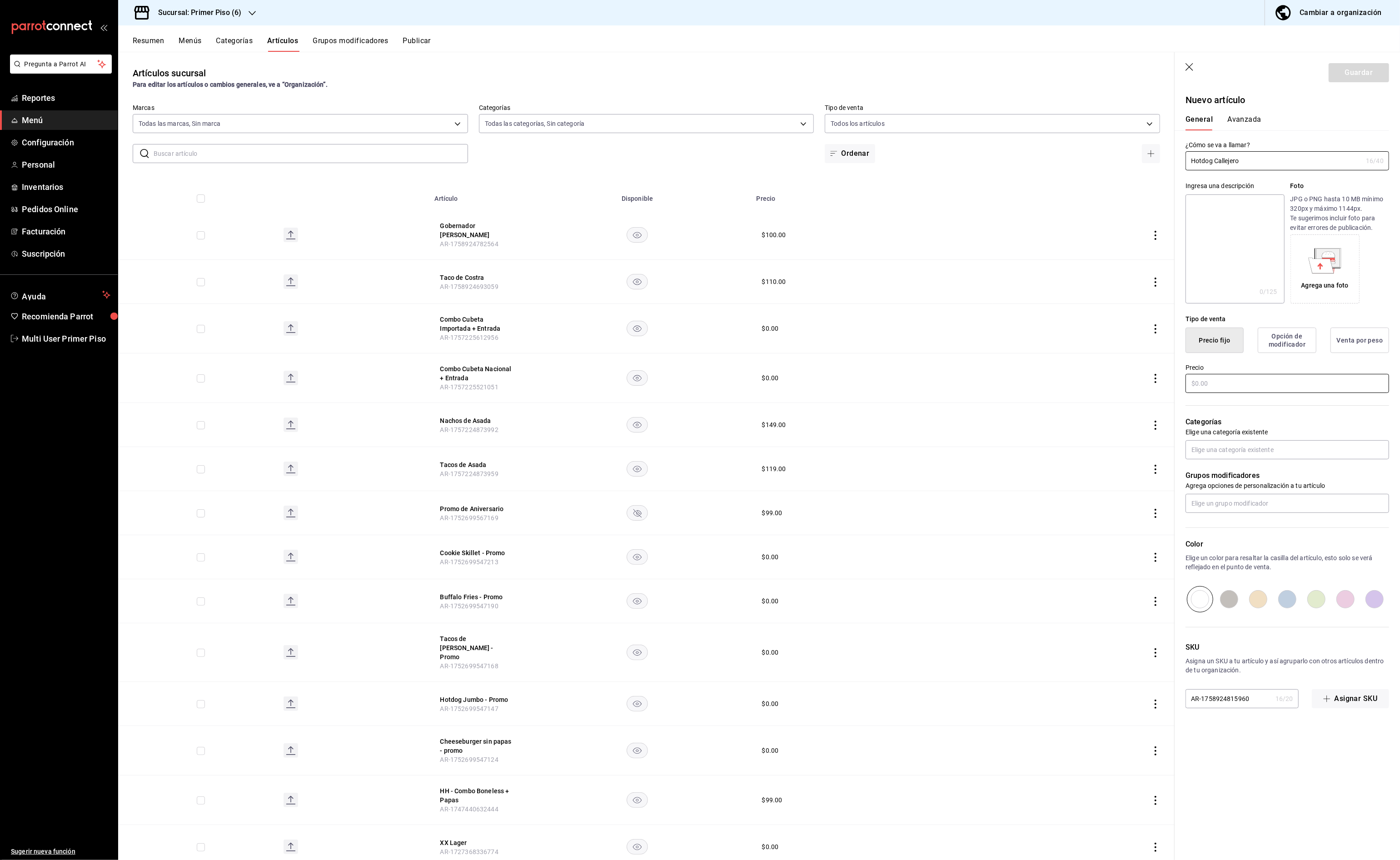
type input "Hotdog Callejero"
click at [1252, 384] on input "text" at bounding box center [1287, 383] width 203 height 19
type input "$110.00"
click at [1251, 450] on input "text" at bounding box center [1287, 450] width 203 height 19
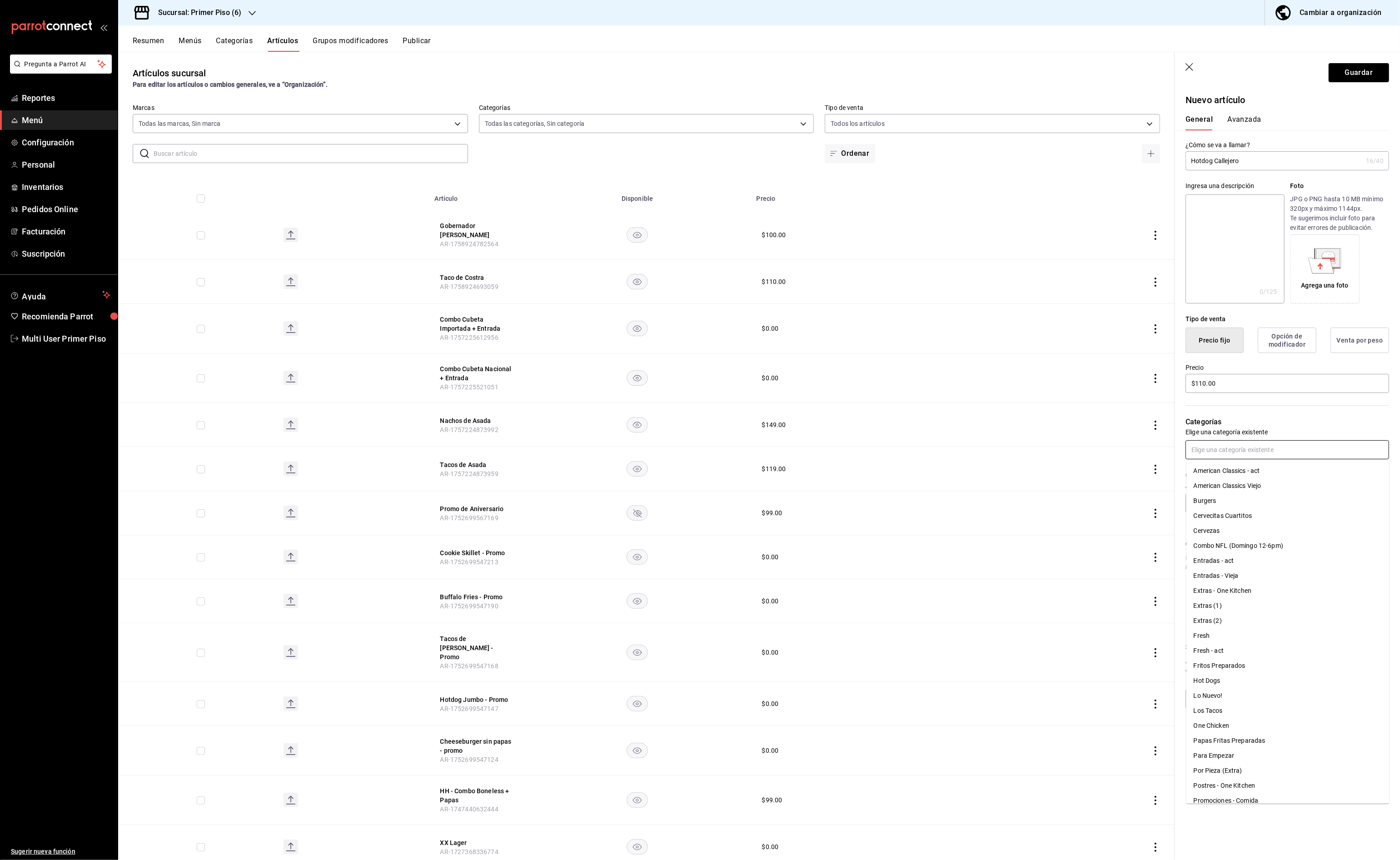
click at [1246, 698] on li "Lo Nuevo!" at bounding box center [1288, 696] width 203 height 15
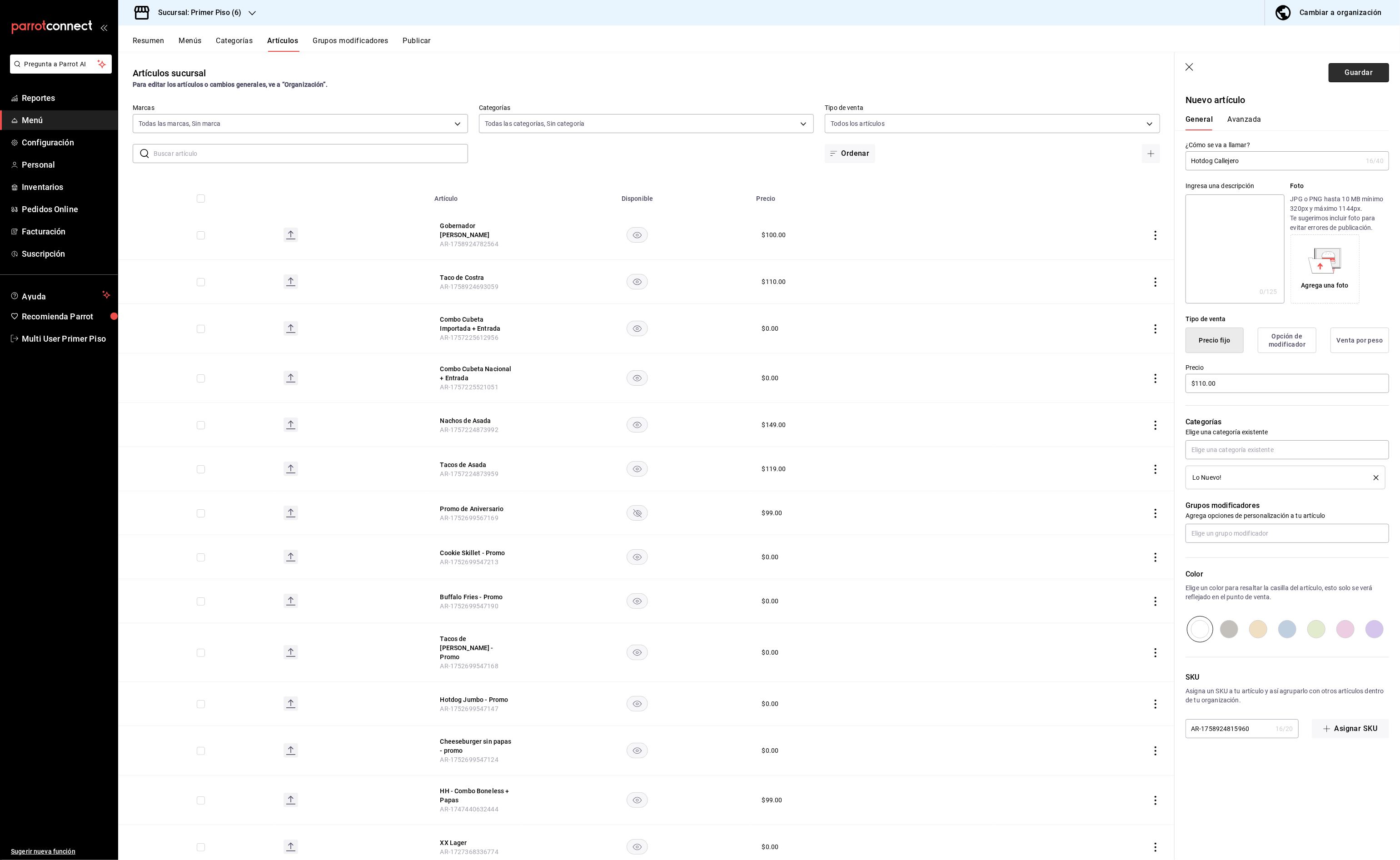
click at [1356, 74] on button "Guardar" at bounding box center [1359, 72] width 60 height 19
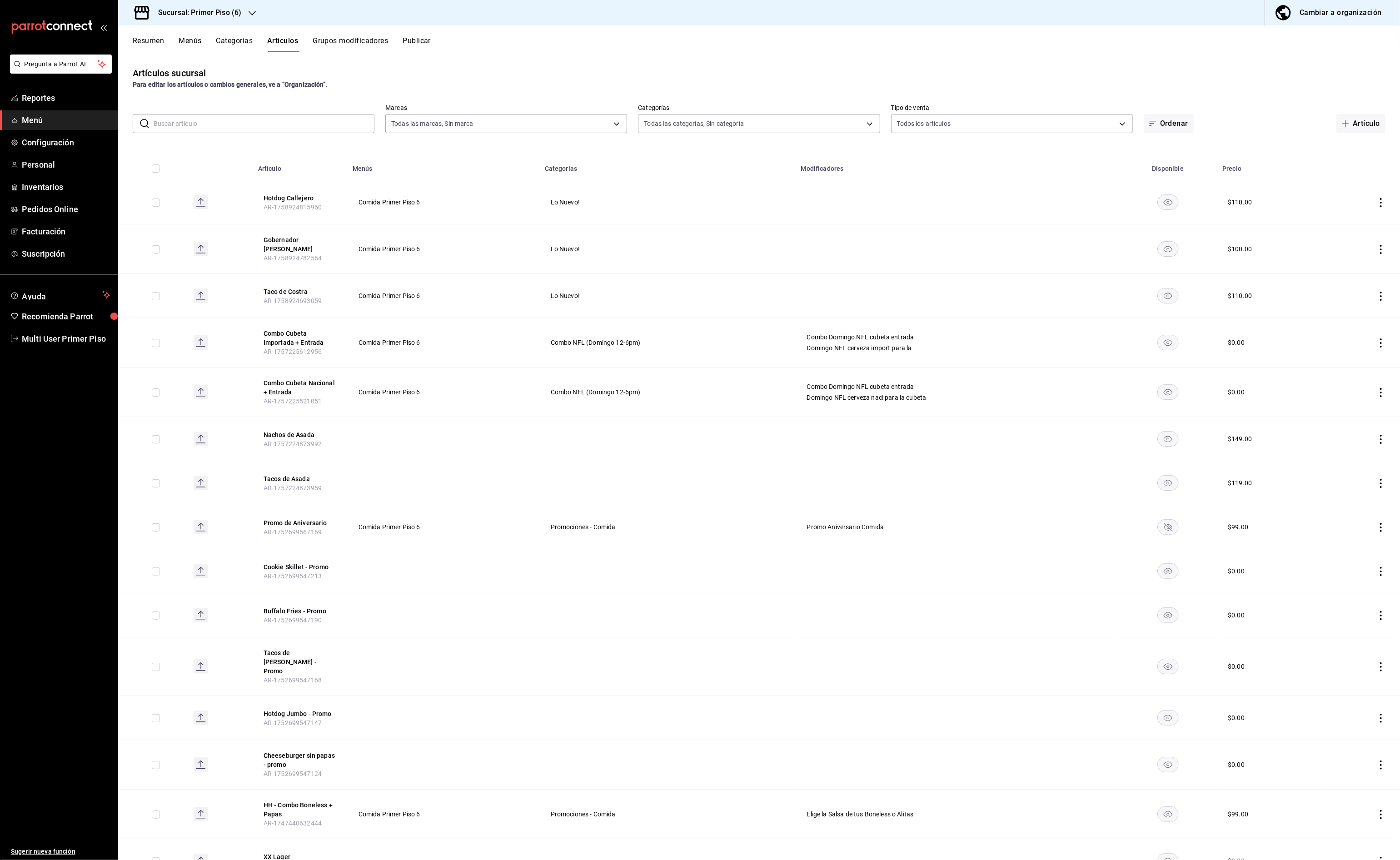
click at [365, 42] on button "Grupos modificadores" at bounding box center [350, 44] width 75 height 16
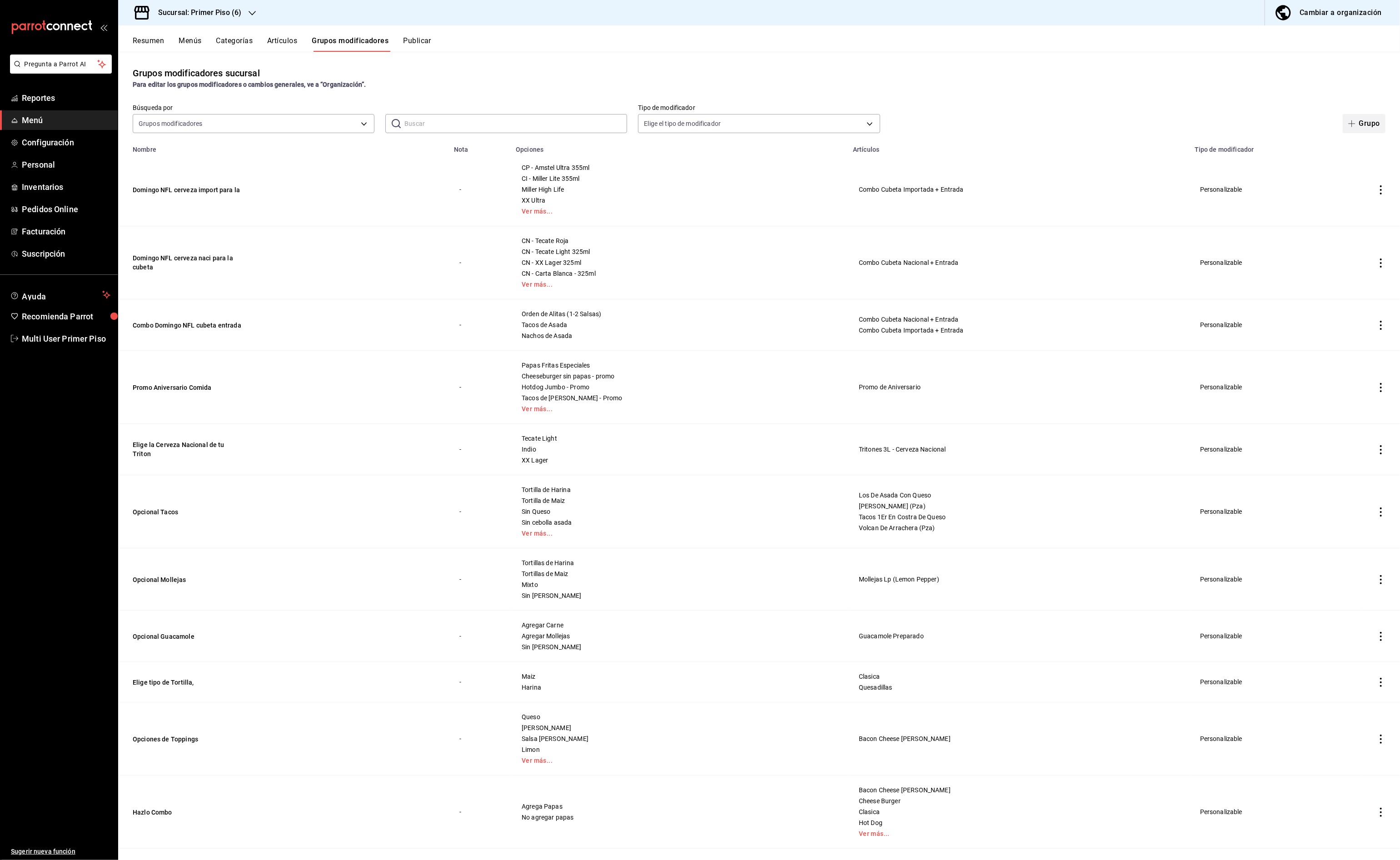
click at [1359, 124] on button "Grupo" at bounding box center [1364, 123] width 43 height 19
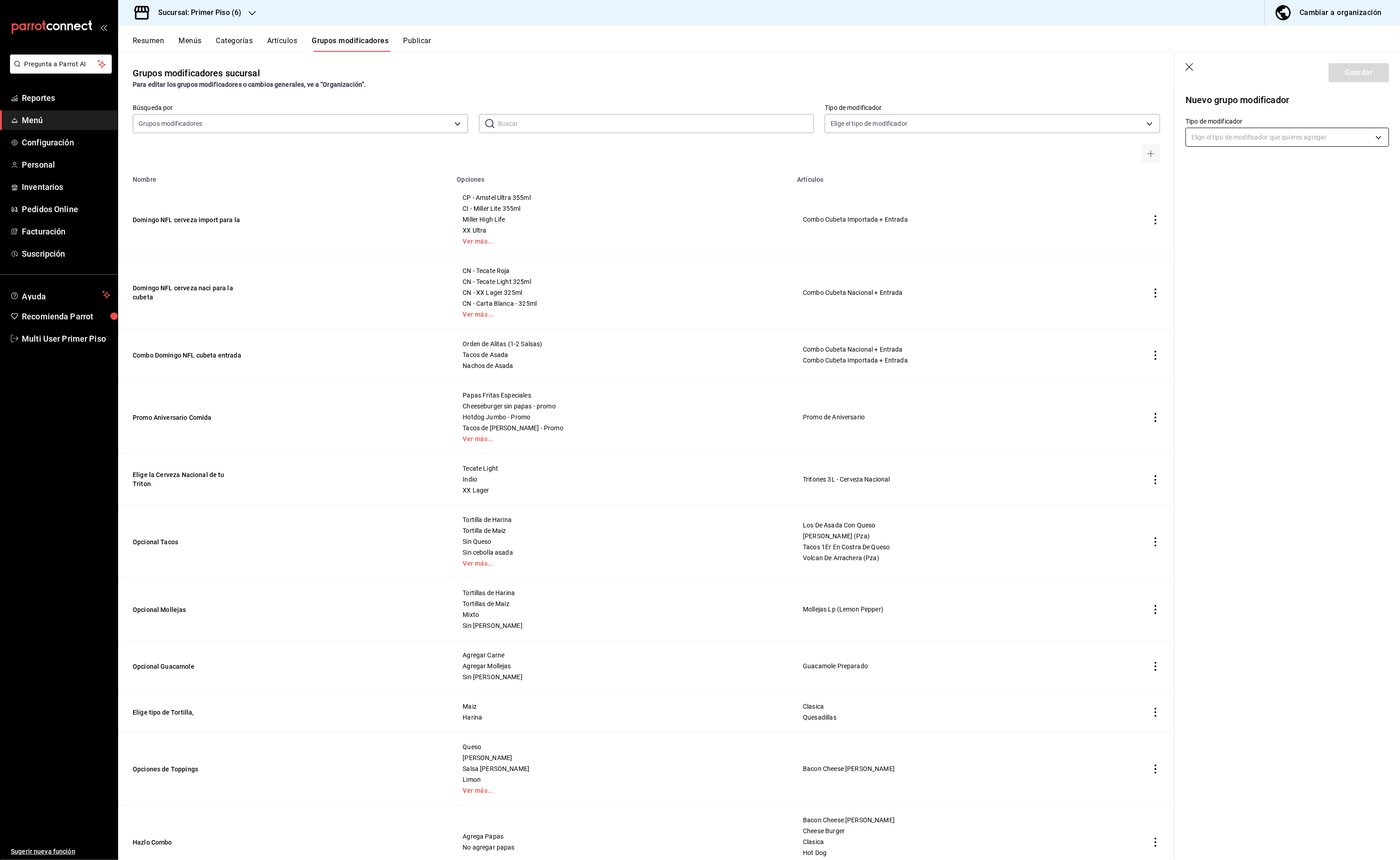
click at [1258, 139] on body "Pregunta a Parrot AI Reportes Menú Configuración Personal Inventarios Pedidos O…" at bounding box center [700, 430] width 1400 height 860
click at [1257, 170] on p "Personalizable" at bounding box center [1271, 167] width 155 height 9
type input "CUSTOMIZABLE"
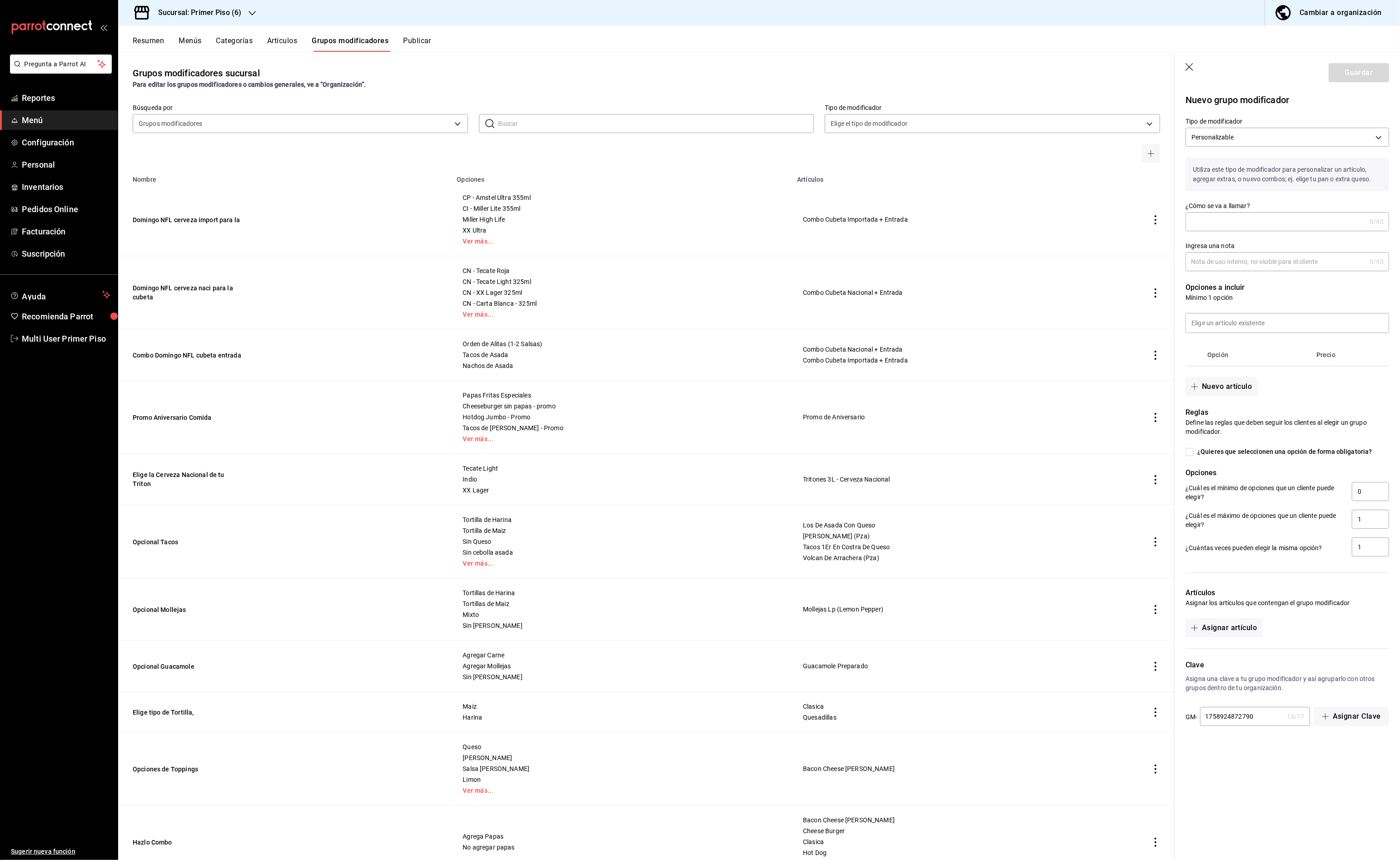
click at [1235, 221] on input "¿Cómo se va a llamar?" at bounding box center [1275, 221] width 180 height 18
type input "Hotdog Callejero"
click at [1222, 388] on button "Nuevo artículo" at bounding box center [1222, 387] width 72 height 19
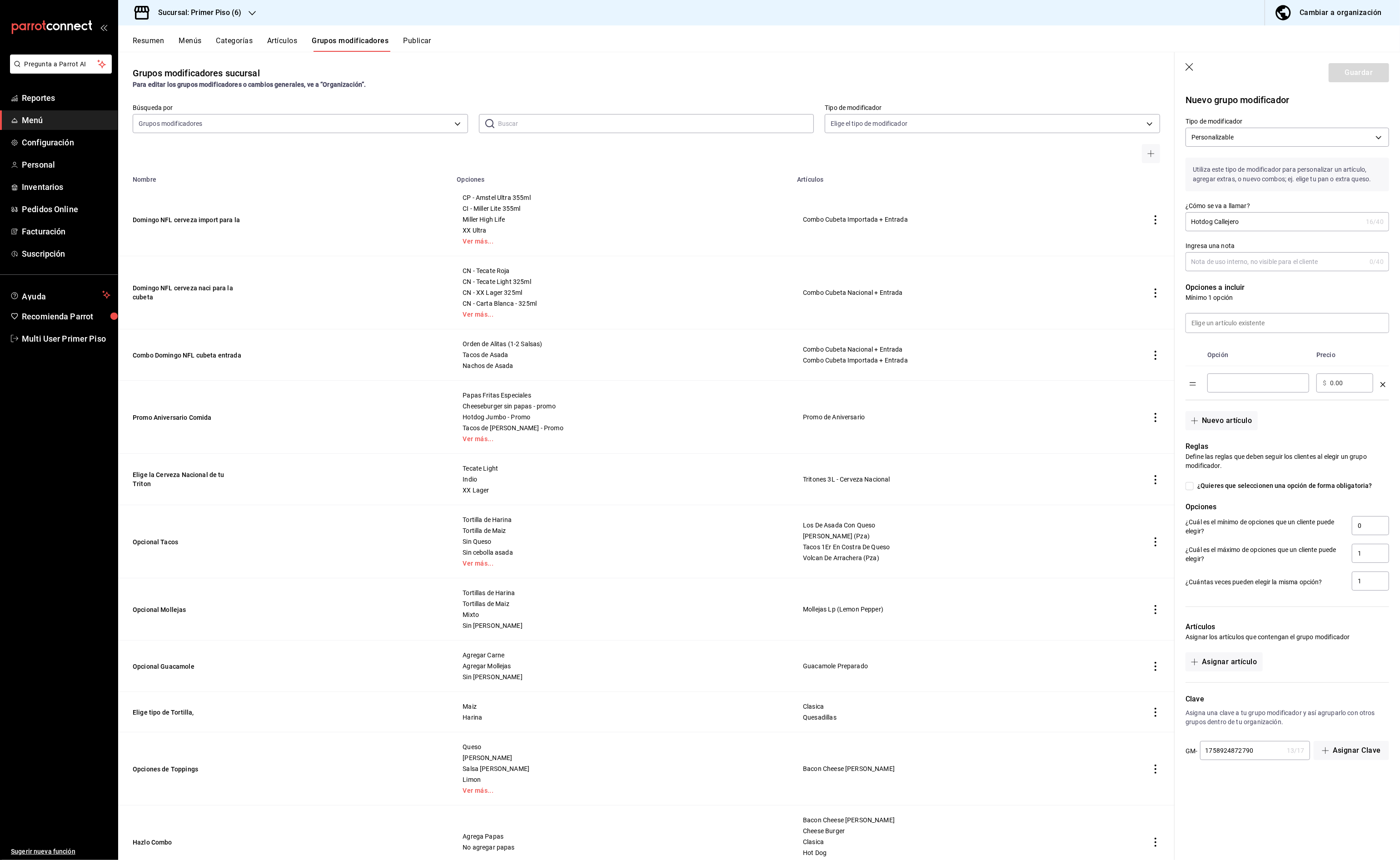
click at [1222, 388] on input "optionsTable" at bounding box center [1258, 383] width 89 height 9
click at [1215, 386] on input "[PERSON_NAME]" at bounding box center [1258, 383] width 89 height 9
type input "Sin [PERSON_NAME]"
click at [1233, 422] on button "Nuevo artículo" at bounding box center [1222, 421] width 72 height 19
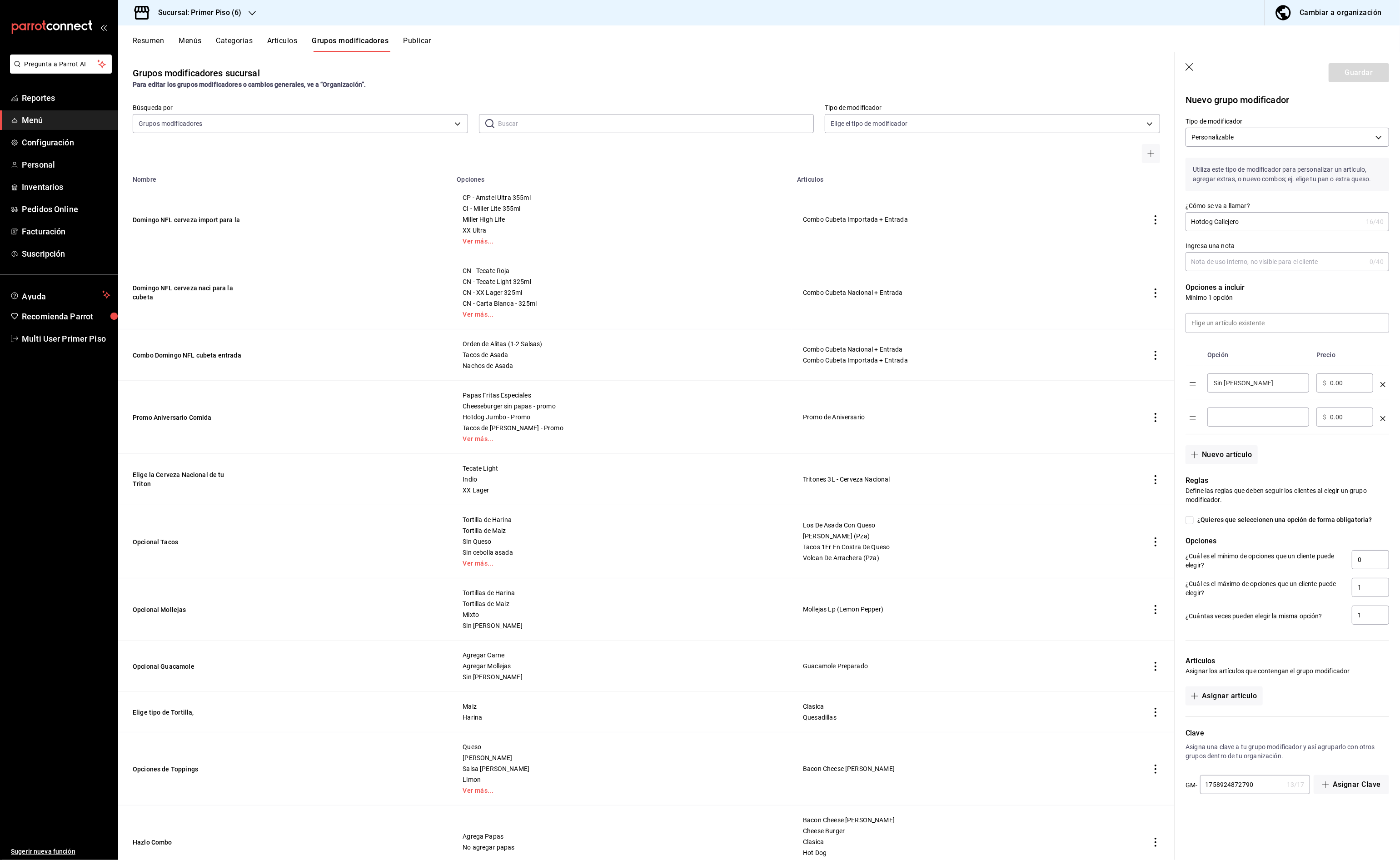
click at [1232, 418] on input "optionsTable" at bounding box center [1258, 417] width 89 height 9
type input "Sin tocino"
click at [1227, 455] on button "Nuevo artículo" at bounding box center [1222, 454] width 72 height 19
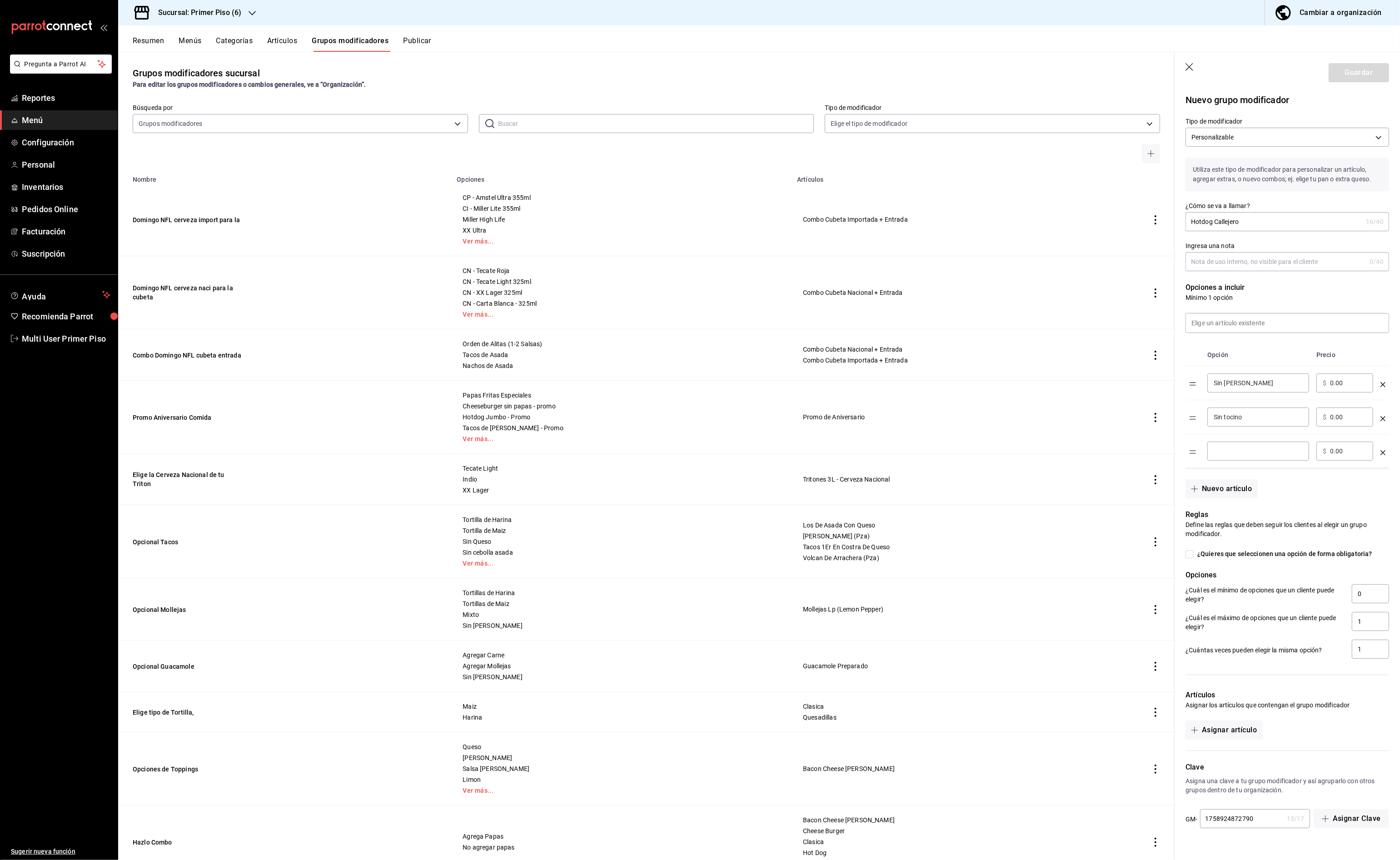
click at [1230, 453] on input "optionsTable" at bounding box center [1258, 451] width 89 height 9
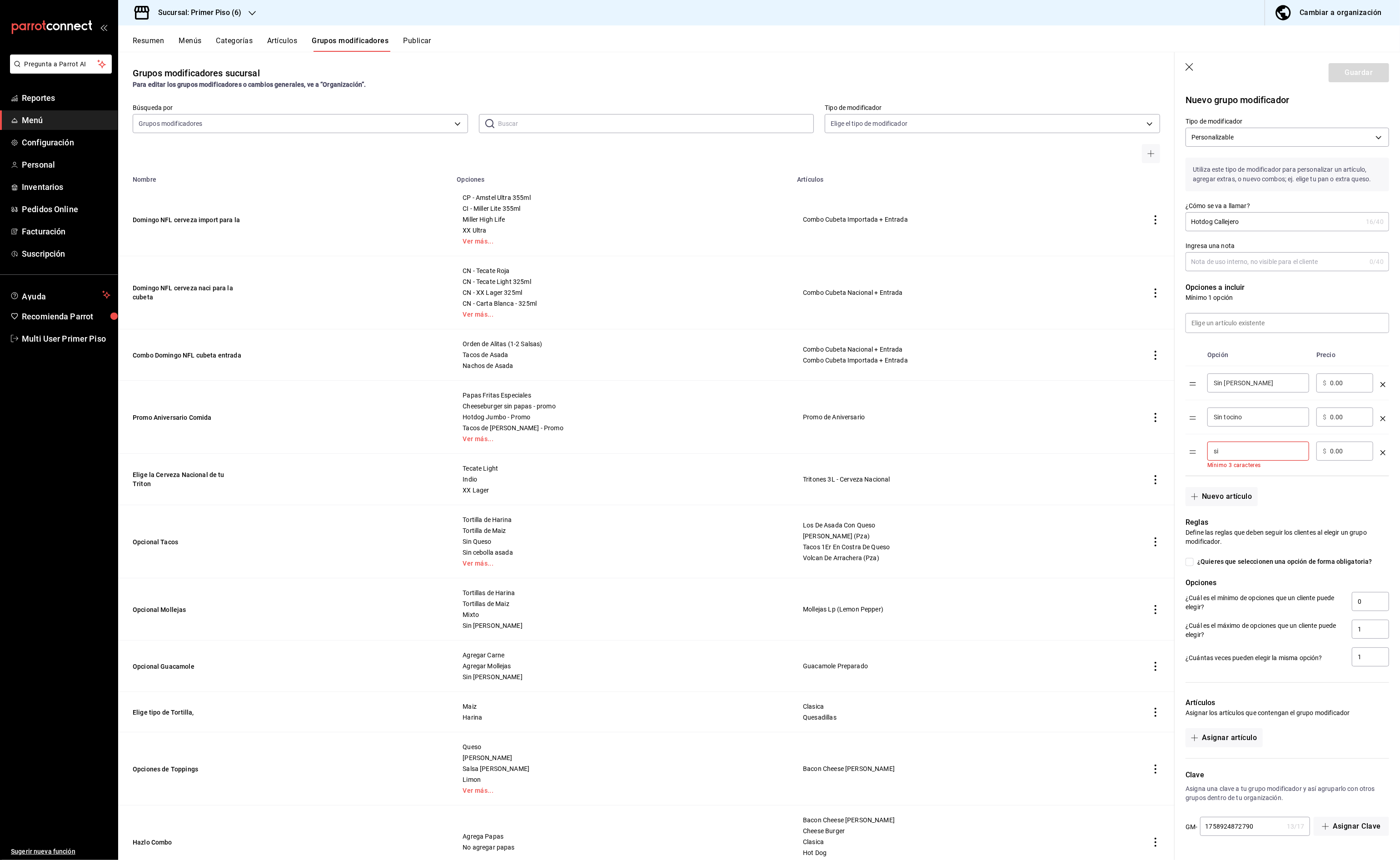
type input "s"
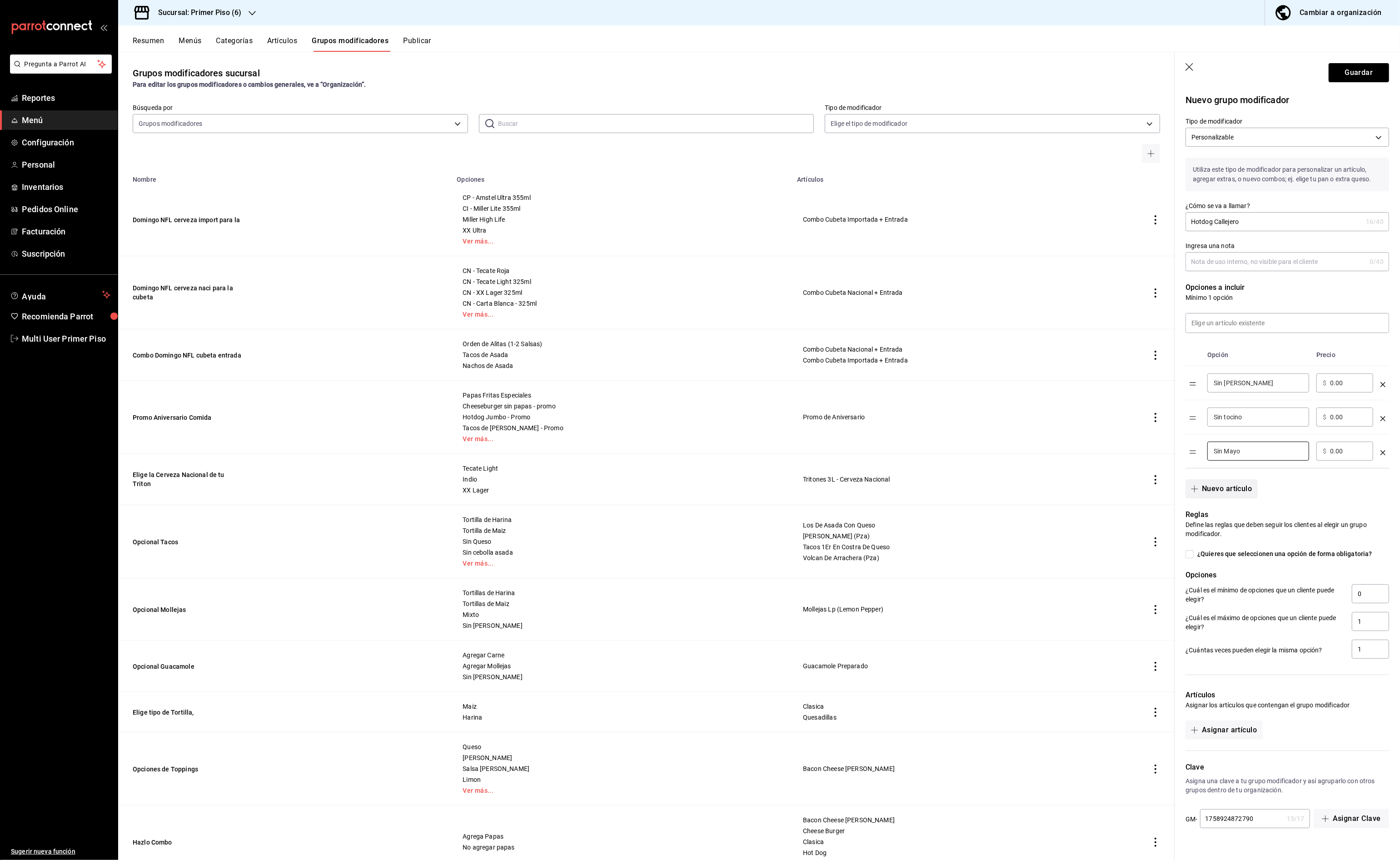
type input "Sin Mayo"
click at [1234, 492] on button "Nuevo artículo" at bounding box center [1222, 489] width 72 height 19
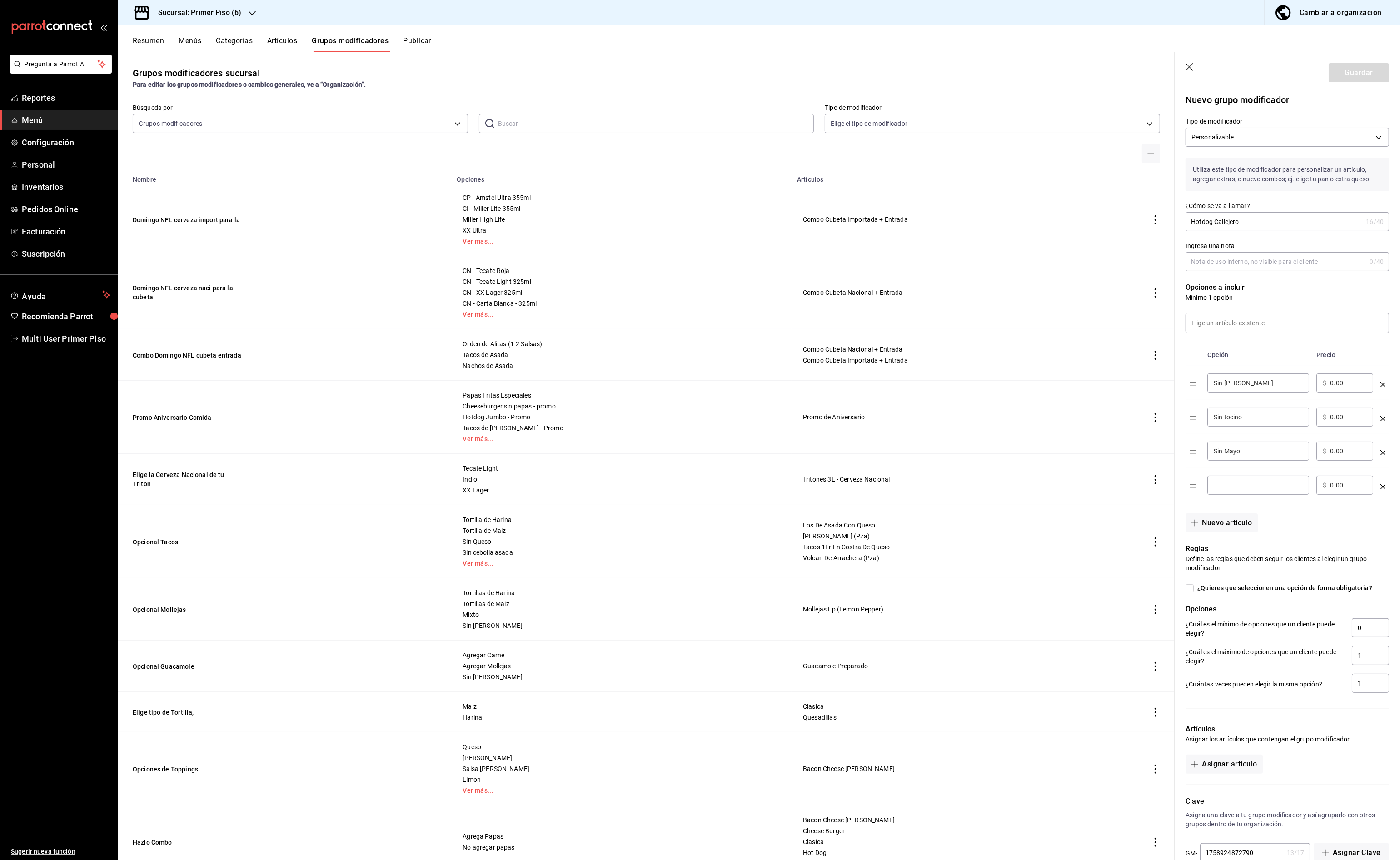
click at [1235, 489] on input "optionsTable" at bounding box center [1258, 486] width 89 height 9
type input "Sin Ketchup"
click at [1231, 523] on button "Nuevo artículo" at bounding box center [1222, 523] width 72 height 19
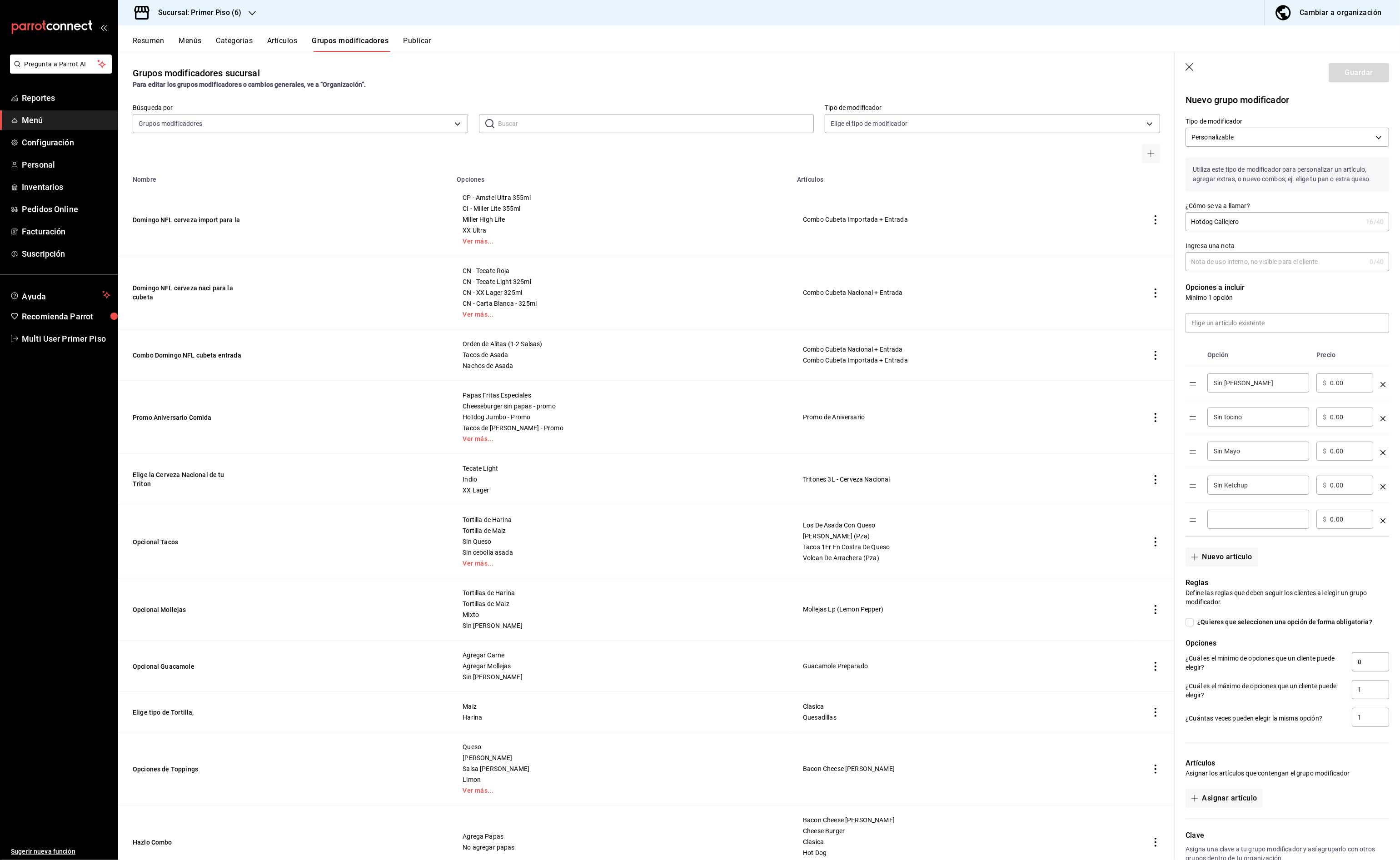
click at [1236, 524] on input "optionsTable" at bounding box center [1258, 519] width 89 height 9
type input "Sin mayo chipotle"
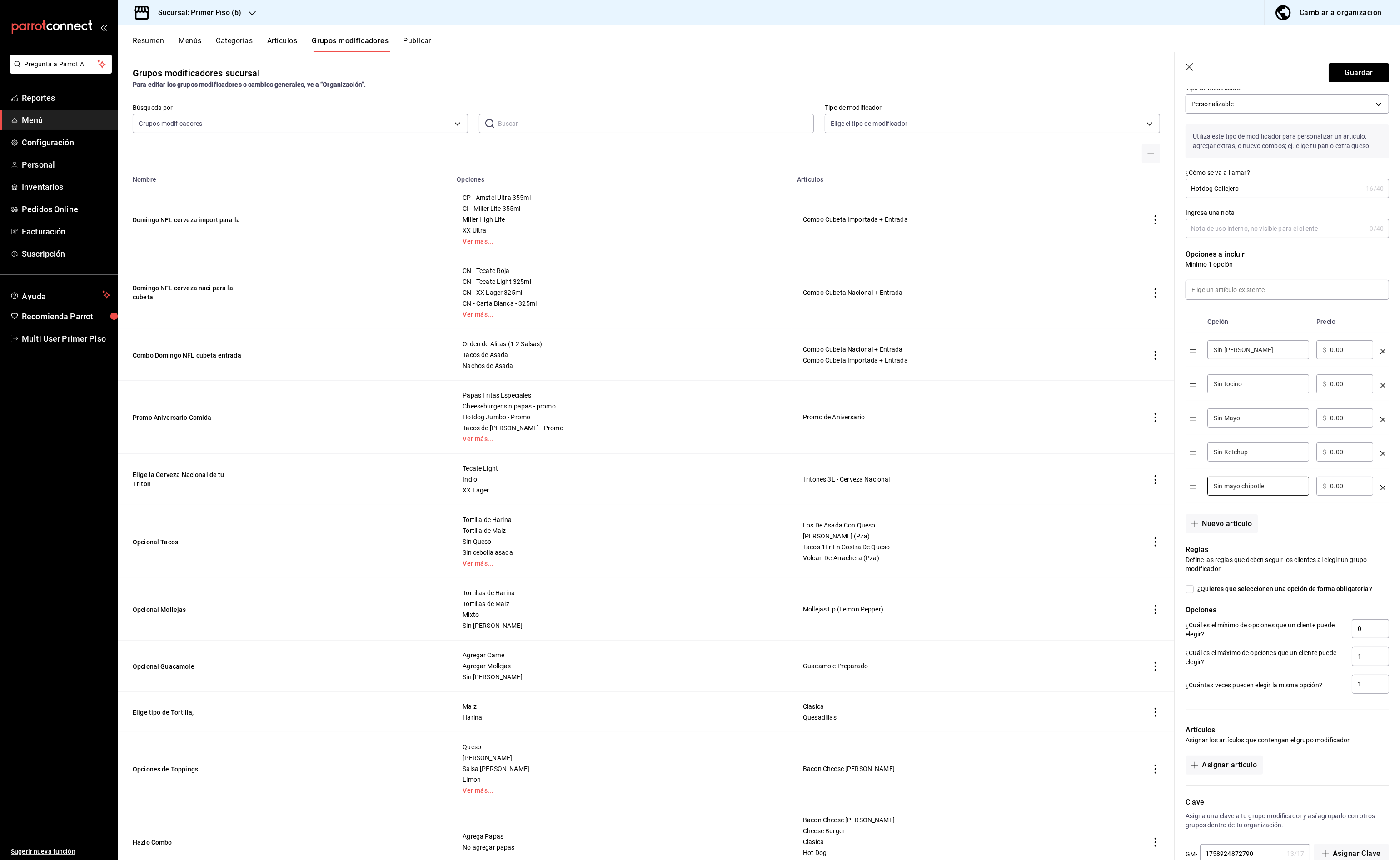
scroll to position [40, 0]
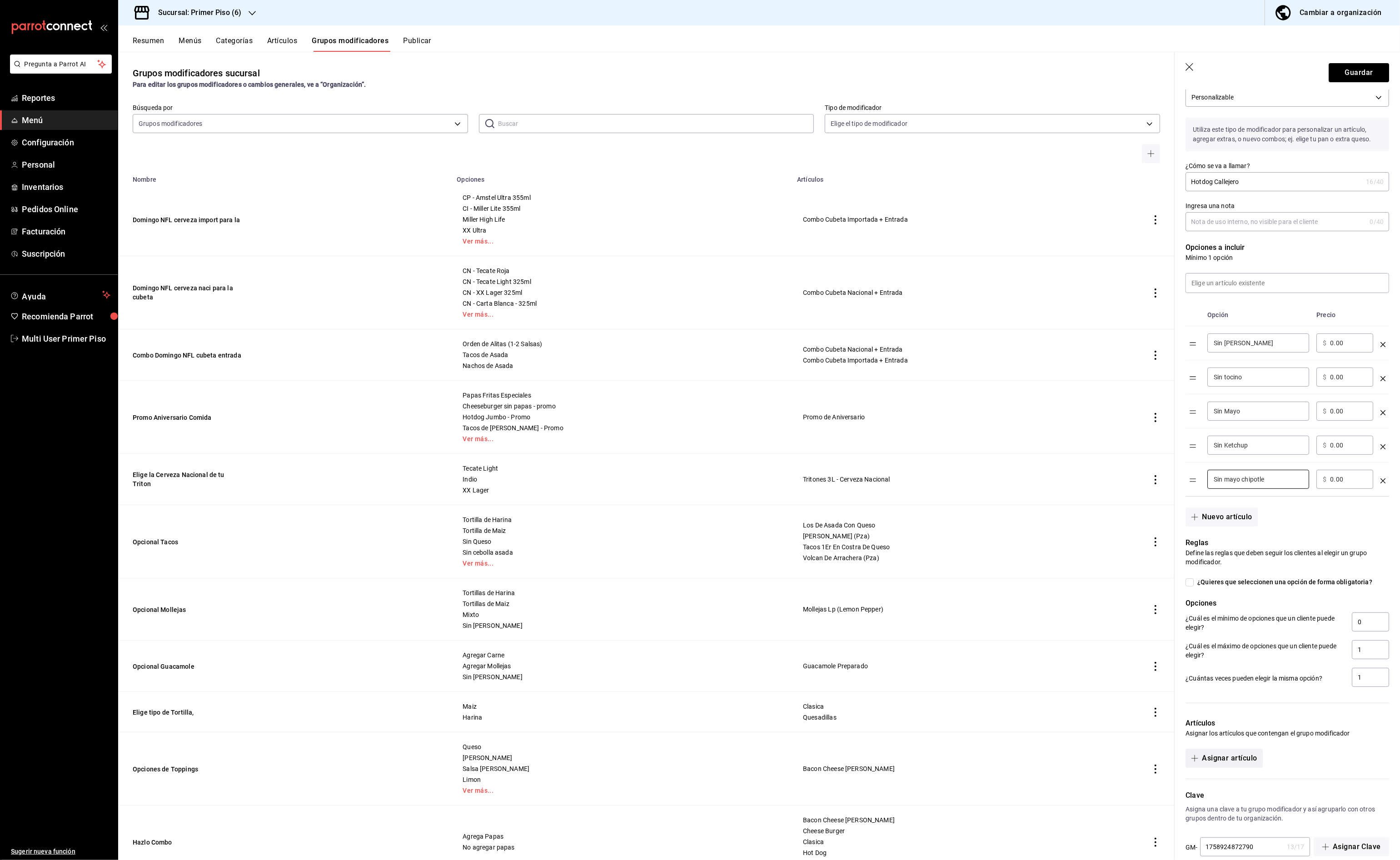
click at [1244, 757] on button "Asignar artículo" at bounding box center [1224, 758] width 77 height 19
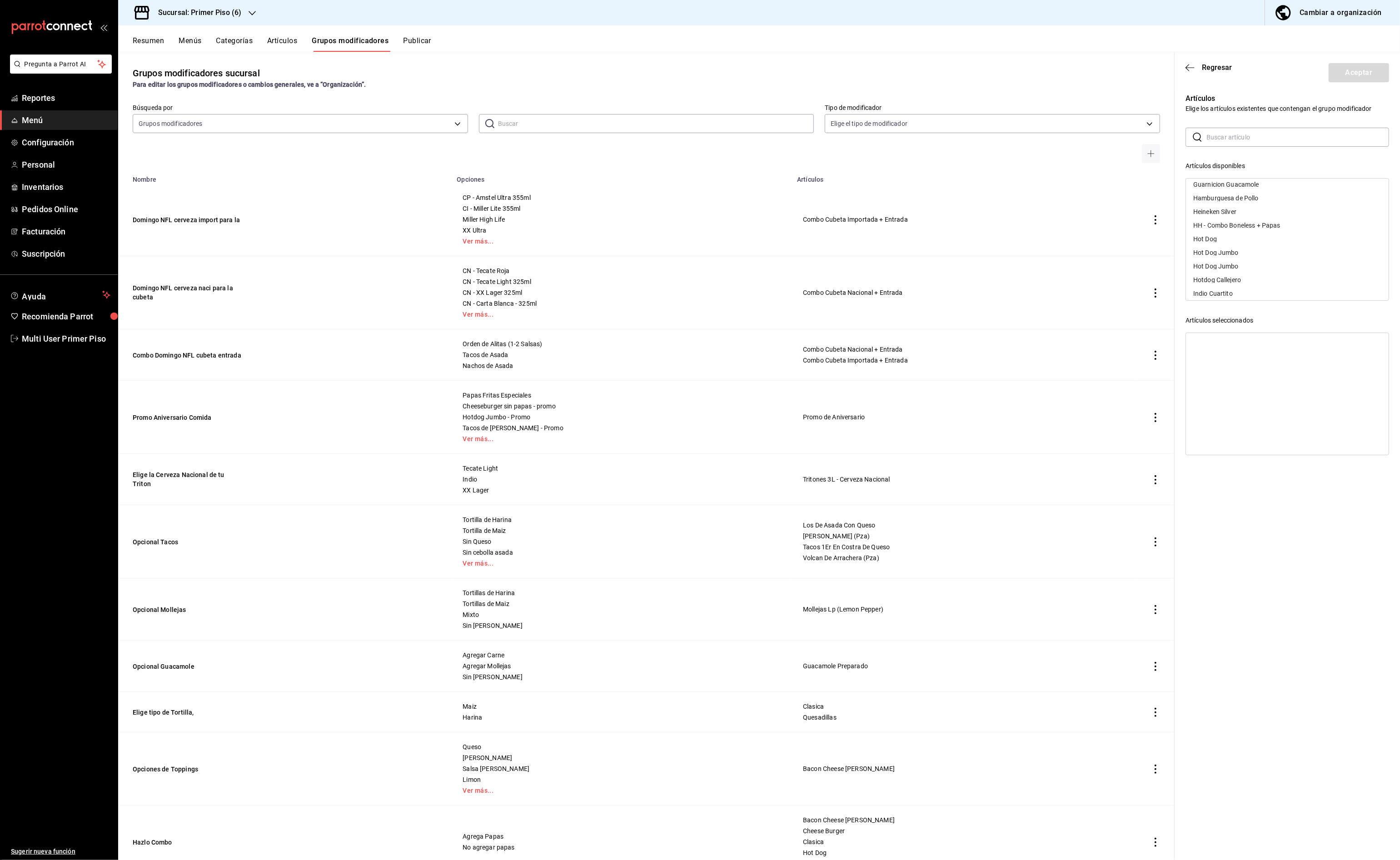
scroll to position [1426, 0]
click at [1237, 276] on div "Hotdog Callejero" at bounding box center [1217, 276] width 48 height 6
click at [1376, 72] on button "Aceptar" at bounding box center [1359, 72] width 60 height 19
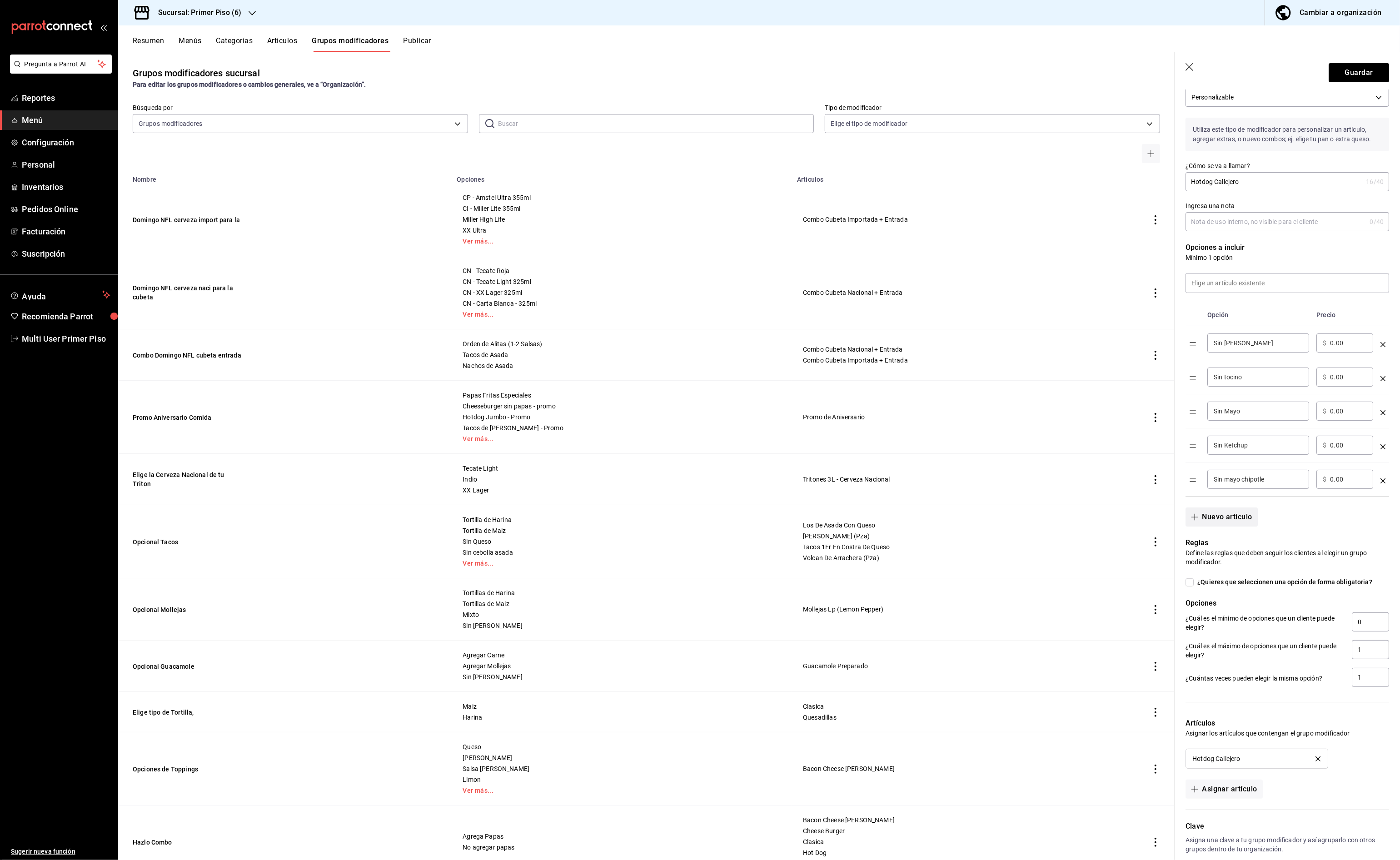
click at [1238, 519] on button "Nuevo artículo" at bounding box center [1222, 517] width 72 height 19
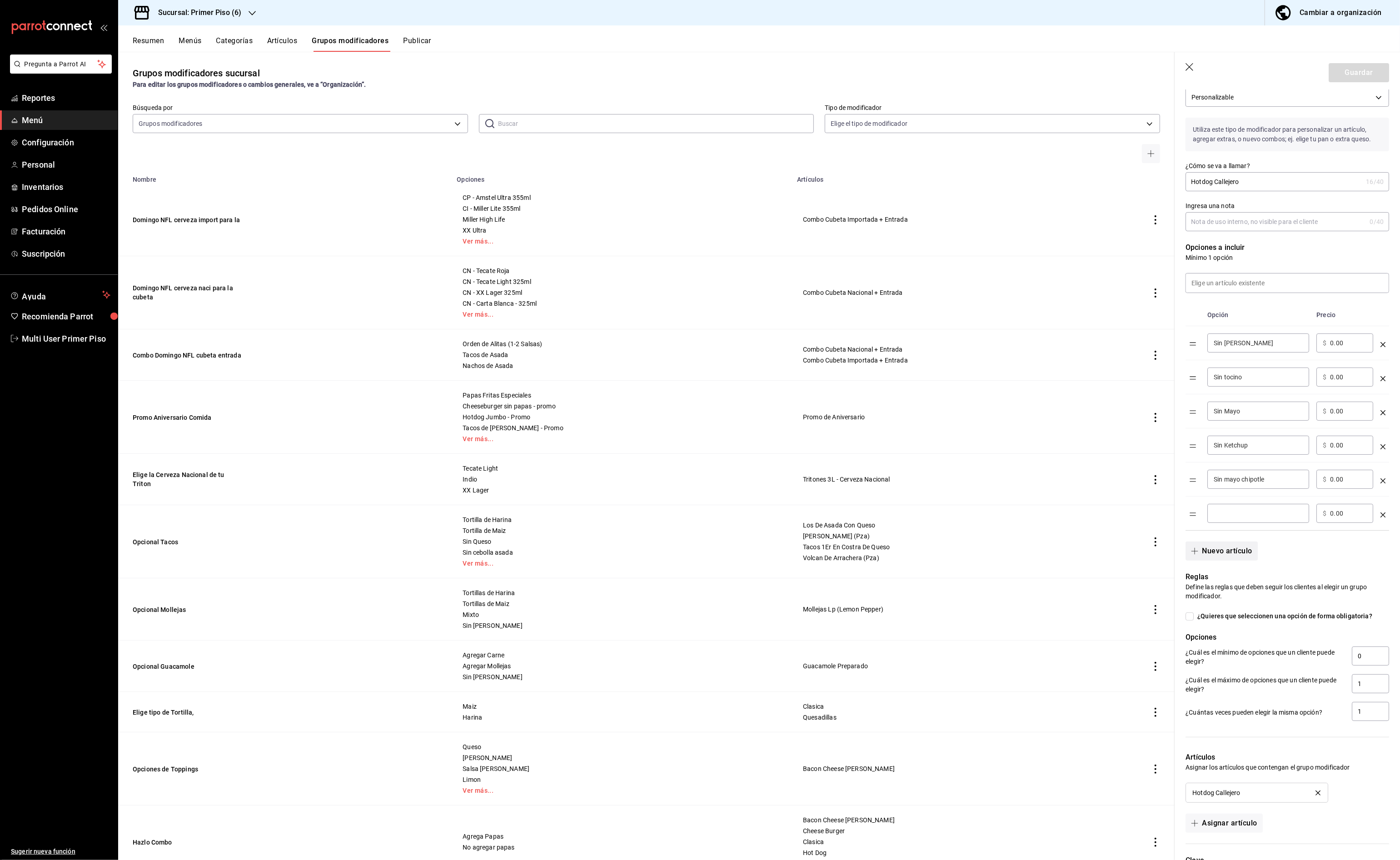
click at [1238, 518] on input "optionsTable" at bounding box center [1258, 513] width 89 height 9
type input "A"
type input "Con Queso Derretido"
click at [1330, 513] on input "0.00" at bounding box center [1348, 513] width 37 height 9
type input "20.00"
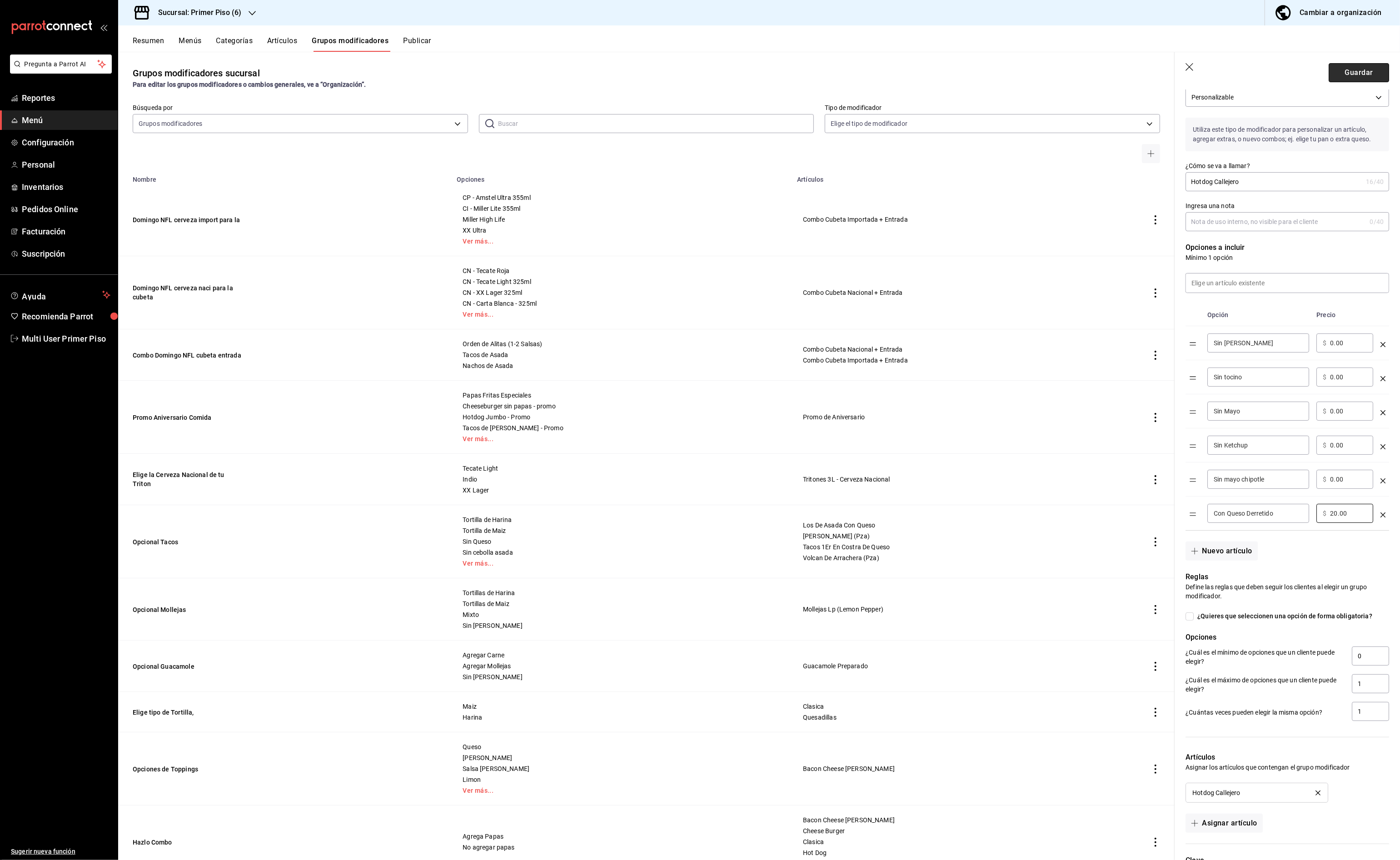
click at [1346, 78] on button "Guardar" at bounding box center [1359, 72] width 60 height 19
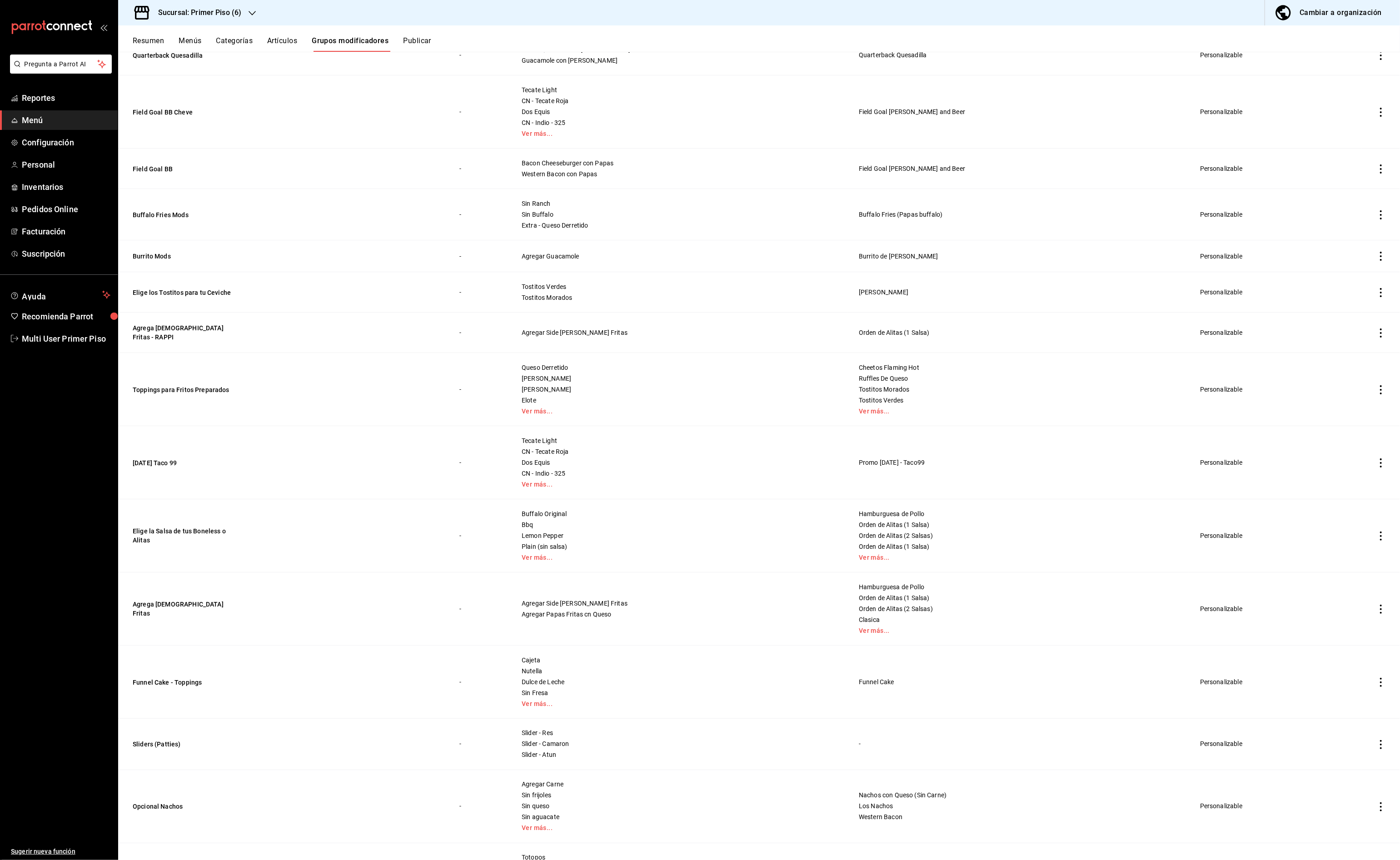
scroll to position [1440, 0]
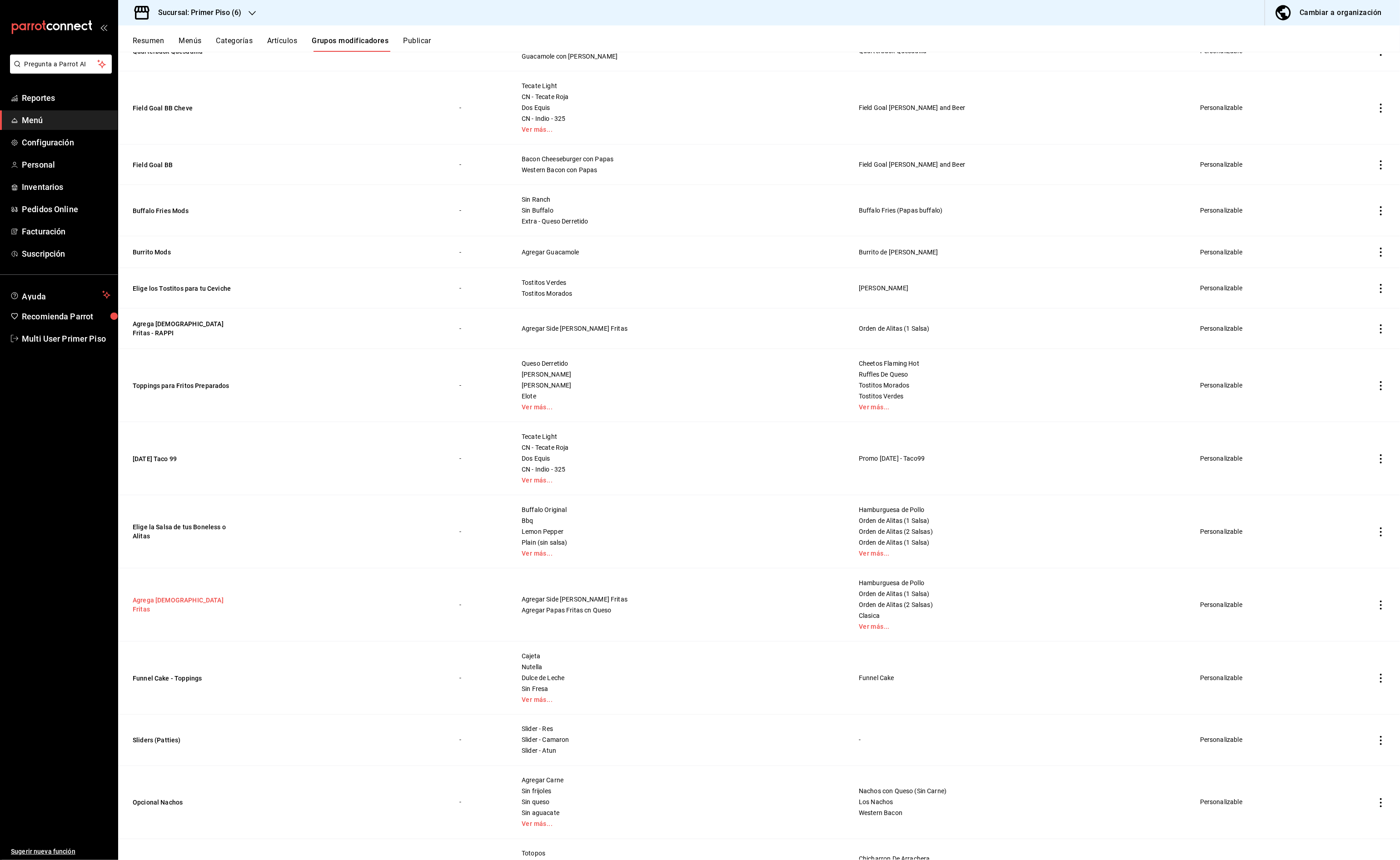
click at [182, 602] on button "Agrega [DEMOGRAPHIC_DATA] Fritas" at bounding box center [187, 604] width 109 height 18
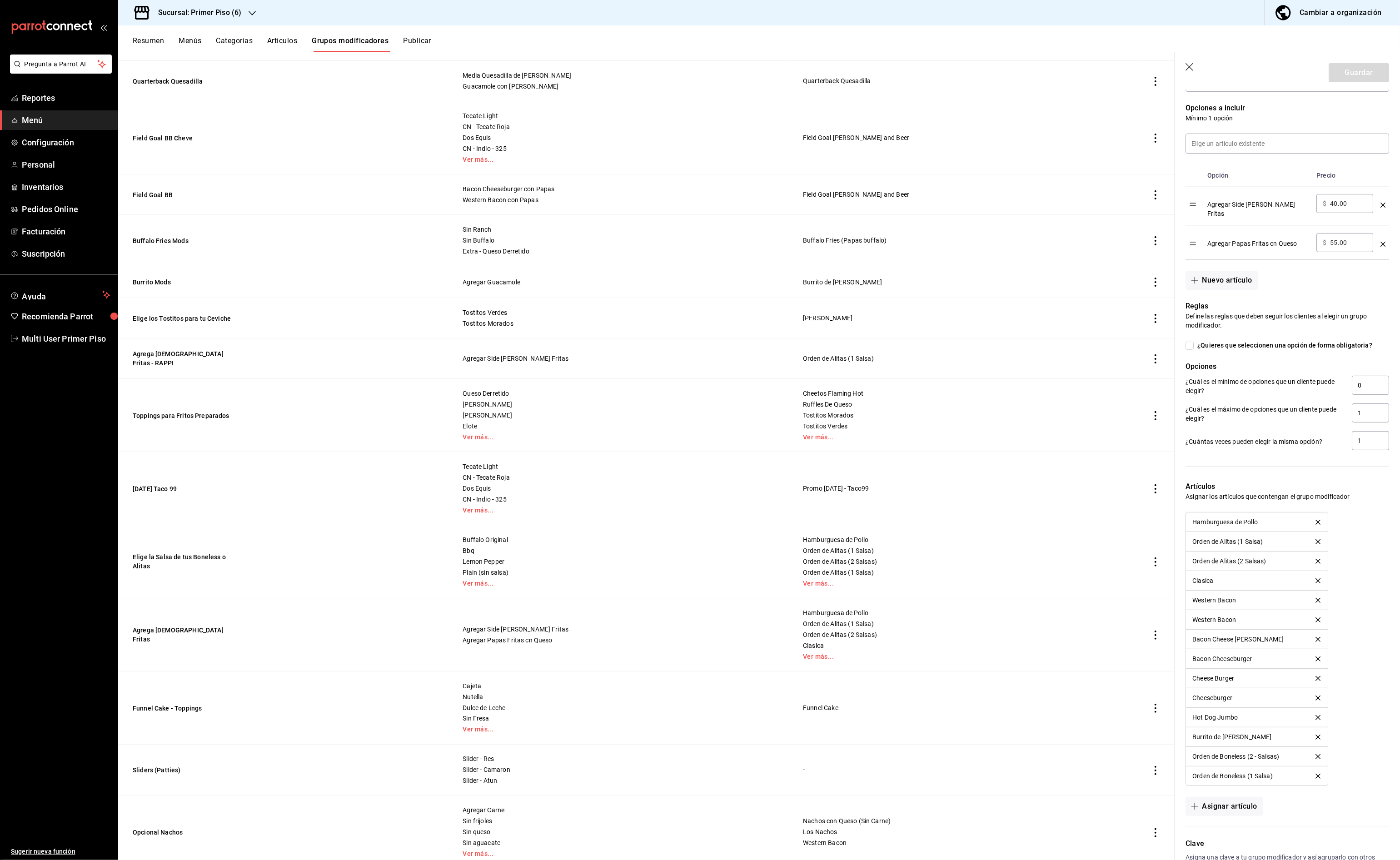
scroll to position [286, 0]
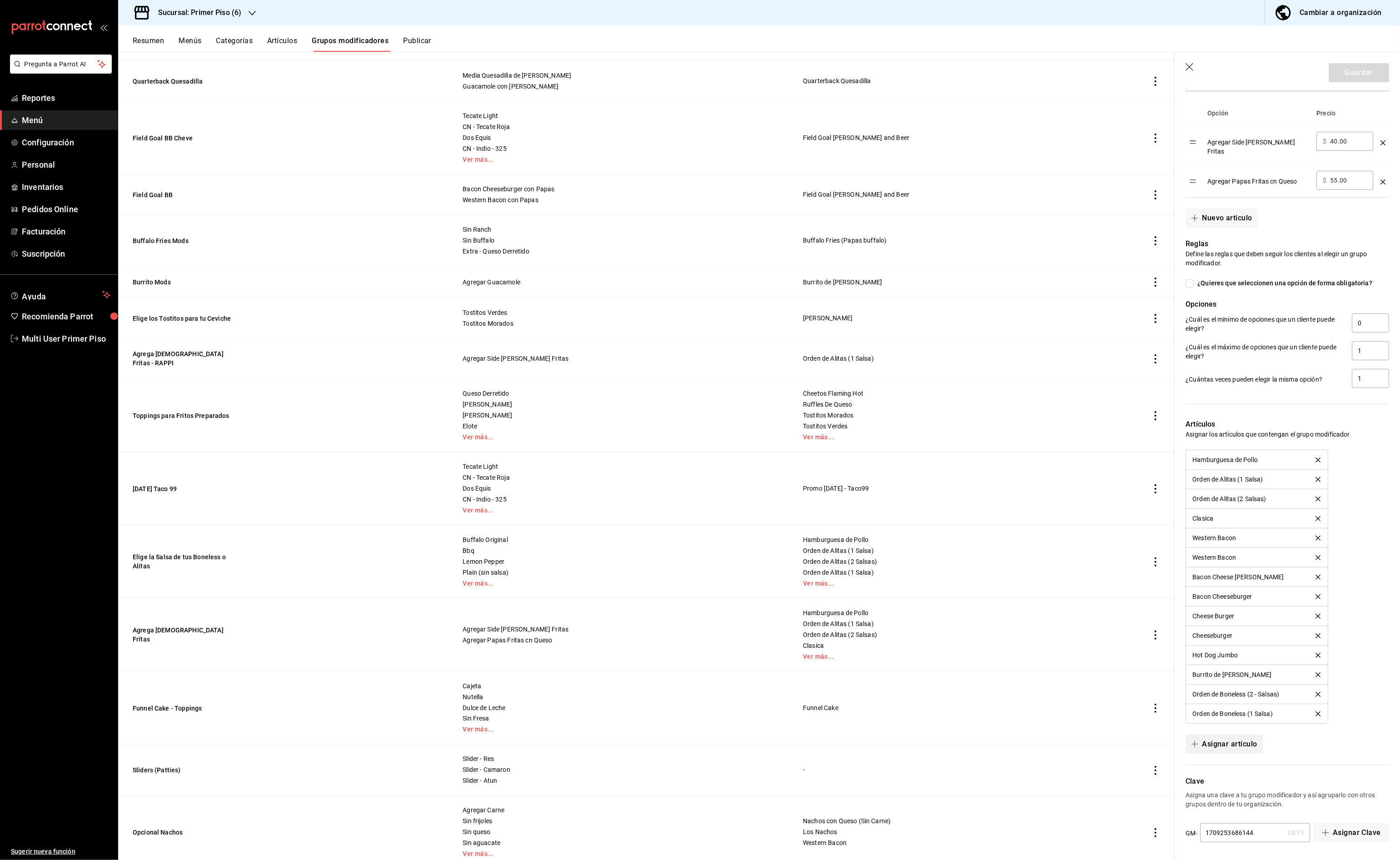
click at [1237, 741] on button "Asignar artículo" at bounding box center [1224, 744] width 77 height 19
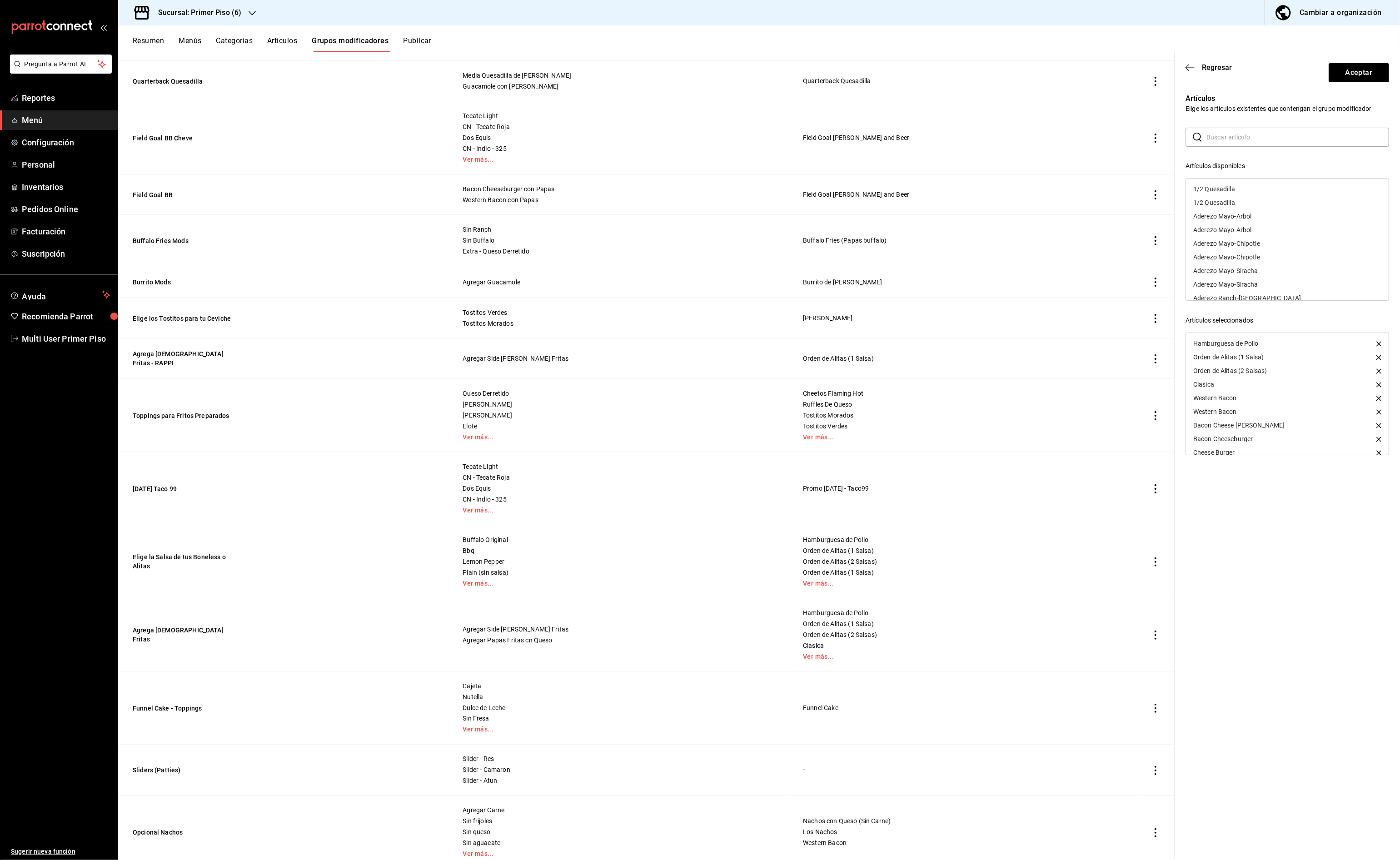
click at [1276, 141] on input "text" at bounding box center [1297, 137] width 183 height 18
type input "hot"
click at [1274, 226] on div "Hotdog Callejero" at bounding box center [1287, 230] width 203 height 14
click at [1346, 76] on button "Aceptar" at bounding box center [1359, 72] width 60 height 19
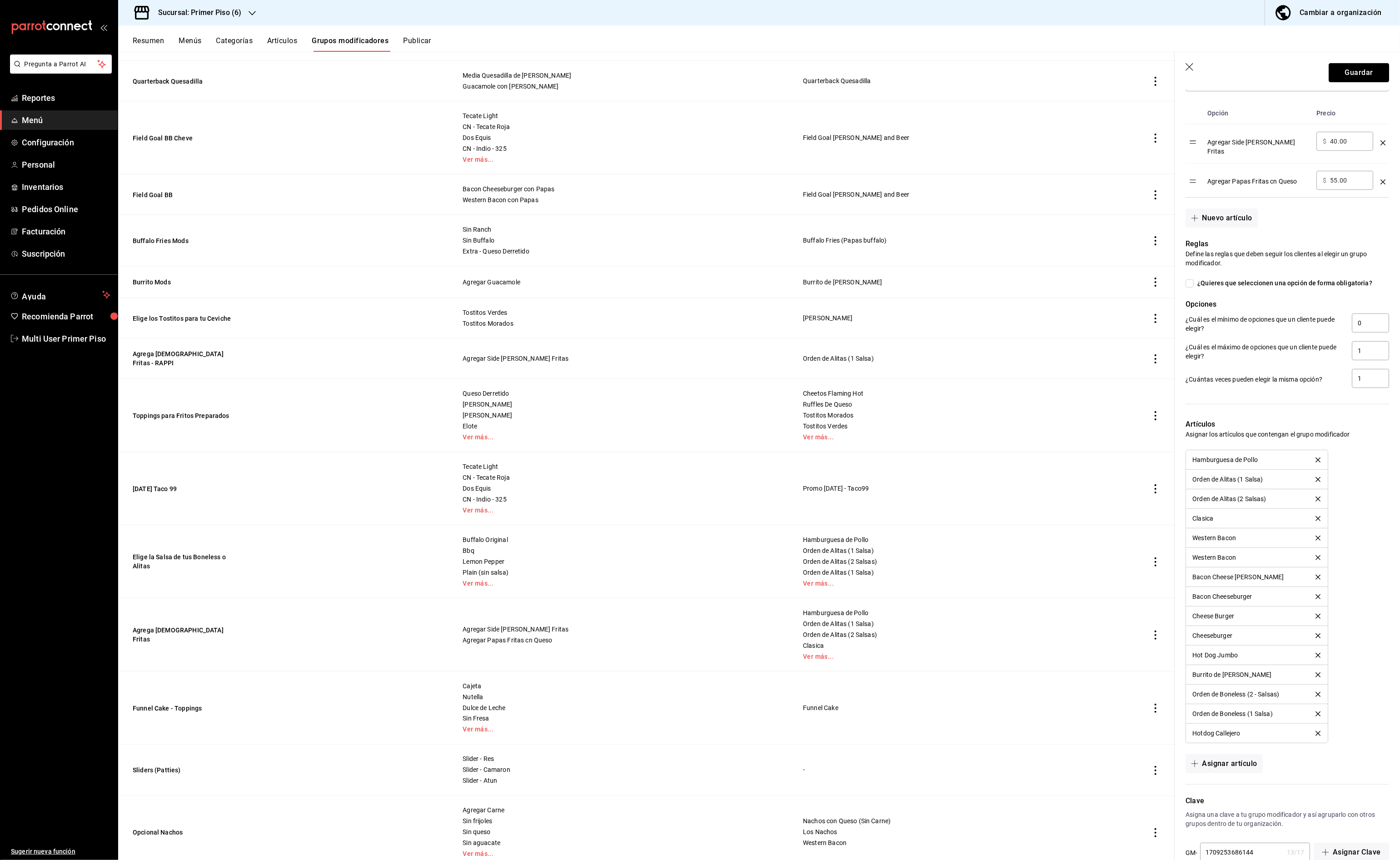
click at [1346, 76] on button "Guardar" at bounding box center [1359, 72] width 60 height 19
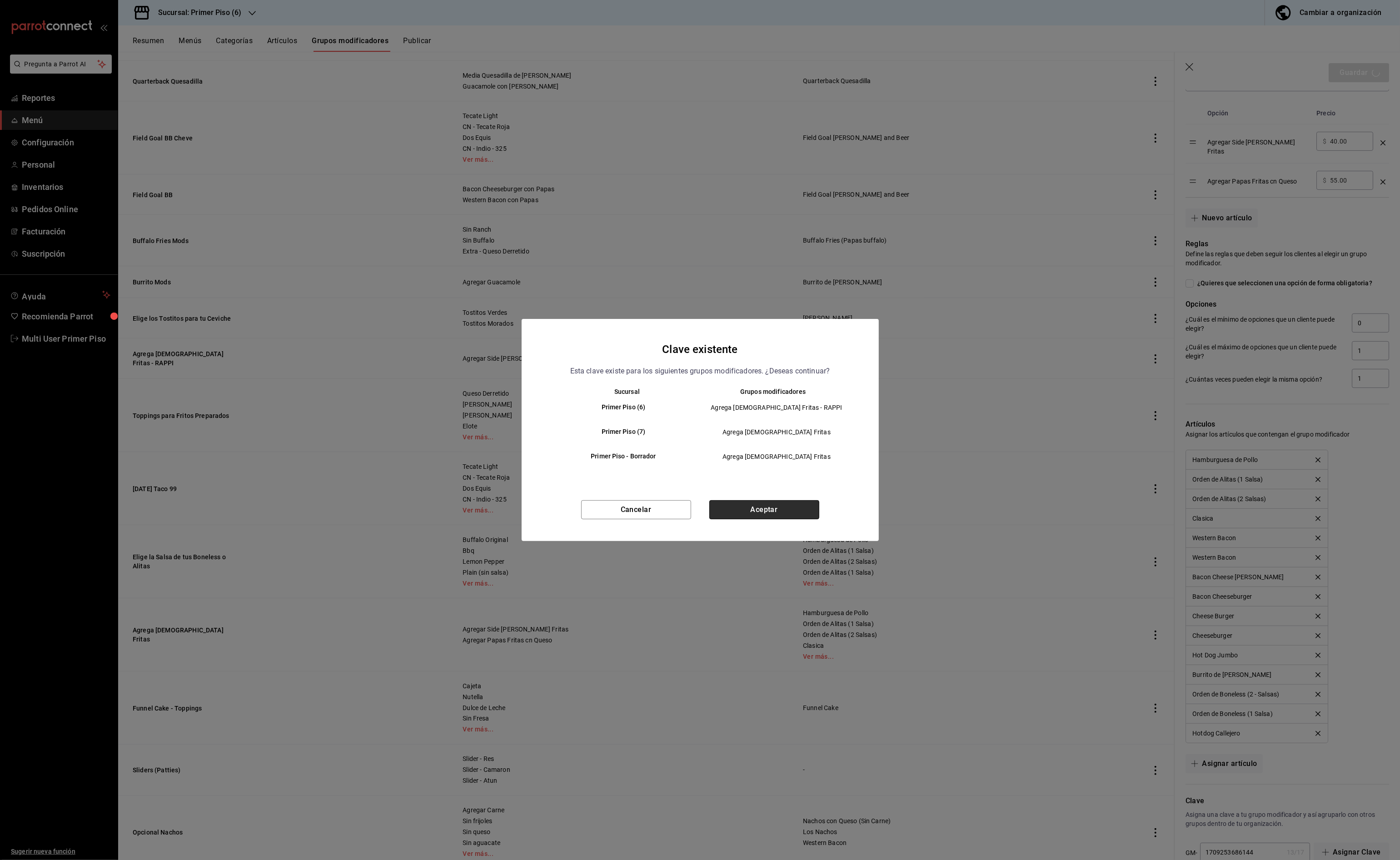
click at [742, 515] on button "Aceptar" at bounding box center [764, 509] width 110 height 19
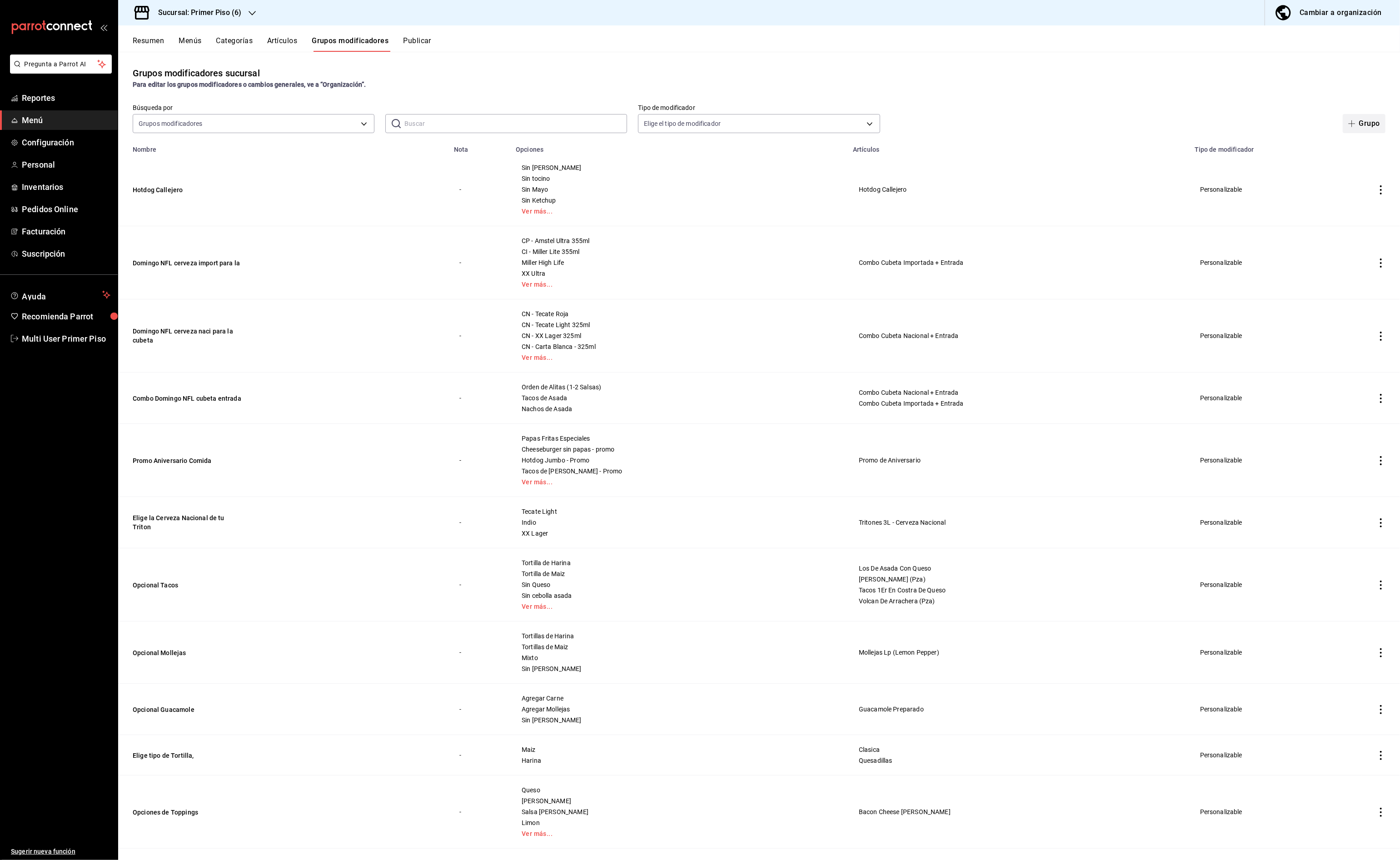
click at [1354, 127] on button "Grupo" at bounding box center [1364, 123] width 43 height 19
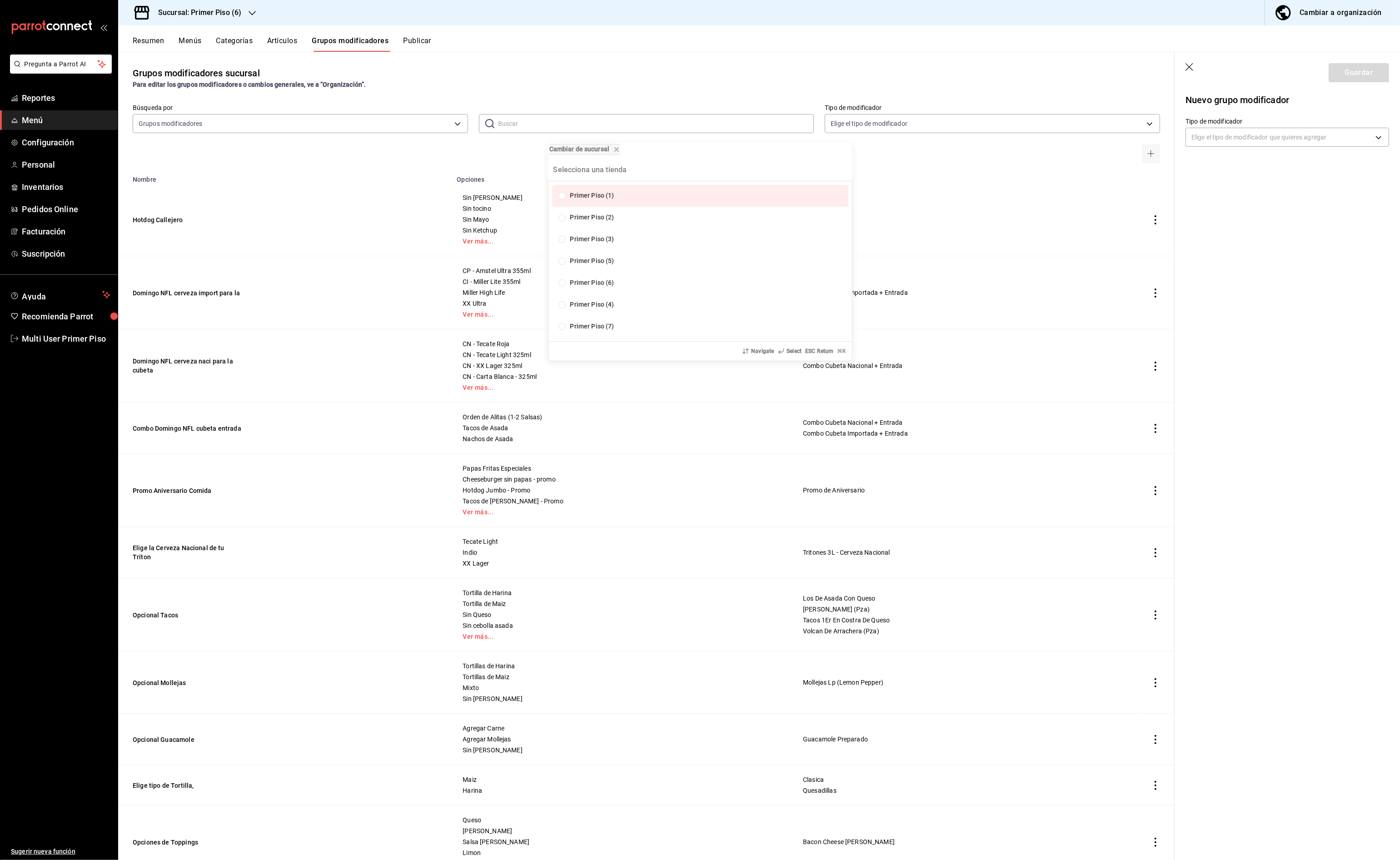
click at [1282, 147] on div "Cambiar de sucursal Primer Piso (1) Primer Piso (2) Primer Piso (3) Primer Piso…" at bounding box center [700, 430] width 1400 height 860
click at [1287, 136] on body "Pregunta a Parrot AI Reportes Menú Configuración Personal Inventarios Pedidos O…" at bounding box center [700, 430] width 1400 height 860
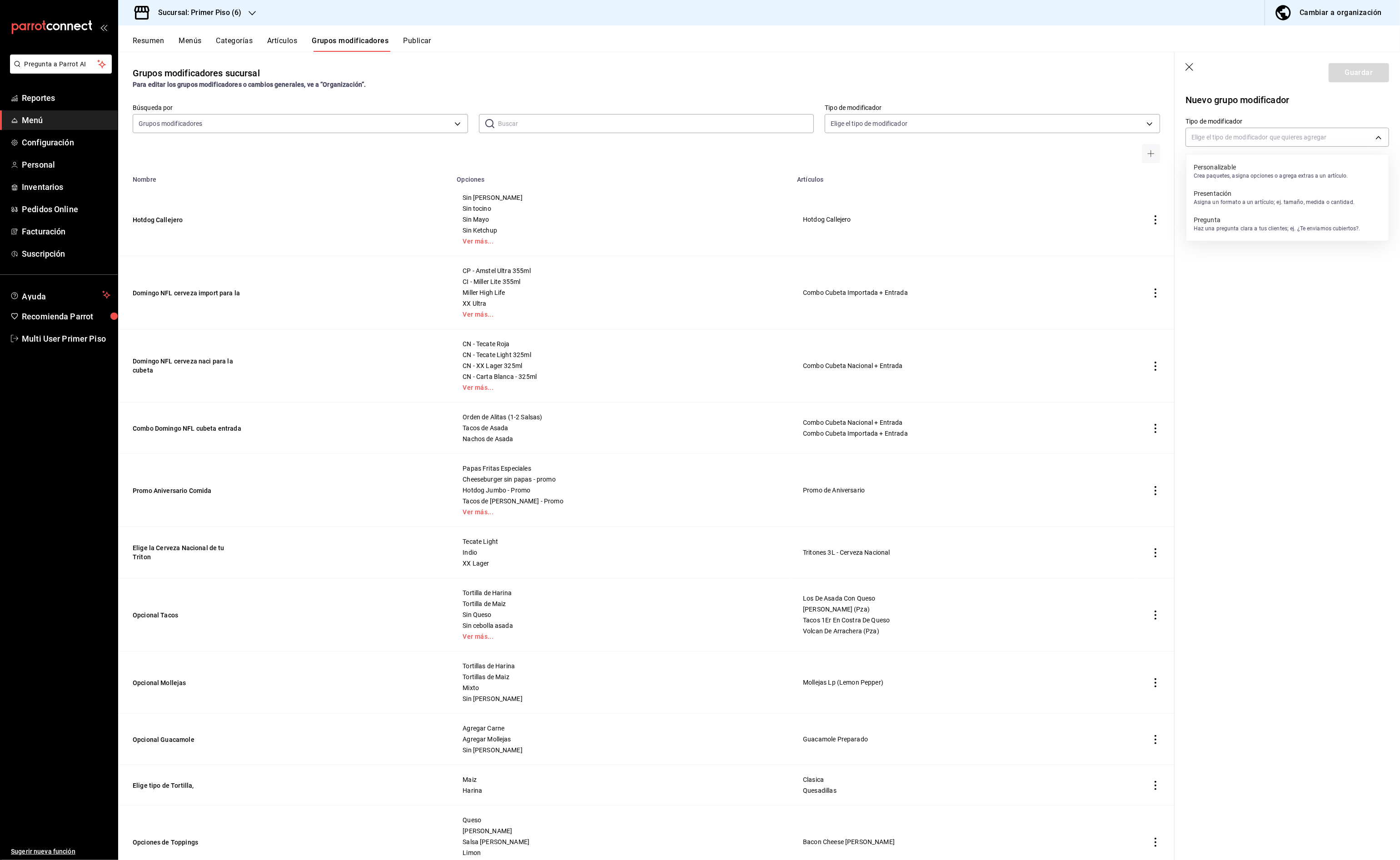
click at [1283, 165] on p "Personalizable" at bounding box center [1271, 167] width 155 height 9
type input "CUSTOMIZABLE"
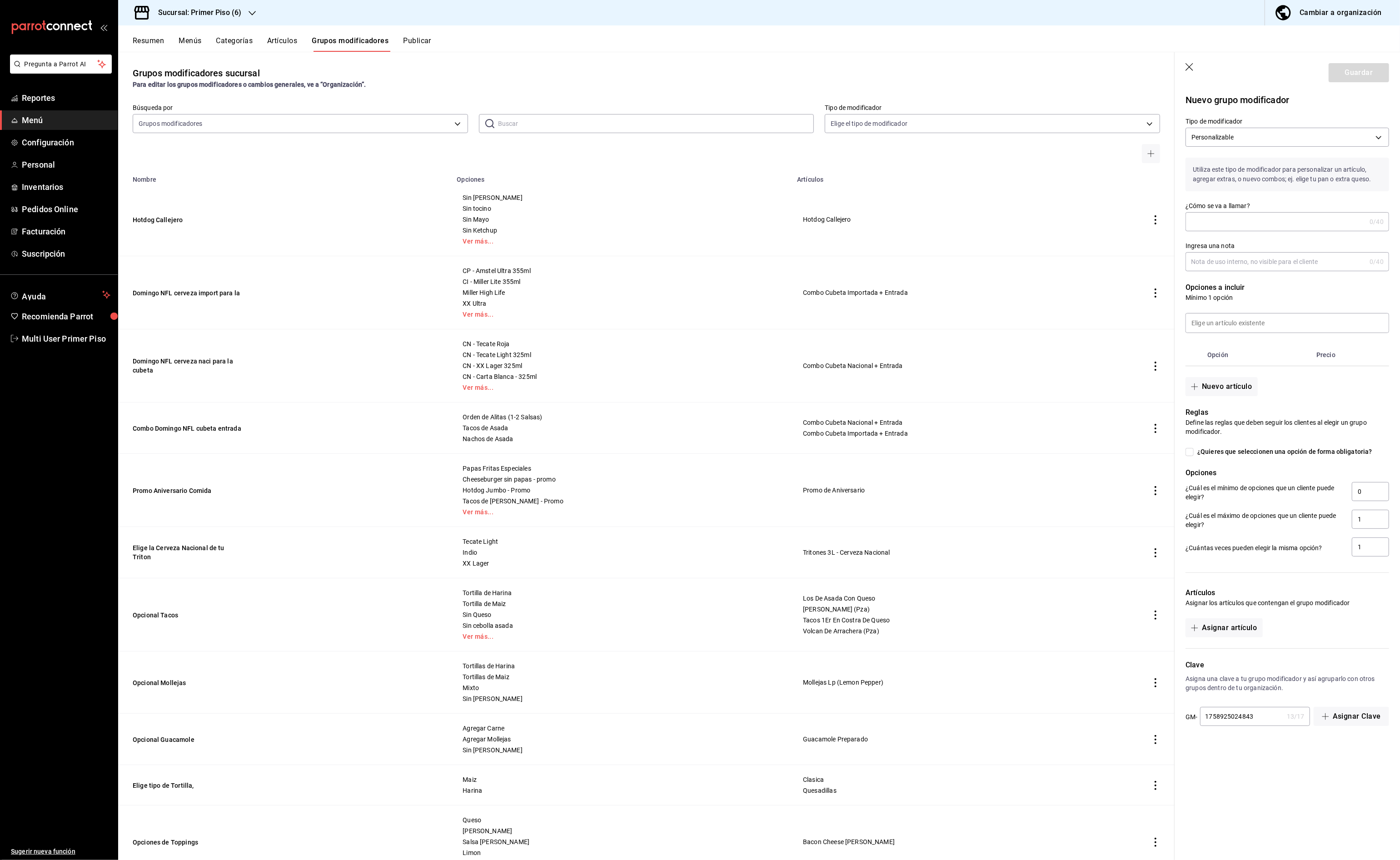
click at [1261, 217] on input "¿Cómo se va a llamar?" at bounding box center [1275, 221] width 180 height 18
type input "Taco de Costra"
click at [1237, 386] on button "Nuevo artículo" at bounding box center [1222, 387] width 72 height 19
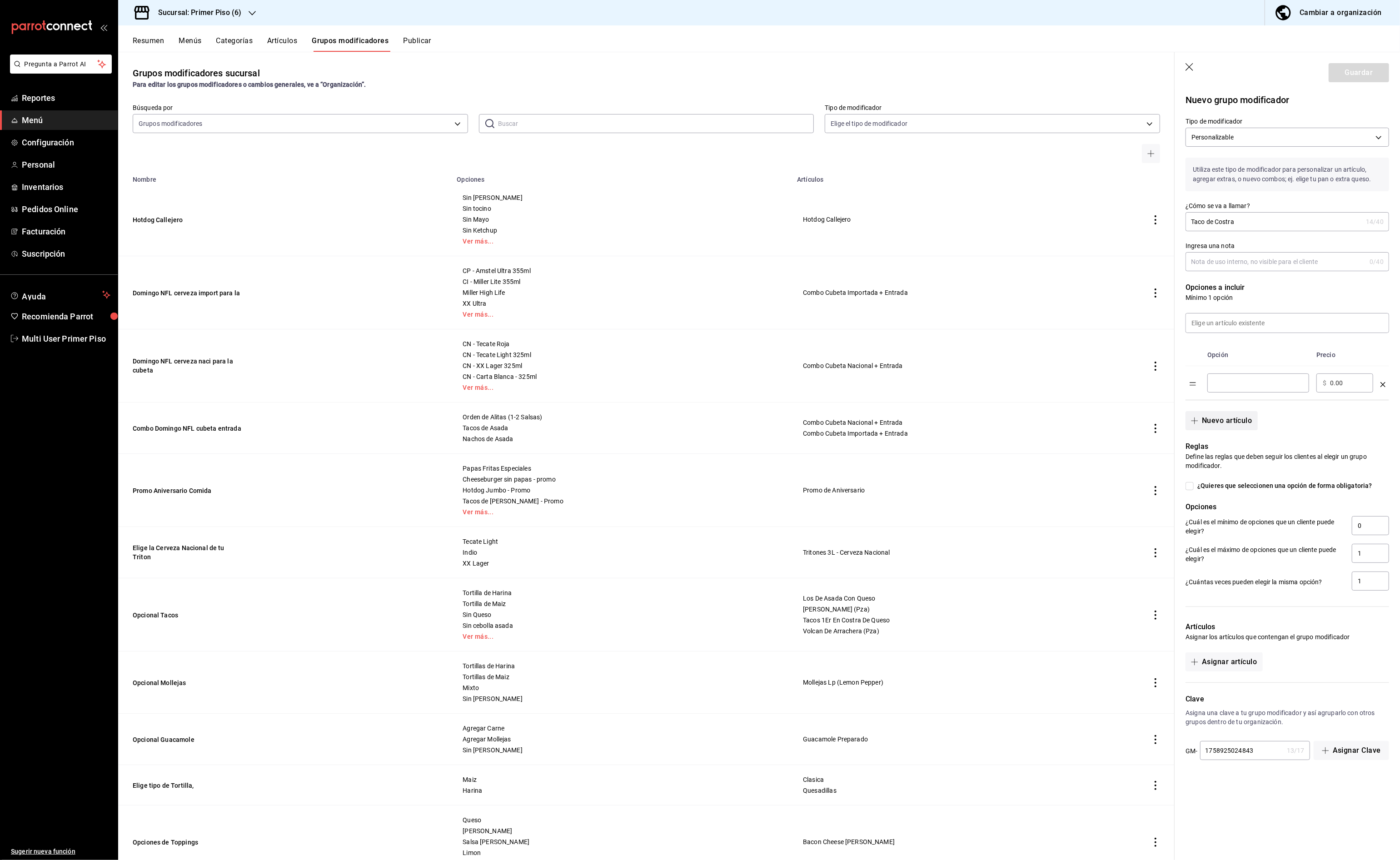
click at [1237, 386] on input "optionsTable" at bounding box center [1258, 383] width 89 height 9
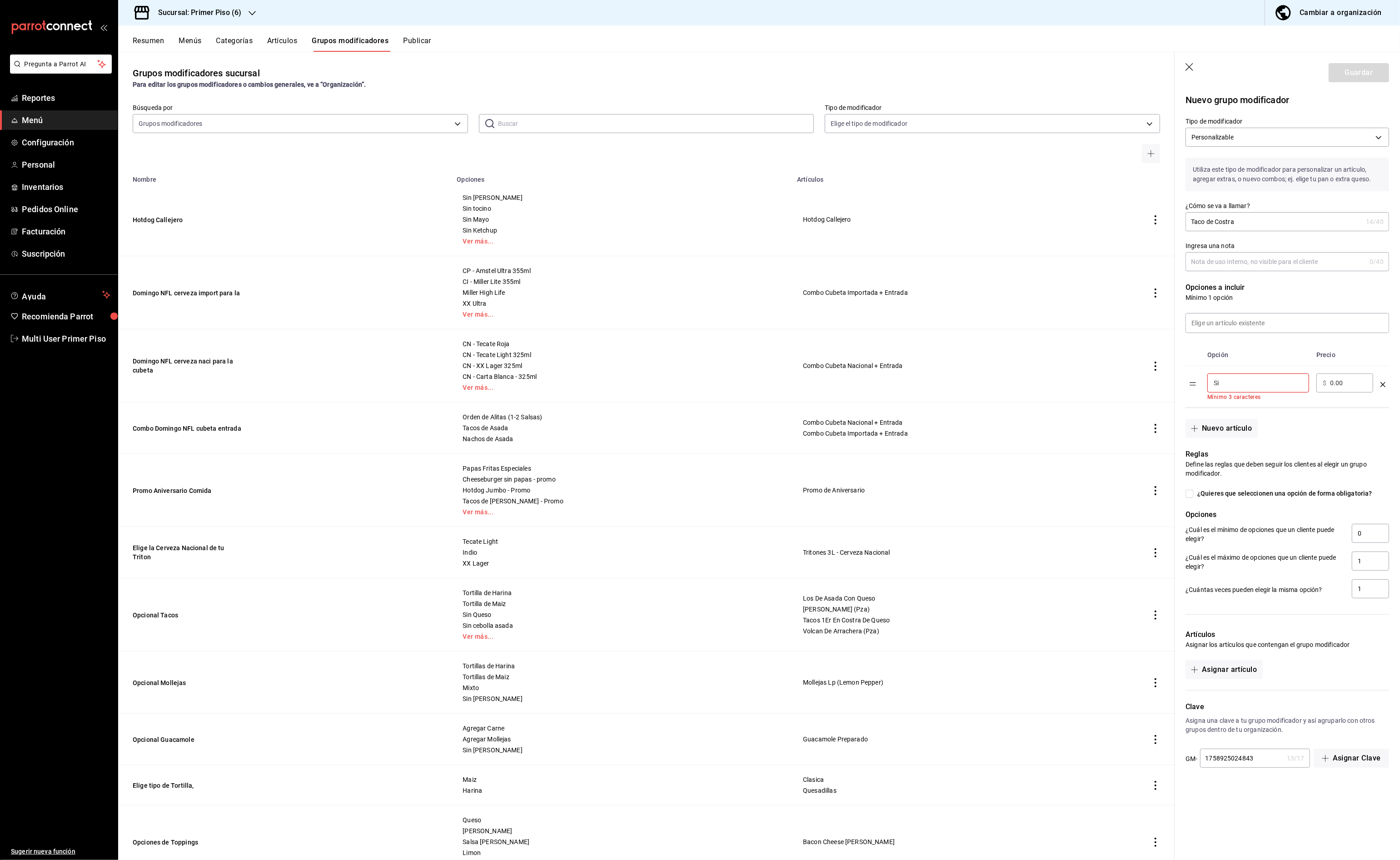
type input "S"
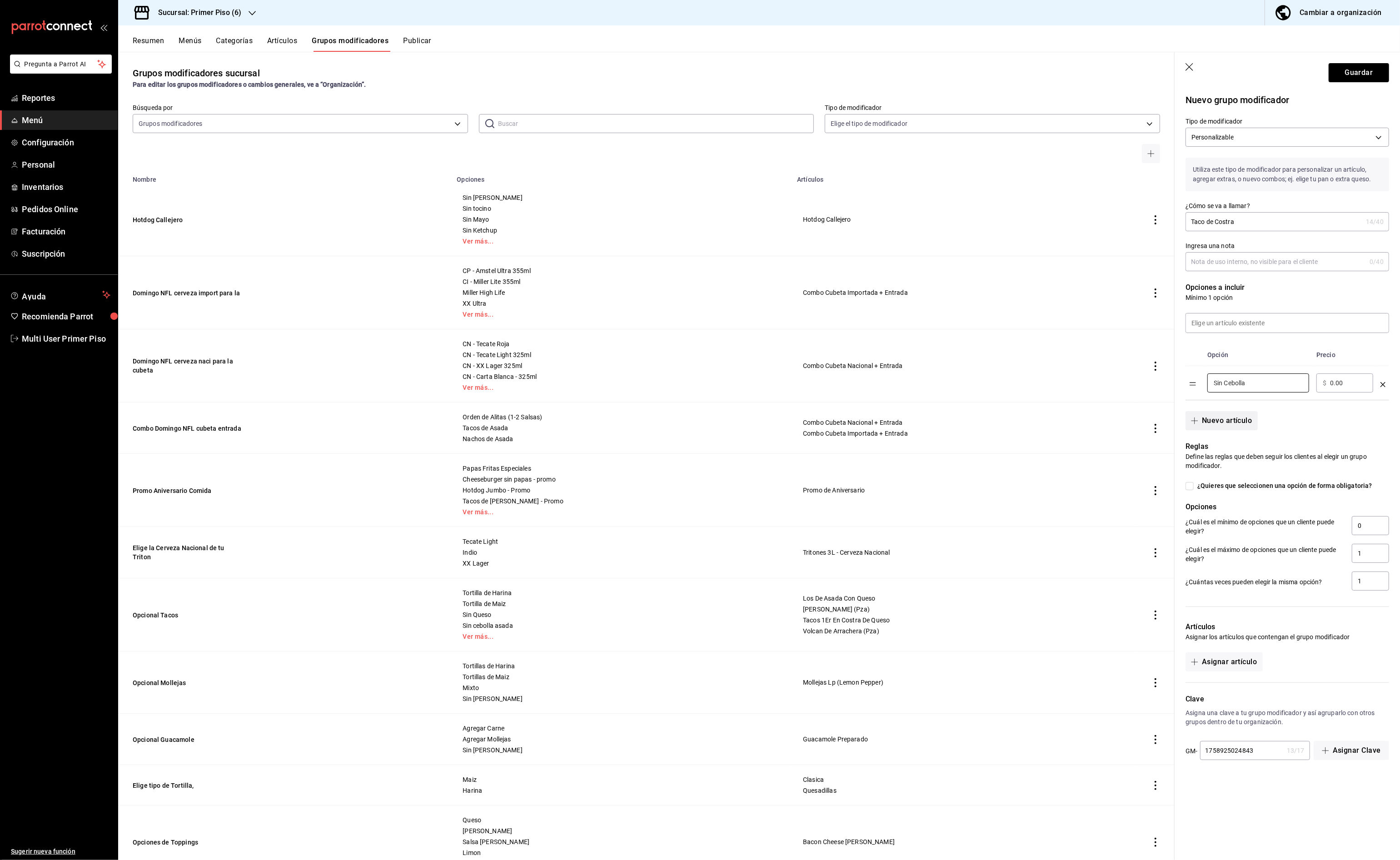
type input "Sin Cebolla"
click at [1236, 420] on button "Nuevo artículo" at bounding box center [1222, 421] width 72 height 19
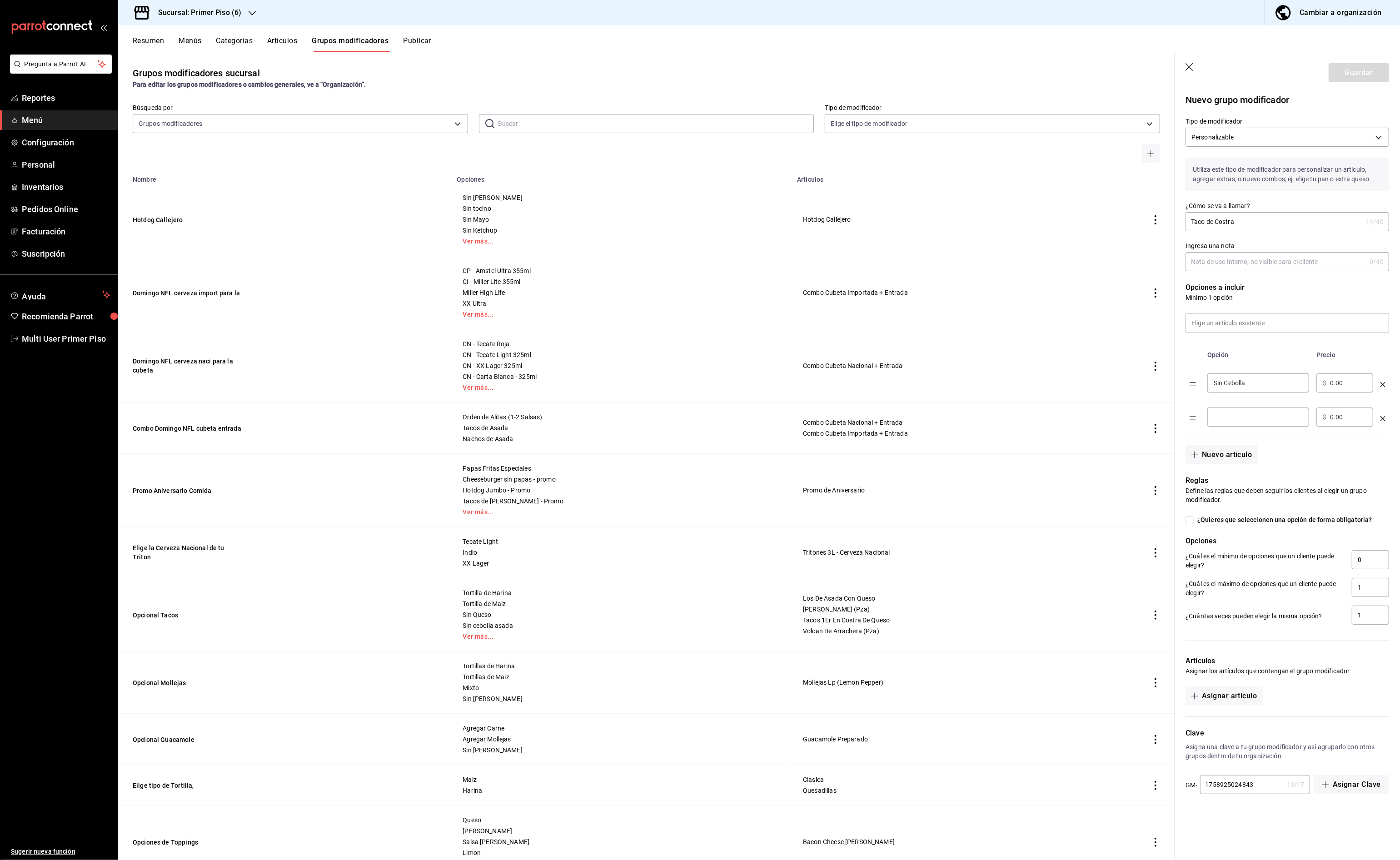
click at [1236, 418] on input "optionsTable" at bounding box center [1258, 417] width 89 height 9
type input "Sin Cilantro"
click at [1222, 454] on button "Nuevo artículo" at bounding box center [1222, 454] width 72 height 19
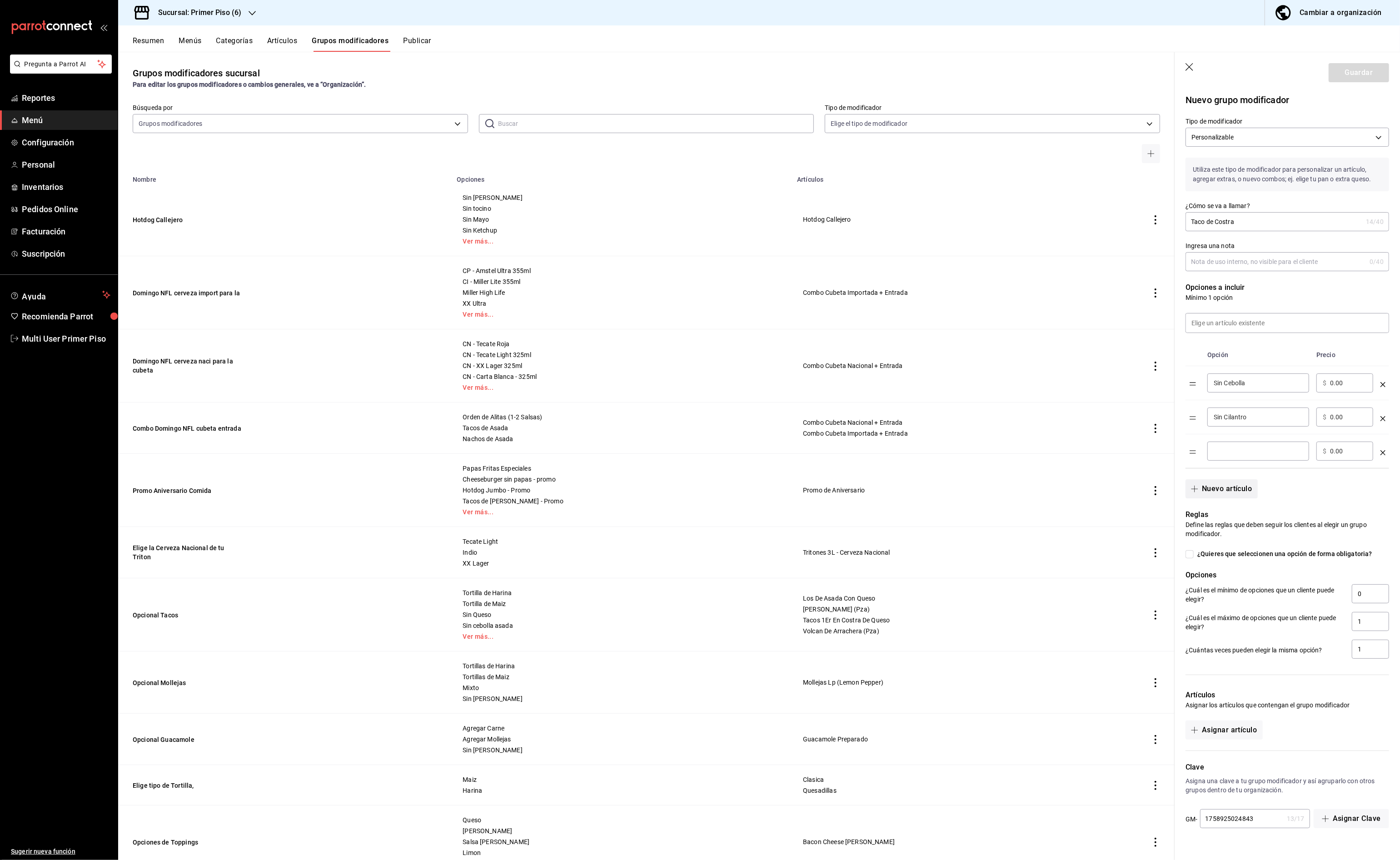
click at [1222, 454] on input "optionsTable" at bounding box center [1258, 451] width 89 height 9
click at [1383, 455] on icon "optionsTable" at bounding box center [1383, 453] width 5 height 5
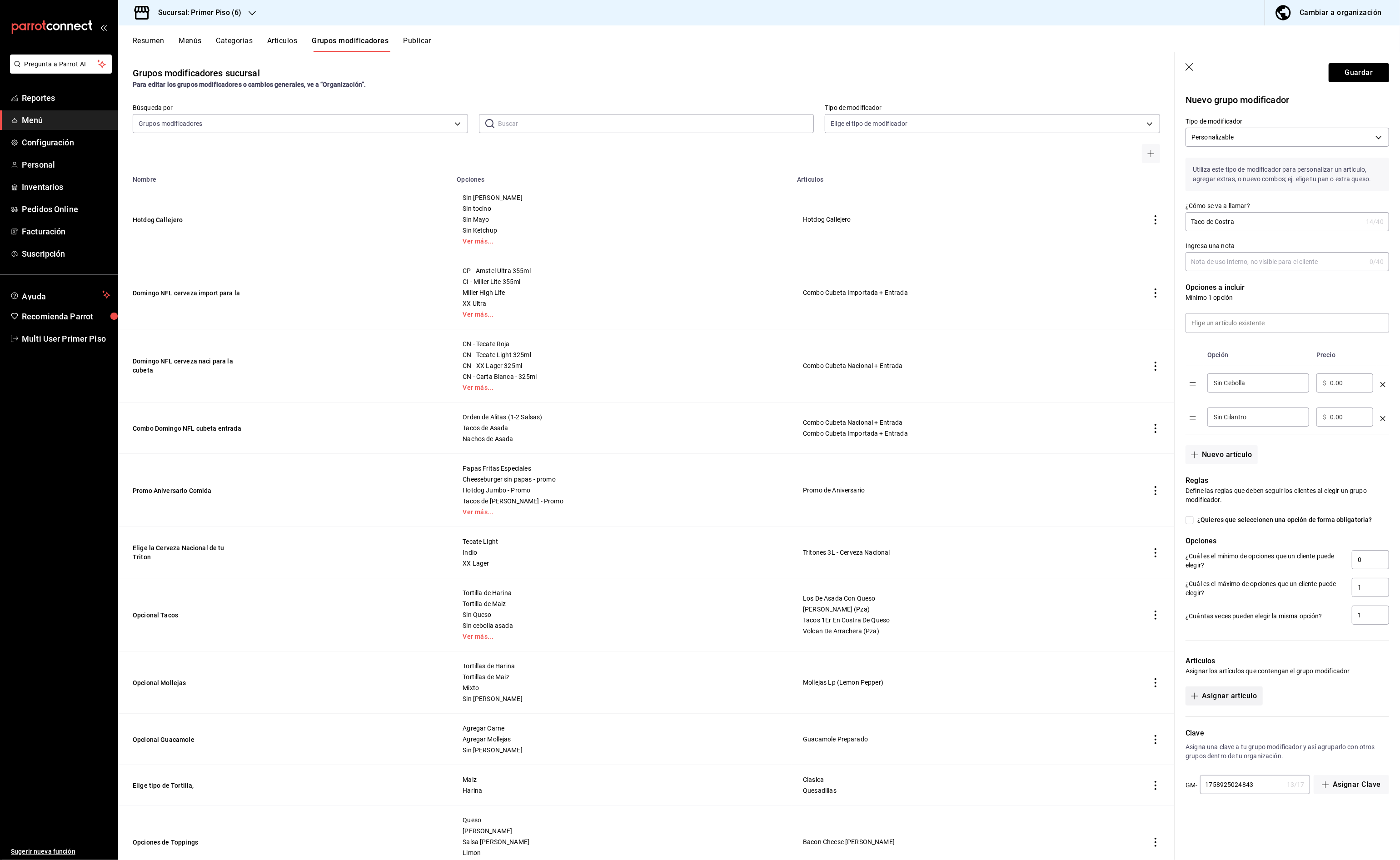
click at [1231, 703] on button "Asignar artículo" at bounding box center [1224, 696] width 77 height 19
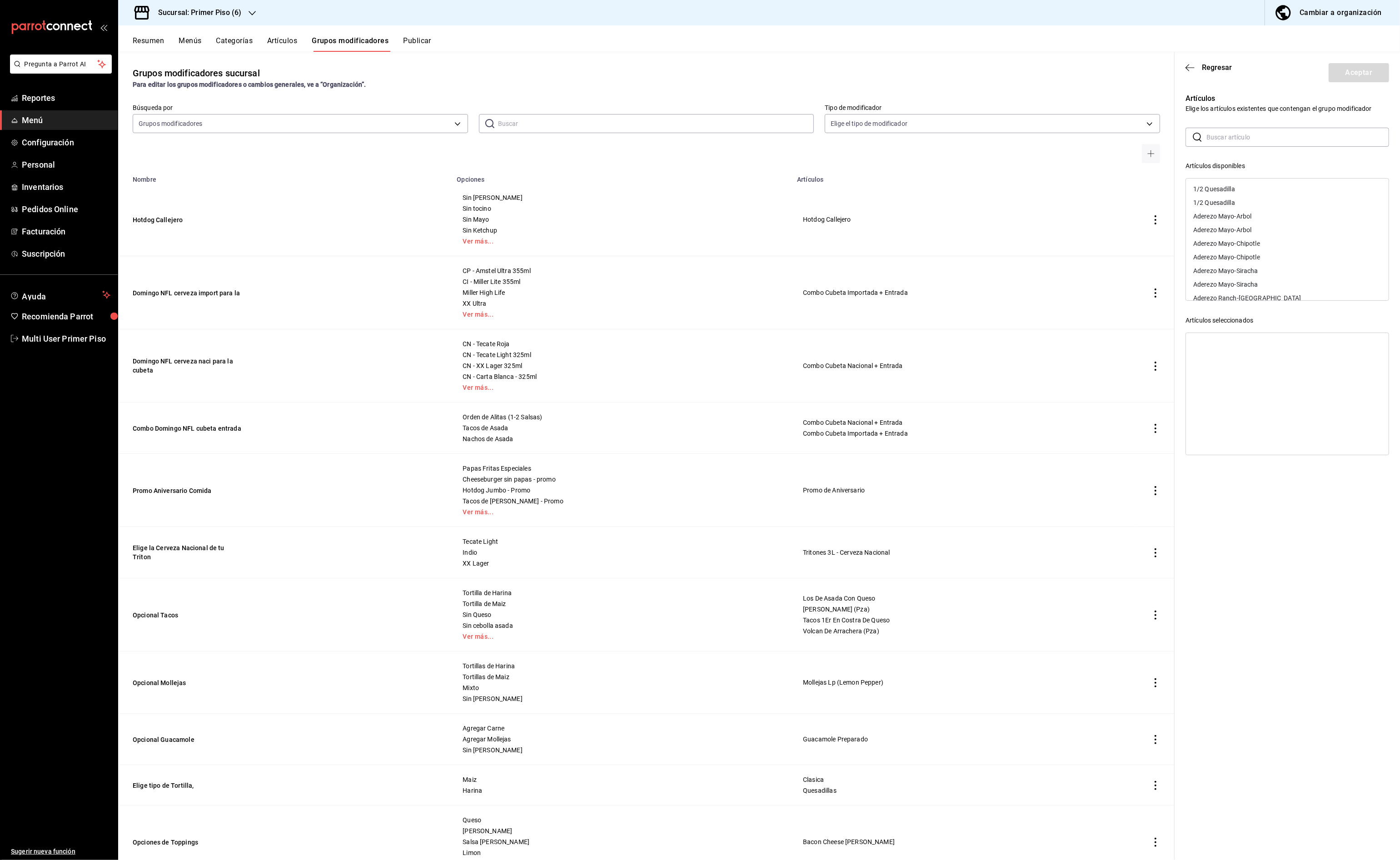
click at [1245, 144] on input "text" at bounding box center [1297, 137] width 183 height 18
click at [1228, 218] on div "Taco de Costra" at bounding box center [1215, 218] width 43 height 6
drag, startPoint x: 1234, startPoint y: 137, endPoint x: 1166, endPoint y: 130, distance: 68.4
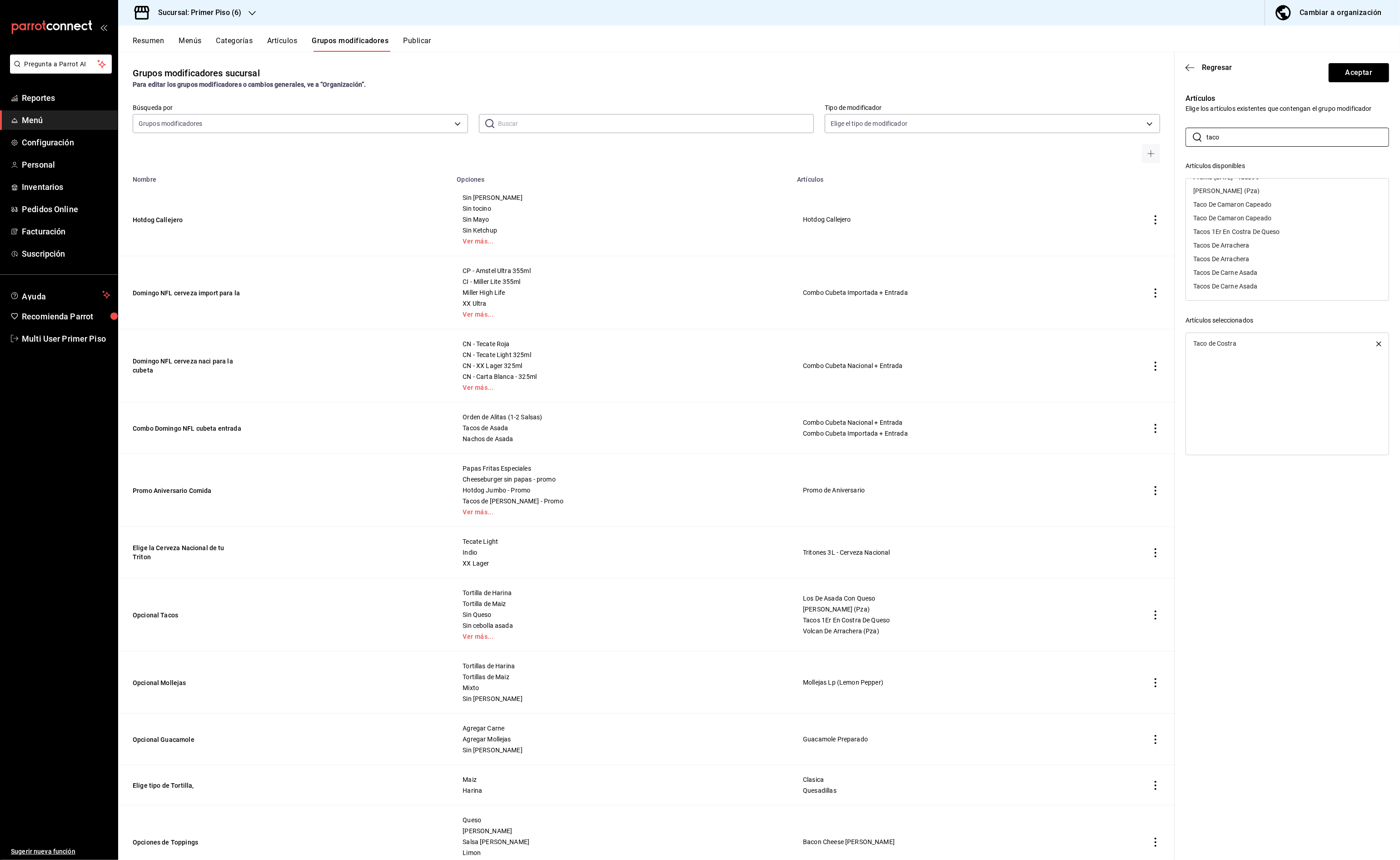
click at [1166, 130] on main "Grupos modificadores sucursal Para editar los grupos modificadores o cambios ge…" at bounding box center [759, 455] width 1282 height 808
type input "gober"
click at [1255, 220] on div "Gobernador [PERSON_NAME]" at bounding box center [1287, 216] width 203 height 14
click at [1350, 79] on button "Aceptar" at bounding box center [1359, 72] width 60 height 19
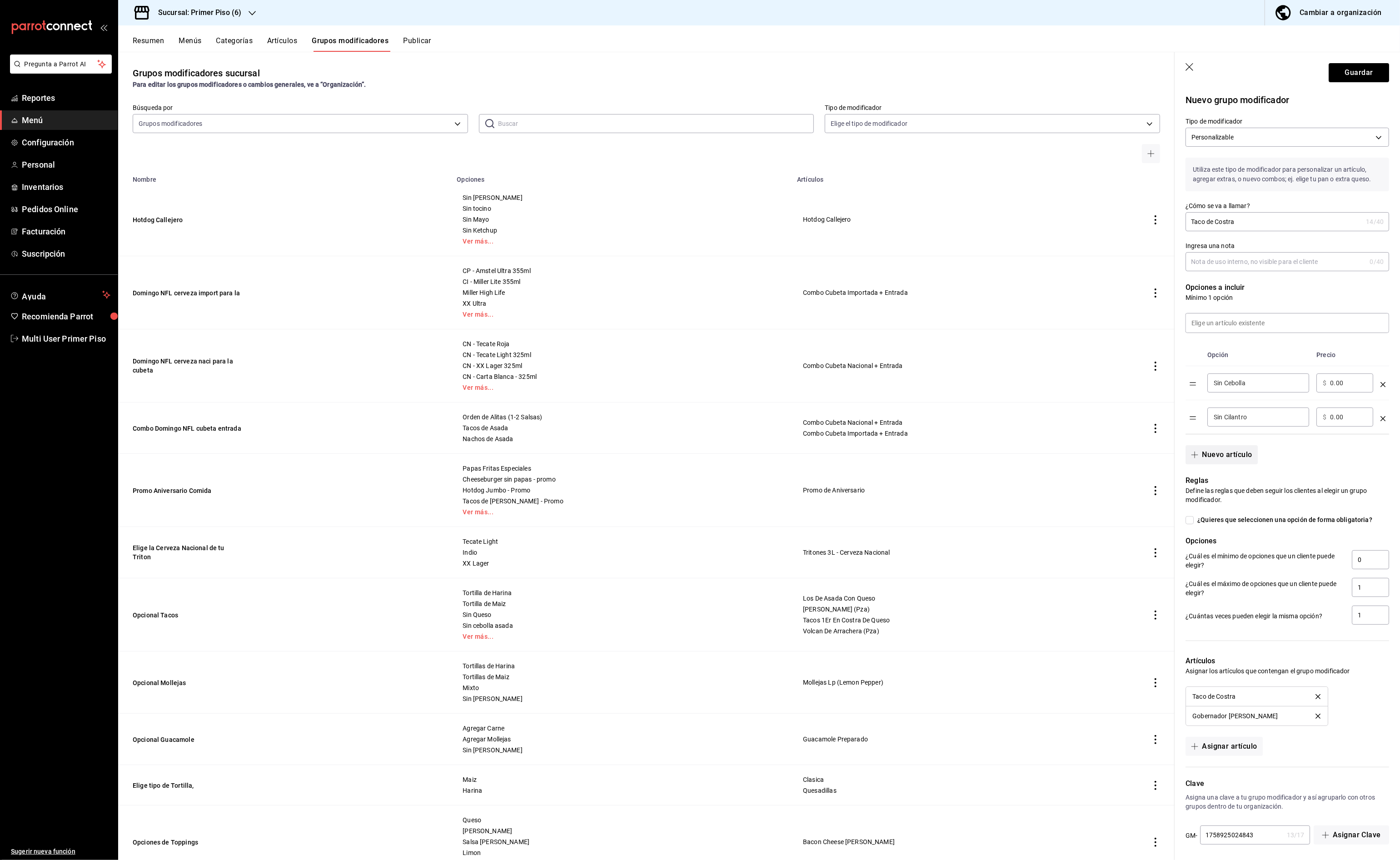
click at [1238, 457] on button "Nuevo artículo" at bounding box center [1222, 454] width 72 height 19
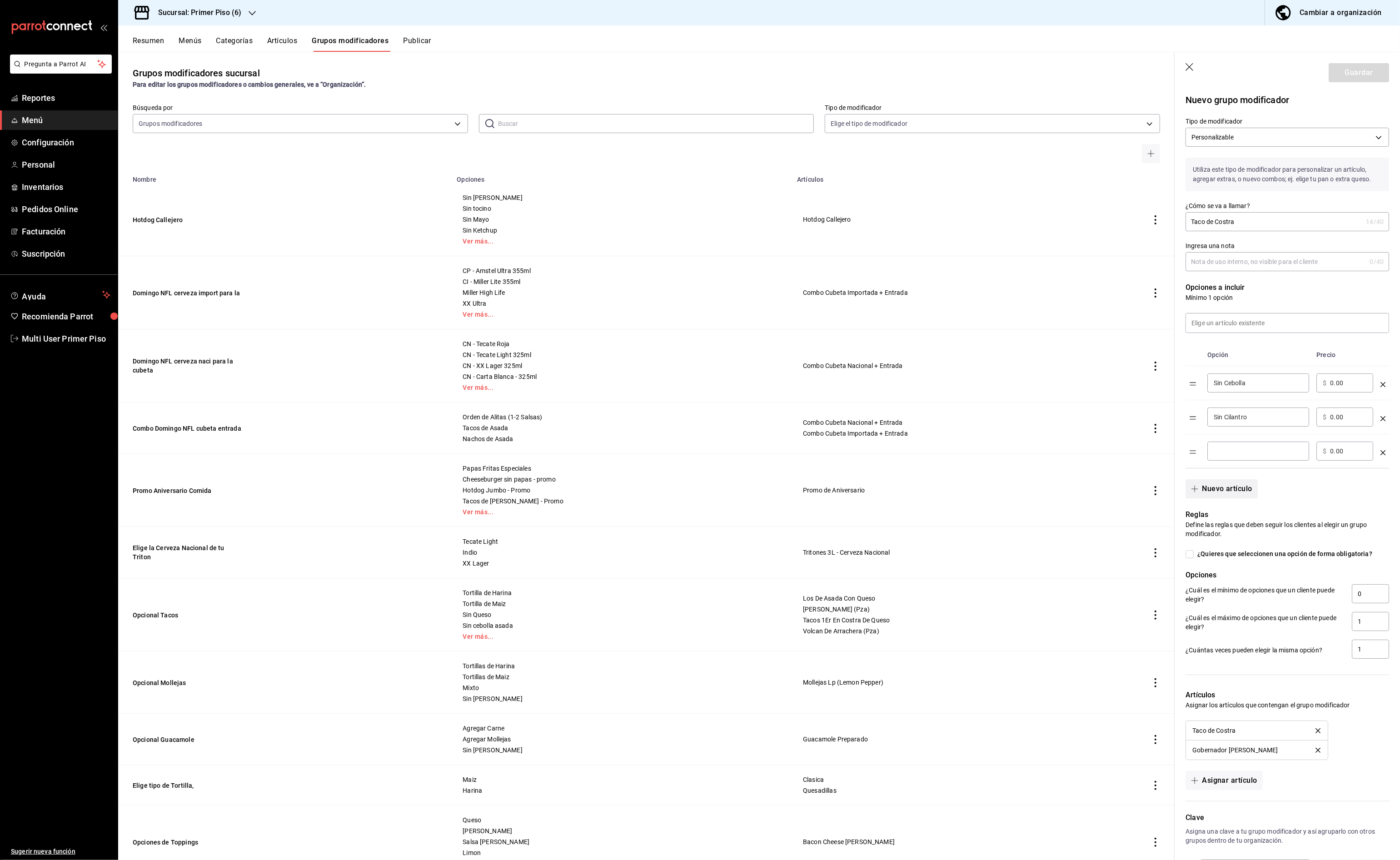
click at [1238, 457] on div "​" at bounding box center [1258, 451] width 102 height 19
type input "Tortilla Maiz"
click at [1361, 74] on button "Guardar" at bounding box center [1359, 72] width 60 height 19
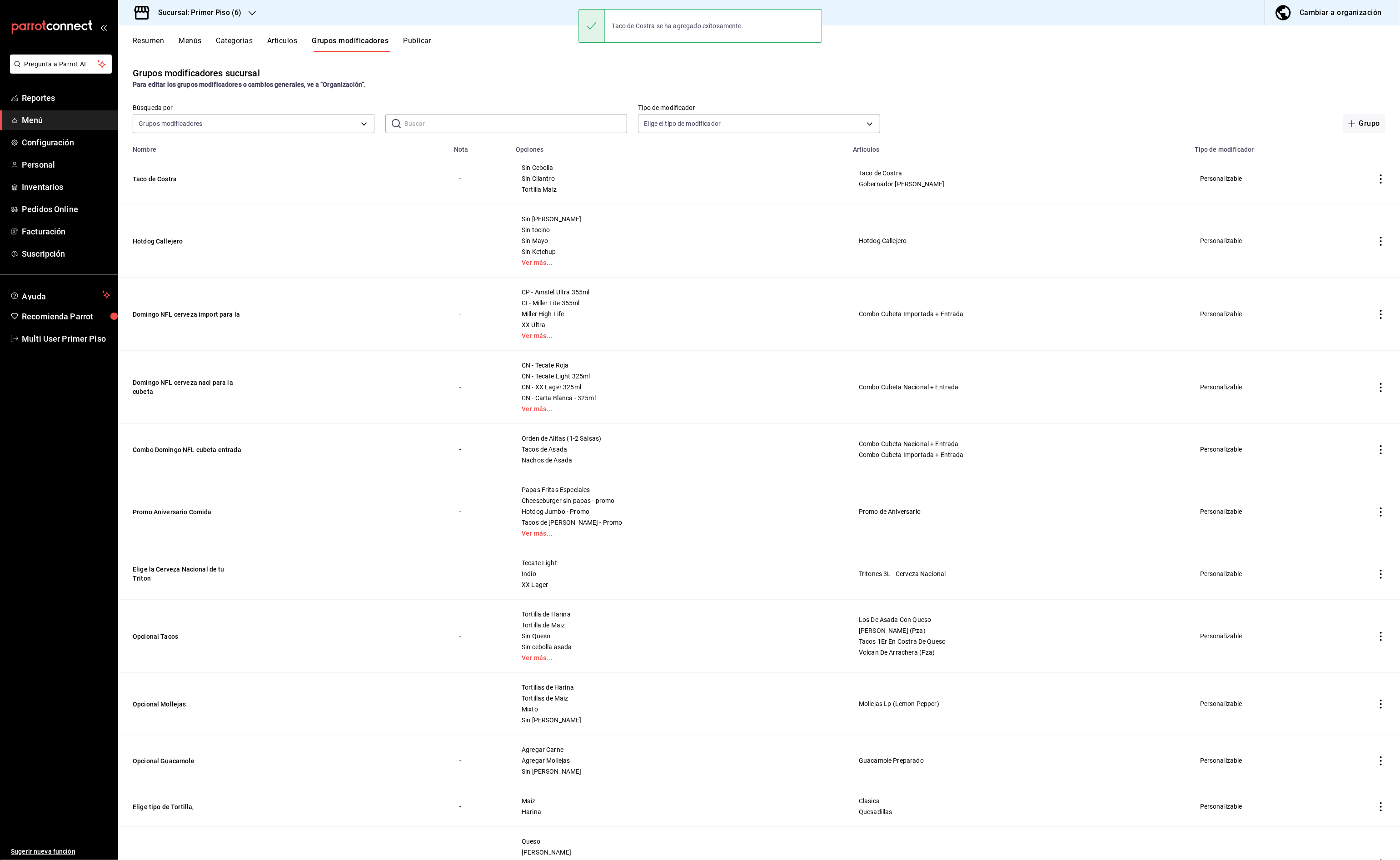
click at [410, 41] on button "Publicar" at bounding box center [417, 44] width 28 height 16
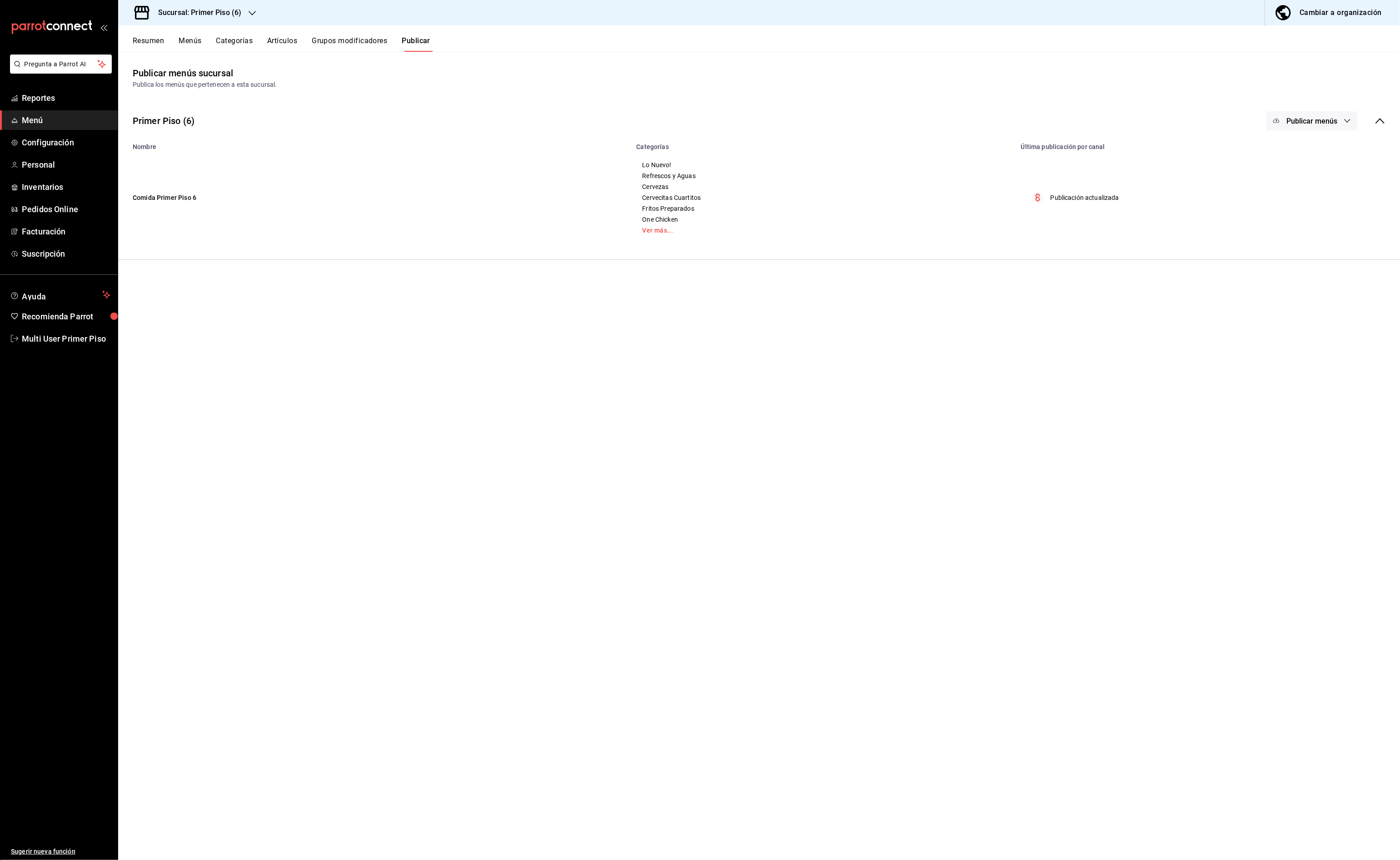
click at [1306, 123] on span "Publicar menús" at bounding box center [1312, 121] width 51 height 9
click at [1312, 151] on span "Punto de venta" at bounding box center [1325, 151] width 43 height 9
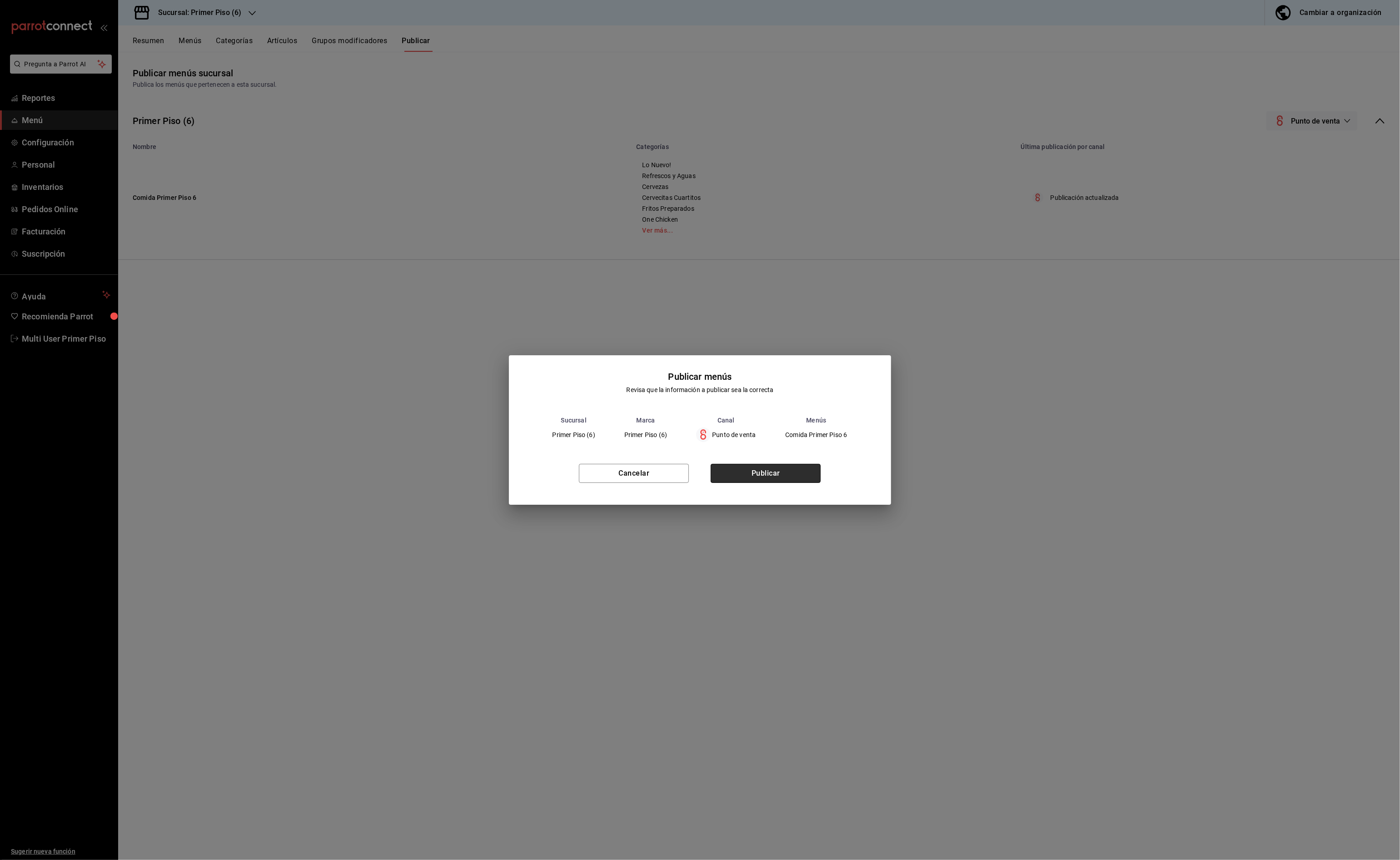
click at [756, 479] on button "Publicar" at bounding box center [765, 473] width 110 height 19
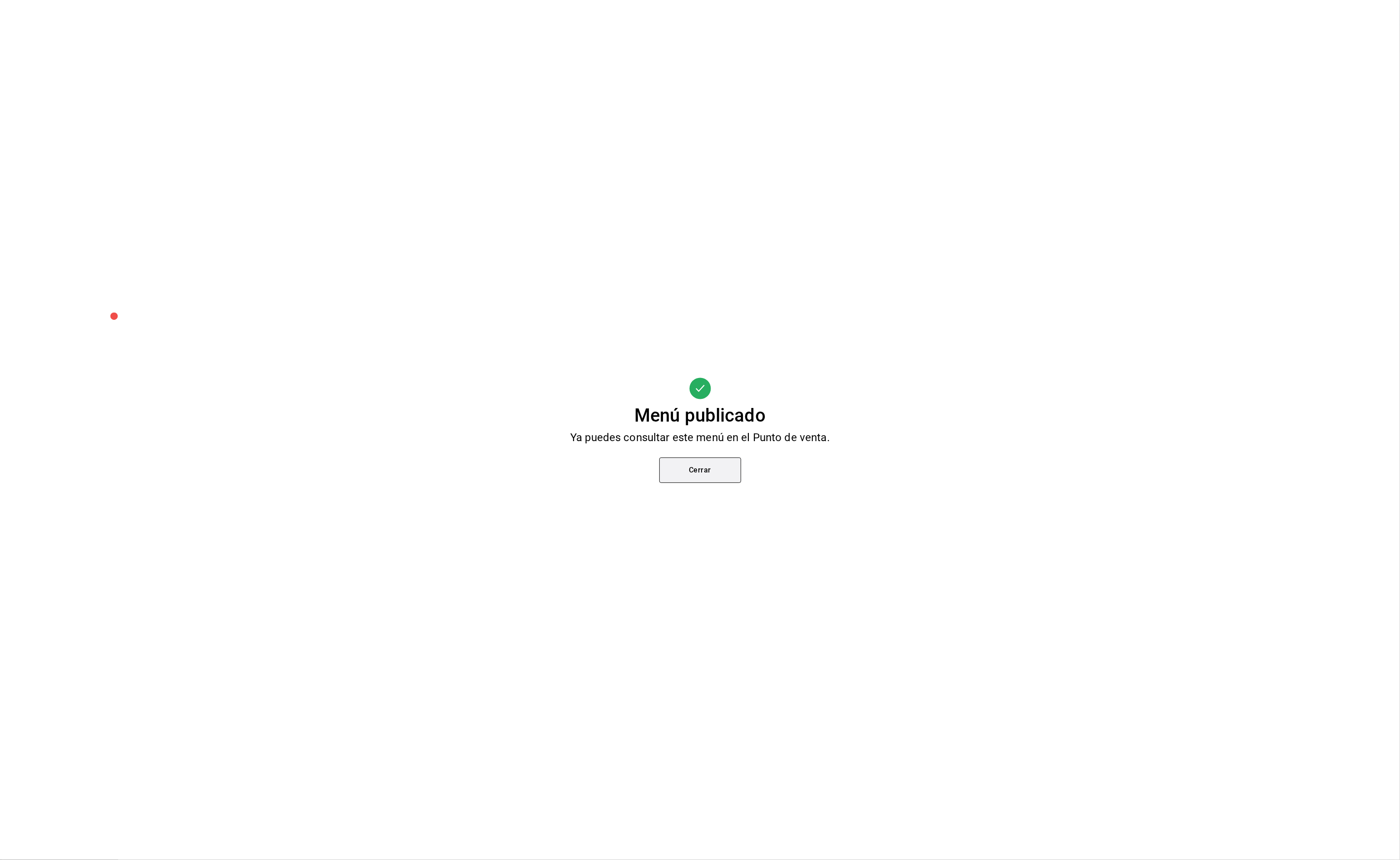
click at [731, 472] on button "Cerrar" at bounding box center [700, 471] width 82 height 25
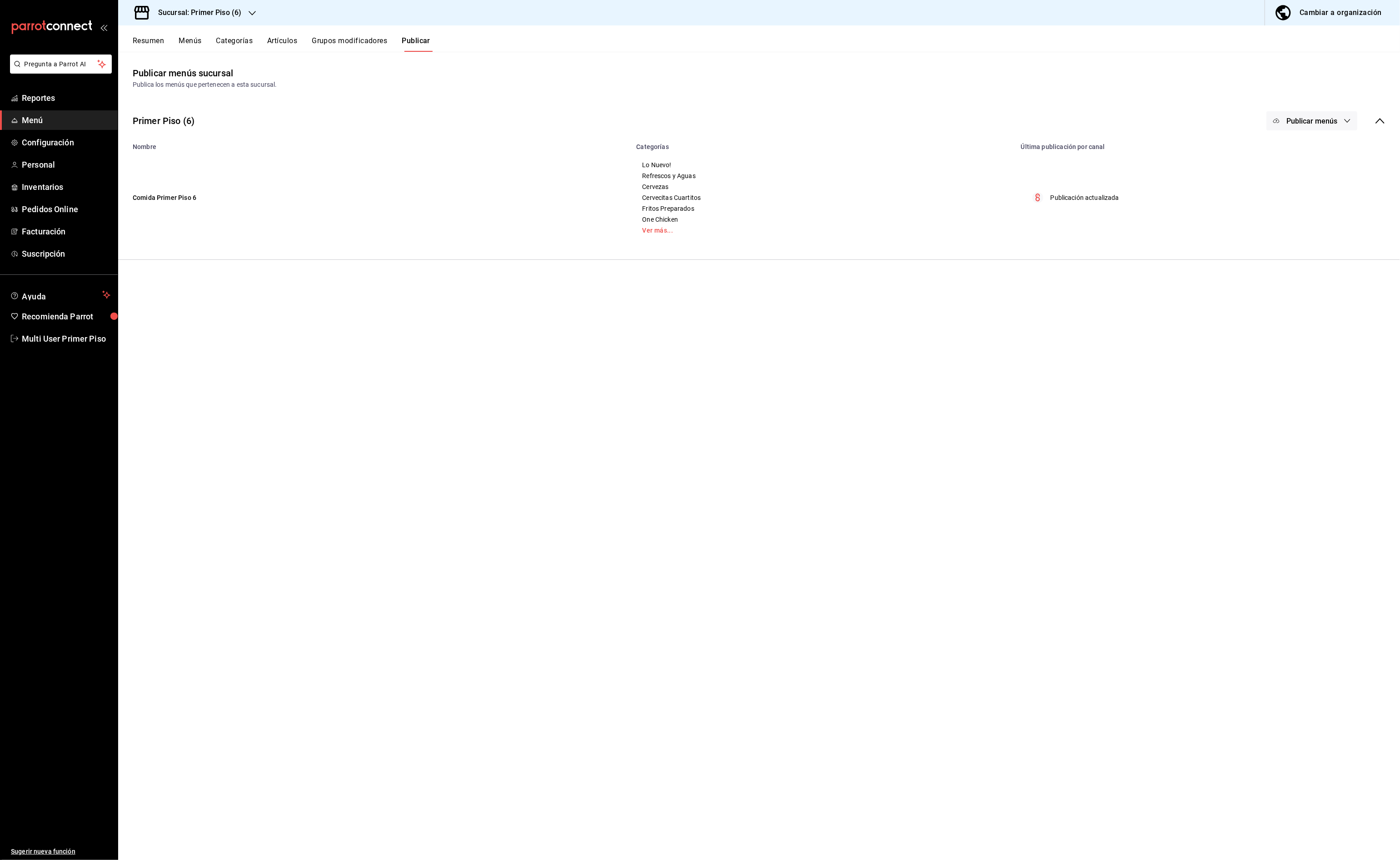
click at [180, 199] on td "Comida Primer Piso 6" at bounding box center [374, 198] width 512 height 94
click at [356, 38] on button "Grupos modificadores" at bounding box center [349, 44] width 75 height 16
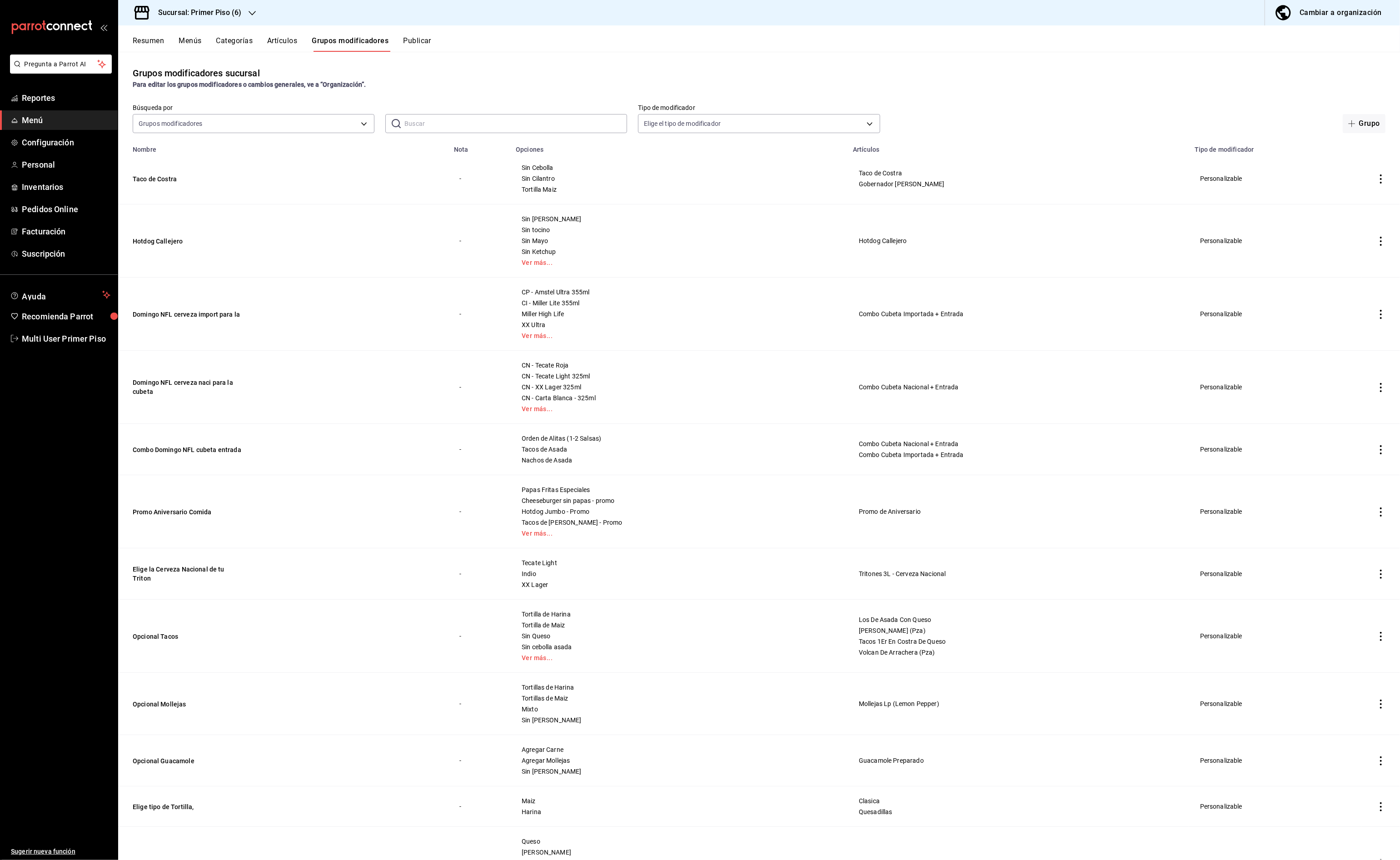
click at [283, 45] on button "Artículos" at bounding box center [282, 44] width 30 height 16
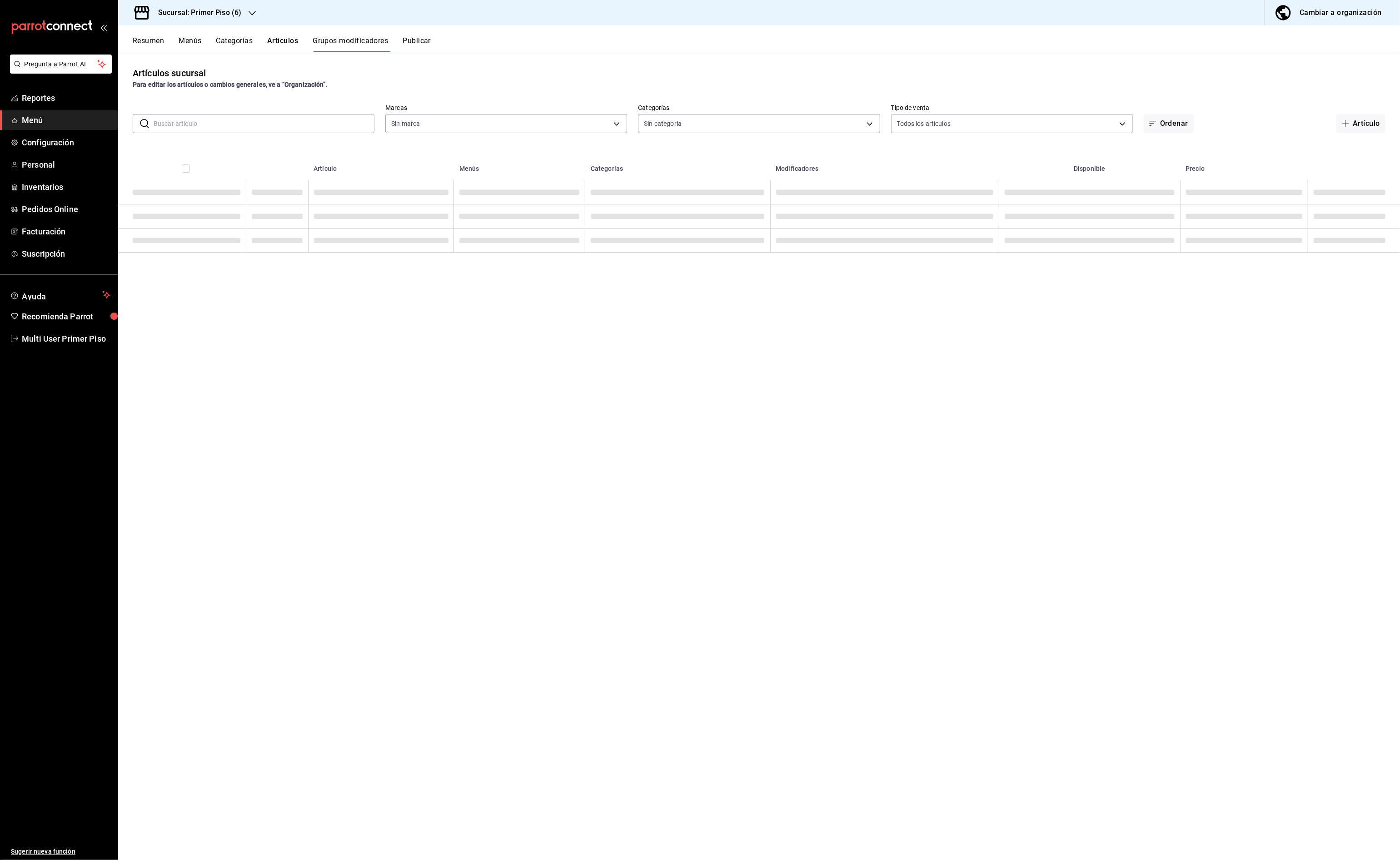
type input "8fba74f7-46c4-4af7-a261-82256b4b9e12"
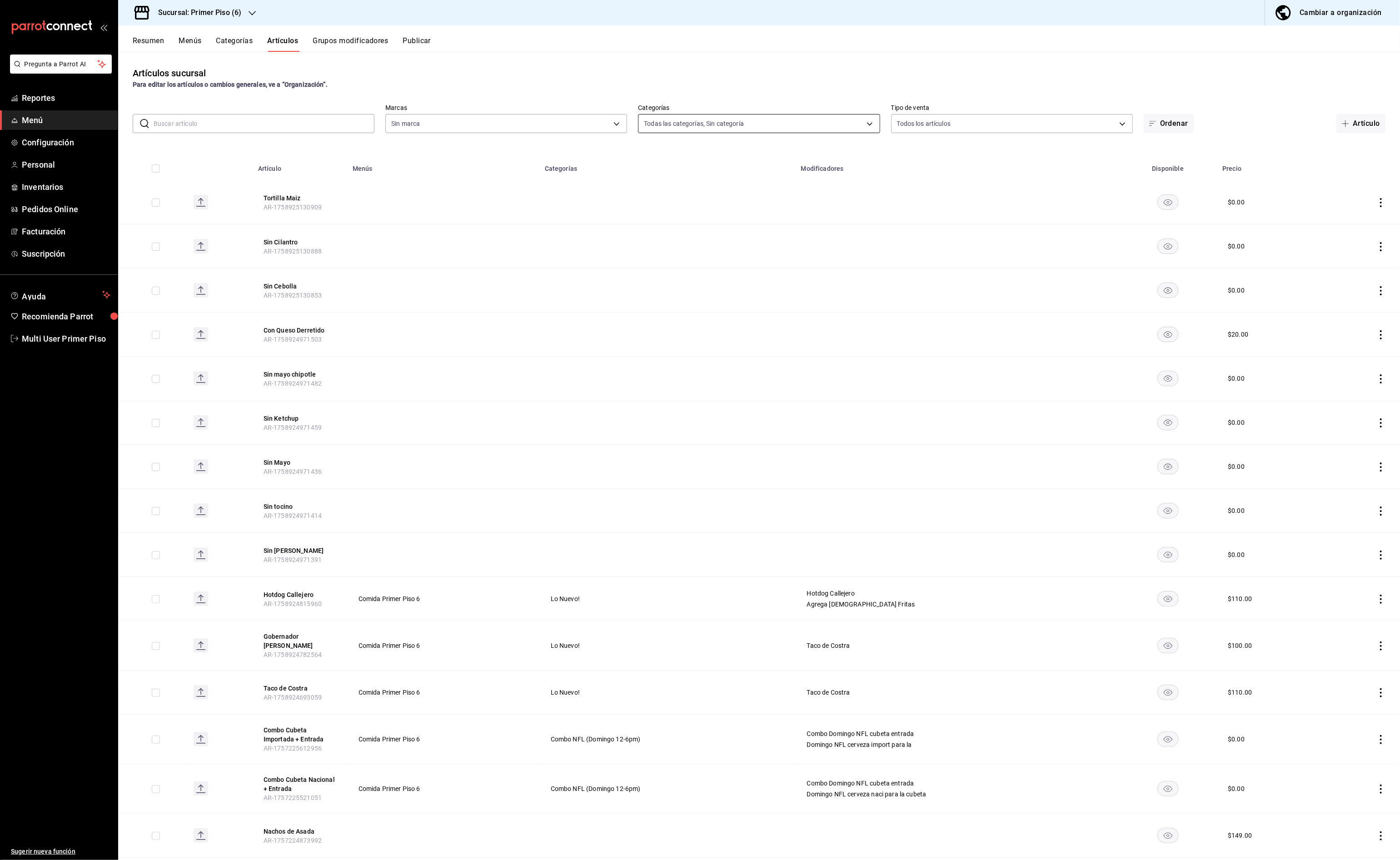
type input "a468ddc6-4e24-4b36-9fcb-5f21da18f988,968d870a-9452-4171-804d-3729fe557b7f,78fd6…"
type input "8fba74f7-46c4-4af7-a261-82256b4b9e12"
click at [727, 123] on body "Pregunta a Parrot AI Reportes Menú Configuración Personal Inventarios Pedidos O…" at bounding box center [700, 430] width 1400 height 860
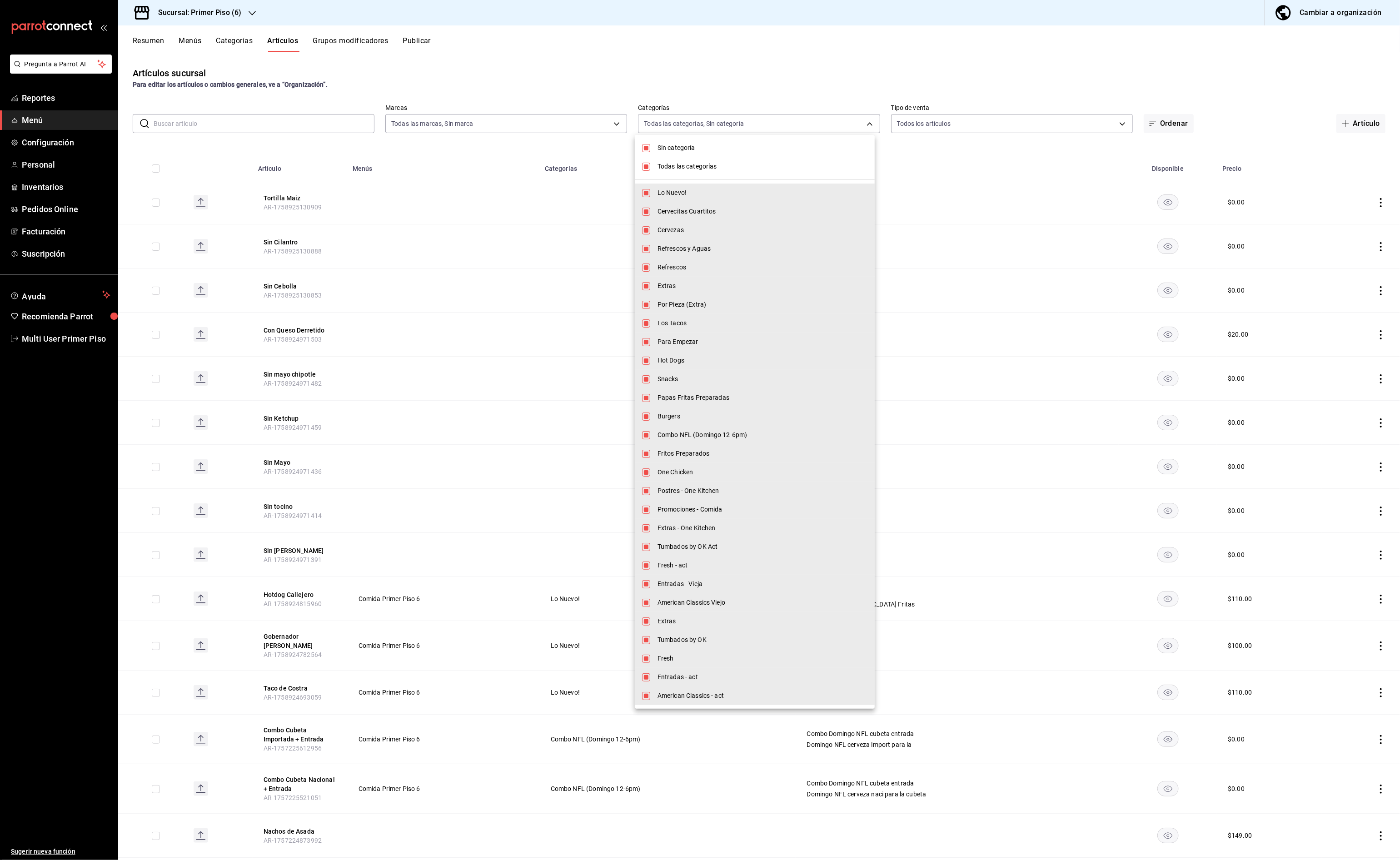
click at [697, 148] on span "Sin categoría" at bounding box center [763, 148] width 210 height 9
checkbox input "false"
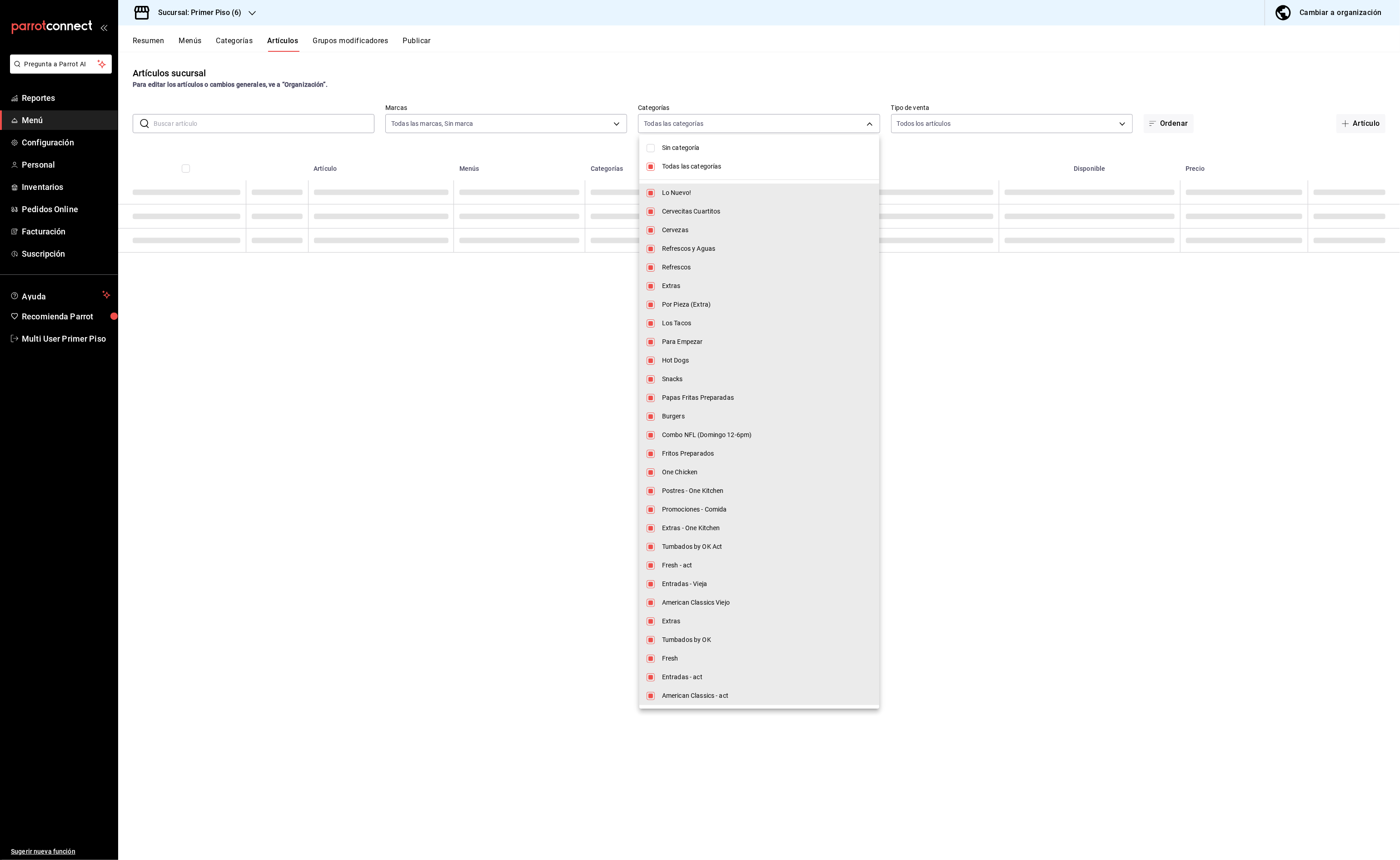
click at [695, 162] on span "Todas las categorías" at bounding box center [767, 166] width 210 height 9
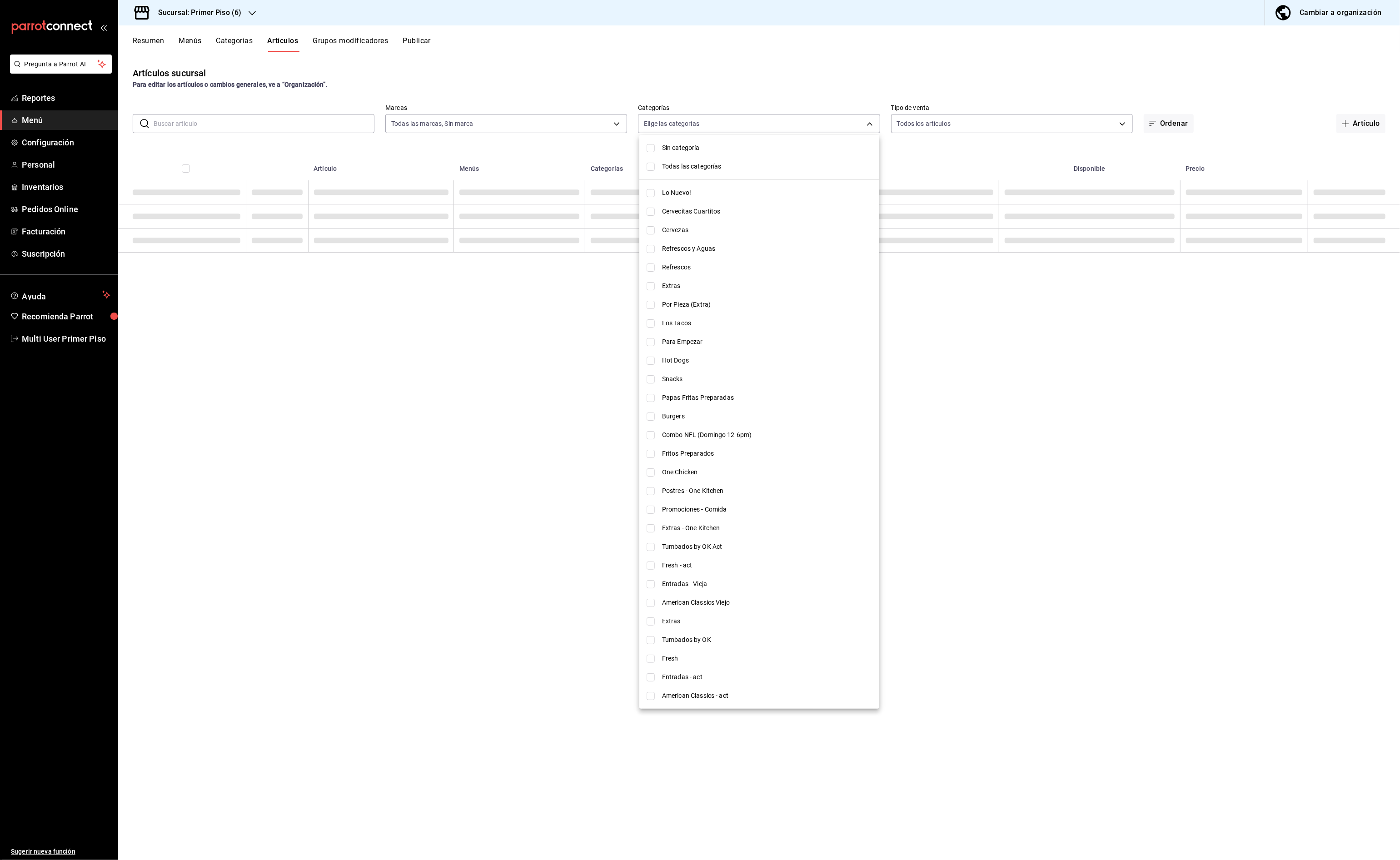
checkbox input "false"
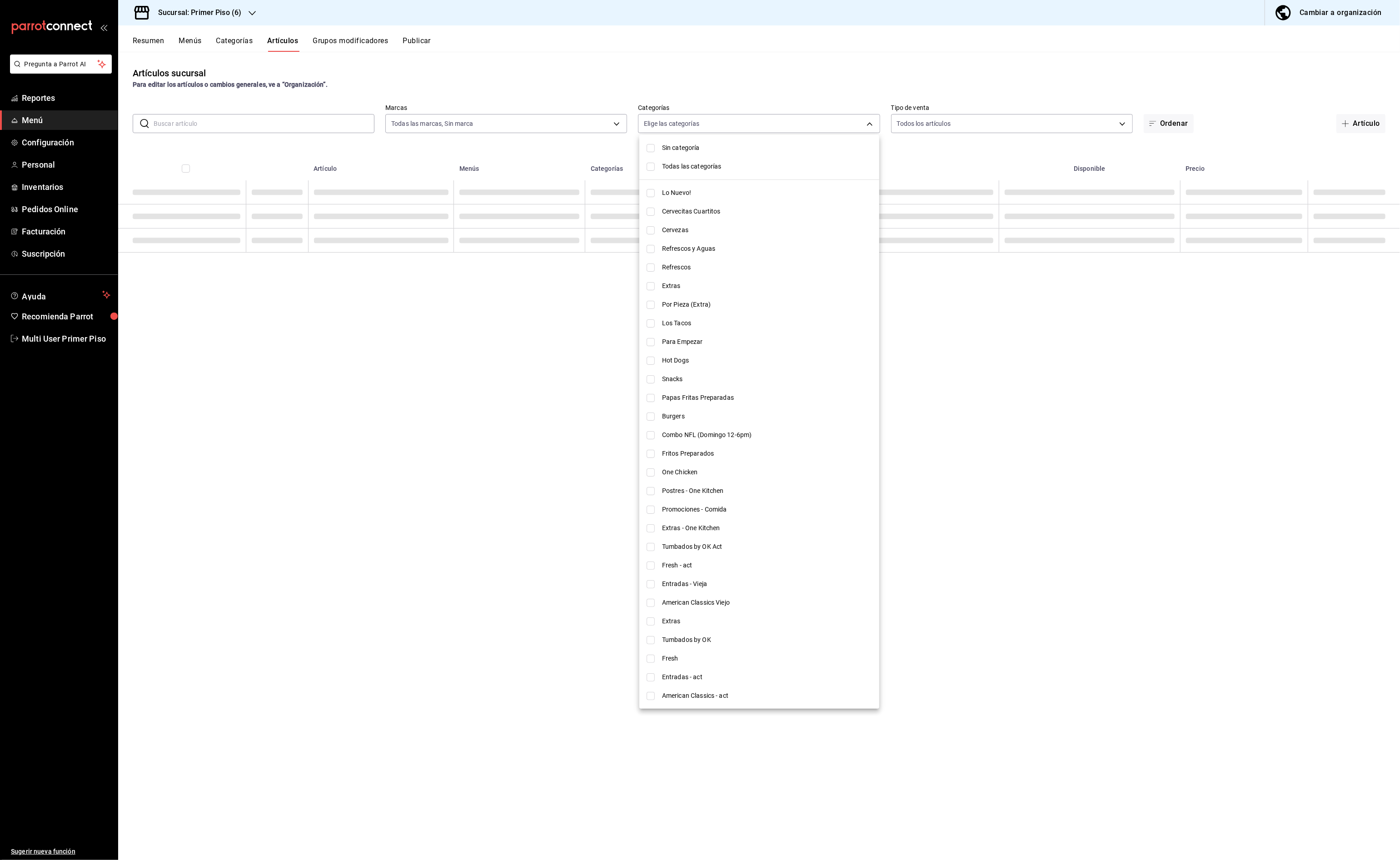
checkbox input "false"
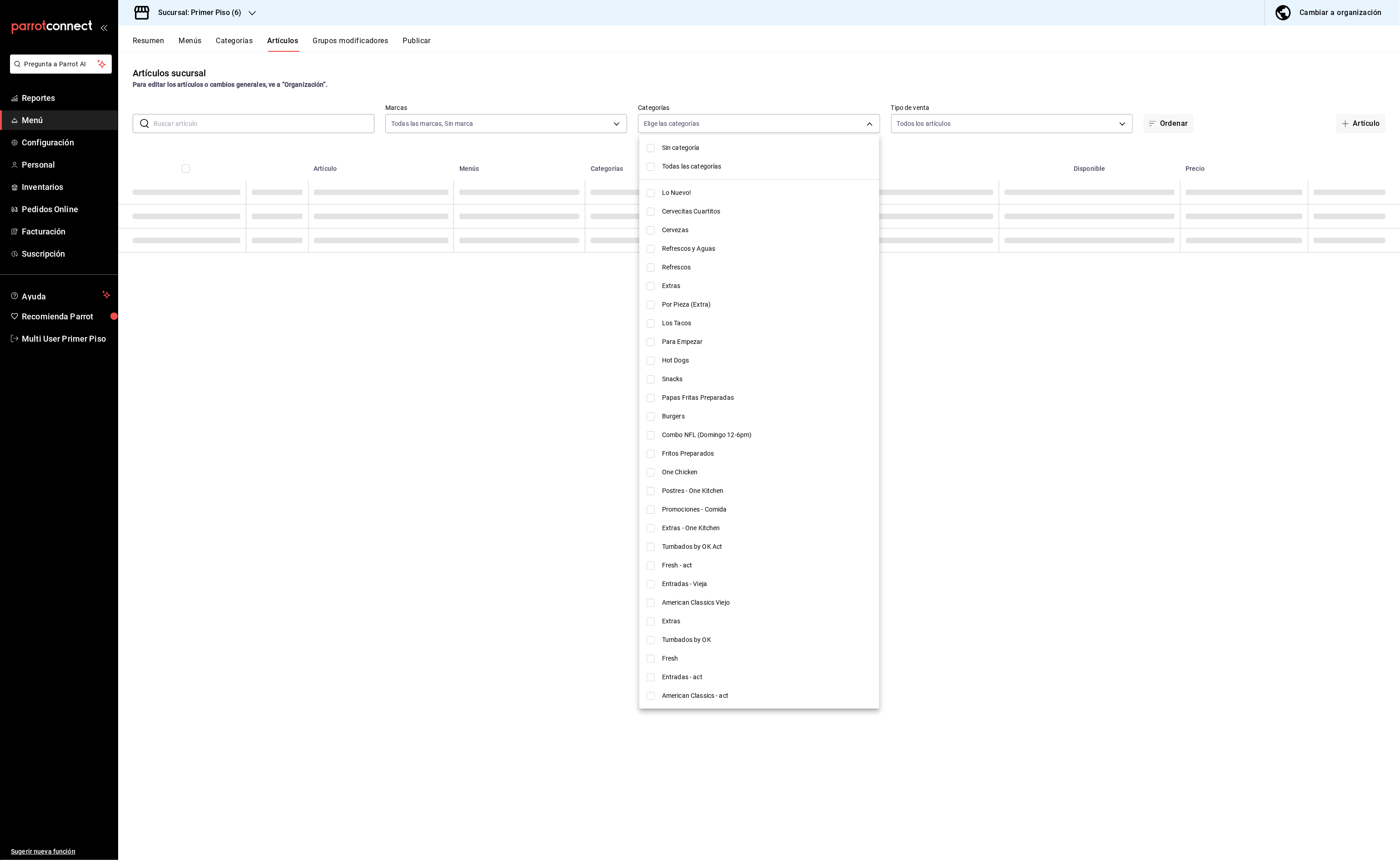
checkbox input "false"
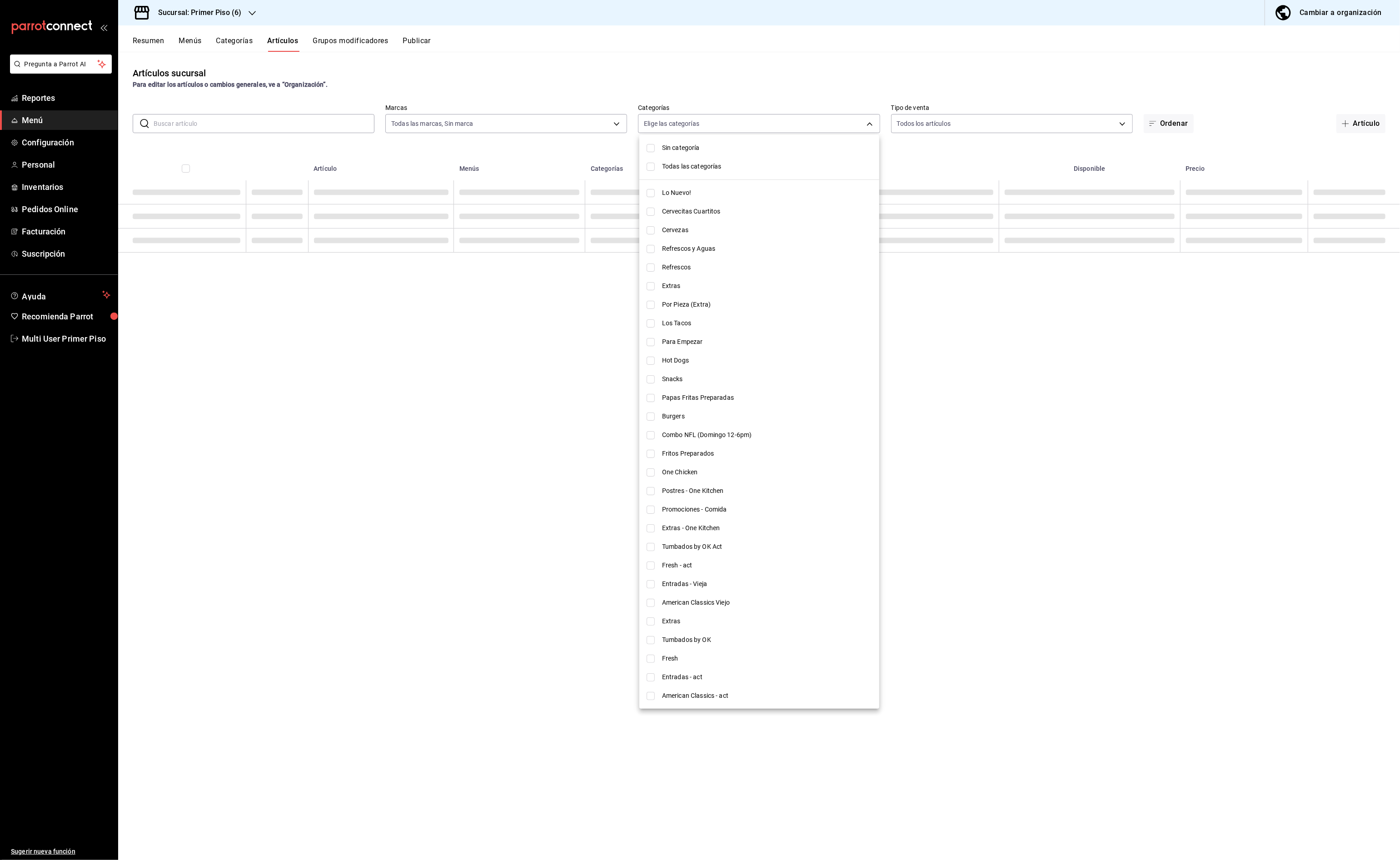
checkbox input "false"
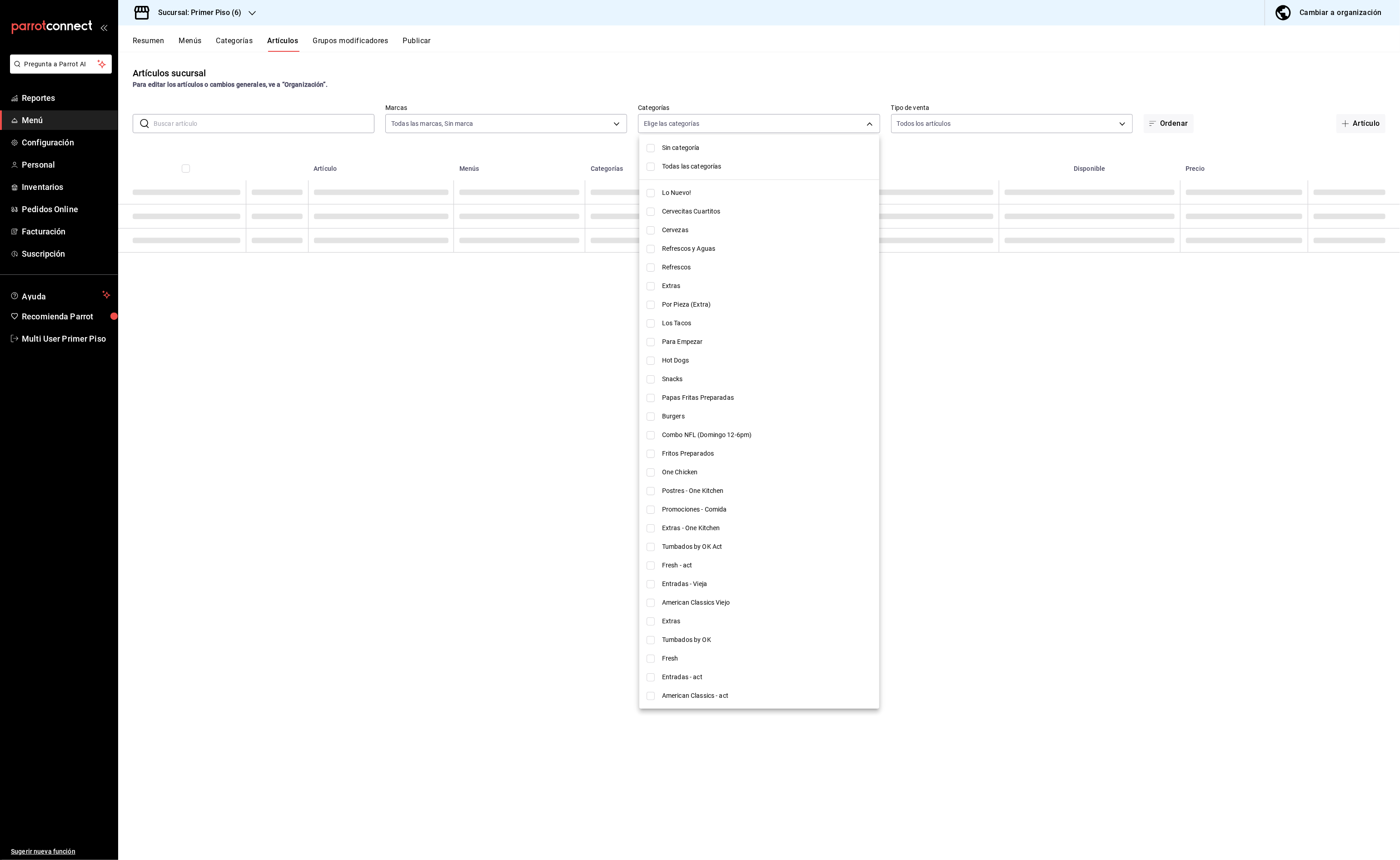
checkbox input "false"
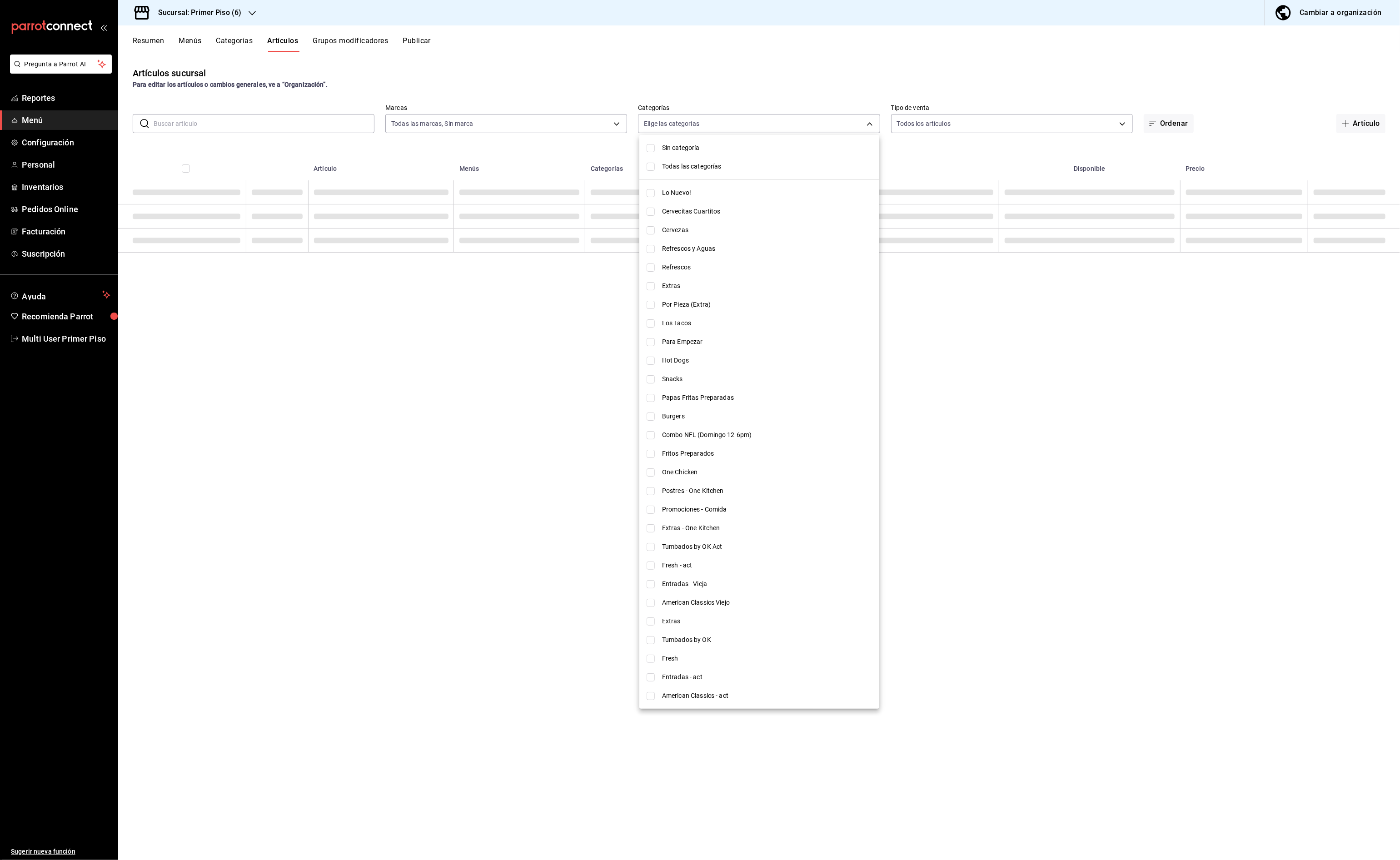
checkbox input "false"
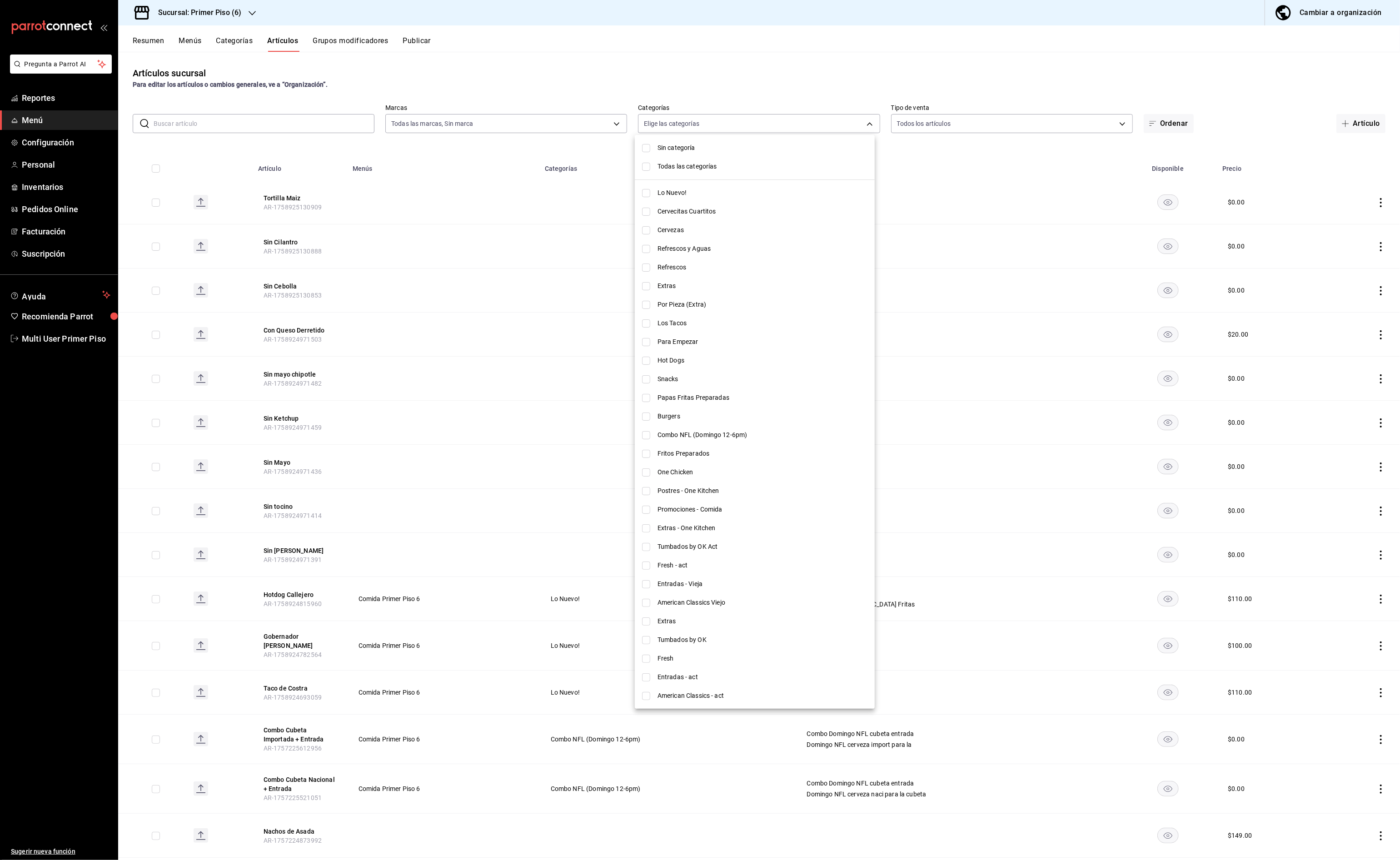
click at [671, 453] on span "Fritos Preparados" at bounding box center [763, 454] width 210 height 9
type input "ba1d1b52-6a77-43e8-aa73-94b606047e7e"
checkbox input "true"
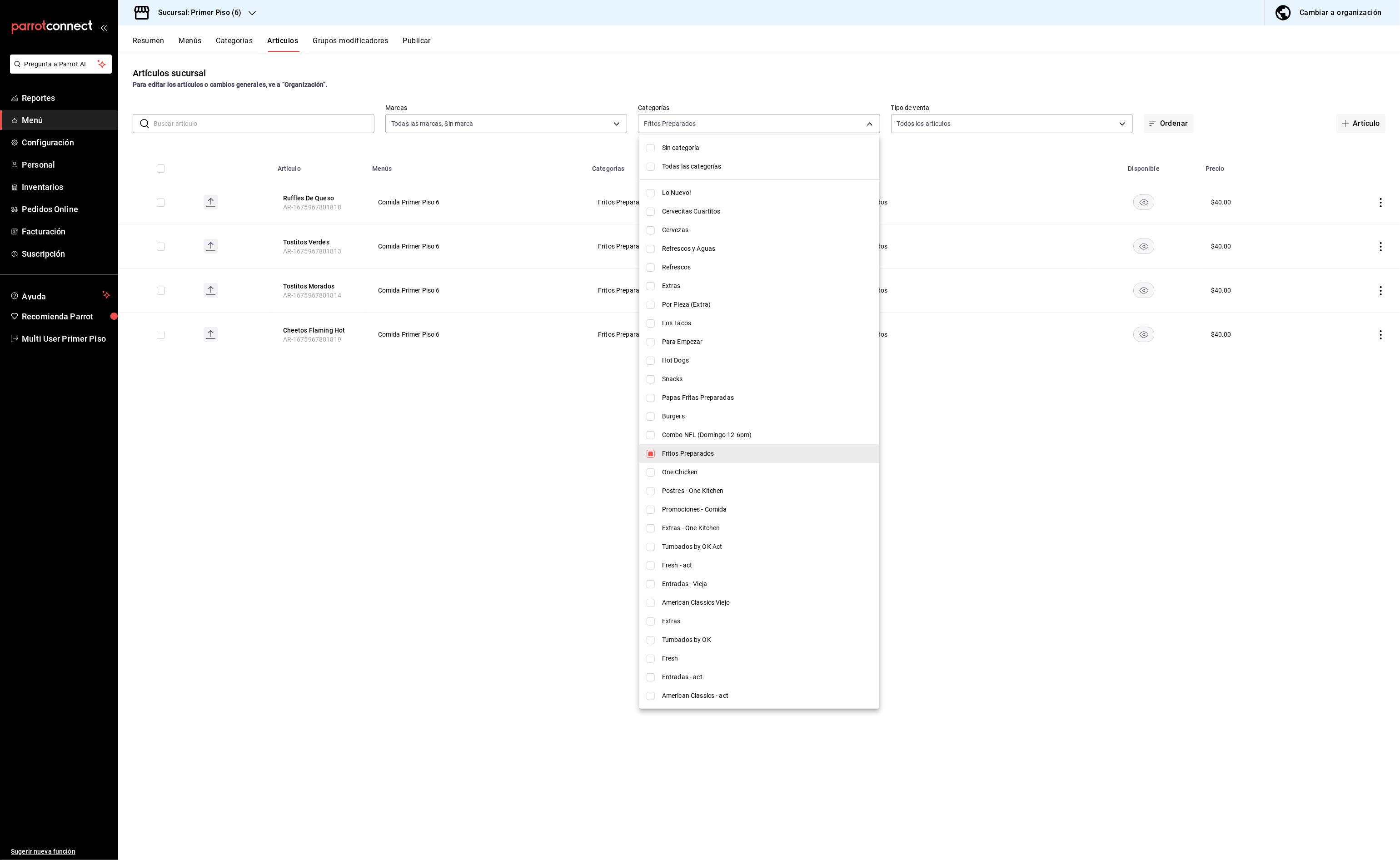
click at [609, 382] on div at bounding box center [700, 430] width 1400 height 860
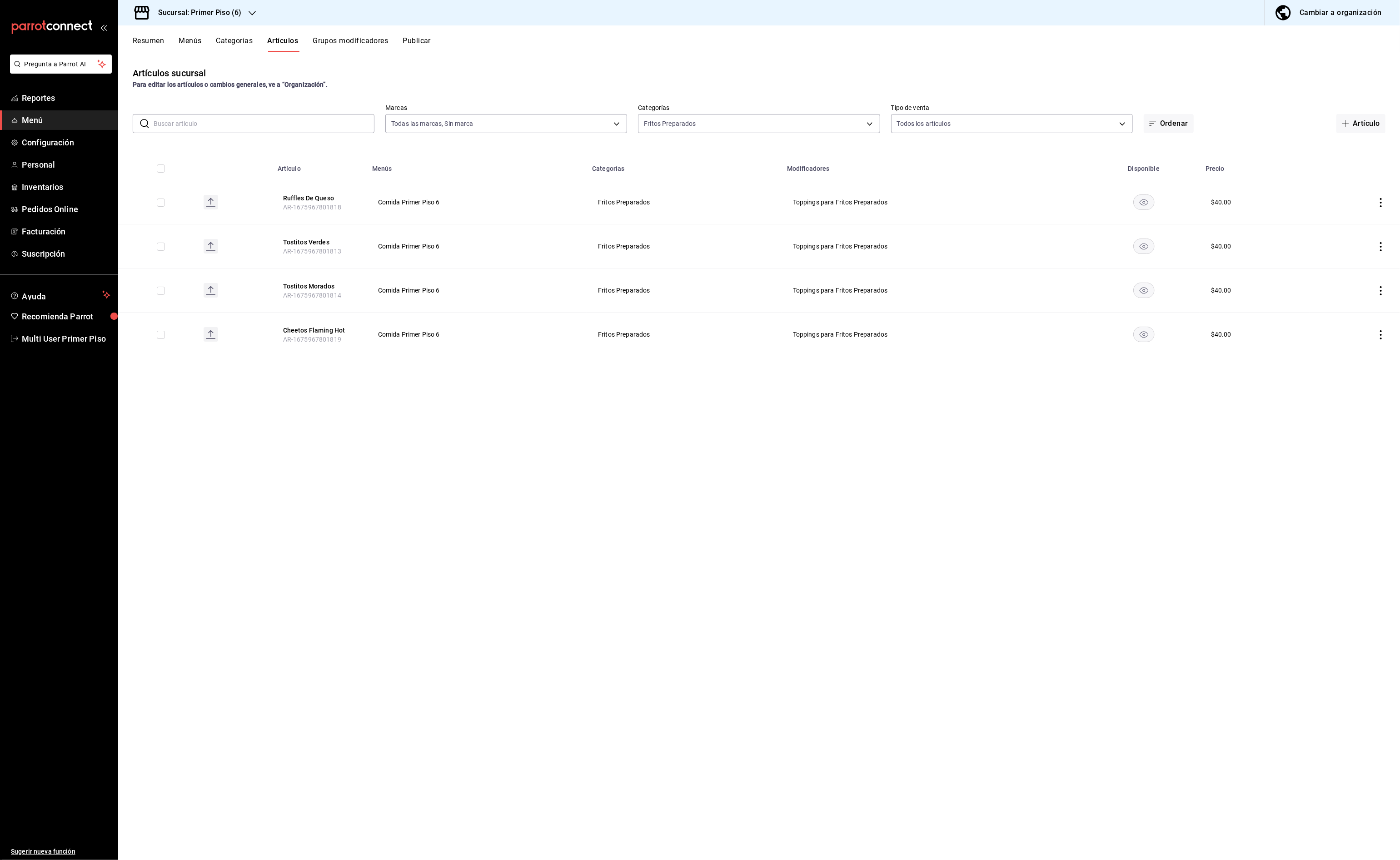
click at [348, 41] on button "Grupos modificadores" at bounding box center [350, 44] width 75 height 16
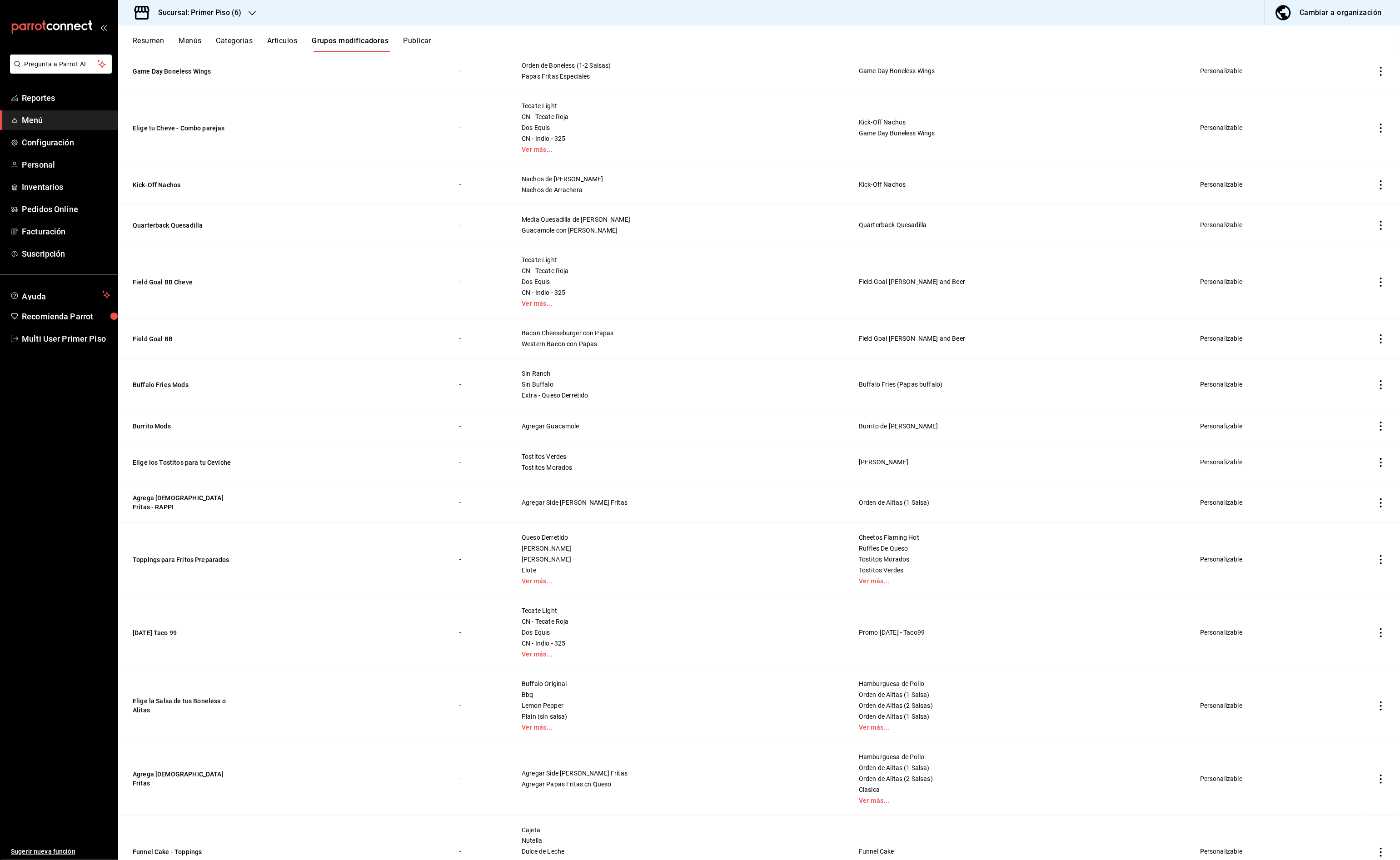
scroll to position [1320, 0]
click at [206, 554] on button "Toppings para Fritos Preparados" at bounding box center [187, 558] width 109 height 9
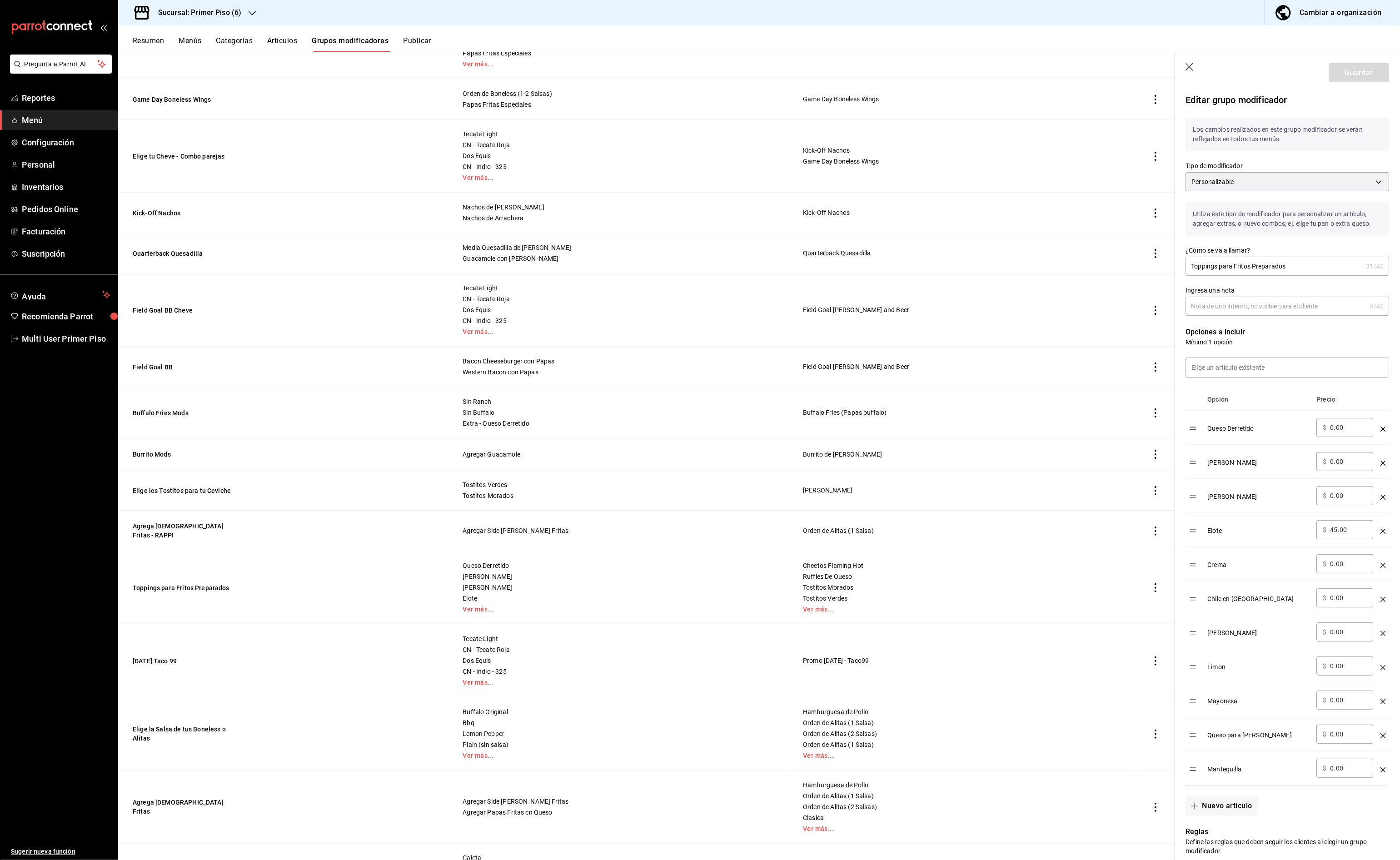
click at [1330, 428] on input "0.00" at bounding box center [1348, 428] width 37 height 9
type input "20.00"
click at [1380, 738] on icon "optionsTable" at bounding box center [1383, 735] width 5 height 5
click at [1355, 75] on button "Guardar" at bounding box center [1359, 72] width 60 height 19
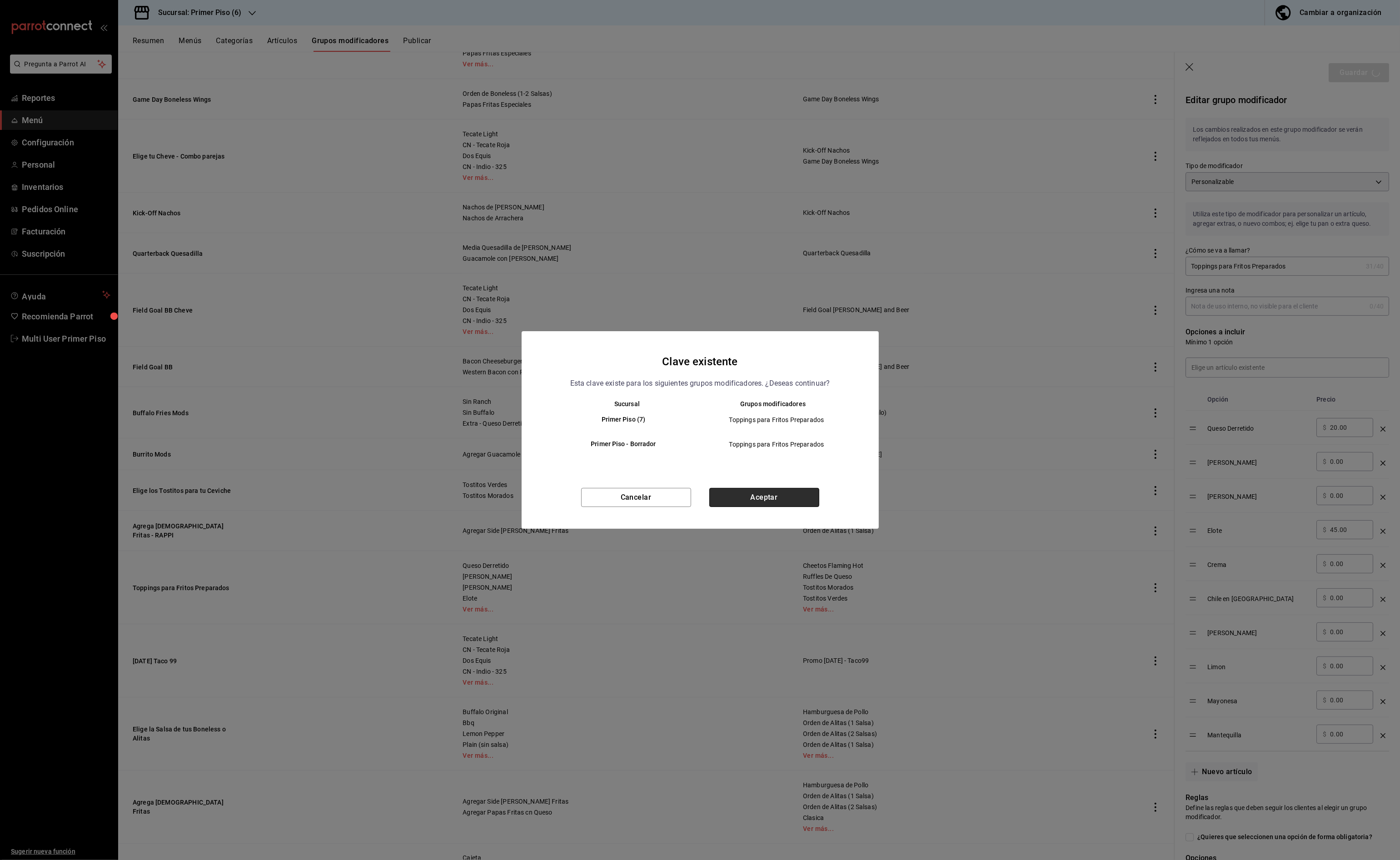
click at [771, 498] on button "Aceptar" at bounding box center [764, 497] width 110 height 19
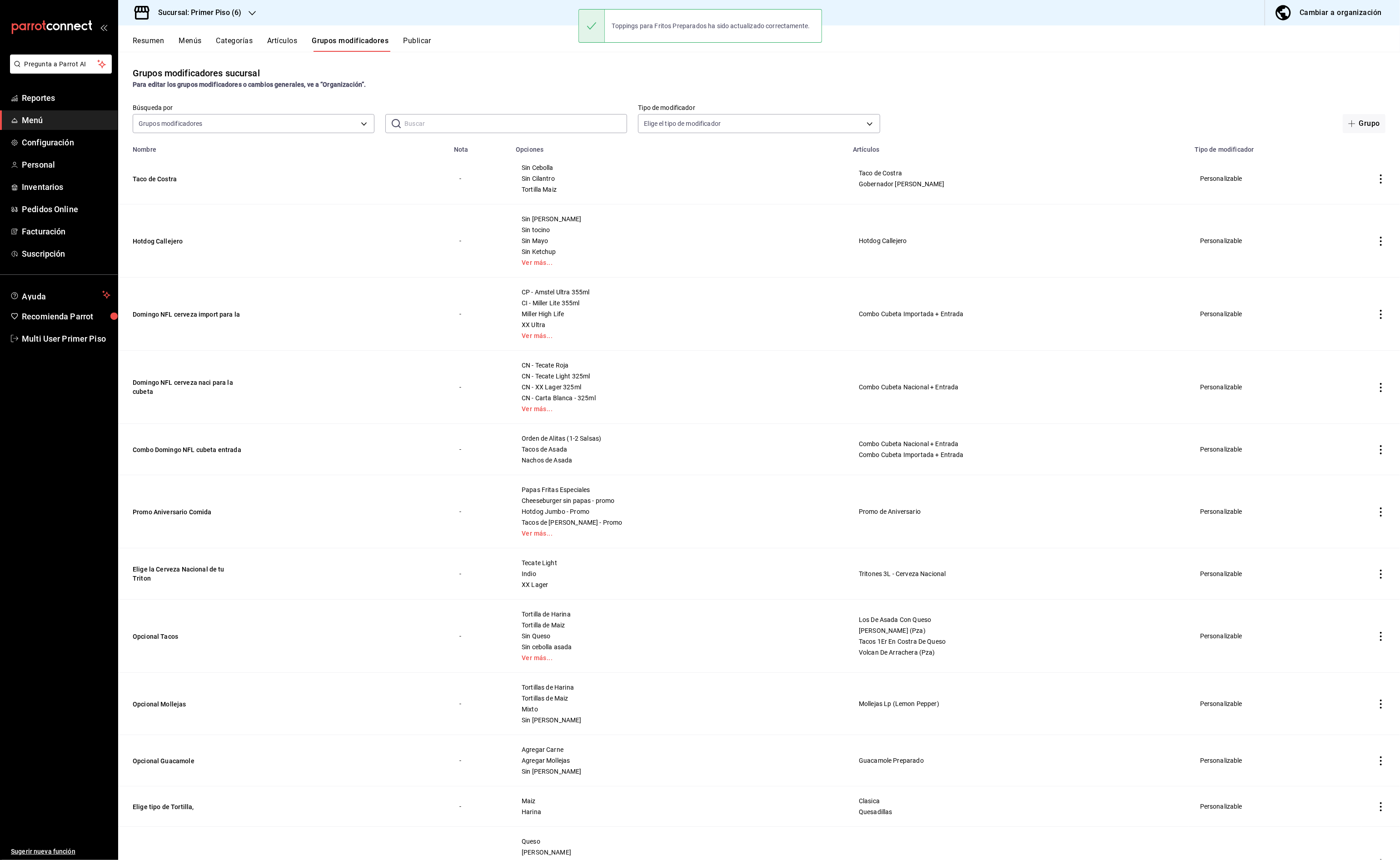
click at [426, 41] on button "Publicar" at bounding box center [417, 44] width 28 height 16
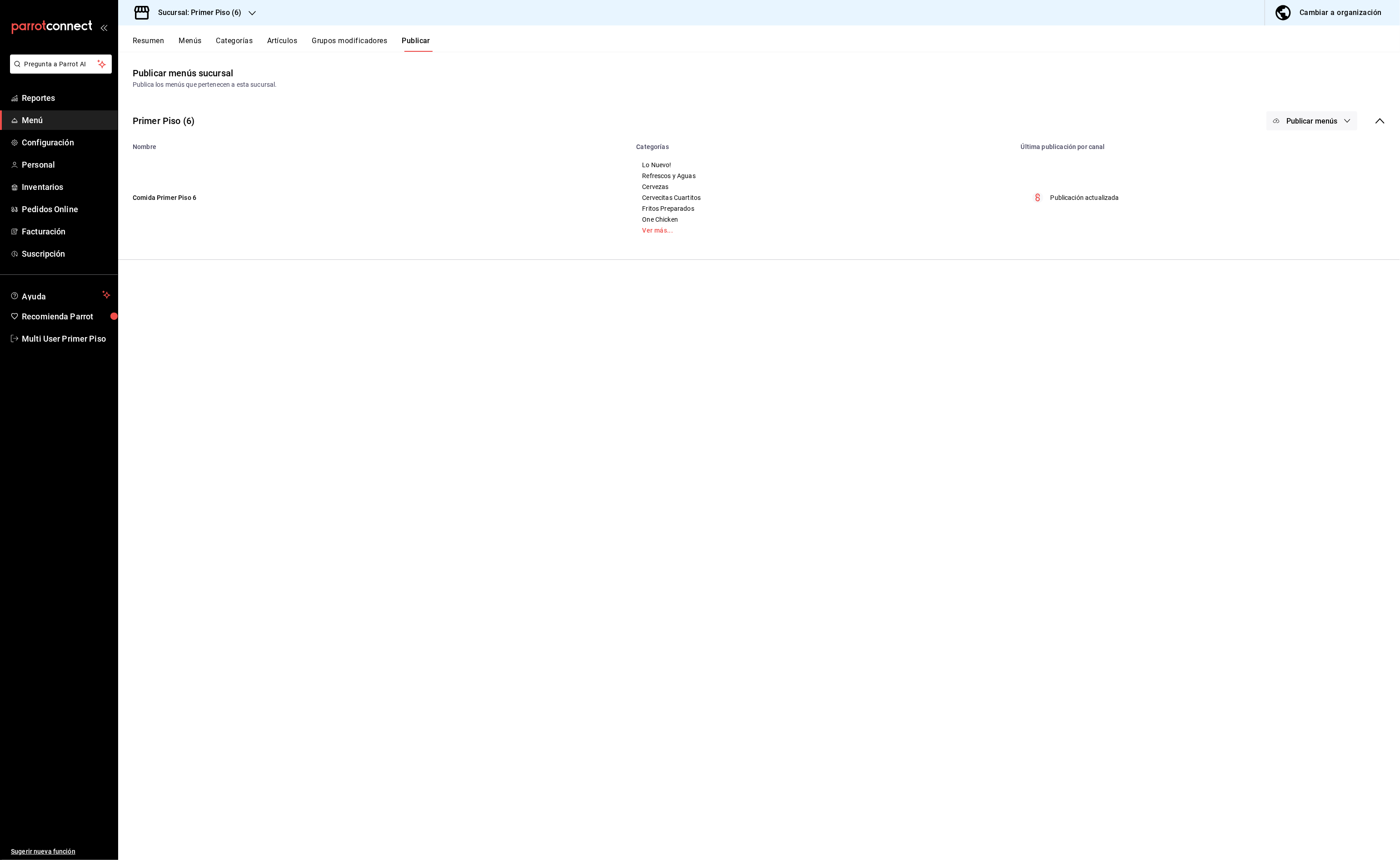
click at [1335, 119] on span "Publicar menús" at bounding box center [1312, 121] width 51 height 9
click at [1314, 154] on span "Punto de venta" at bounding box center [1325, 151] width 43 height 9
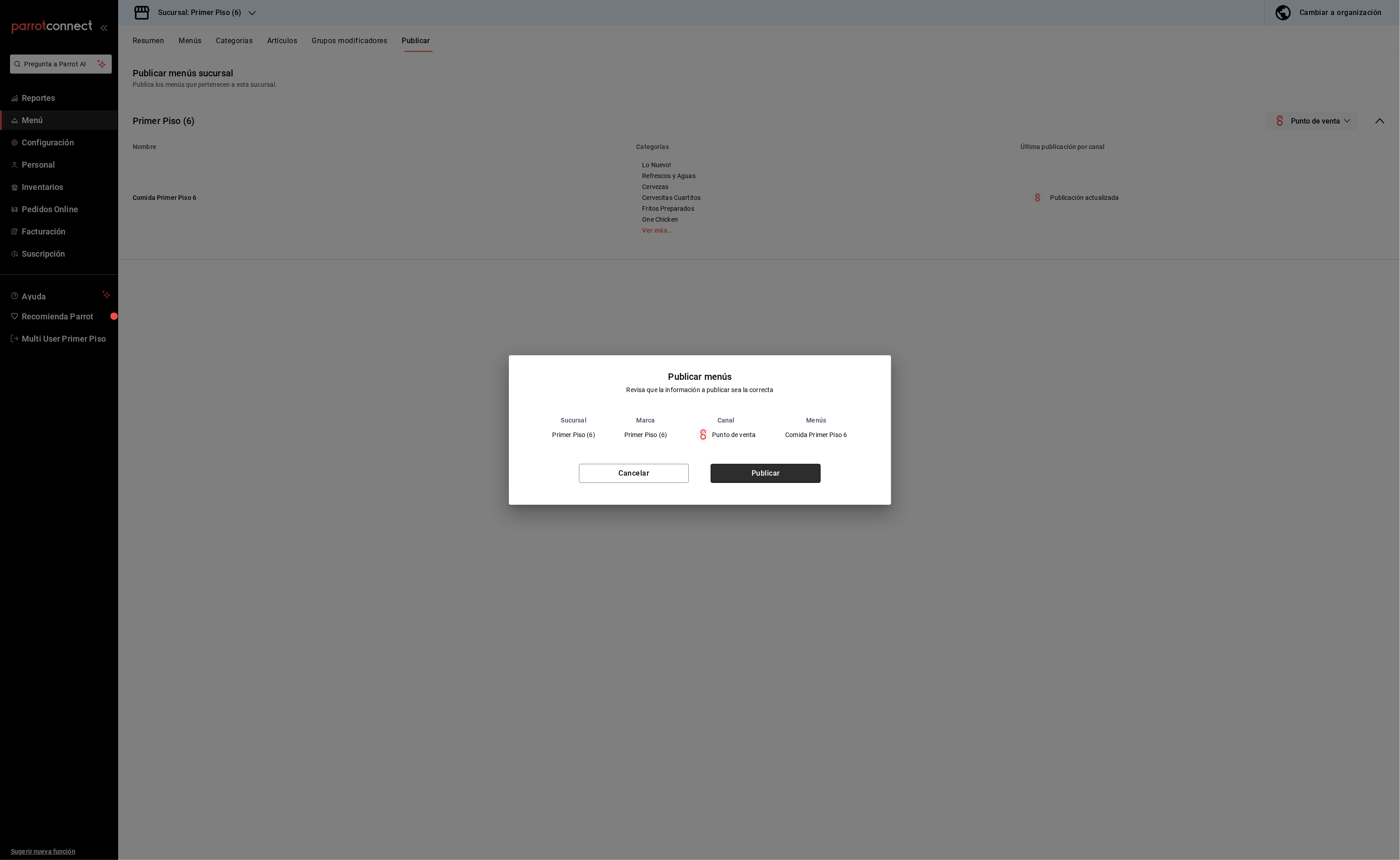
click at [779, 476] on button "Publicar" at bounding box center [765, 473] width 110 height 19
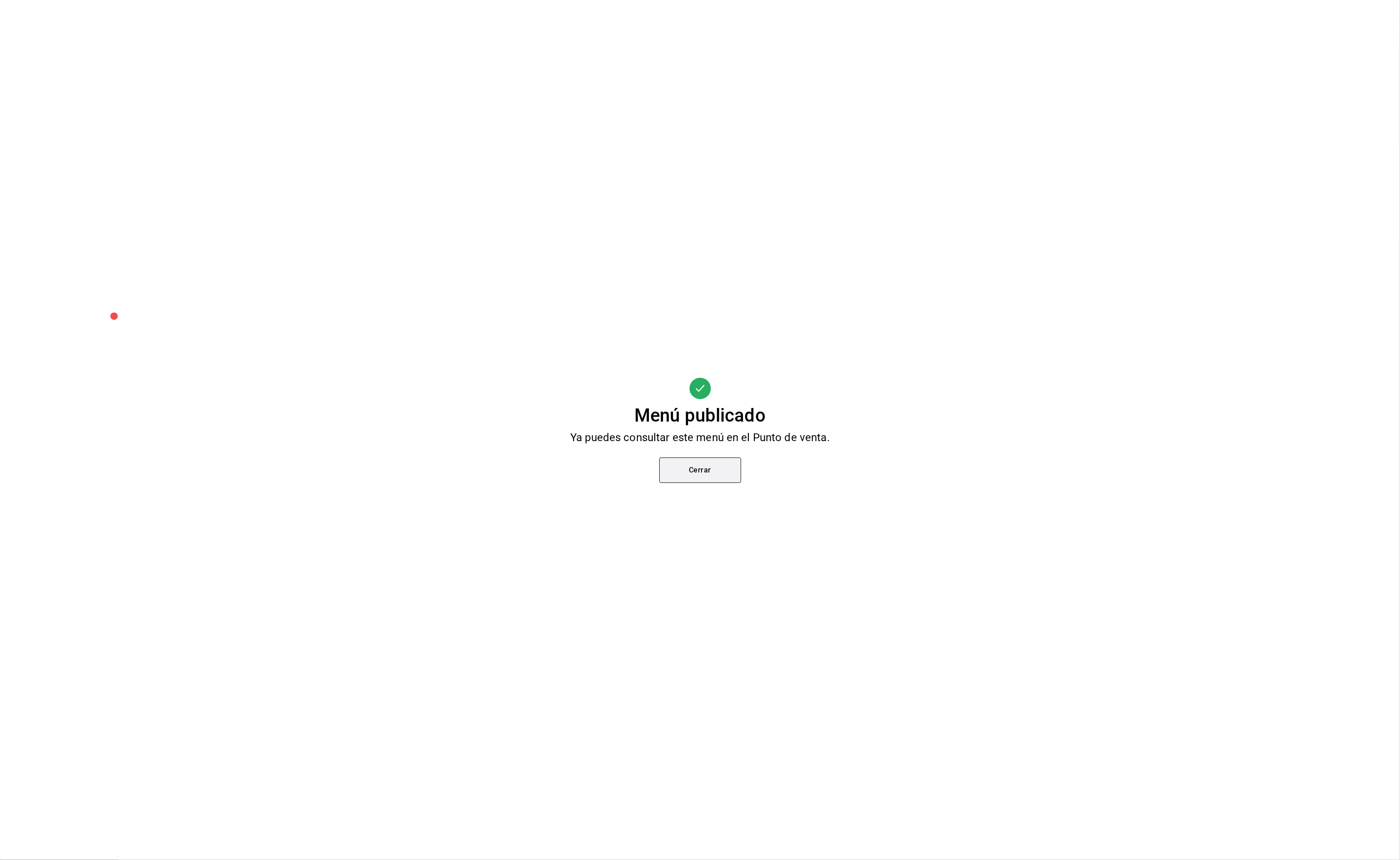
click at [714, 458] on button "Cerrar" at bounding box center [700, 471] width 82 height 25
